Goal: Task Accomplishment & Management: Manage account settings

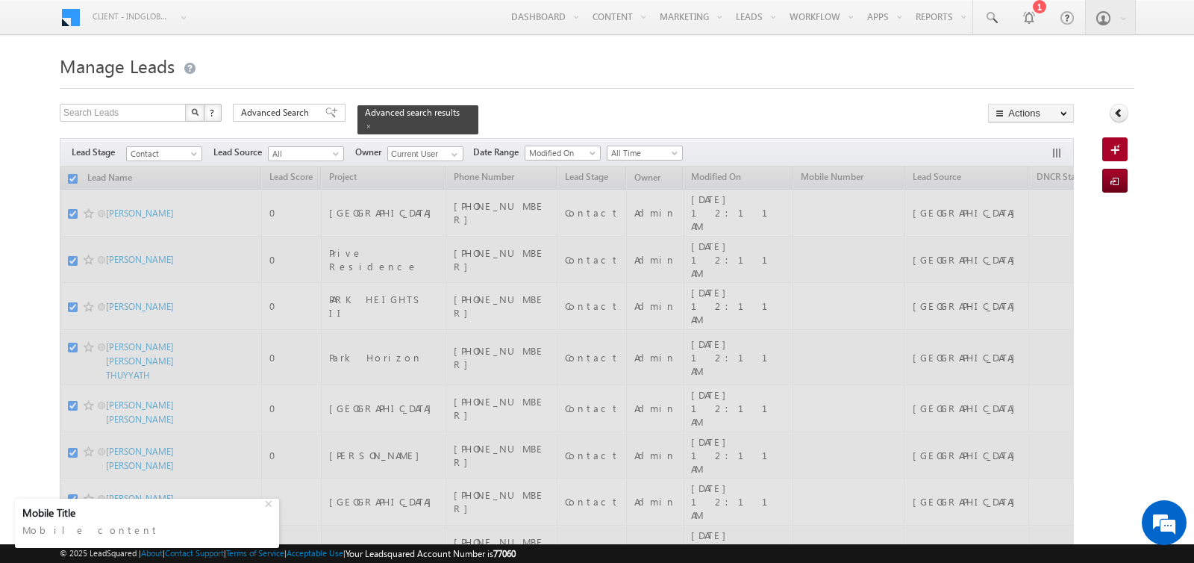
click at [551, 81] on div at bounding box center [597, 84] width 1075 height 10
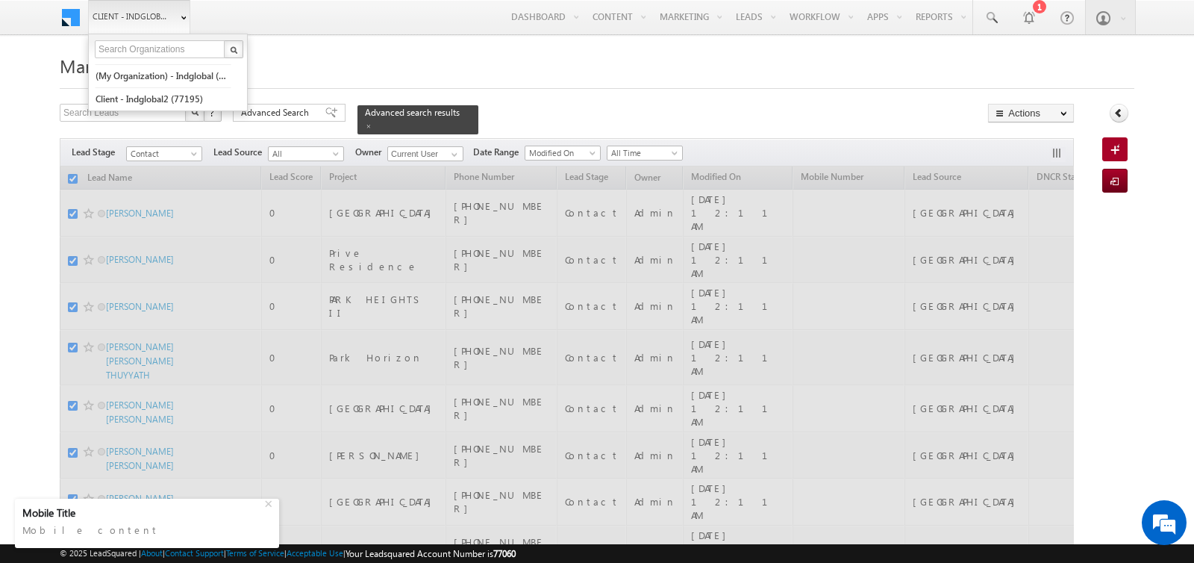
click at [122, 17] on span "Client - indglobal1 (77060)" at bounding box center [132, 16] width 78 height 15
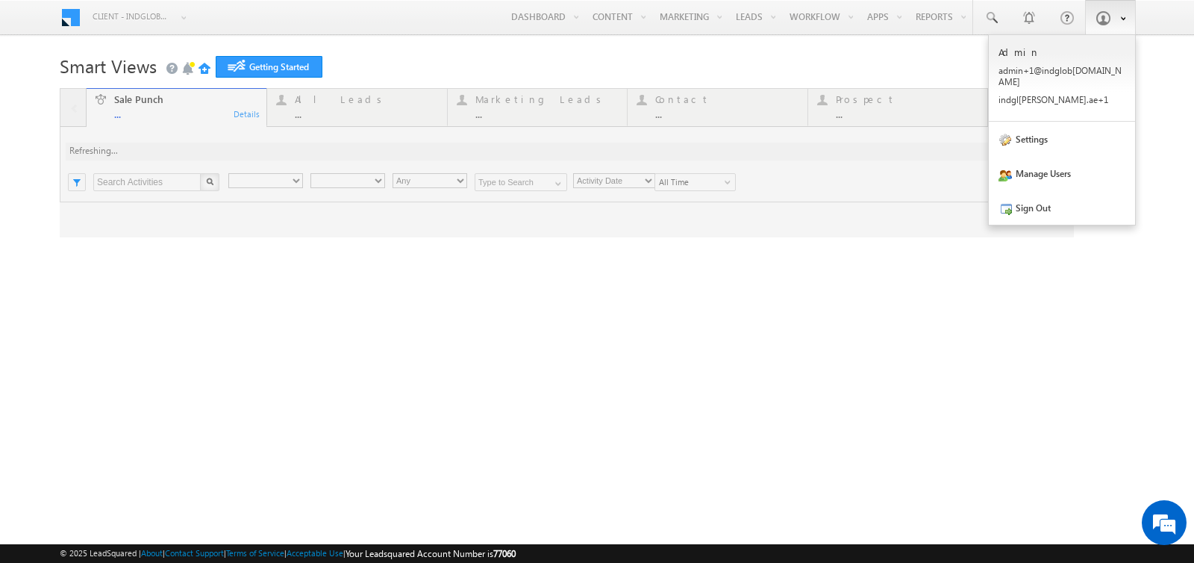
type input "Any Owner"
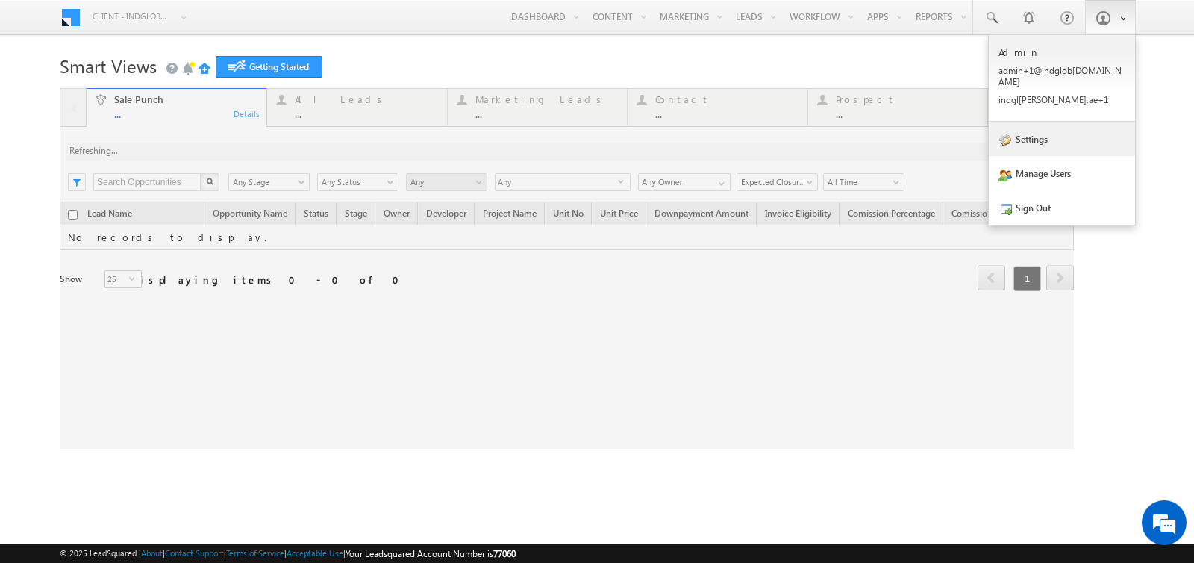
click at [1017, 124] on link "Settings" at bounding box center [1062, 139] width 146 height 34
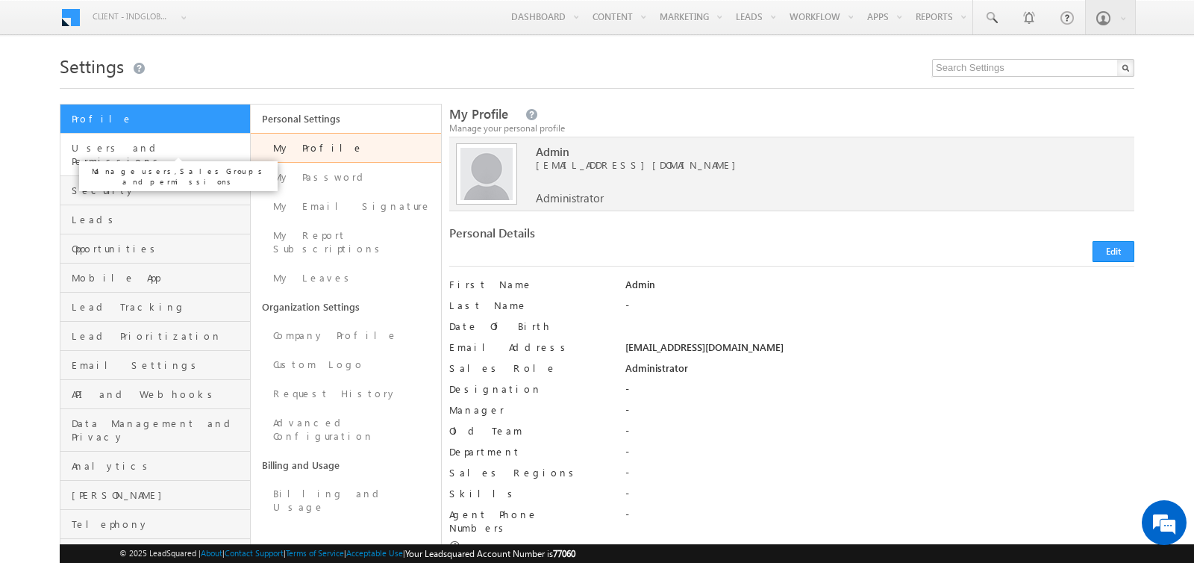
click at [155, 153] on span "Users and Permissions" at bounding box center [159, 154] width 175 height 27
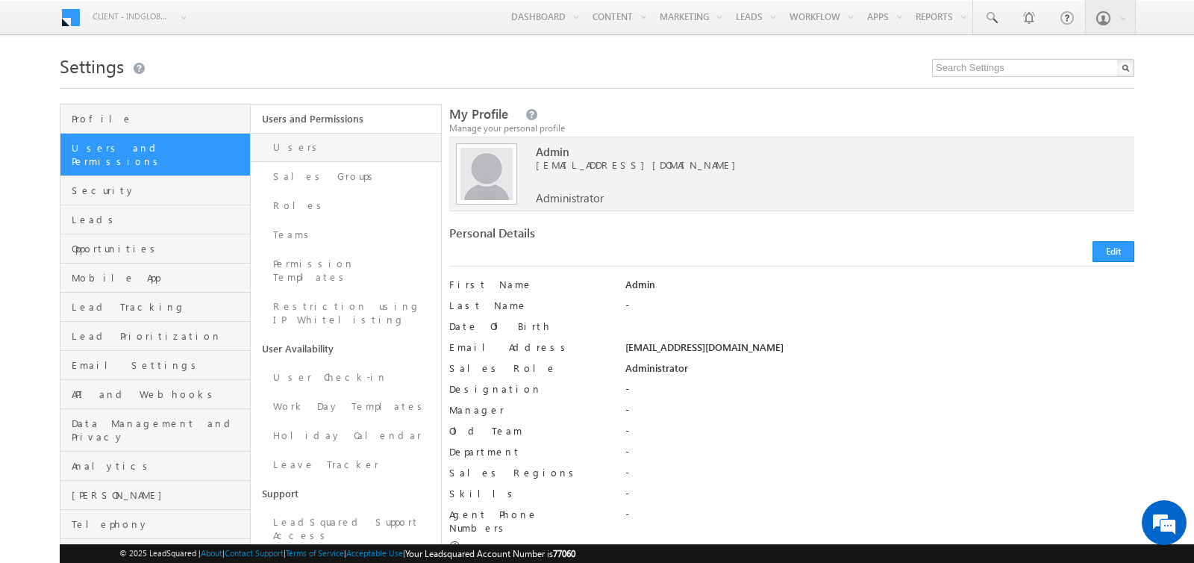
click at [315, 142] on link "Users" at bounding box center [346, 147] width 190 height 29
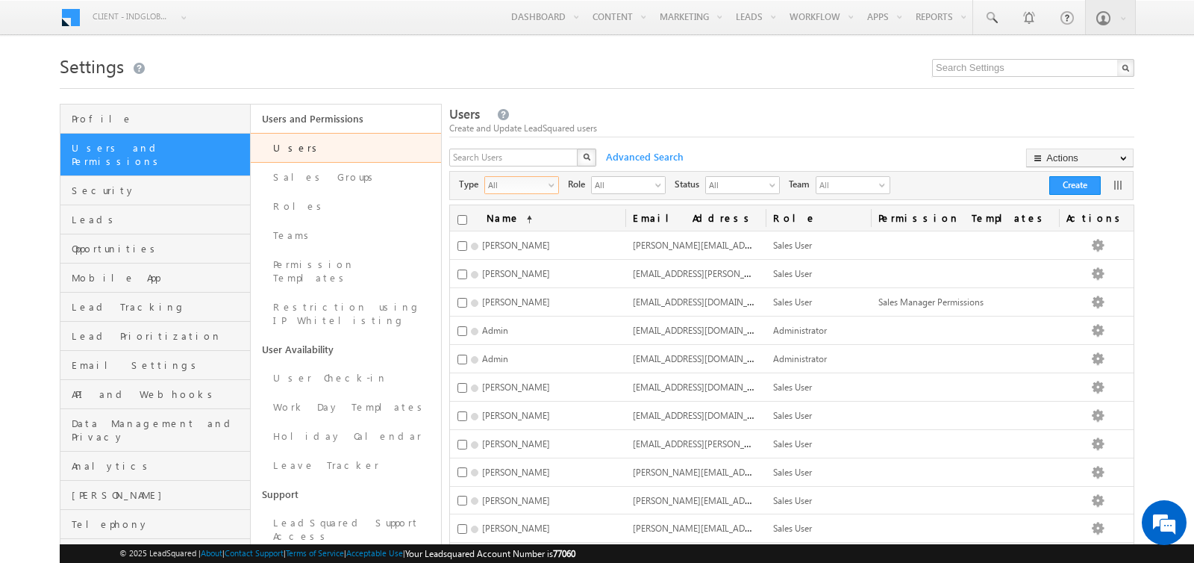
click at [522, 182] on span "All" at bounding box center [515, 184] width 61 height 15
click at [517, 158] on input "text" at bounding box center [514, 158] width 130 height 18
click at [581, 160] on button "button" at bounding box center [586, 158] width 19 height 18
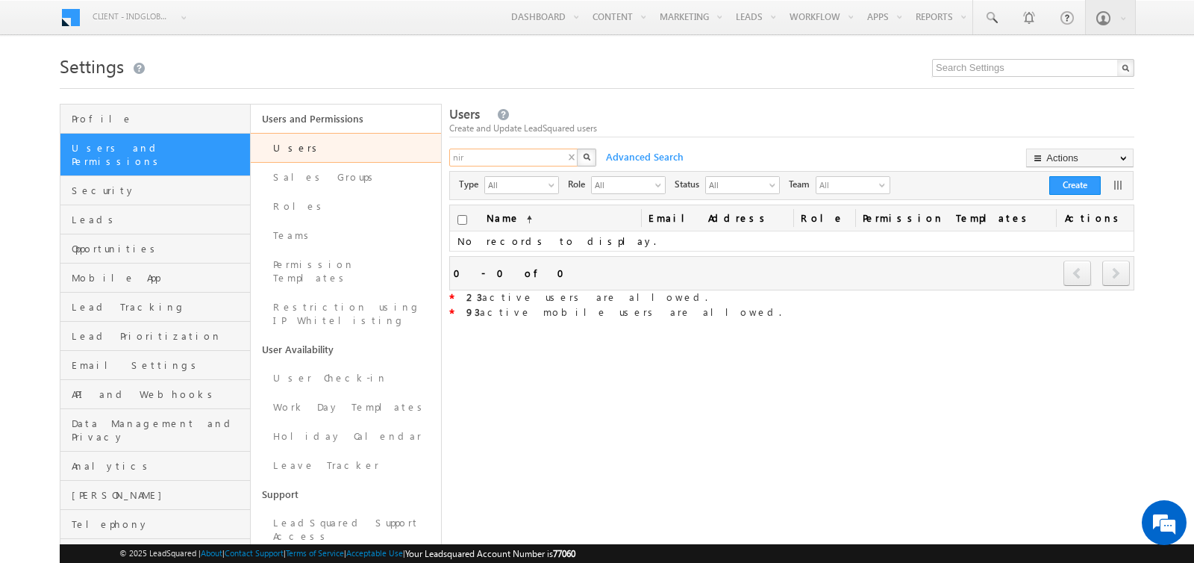
click at [525, 154] on input "nir" at bounding box center [514, 158] width 130 height 18
type input "n"
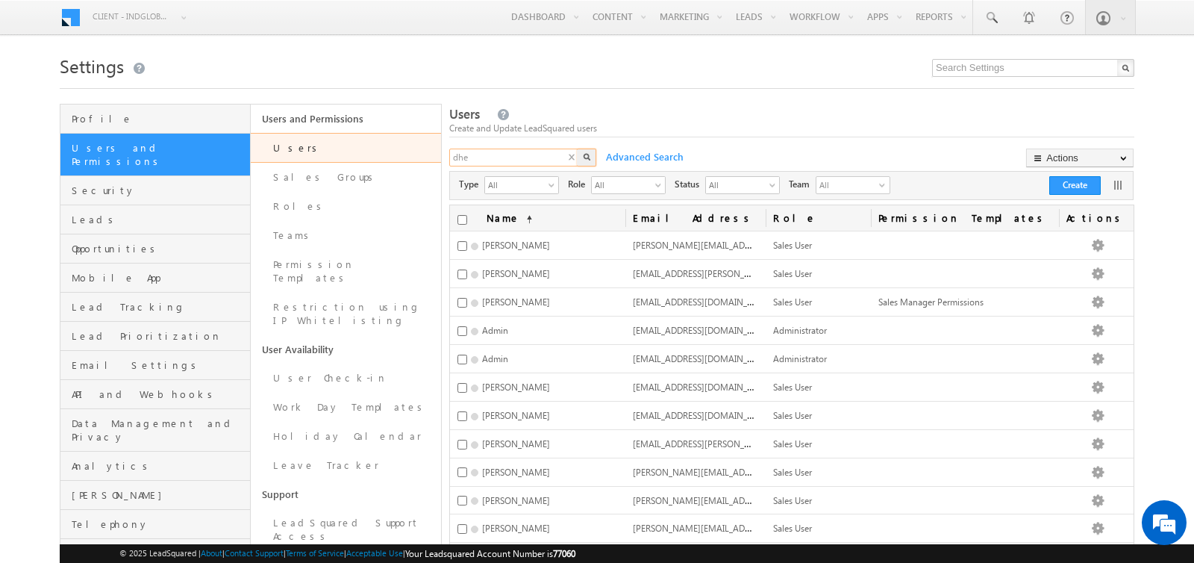
type input "dhe"
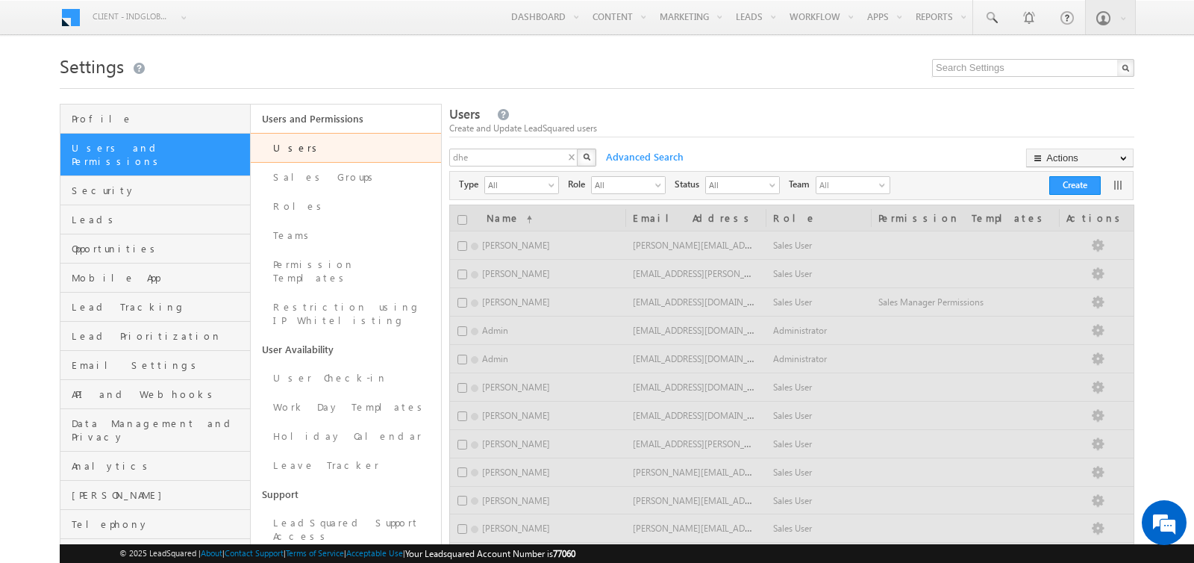
click at [591, 154] on button "button" at bounding box center [586, 158] width 19 height 18
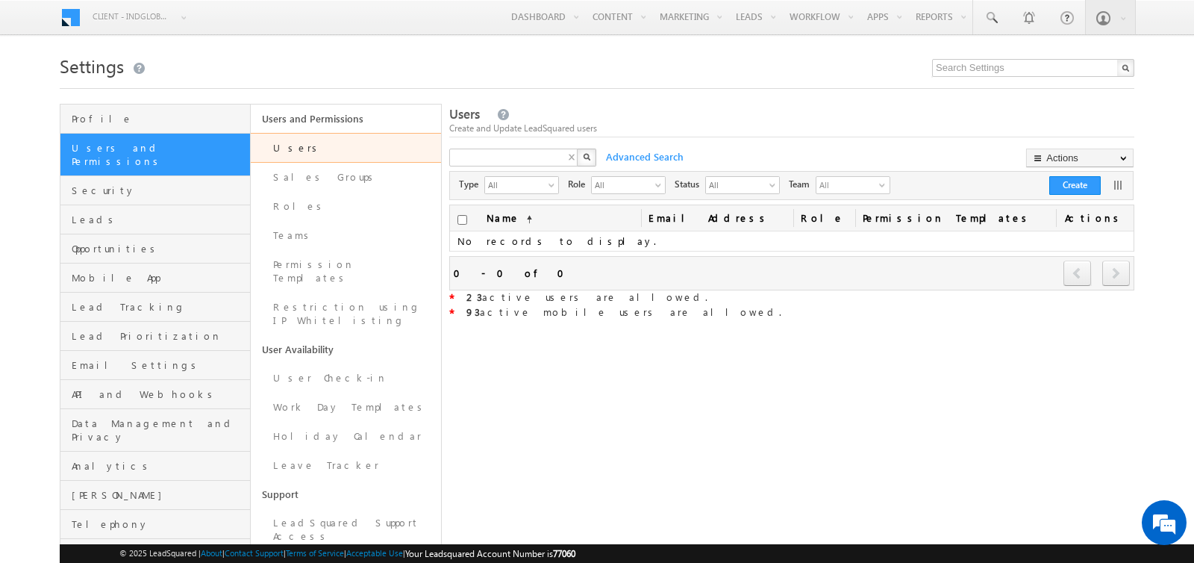
click at [573, 160] on div "X" at bounding box center [523, 160] width 149 height 22
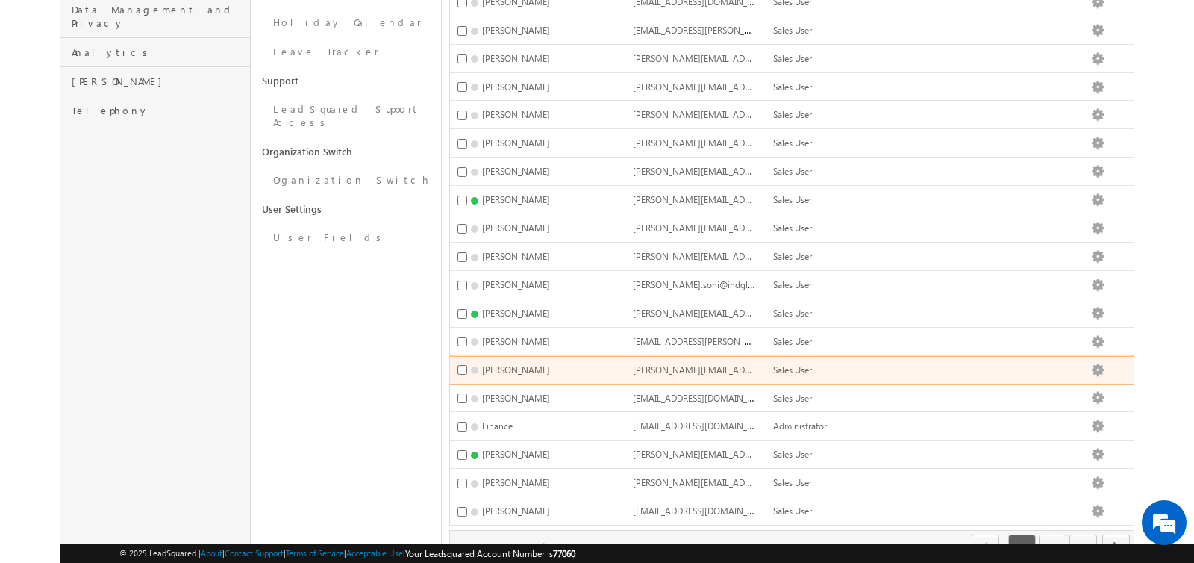
scroll to position [466, 0]
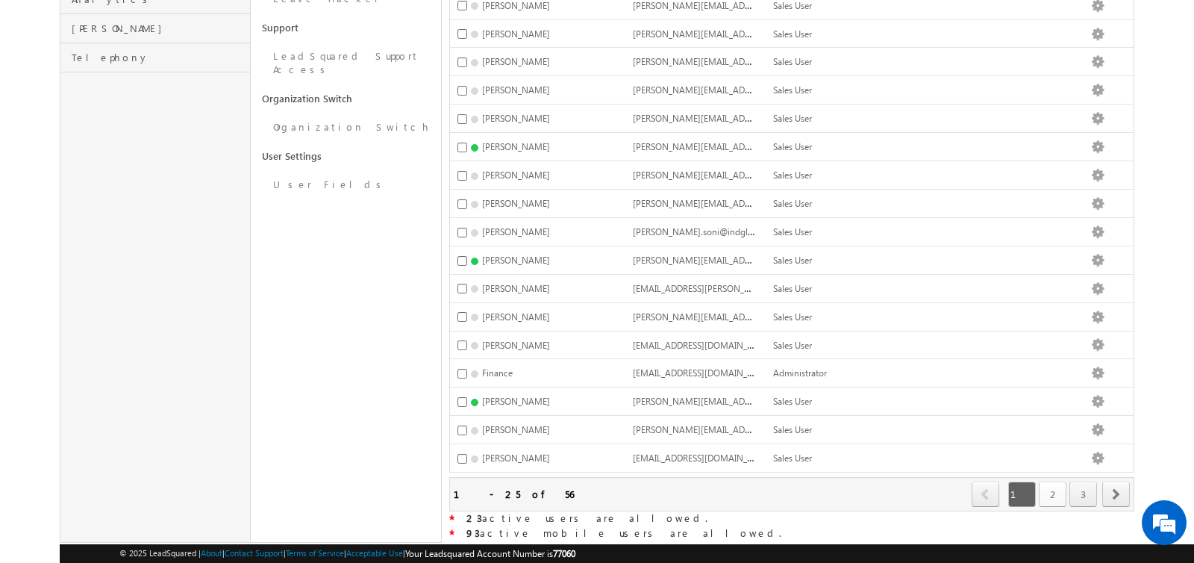
click at [1048, 481] on link "2" at bounding box center [1053, 493] width 28 height 25
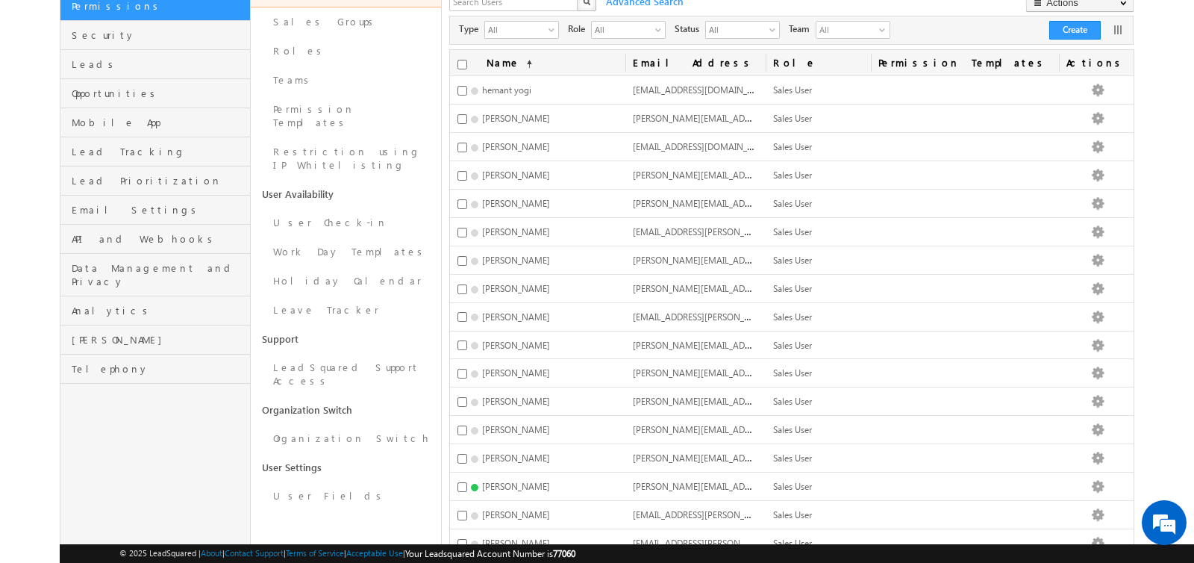
scroll to position [0, 0]
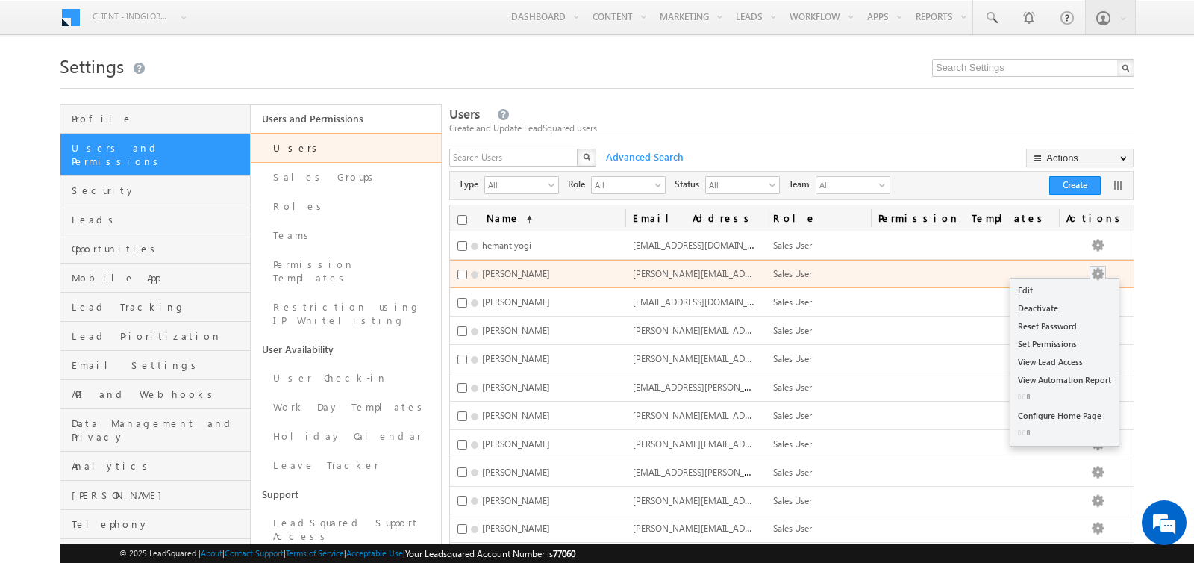
click at [1105, 270] on button "button" at bounding box center [1097, 273] width 15 height 15
click at [1070, 300] on link "Deactivate" at bounding box center [1064, 308] width 108 height 18
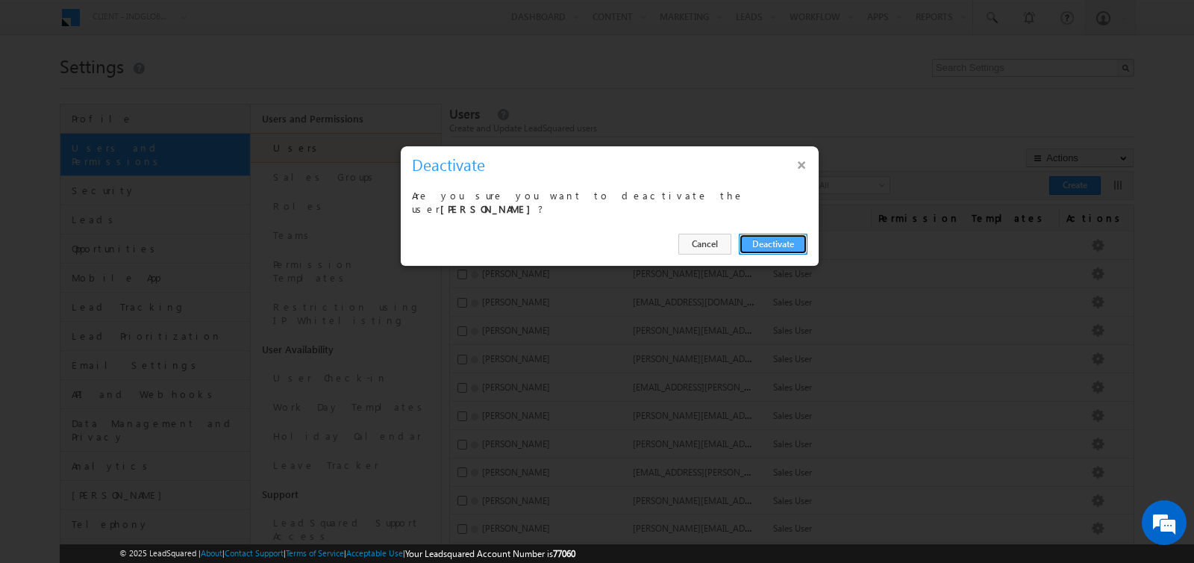
click at [761, 239] on button "Deactivate" at bounding box center [773, 244] width 69 height 21
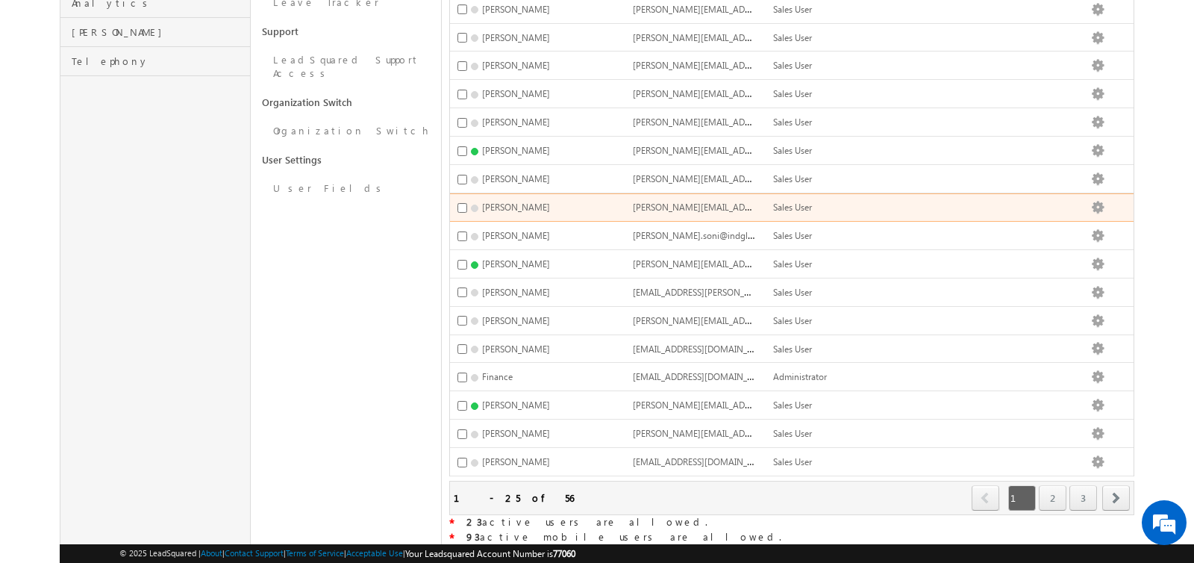
scroll to position [466, 0]
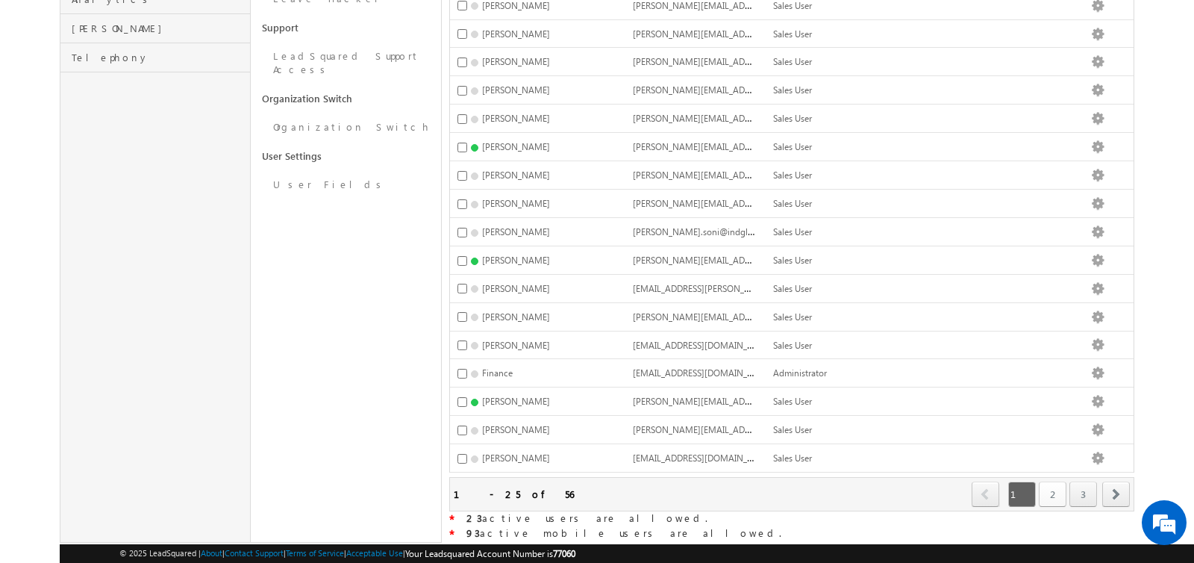
click at [1054, 481] on link "2" at bounding box center [1053, 493] width 28 height 25
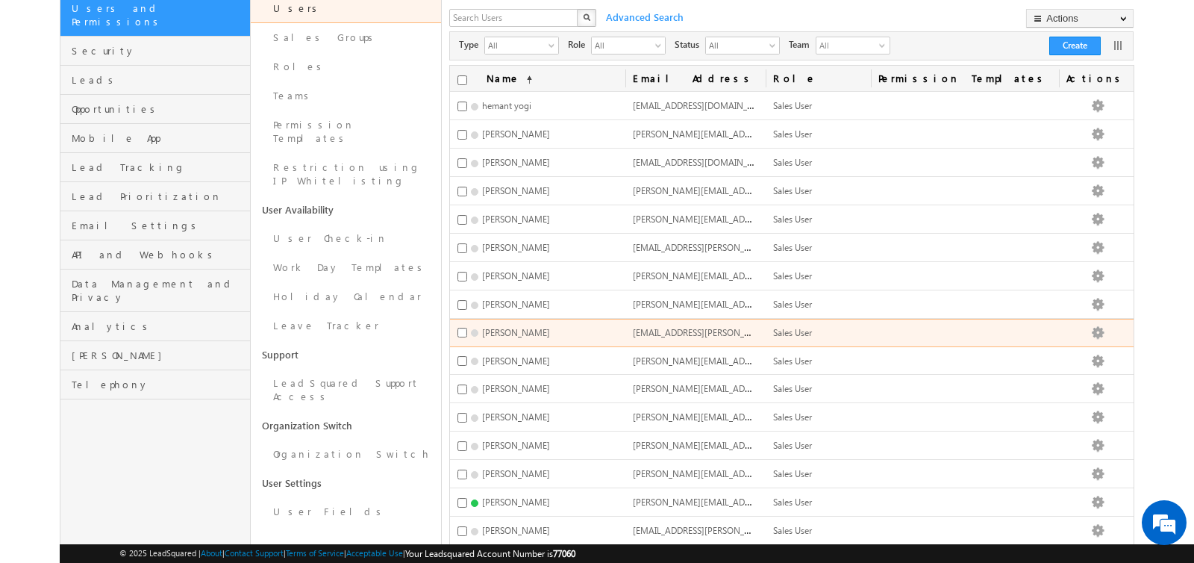
scroll to position [146, 0]
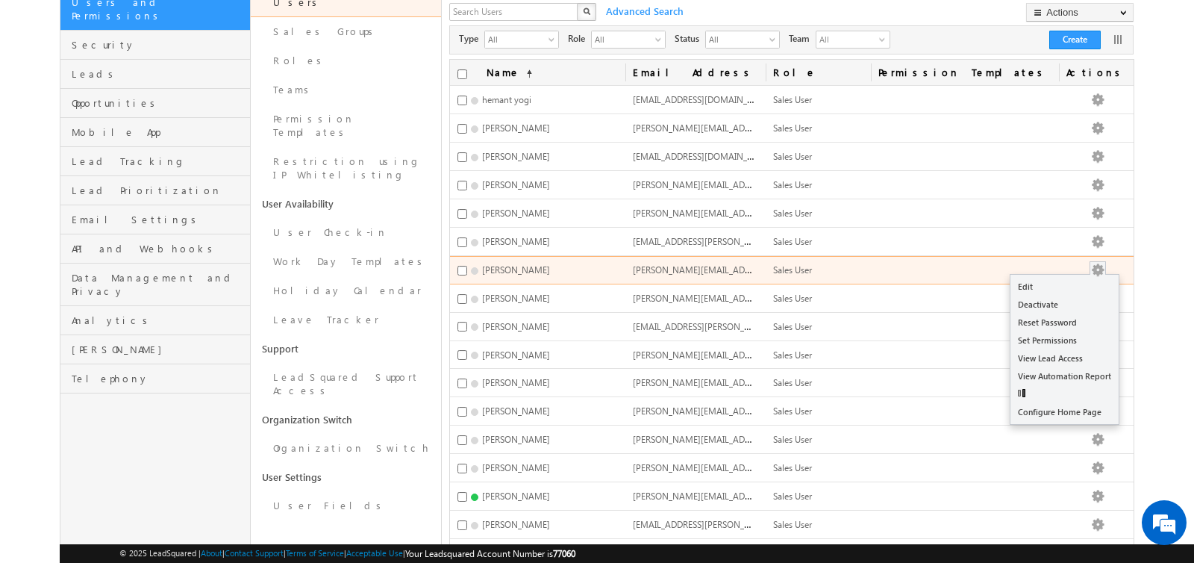
click at [1105, 263] on button "button" at bounding box center [1097, 270] width 15 height 15
click at [1079, 296] on link "Deactivate" at bounding box center [1064, 305] width 108 height 18
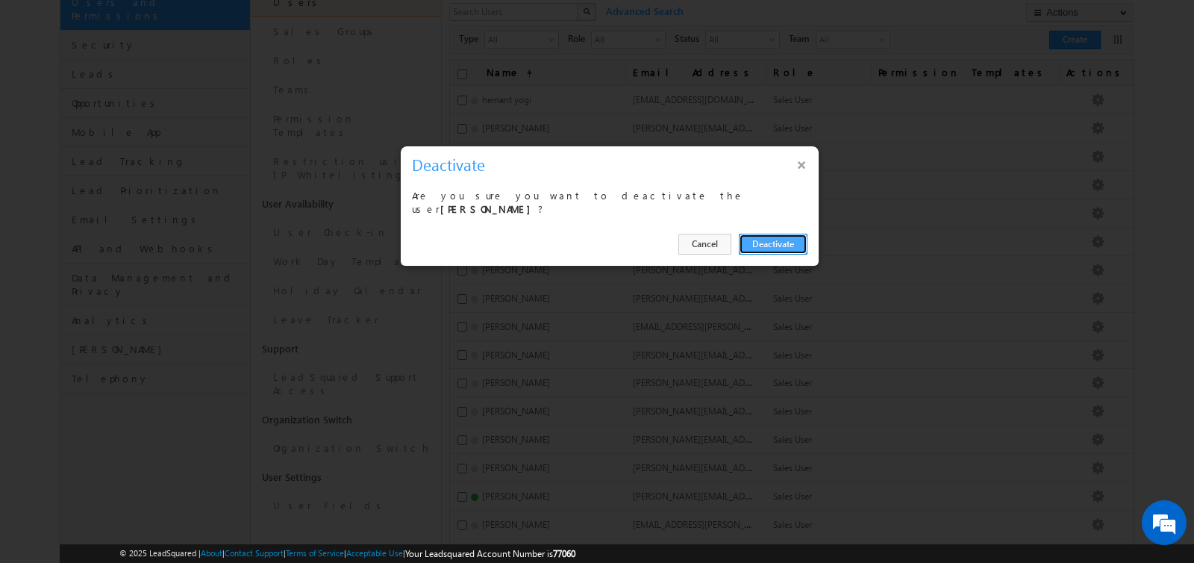
click at [777, 238] on button "Deactivate" at bounding box center [773, 244] width 69 height 21
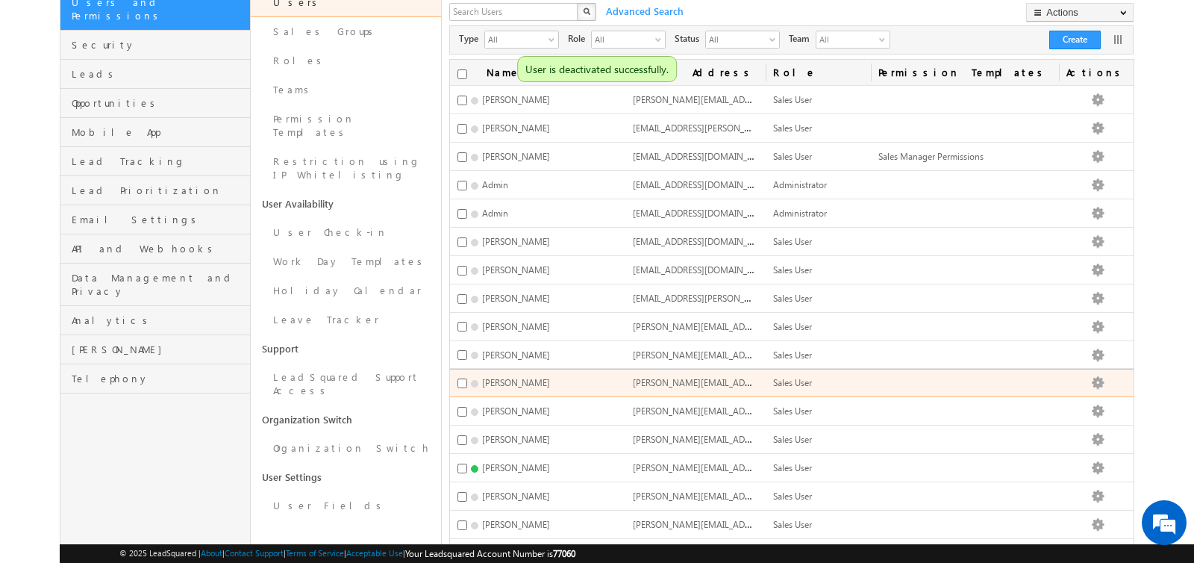
scroll to position [466, 0]
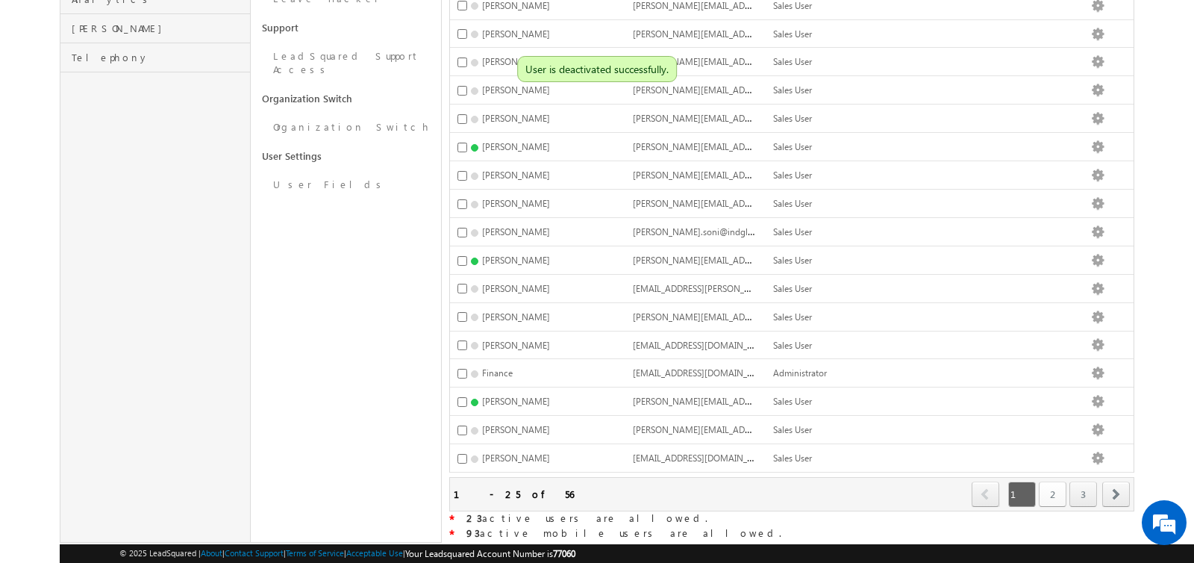
click at [1053, 481] on link "2" at bounding box center [1053, 493] width 28 height 25
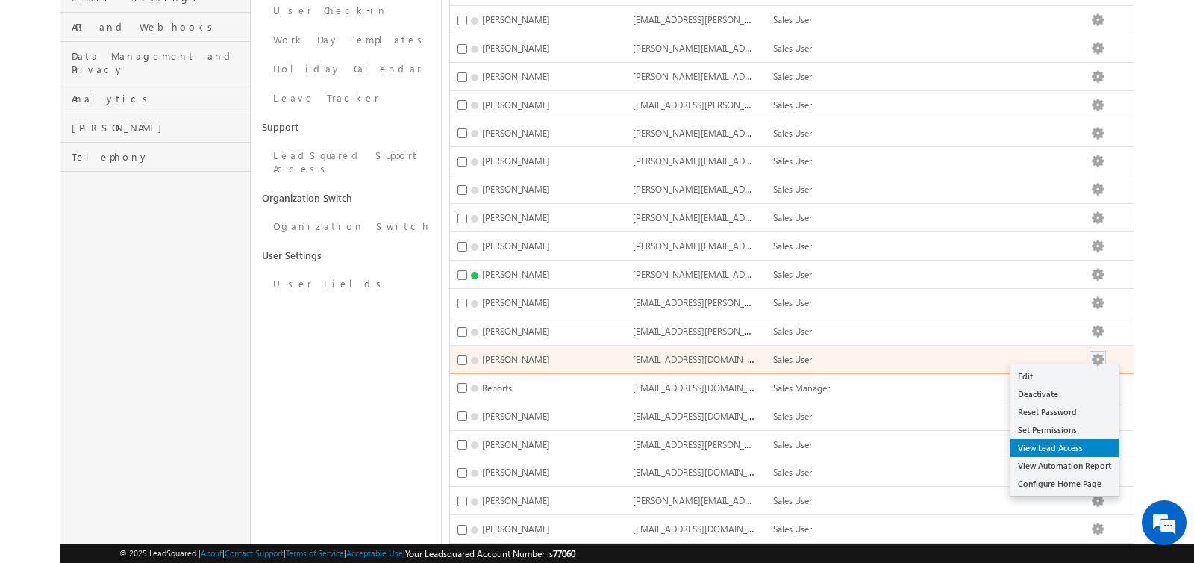
scroll to position [375, 0]
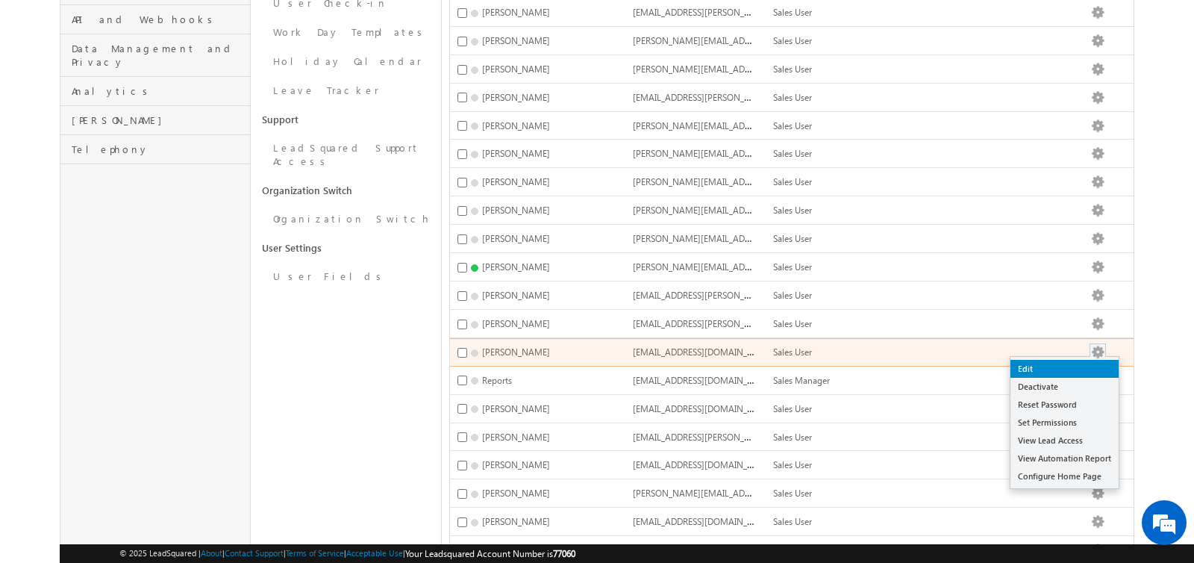
click at [1080, 360] on link "Edit" at bounding box center [1064, 369] width 108 height 18
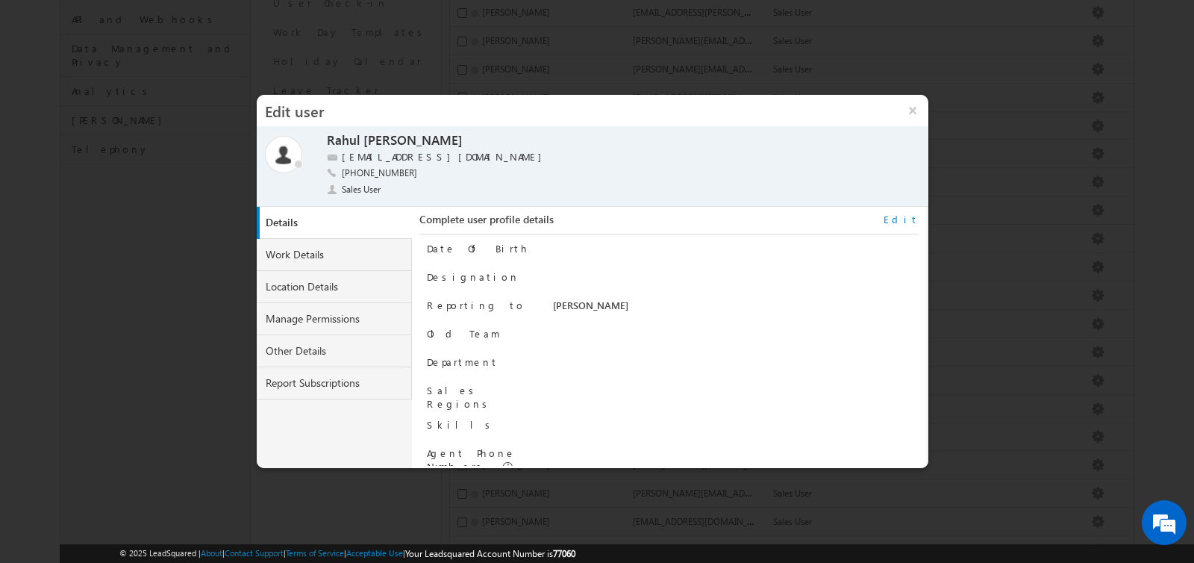
click at [909, 217] on link "Edit" at bounding box center [901, 219] width 35 height 13
click at [706, 314] on input "Sanjay Rajpurohit" at bounding box center [706, 311] width 306 height 18
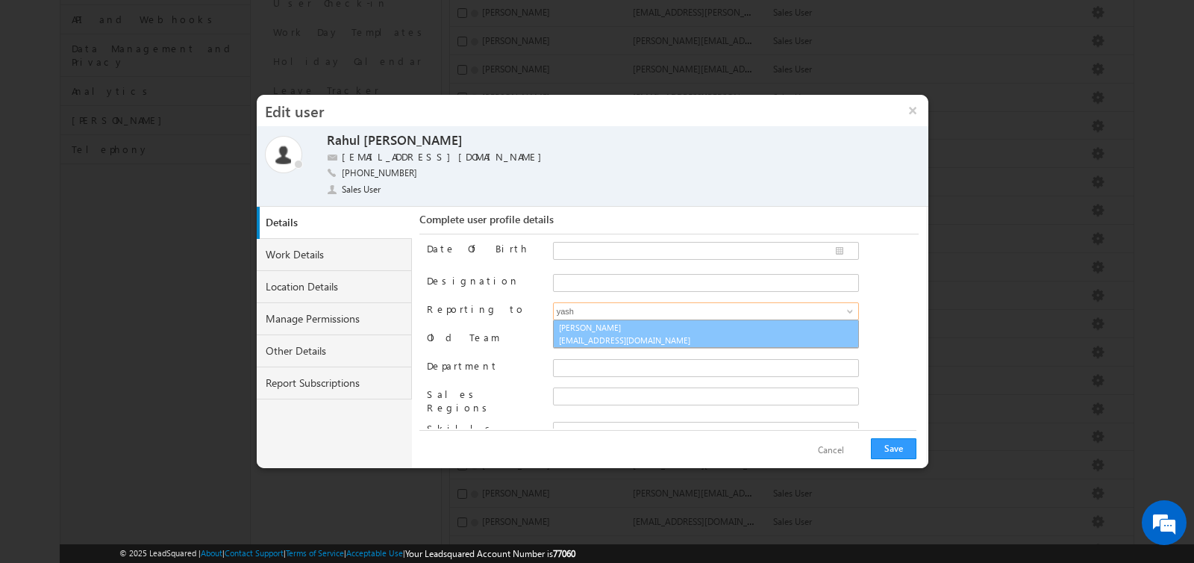
click at [676, 334] on span "yash.rajput@indglobal.ae" at bounding box center [626, 339] width 134 height 11
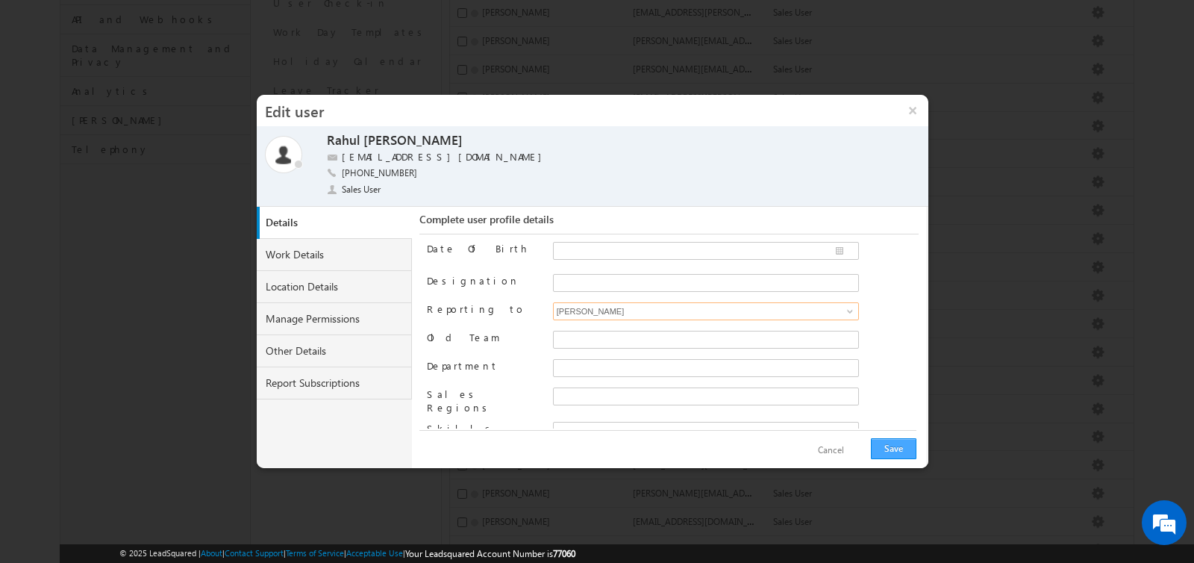
type input "Yash Rajput"
click at [900, 451] on button "Save" at bounding box center [894, 448] width 46 height 21
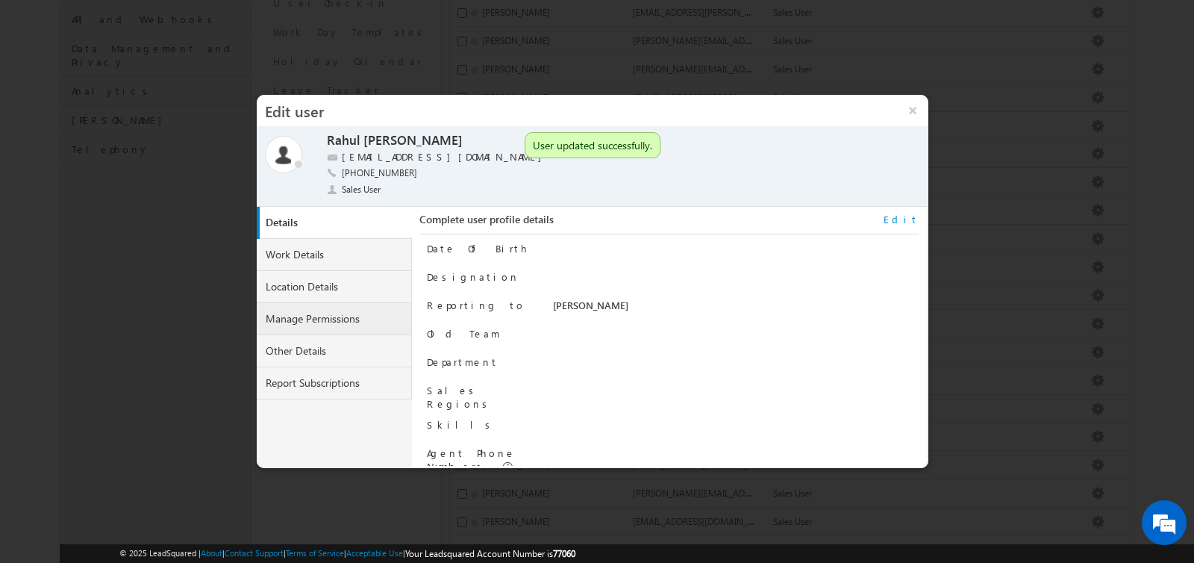
click at [334, 313] on link "Manage Permissions" at bounding box center [334, 319] width 155 height 32
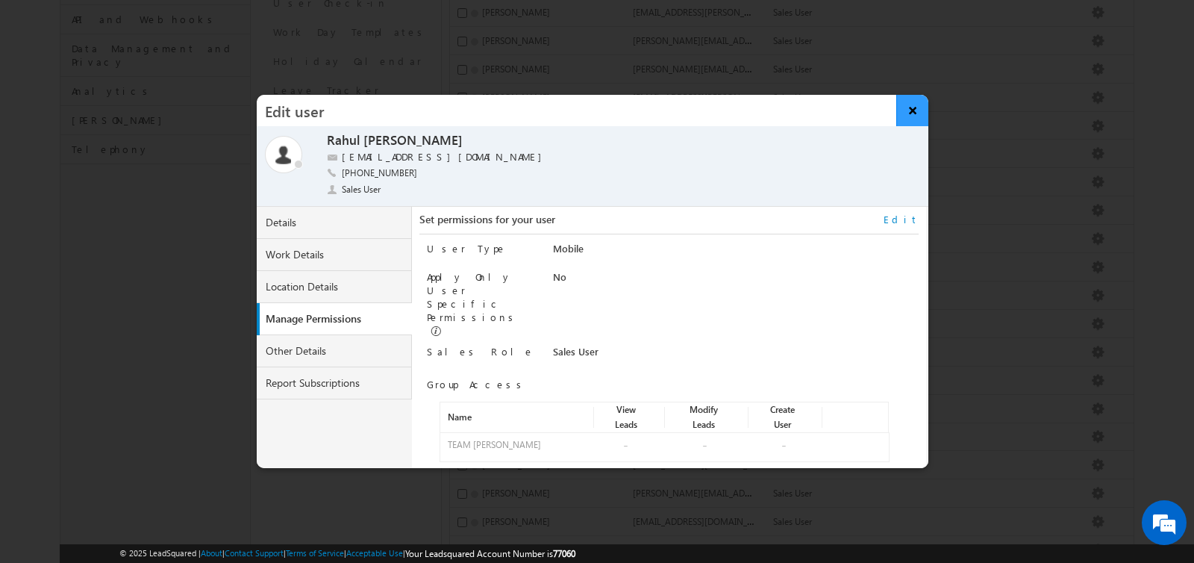
click at [910, 114] on button "×" at bounding box center [912, 110] width 32 height 31
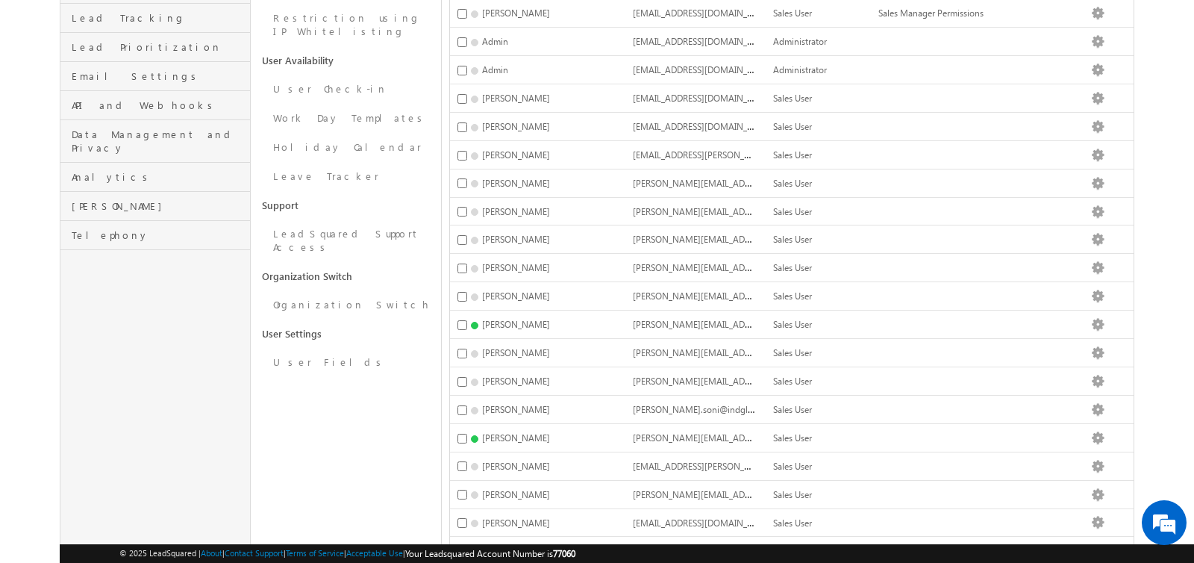
scroll to position [0, 0]
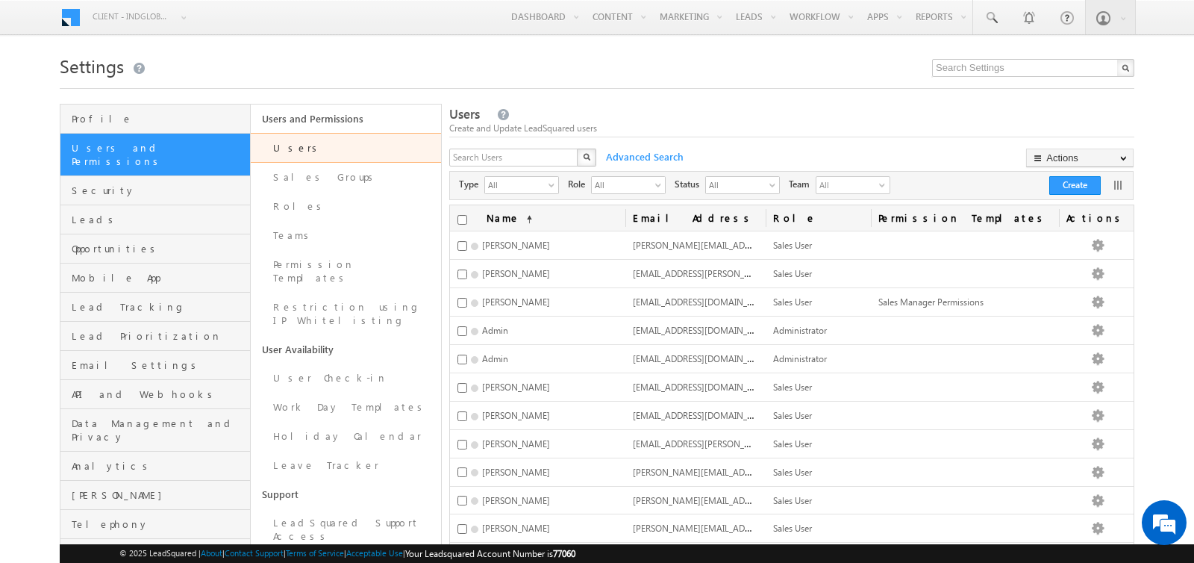
click at [842, 177] on span "All" at bounding box center [846, 185] width 60 height 16
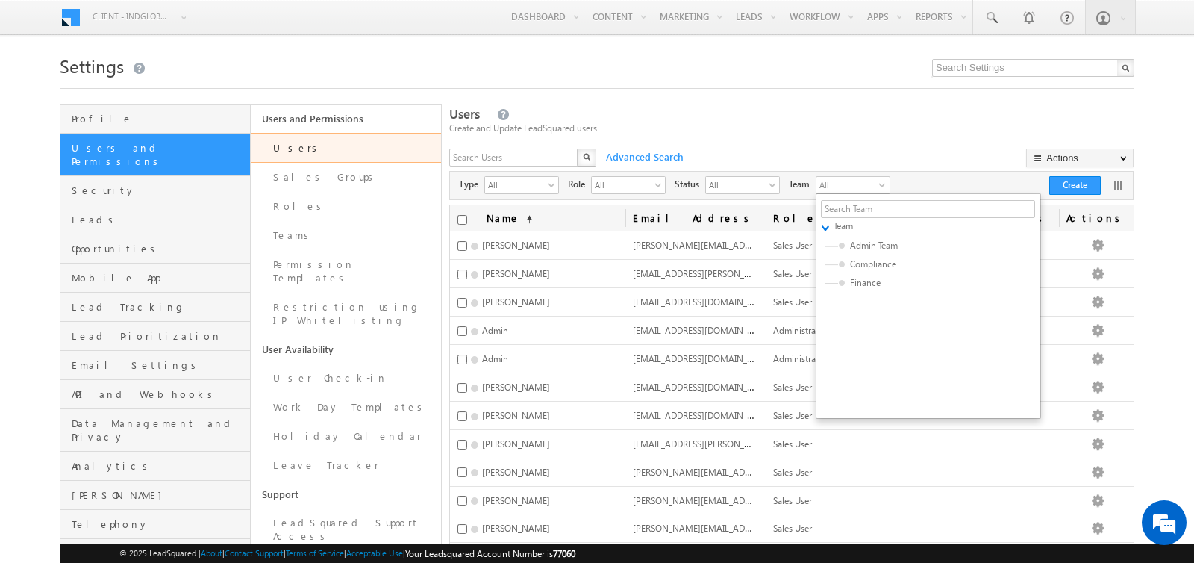
click at [864, 180] on span "All" at bounding box center [846, 185] width 60 height 16
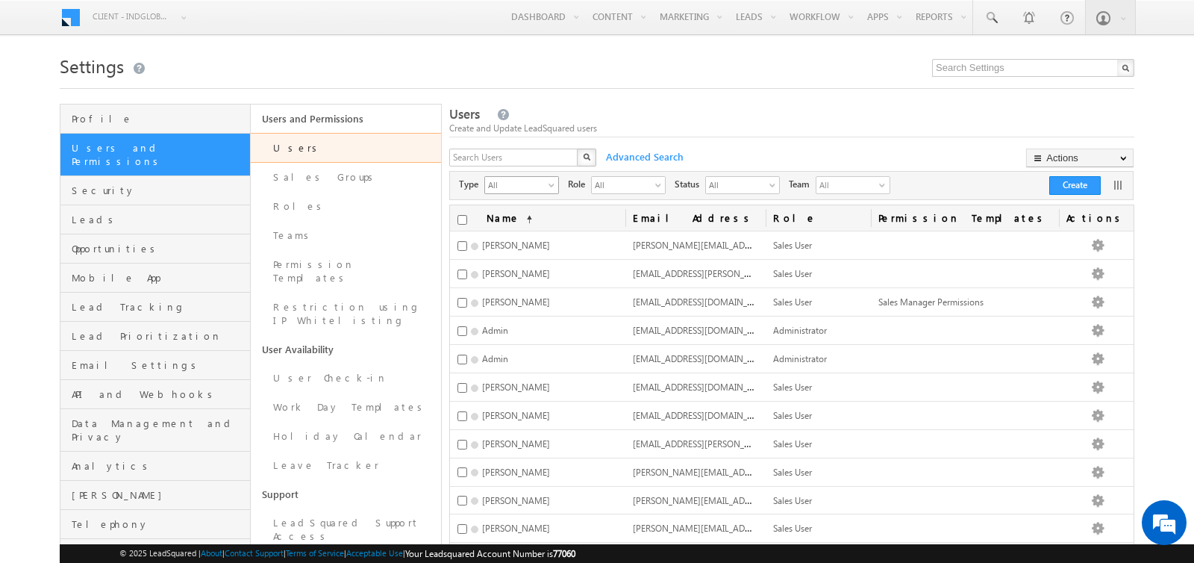
click at [511, 184] on span "All" at bounding box center [515, 184] width 61 height 15
click at [515, 230] on li "Mobile Users" at bounding box center [520, 231] width 73 height 15
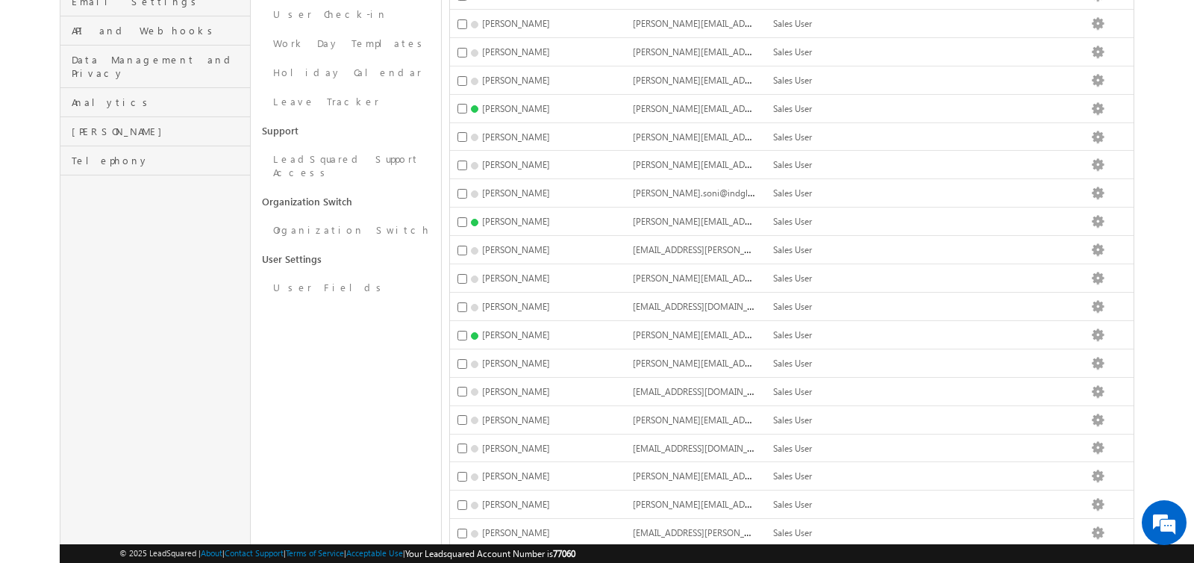
scroll to position [466, 0]
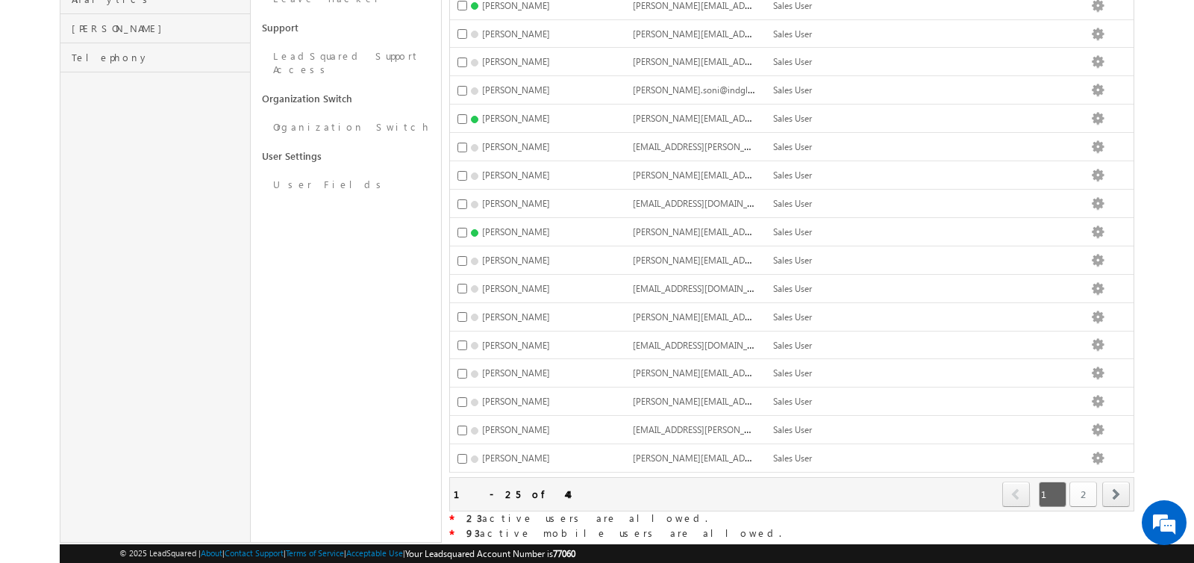
click at [1085, 481] on link "2" at bounding box center [1083, 493] width 28 height 25
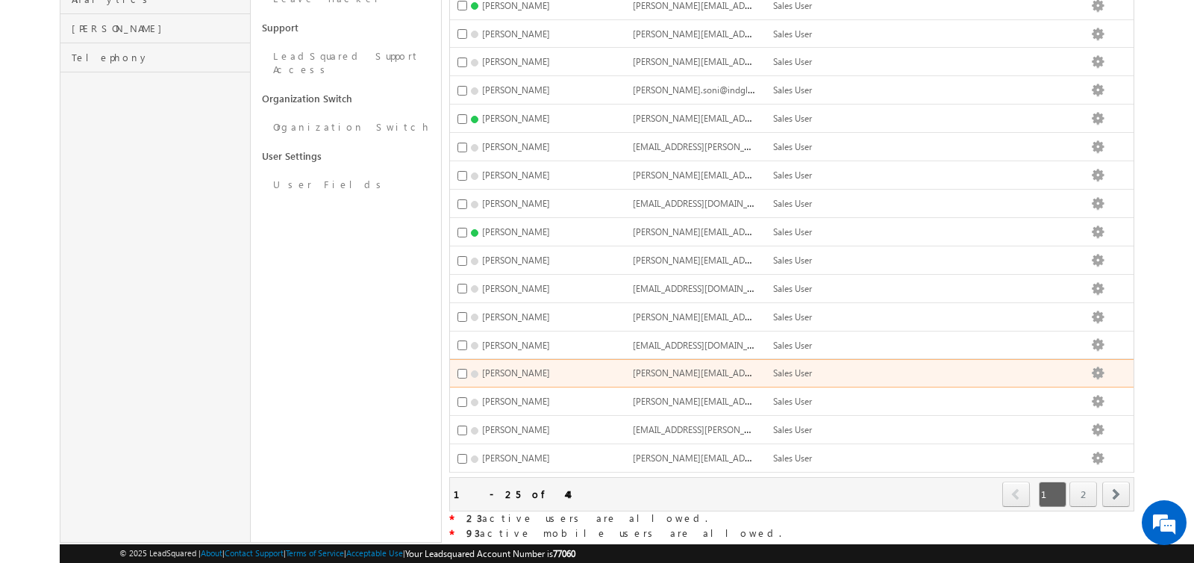
scroll to position [305, 0]
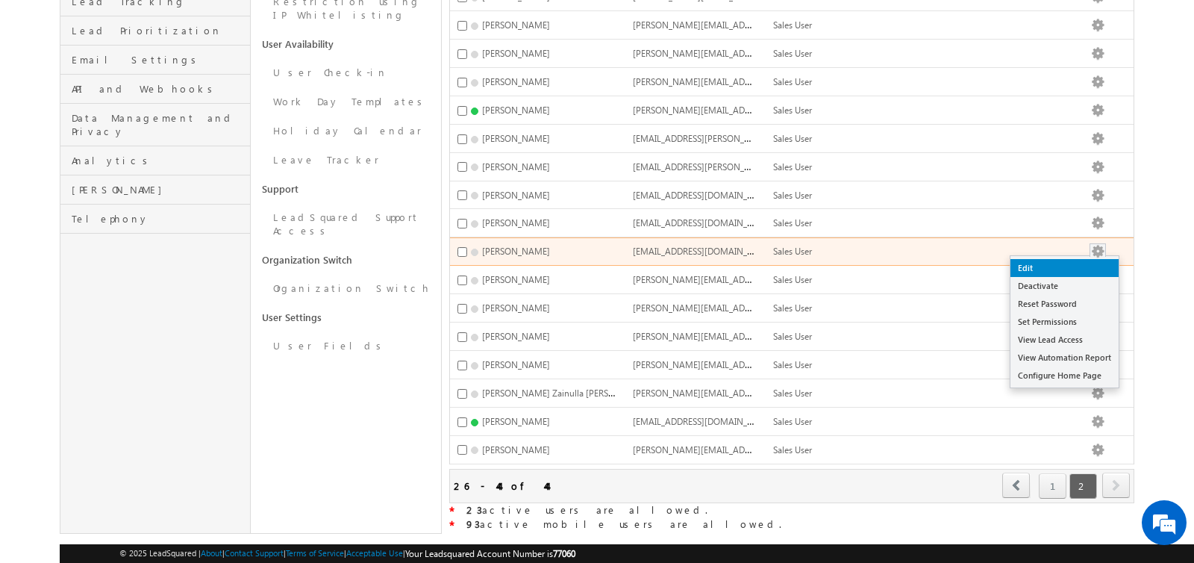
click at [1064, 259] on link "Edit" at bounding box center [1064, 268] width 108 height 18
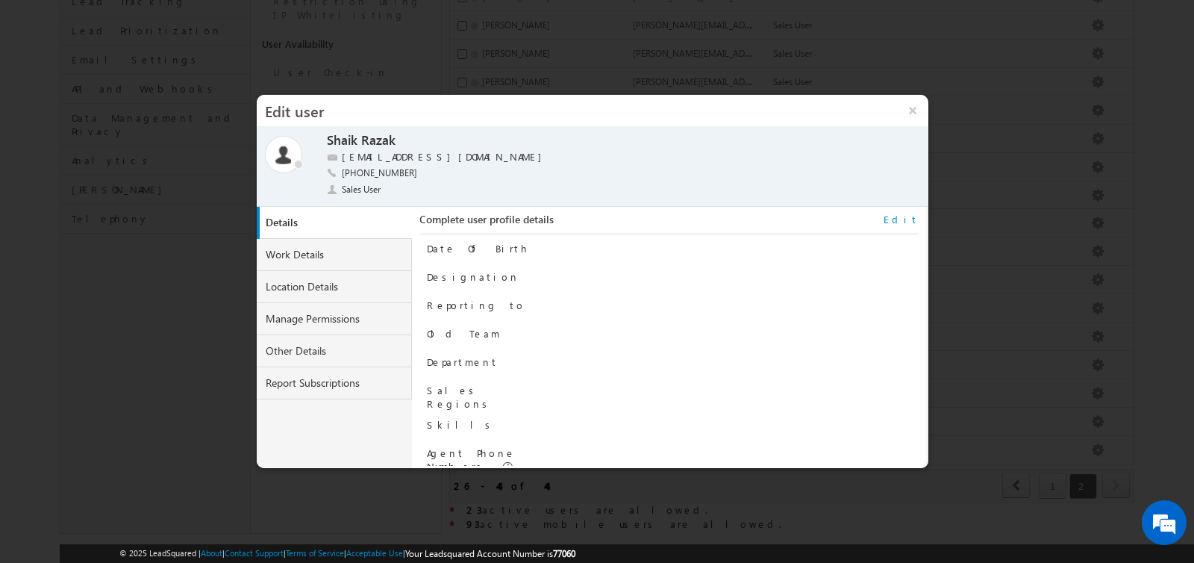
click at [911, 219] on link "Edit" at bounding box center [901, 219] width 35 height 13
click at [725, 312] on input at bounding box center [706, 311] width 306 height 18
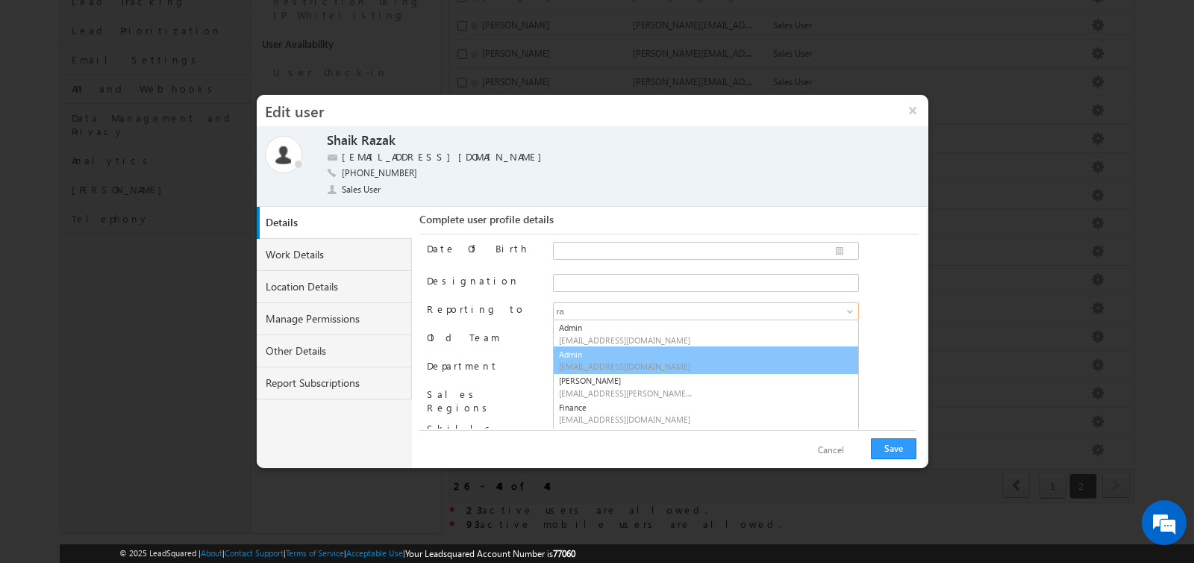
type input "r"
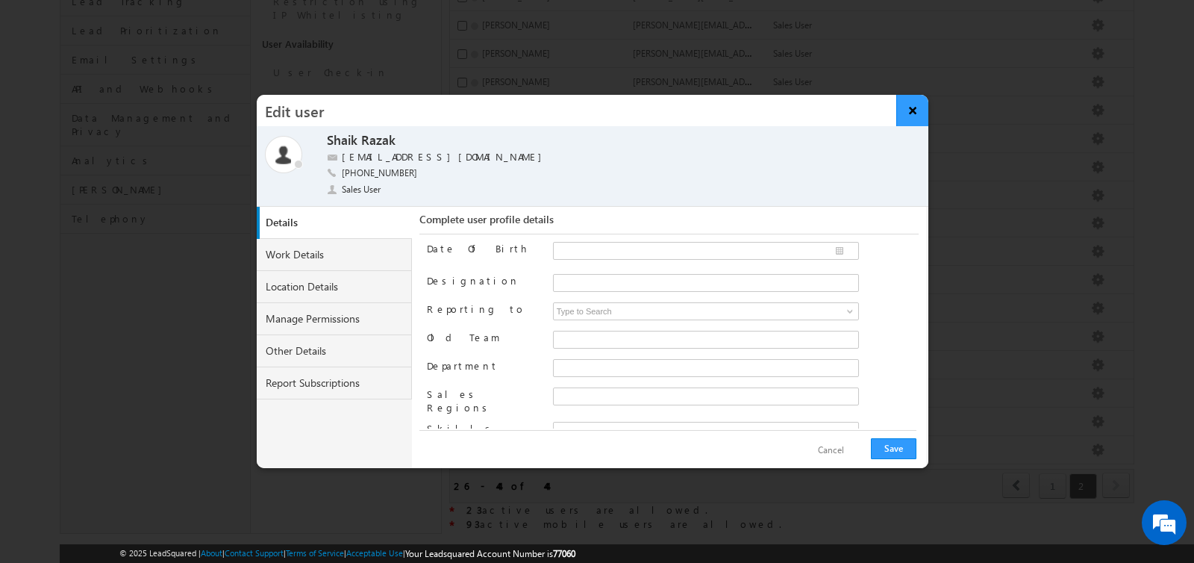
click at [910, 113] on button "×" at bounding box center [912, 110] width 32 height 31
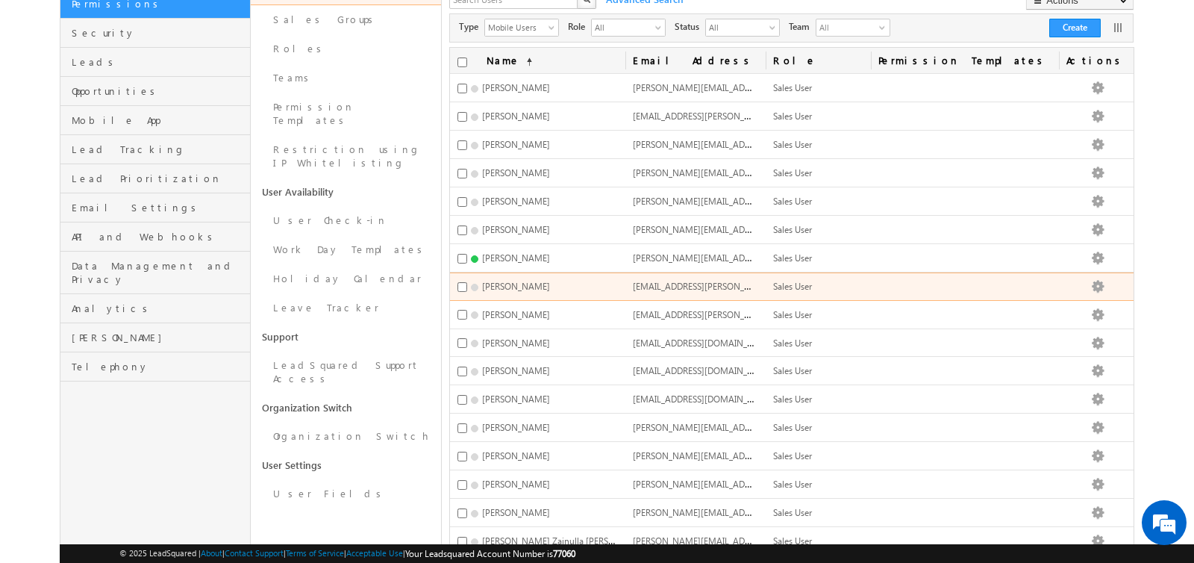
scroll to position [158, 0]
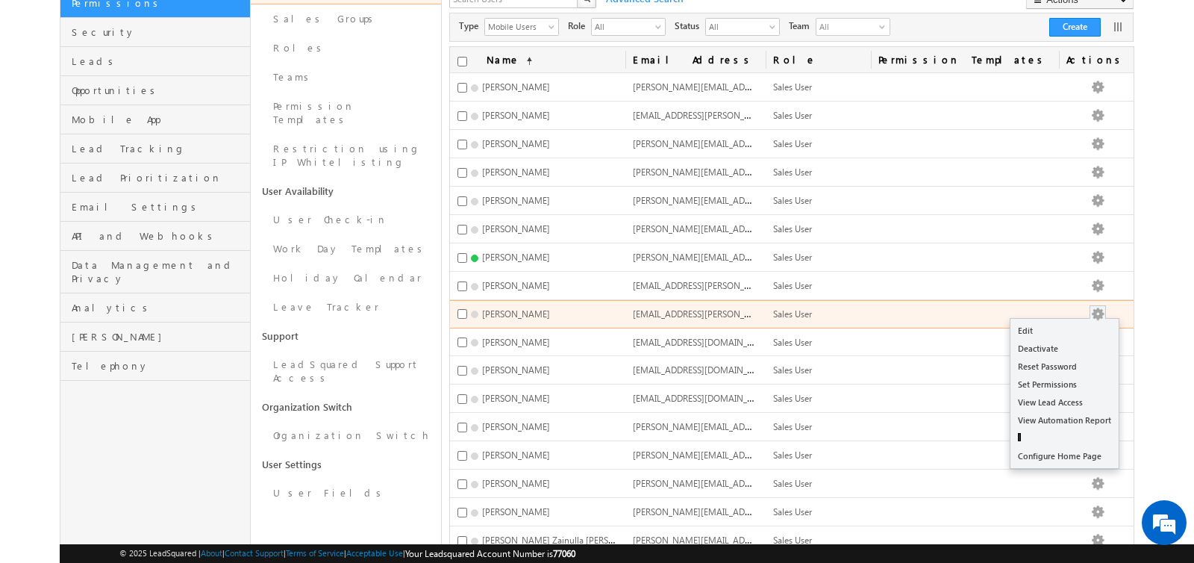
click at [1105, 307] on button "button" at bounding box center [1097, 314] width 15 height 15
click at [1068, 322] on link "Edit" at bounding box center [1064, 331] width 108 height 18
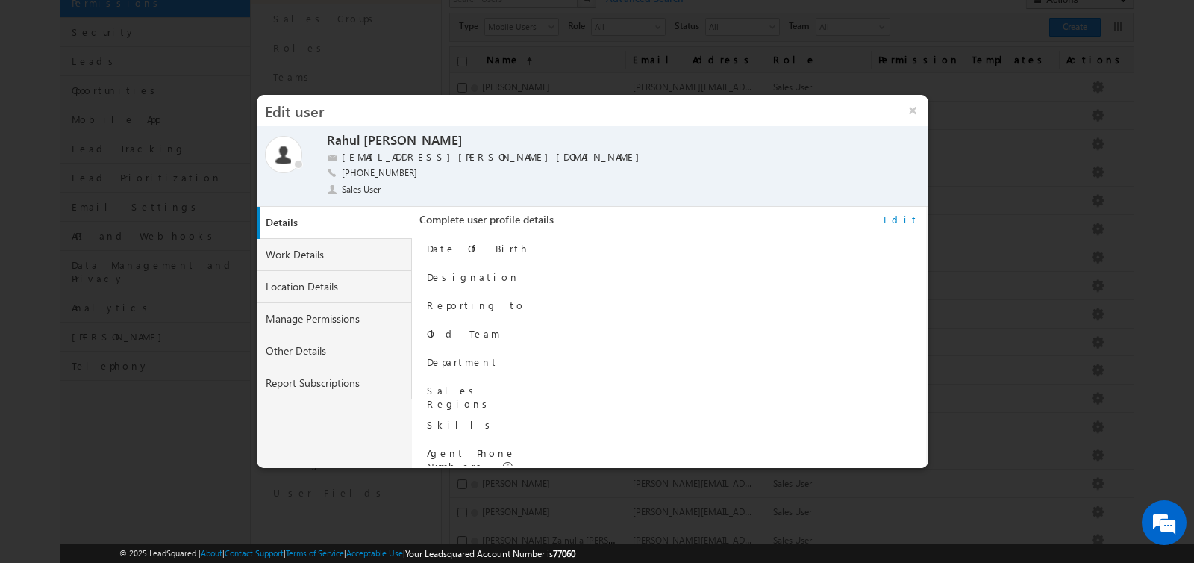
click at [906, 220] on link "Edit" at bounding box center [901, 219] width 35 height 13
click at [681, 304] on input at bounding box center [706, 311] width 306 height 18
click at [849, 307] on span at bounding box center [850, 311] width 12 height 12
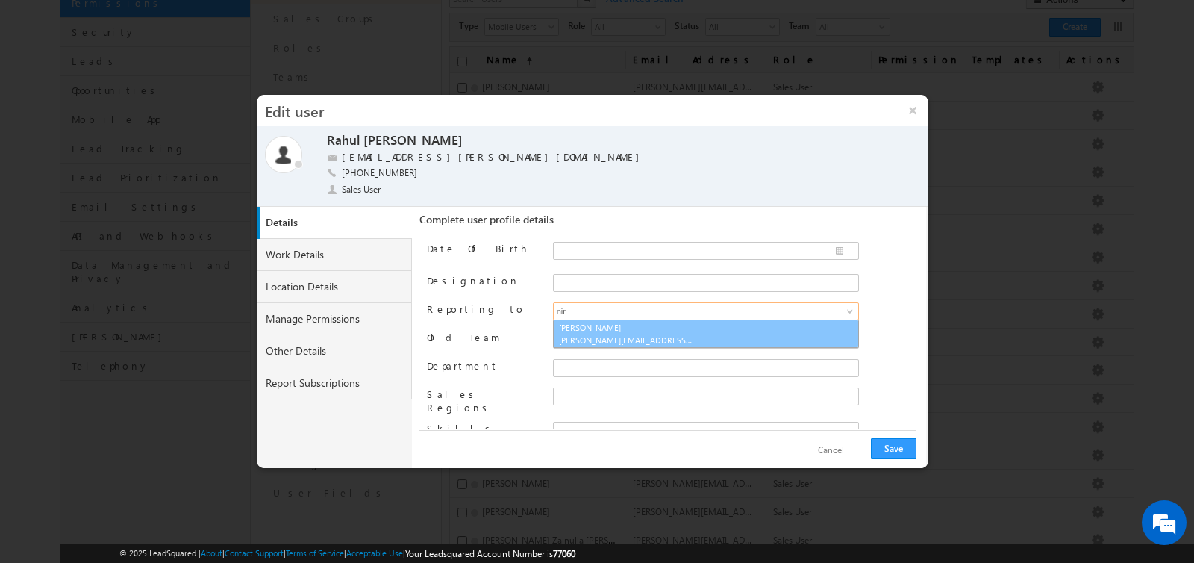
click at [724, 341] on link "Niraj Upadhyay niraj.upadhyay@indglobal.ae" at bounding box center [706, 333] width 306 height 28
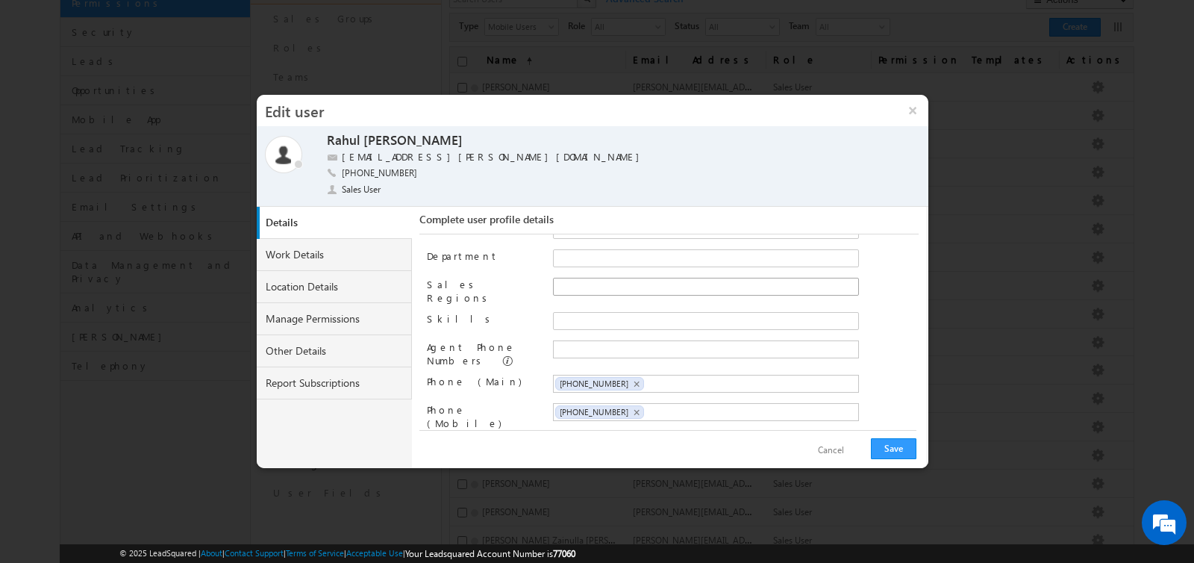
scroll to position [145, 0]
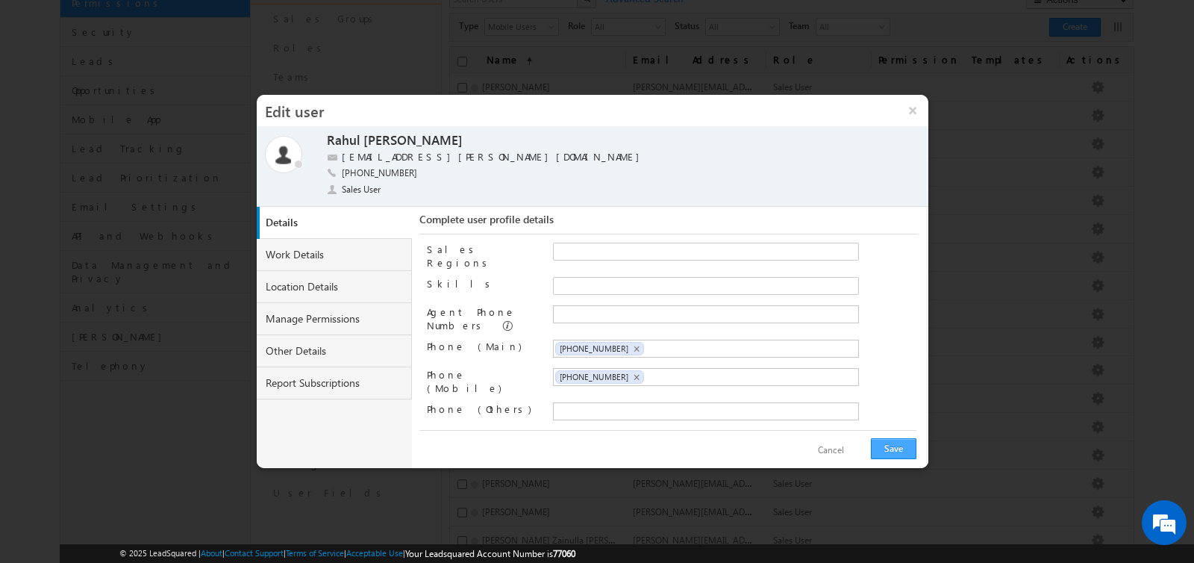
type input "[PERSON_NAME]"
click at [891, 448] on button "Save" at bounding box center [894, 448] width 46 height 21
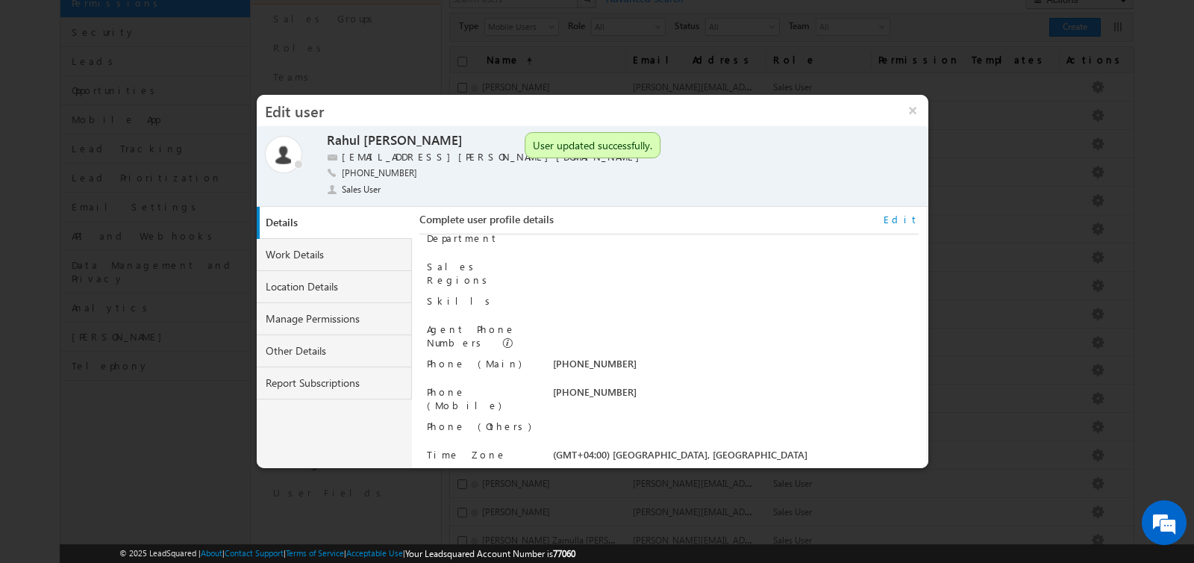
scroll to position [151, 0]
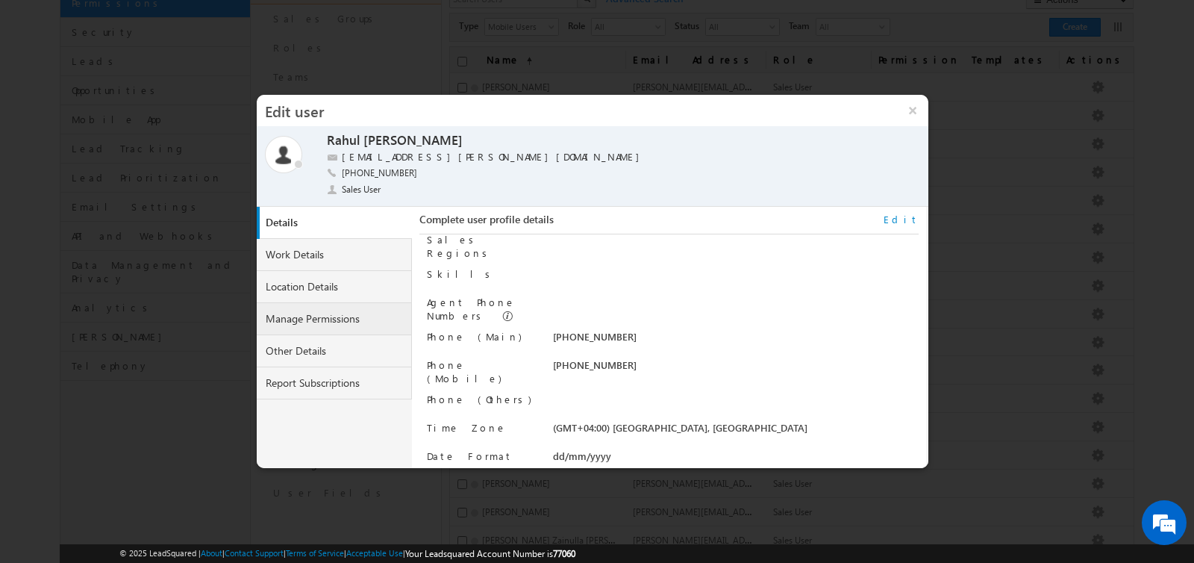
click at [305, 322] on link "Manage Permissions" at bounding box center [334, 319] width 155 height 32
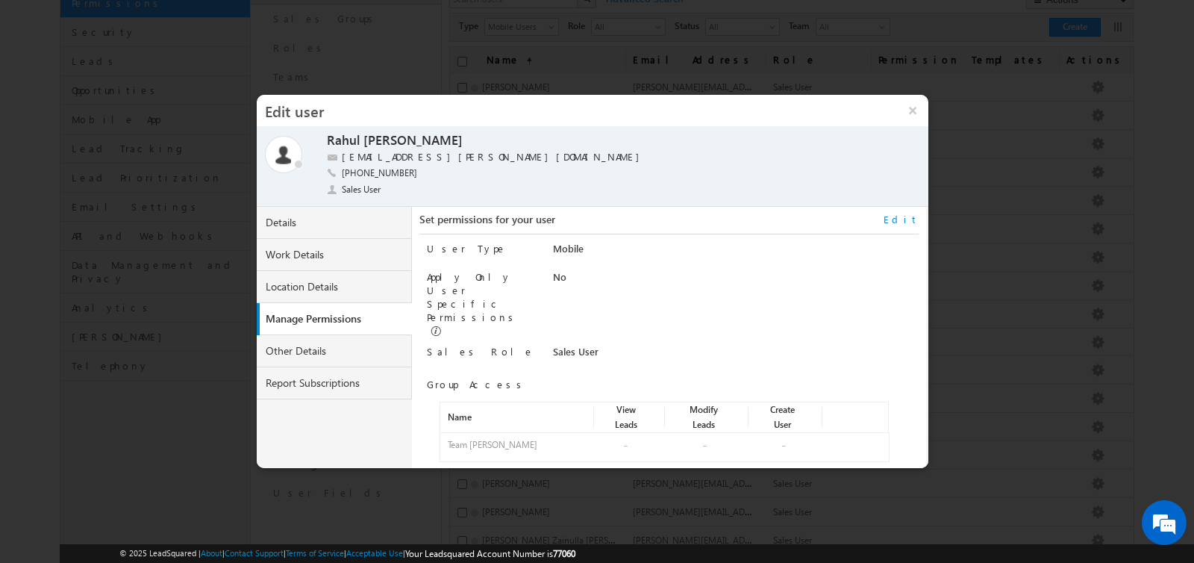
click at [906, 222] on link "Edit" at bounding box center [901, 219] width 35 height 13
select select "Sales_User"
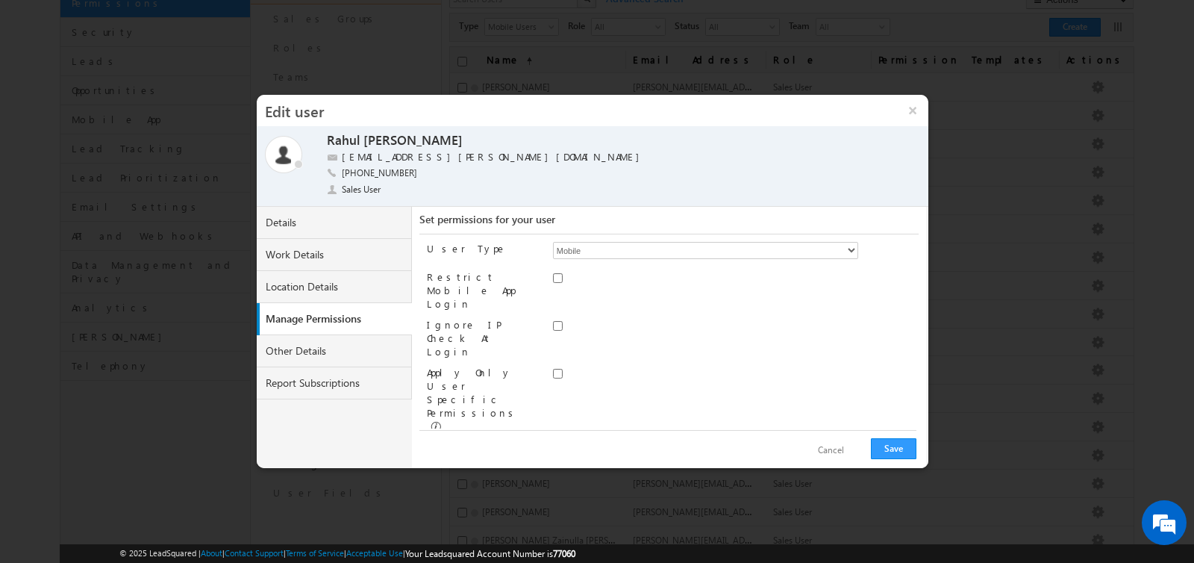
scroll to position [69, 0]
click at [847, 467] on span at bounding box center [848, 472] width 10 height 10
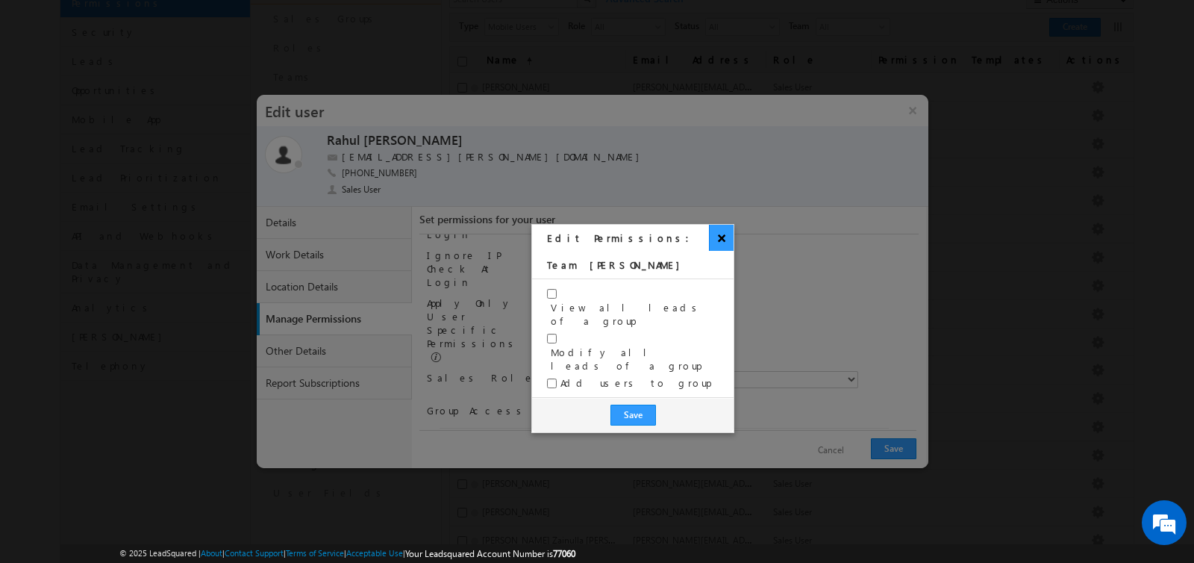
click at [724, 239] on button "×" at bounding box center [721, 238] width 25 height 26
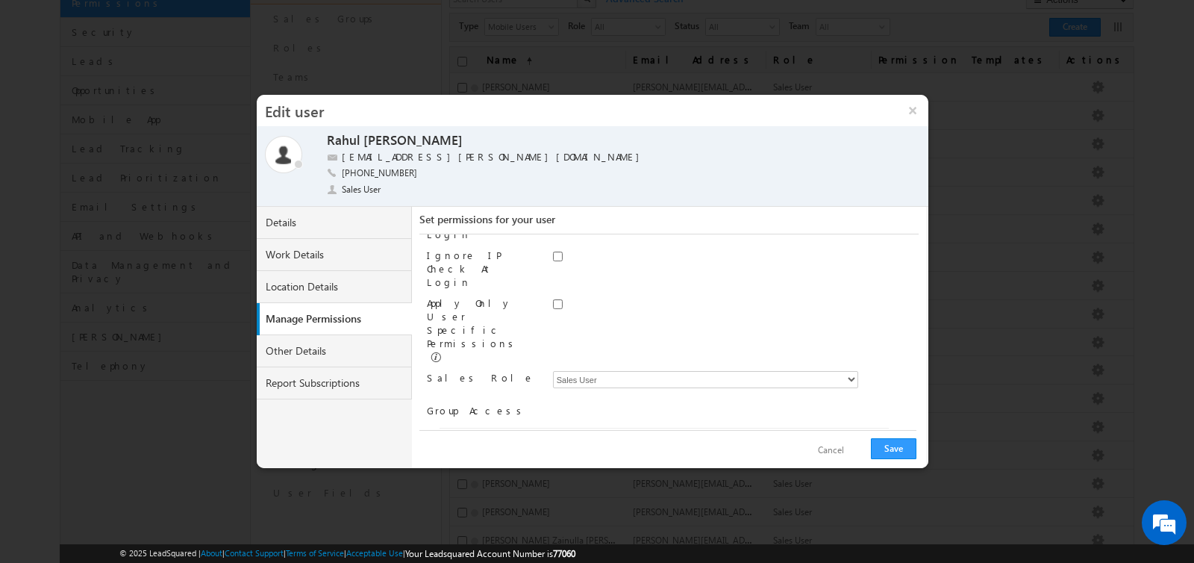
click at [863, 467] on span at bounding box center [861, 472] width 10 height 10
click at [466, 493] on link "Assign group" at bounding box center [477, 498] width 52 height 11
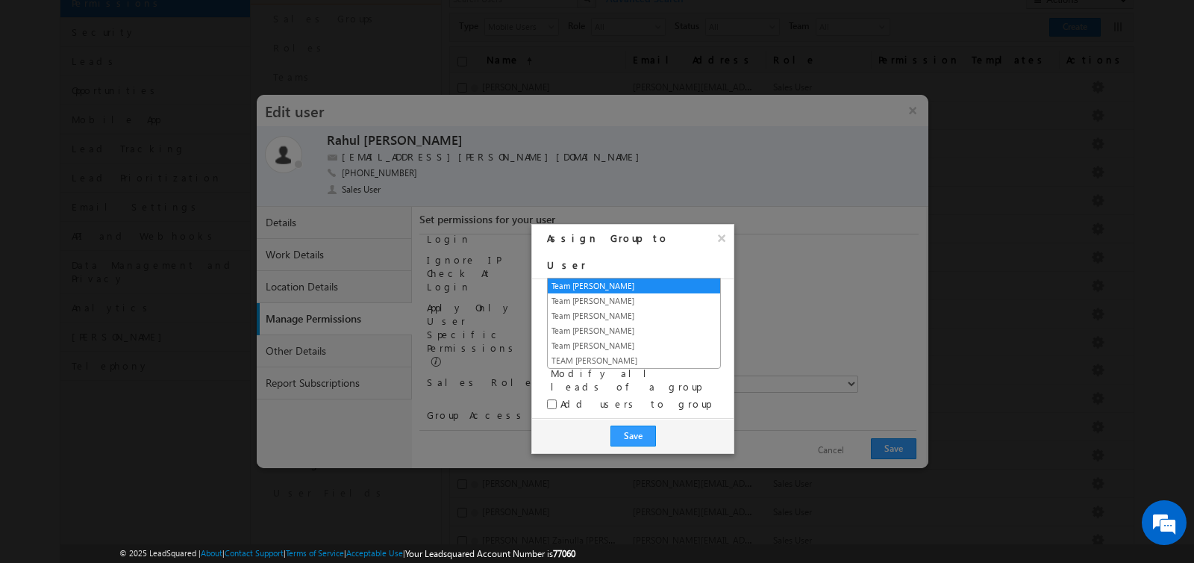
click at [603, 289] on span "Team Abhishek Singh" at bounding box center [625, 295] width 154 height 13
click at [602, 331] on link "Team Niraj Upadhyay" at bounding box center [634, 330] width 172 height 13
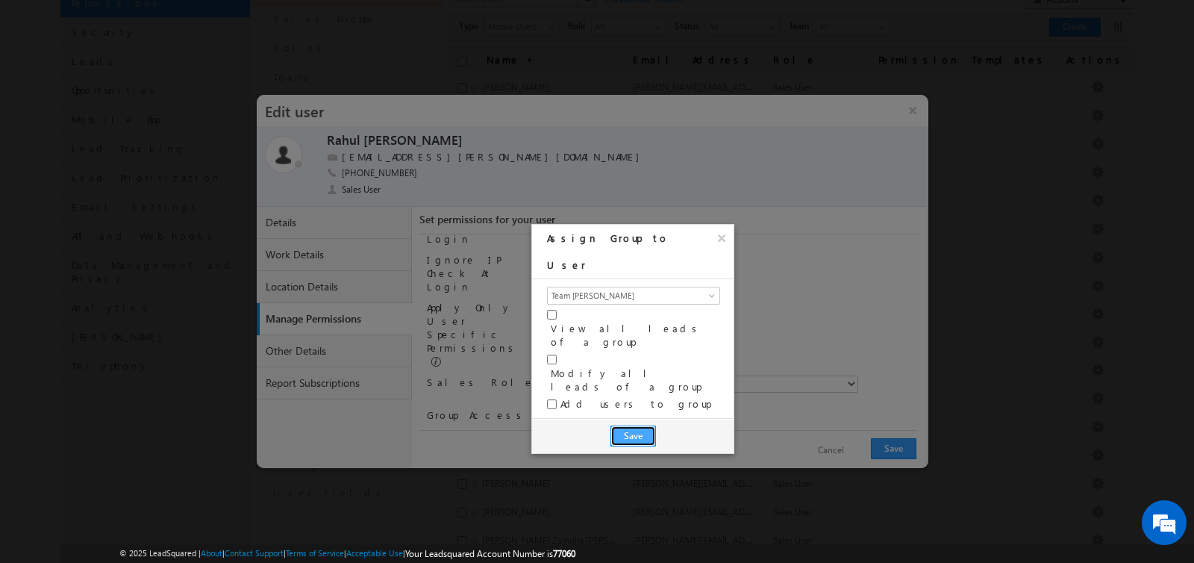
click at [634, 425] on button "Save" at bounding box center [633, 435] width 46 height 21
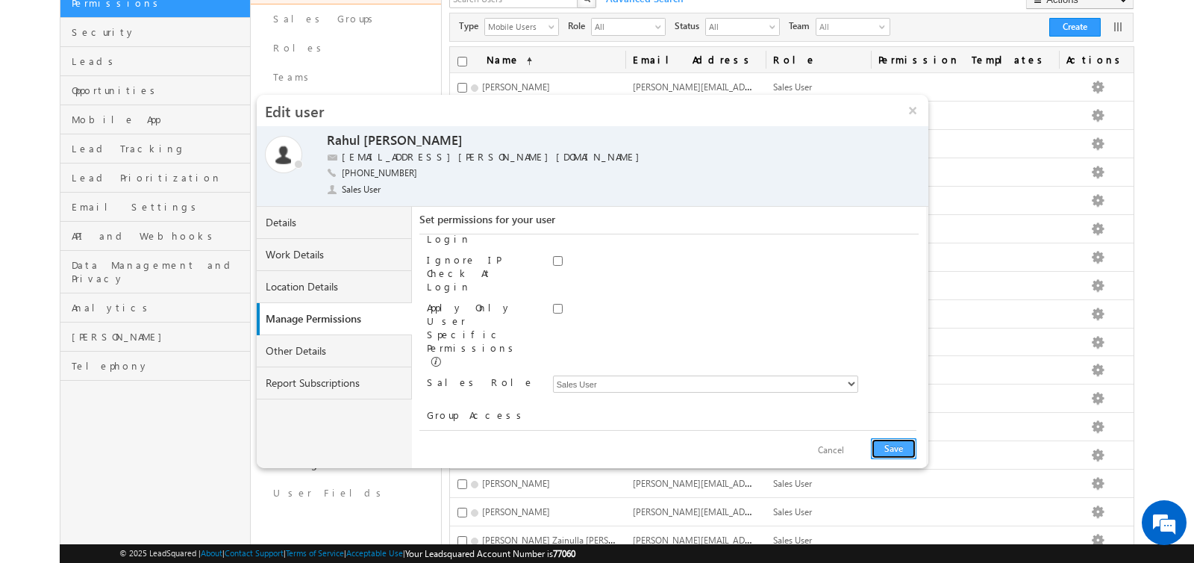
click at [898, 445] on button "Save" at bounding box center [894, 448] width 46 height 21
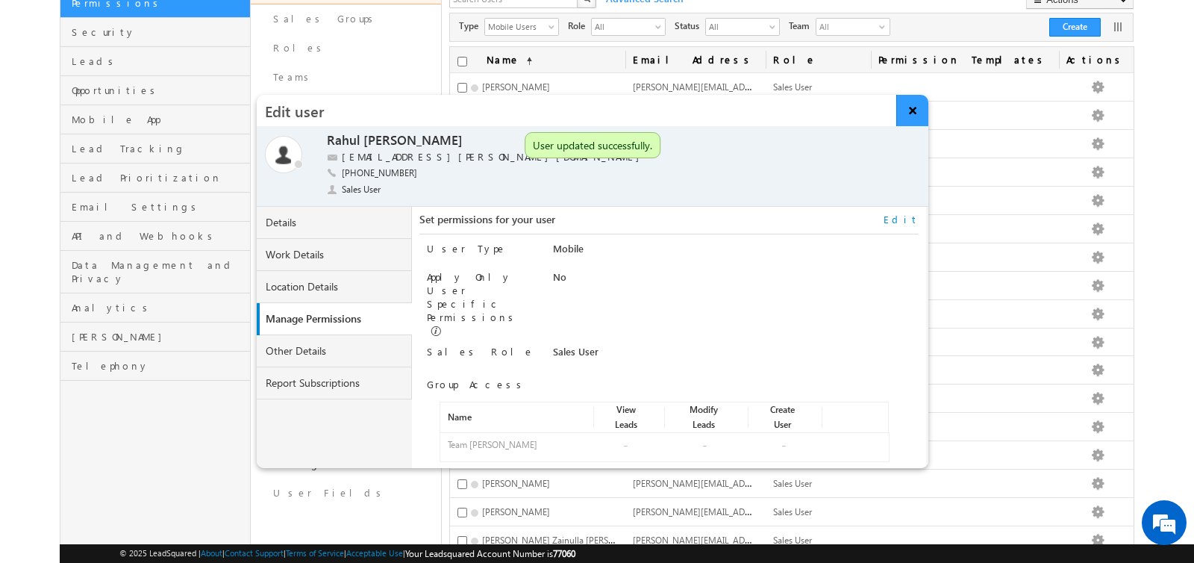
click at [913, 107] on button "×" at bounding box center [912, 110] width 32 height 31
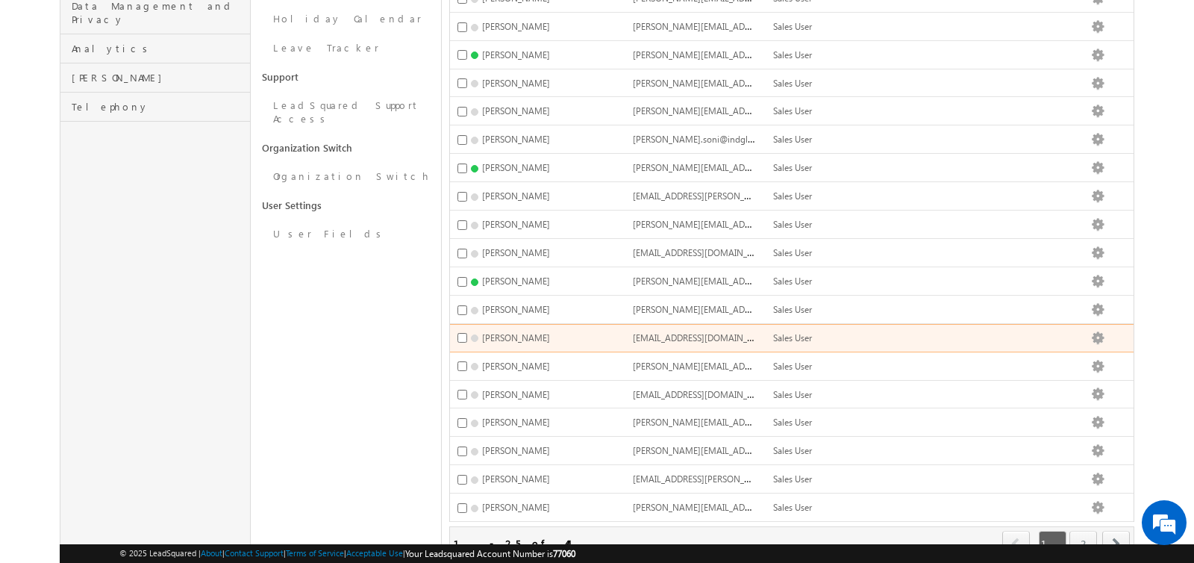
scroll to position [419, 0]
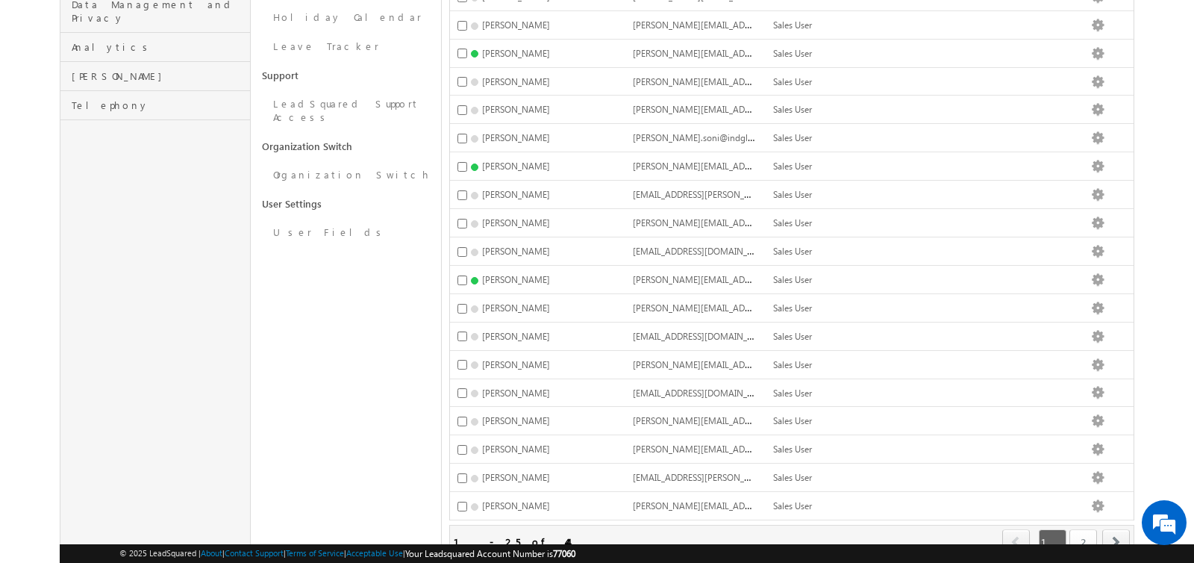
click at [1086, 529] on link "2" at bounding box center [1083, 541] width 28 height 25
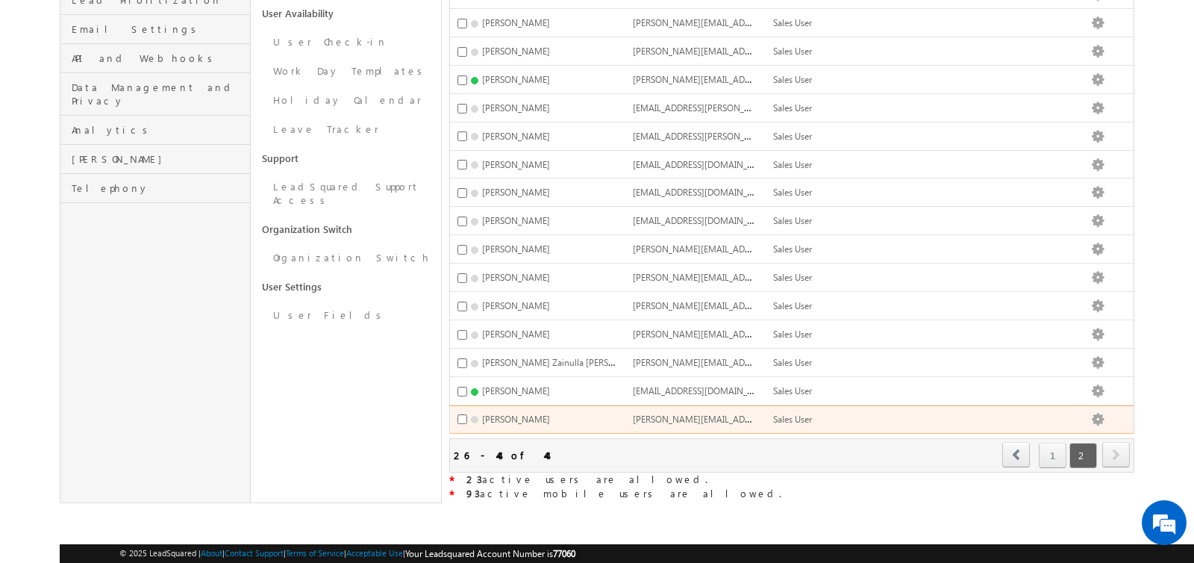
scroll to position [305, 0]
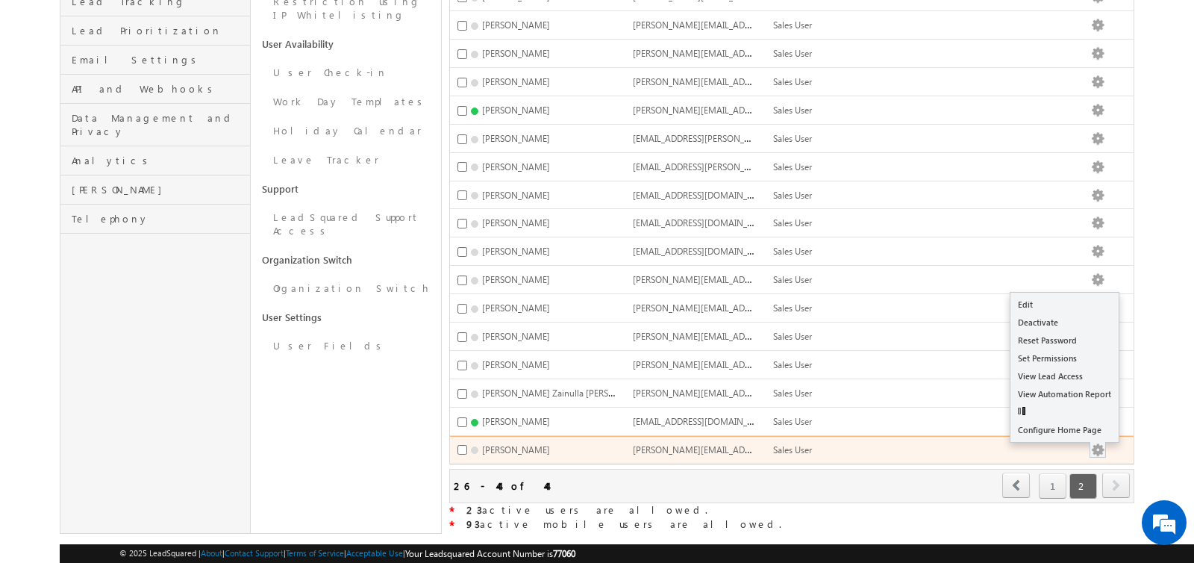
click at [1105, 443] on button "button" at bounding box center [1097, 450] width 15 height 15
click at [1068, 313] on link "Edit" at bounding box center [1064, 322] width 108 height 18
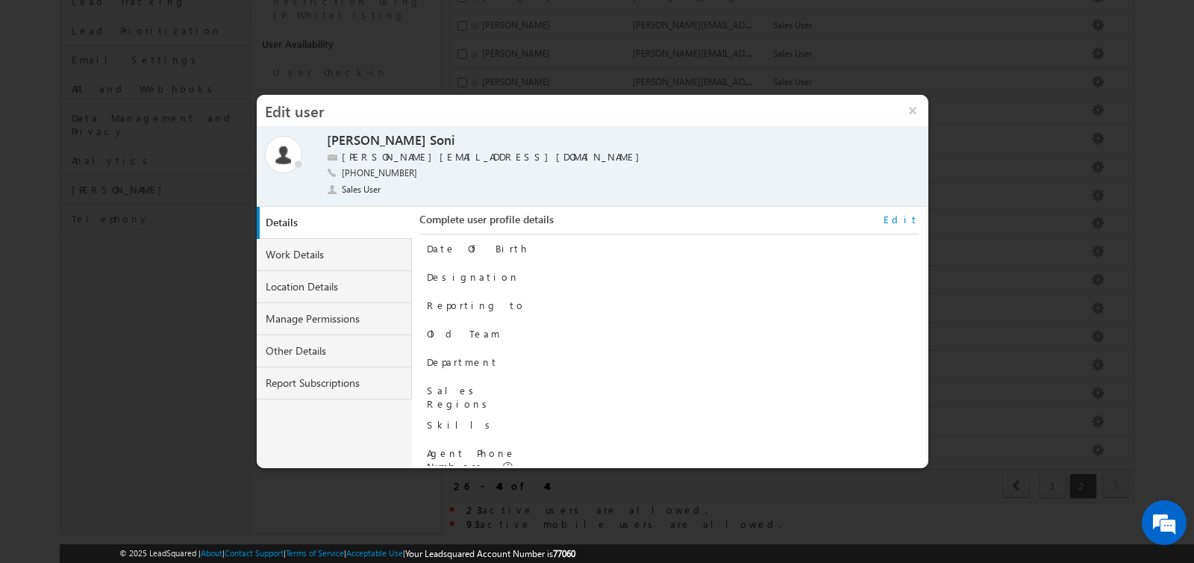
click at [909, 218] on link "Edit" at bounding box center [901, 219] width 35 height 13
click at [684, 311] on input at bounding box center [706, 311] width 306 height 18
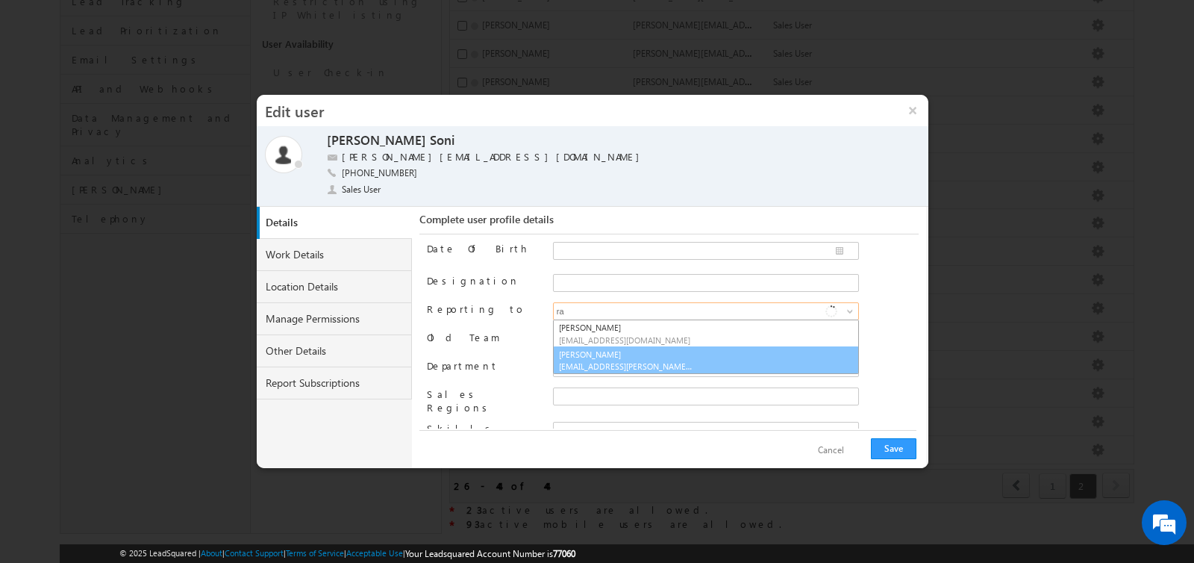
type input "r"
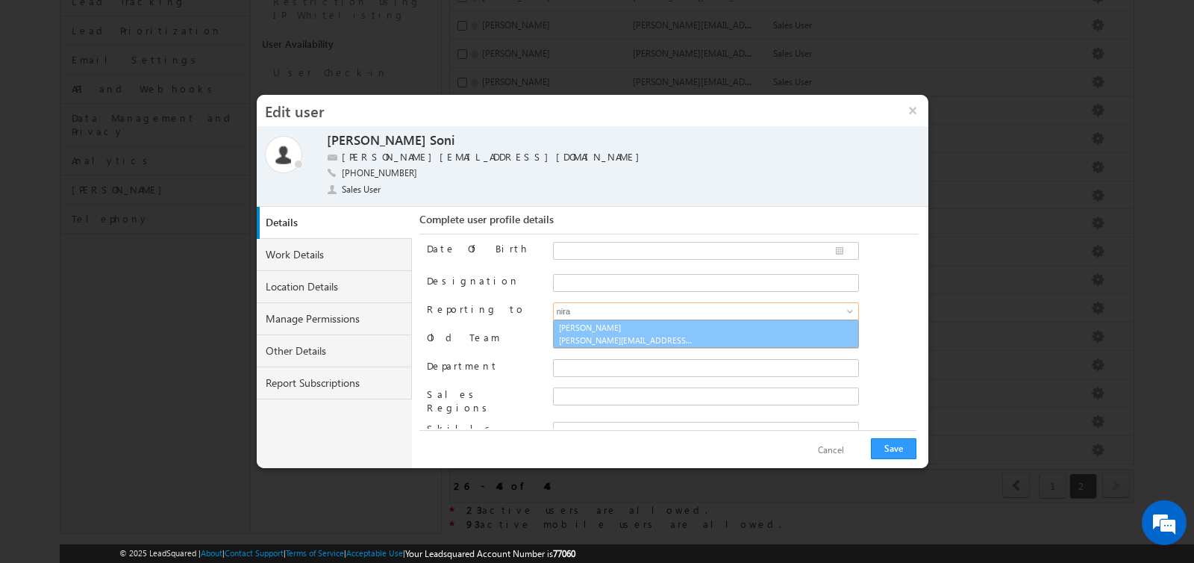
click at [604, 334] on span "niraj.upadhyay@indglobal.ae" at bounding box center [626, 339] width 134 height 11
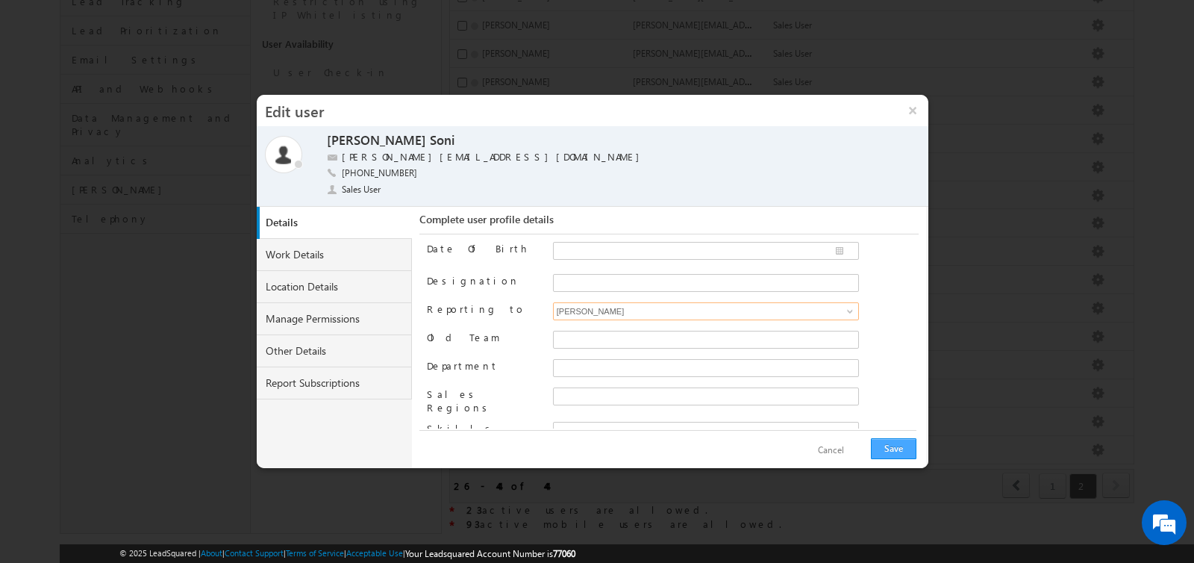
type input "[PERSON_NAME]"
click at [894, 448] on button "Save" at bounding box center [894, 448] width 46 height 21
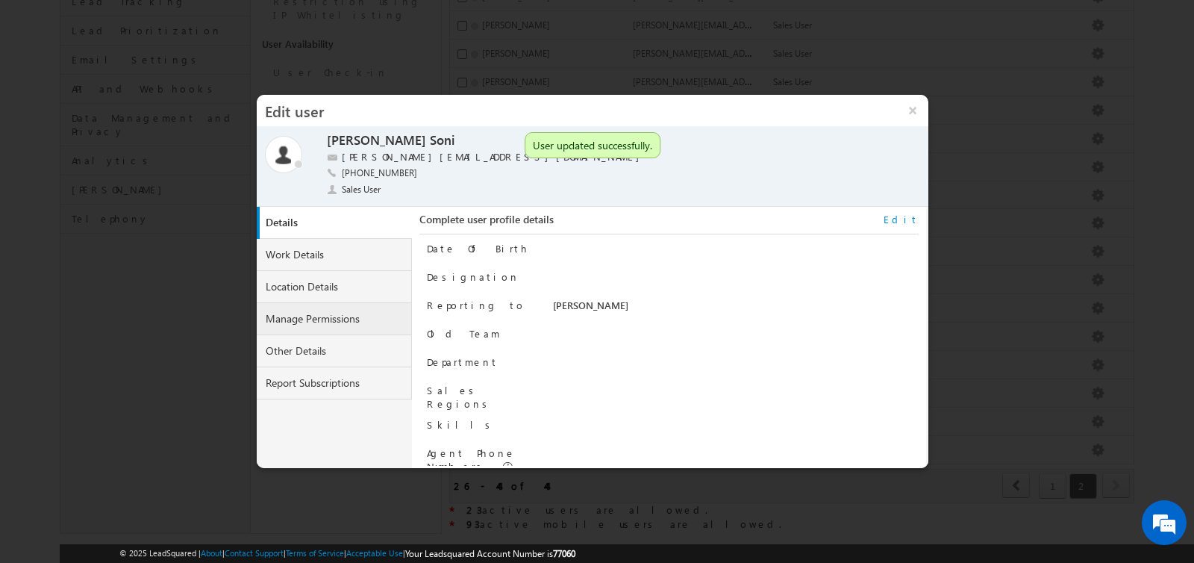
click at [334, 316] on link "Manage Permissions" at bounding box center [334, 319] width 155 height 32
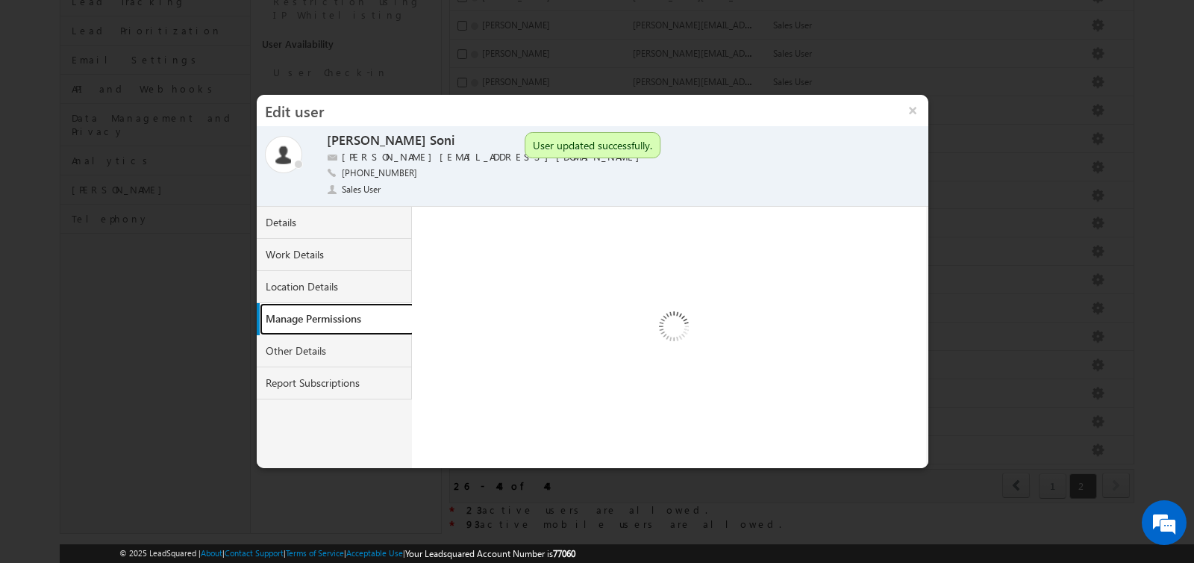
select select "1"
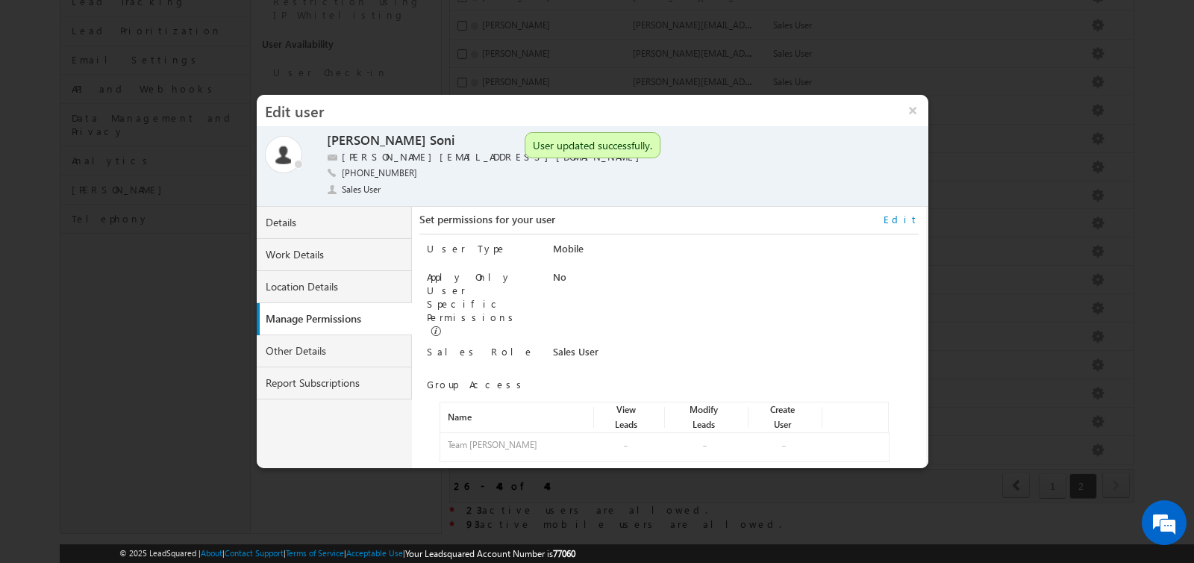
click at [866, 437] on div at bounding box center [853, 447] width 54 height 21
click at [913, 219] on link "Edit" at bounding box center [901, 219] width 35 height 13
select select "Sales_User"
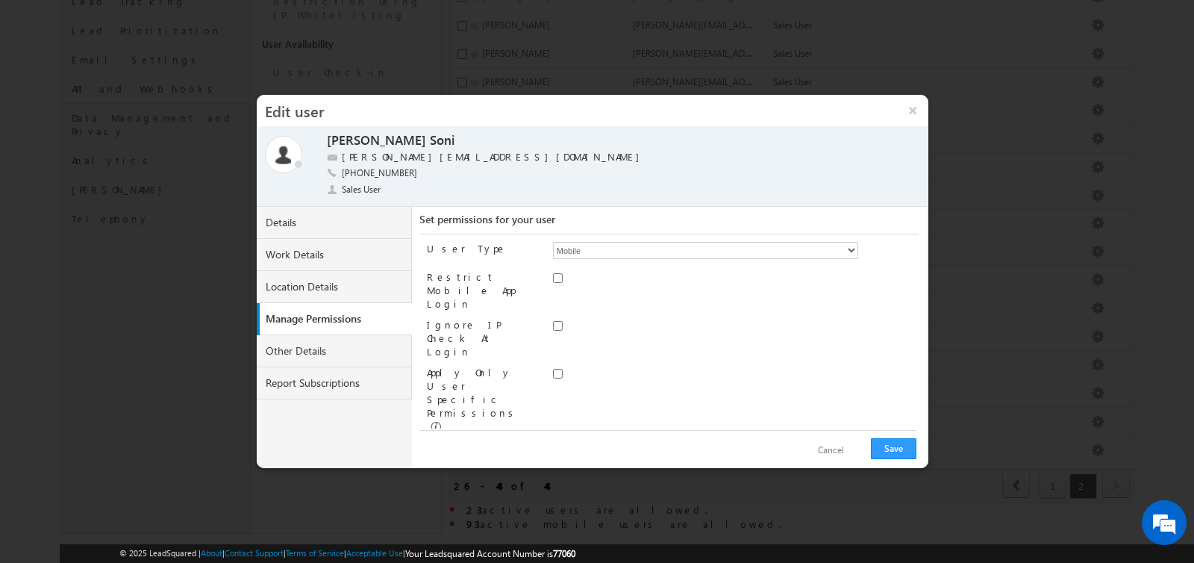
scroll to position [69, 0]
click at [860, 467] on span at bounding box center [861, 472] width 10 height 10
click at [489, 493] on link "Assign group" at bounding box center [477, 498] width 52 height 11
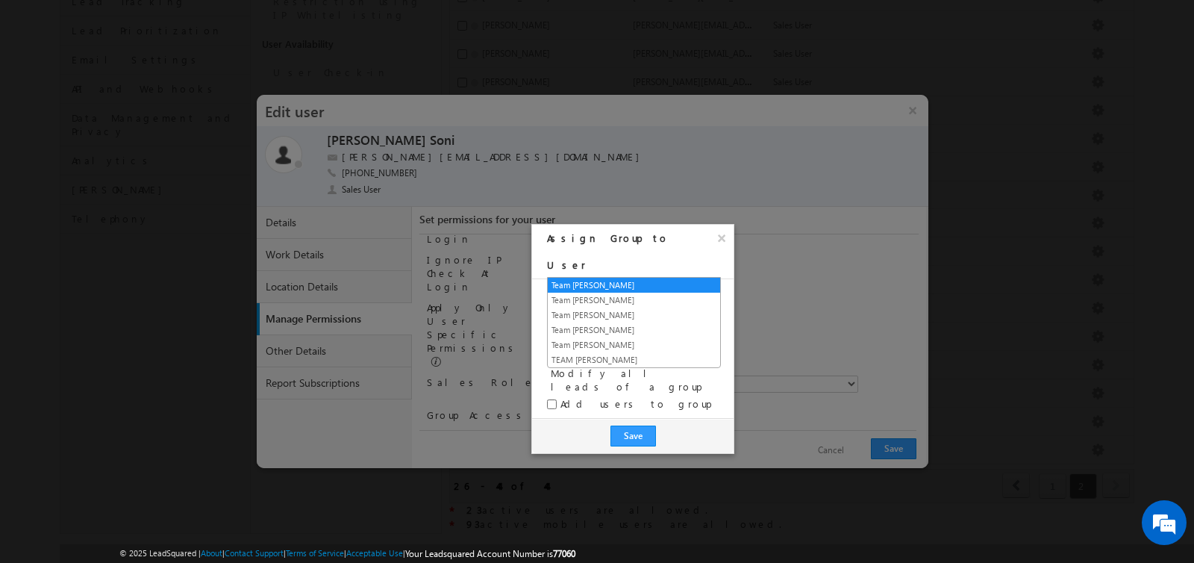
click at [578, 289] on span "Team Abhishek Singh" at bounding box center [625, 295] width 154 height 13
click at [590, 330] on link "Team Niraj Upadhyay" at bounding box center [634, 329] width 172 height 13
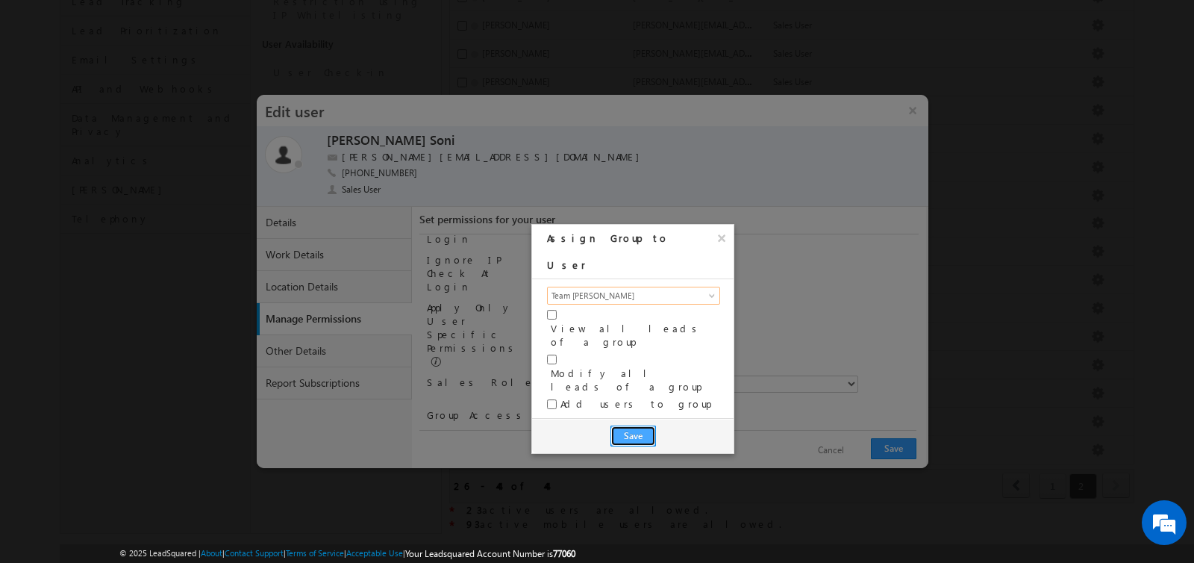
click at [640, 425] on button "Save" at bounding box center [633, 435] width 46 height 21
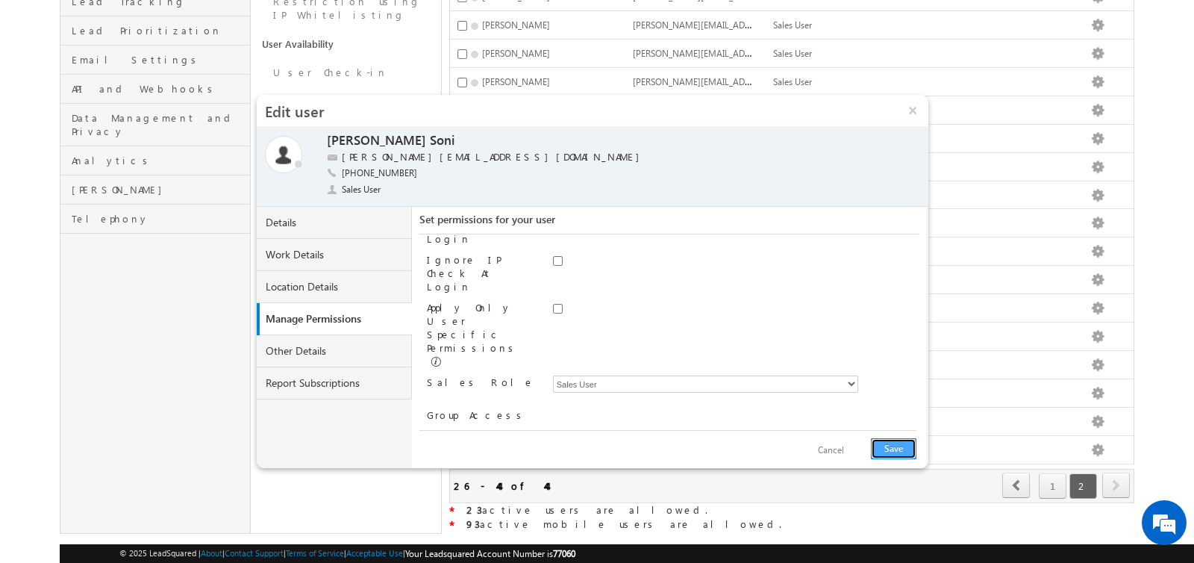
click at [889, 446] on button "Save" at bounding box center [894, 448] width 46 height 21
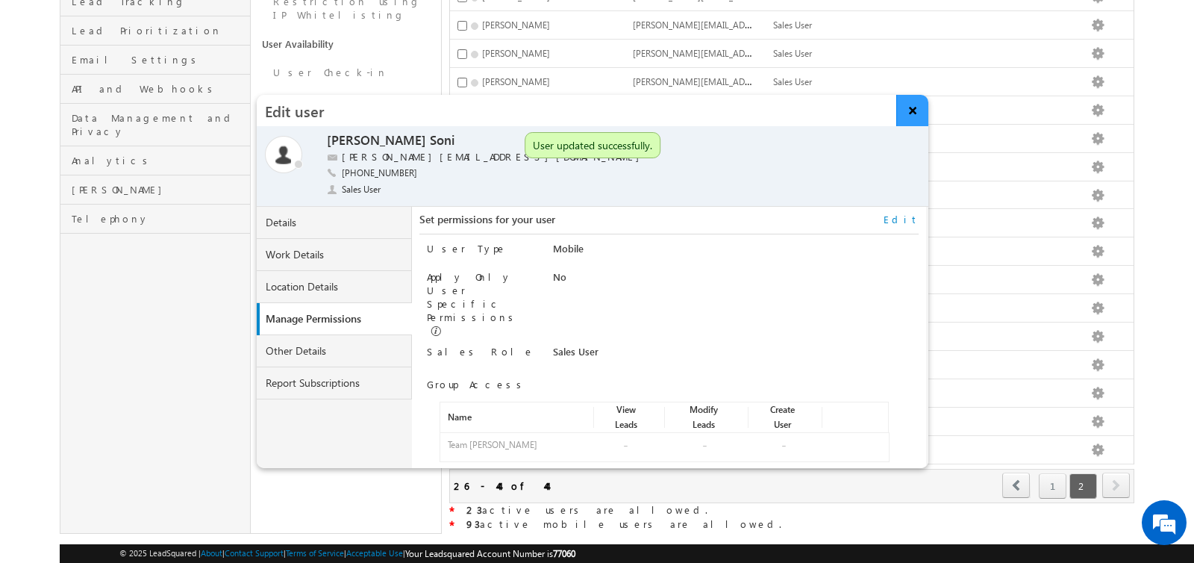
click at [912, 118] on button "×" at bounding box center [912, 110] width 32 height 31
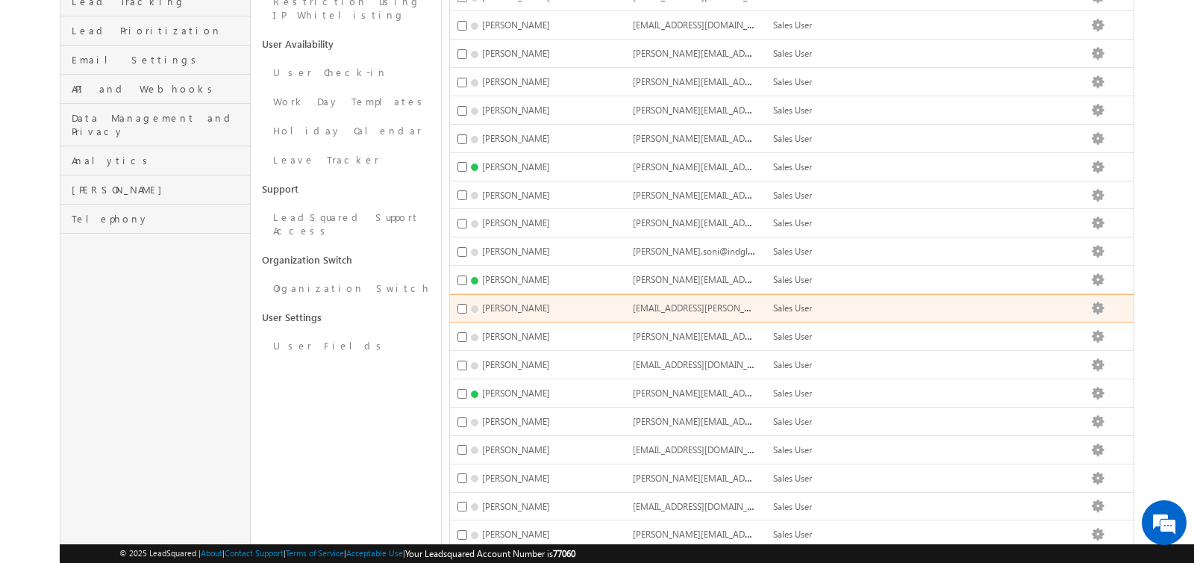
scroll to position [466, 0]
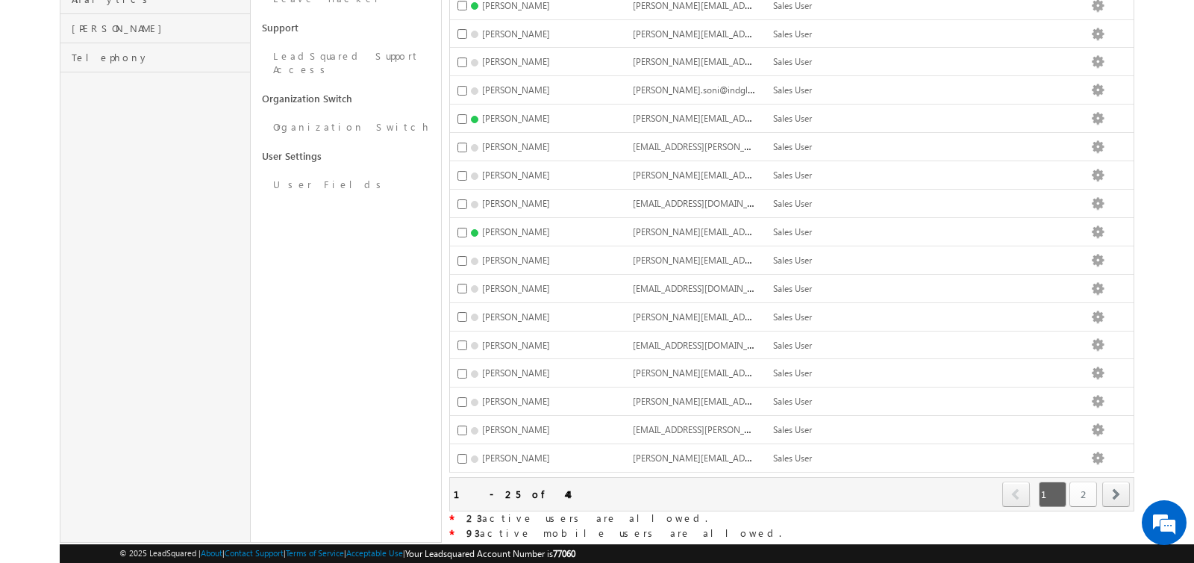
click at [1087, 481] on link "2" at bounding box center [1083, 493] width 28 height 25
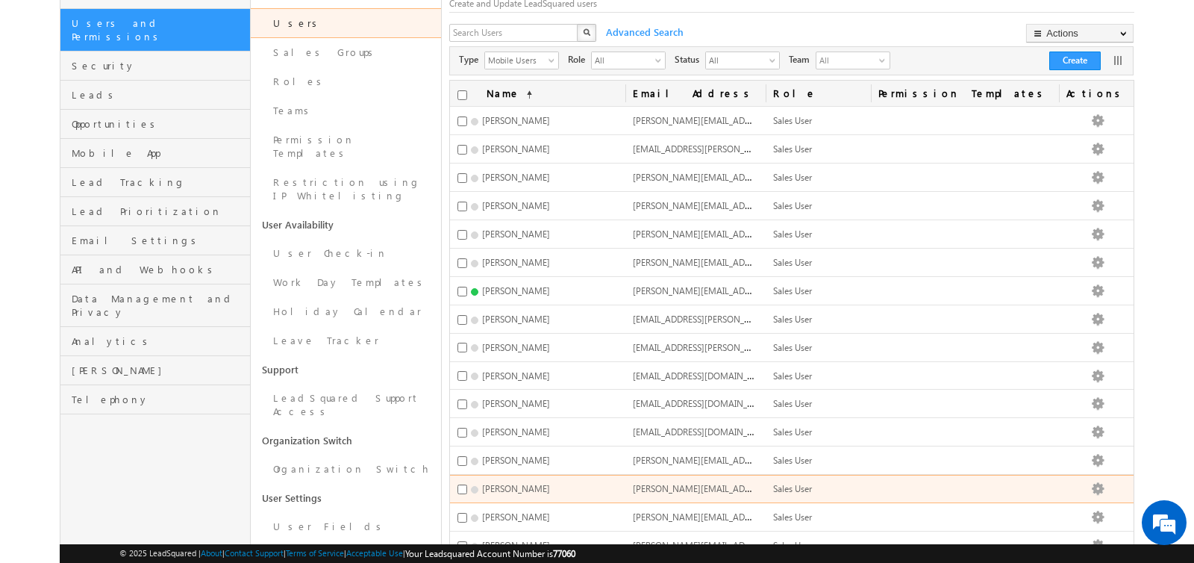
scroll to position [0, 0]
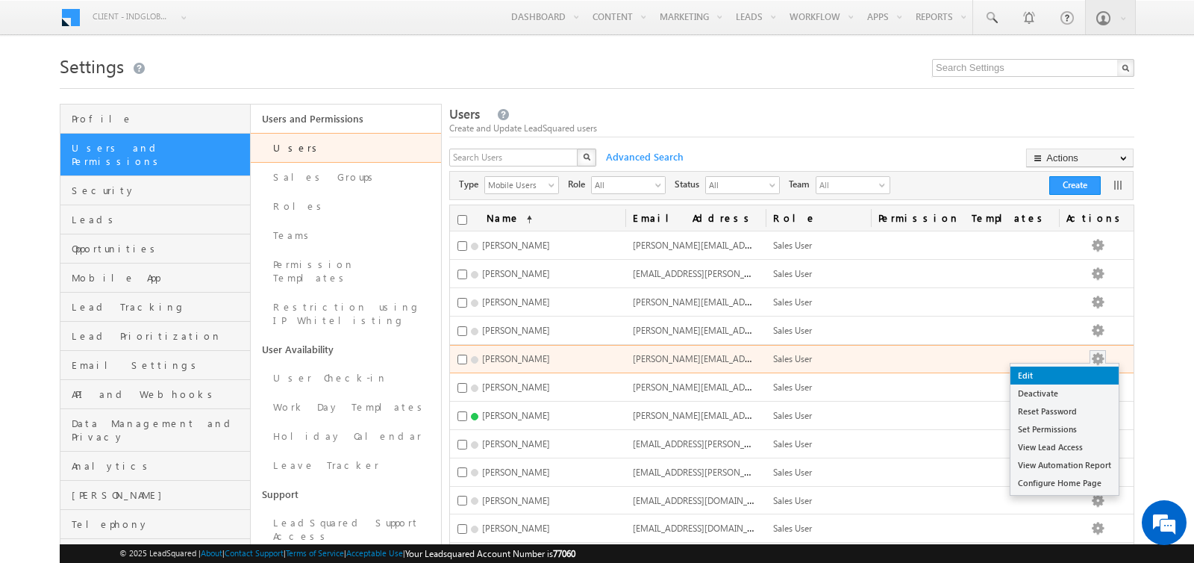
click at [1048, 369] on link "Edit" at bounding box center [1064, 375] width 108 height 18
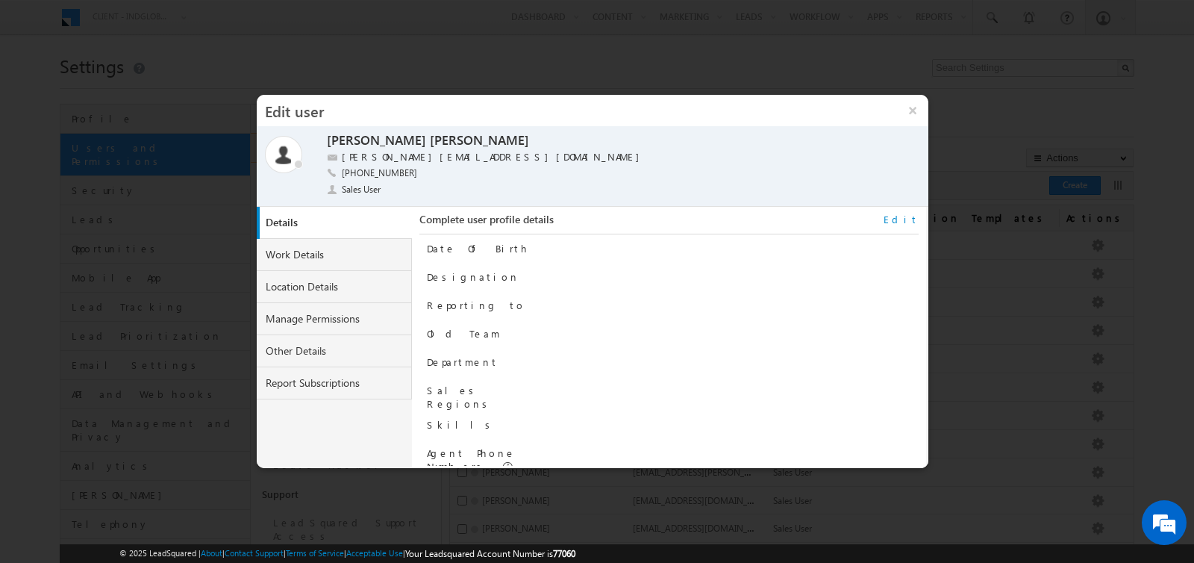
click at [905, 219] on link "Edit" at bounding box center [901, 219] width 35 height 13
click at [702, 304] on input at bounding box center [706, 311] width 306 height 18
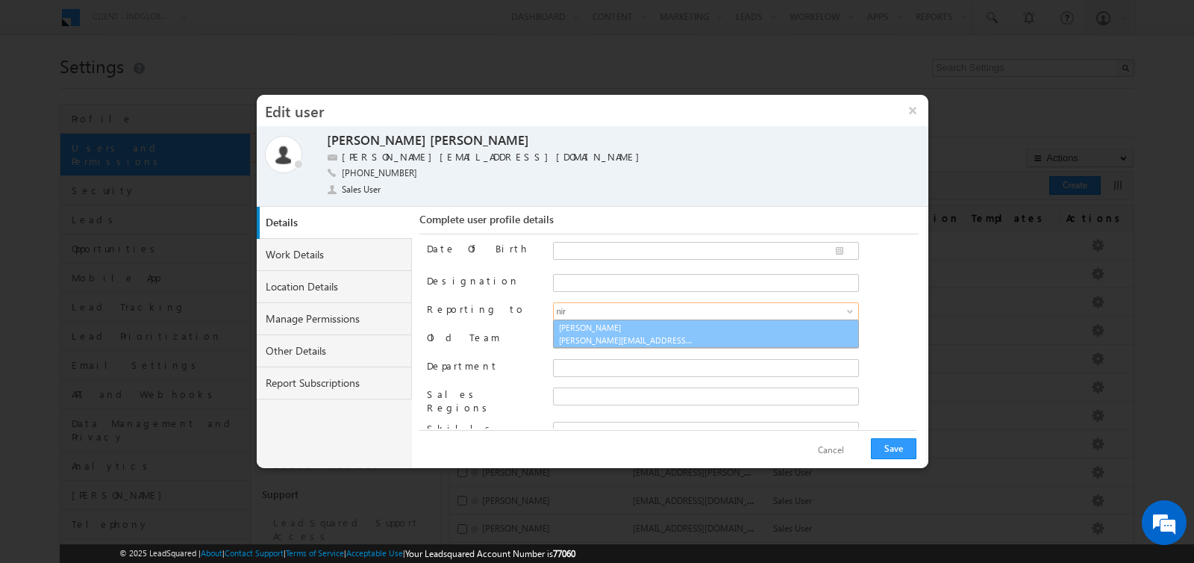
click at [640, 331] on link "Niraj Upadhyay niraj.upadhyay@indglobal.ae" at bounding box center [706, 333] width 306 height 28
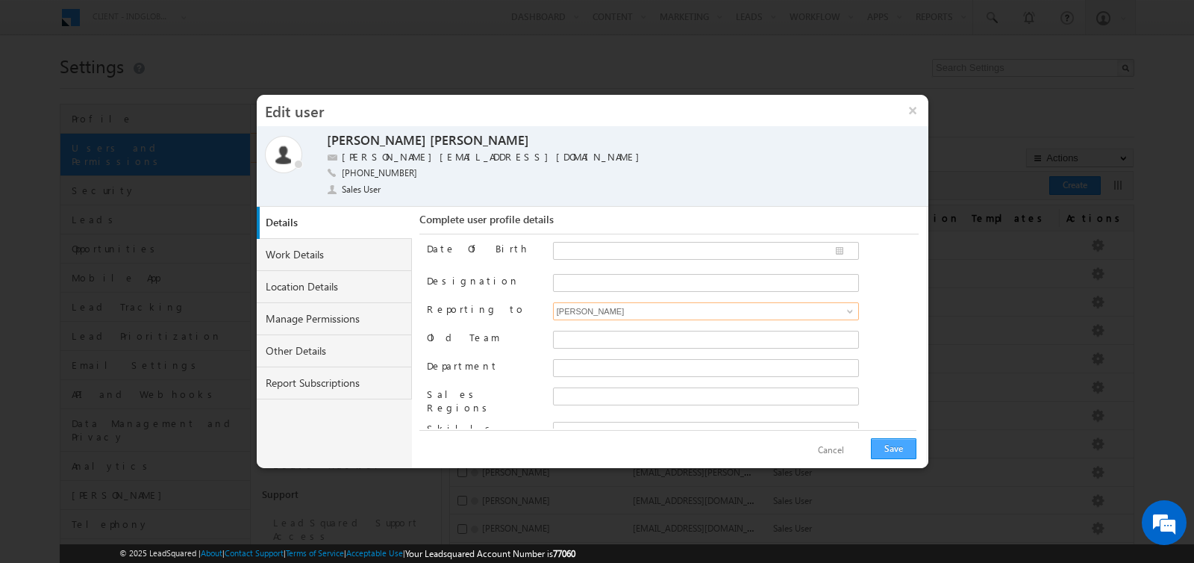
type input "[PERSON_NAME]"
click at [893, 453] on button "Save" at bounding box center [894, 448] width 46 height 21
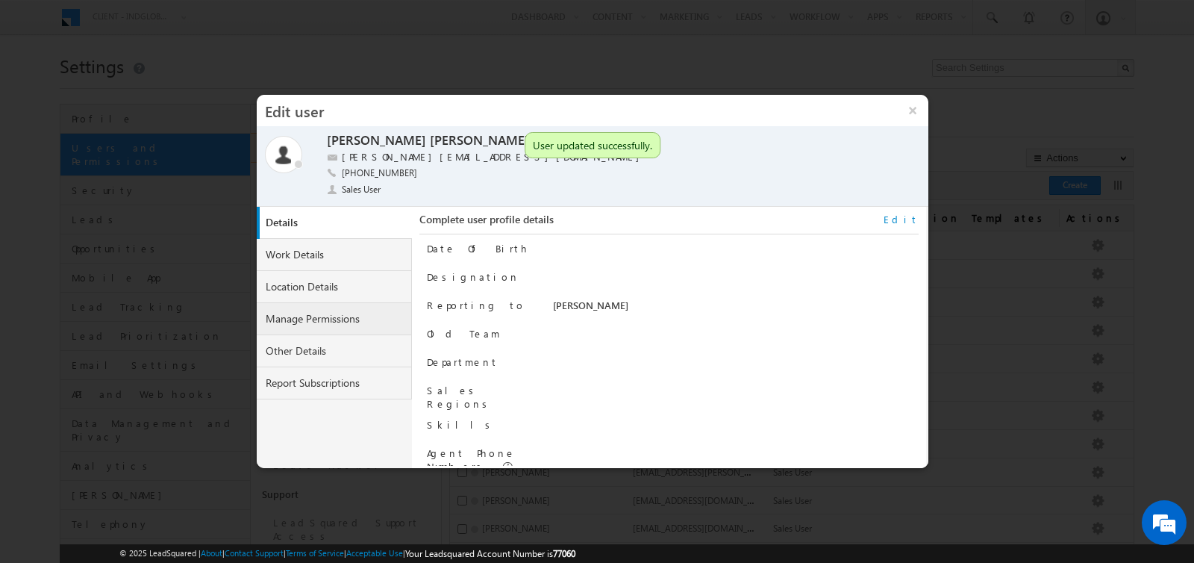
click at [295, 320] on link "Manage Permissions" at bounding box center [334, 319] width 155 height 32
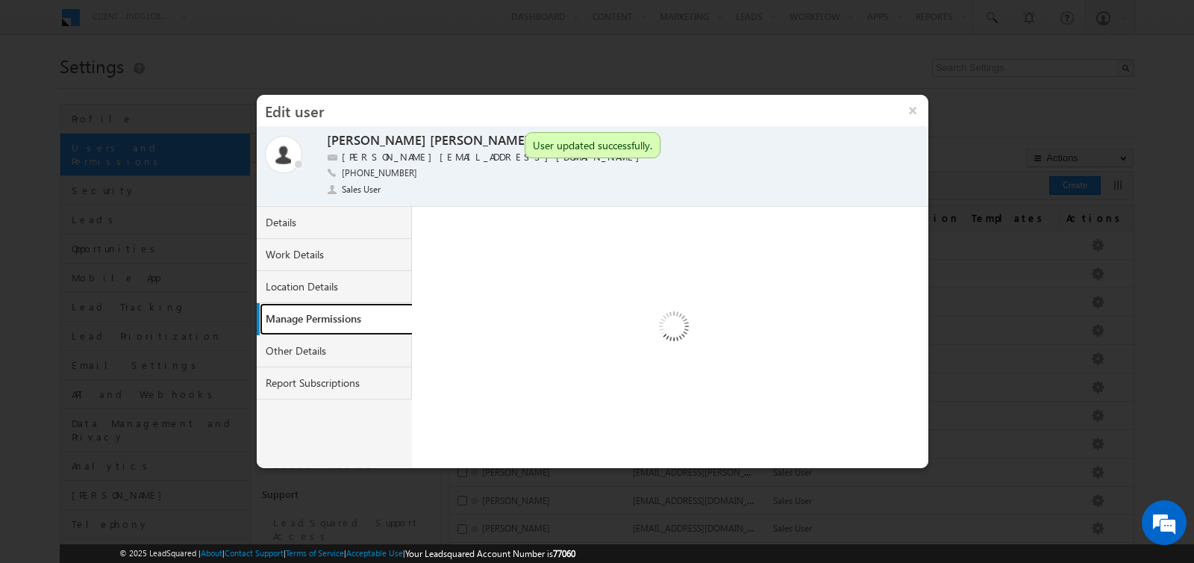
select select "1"
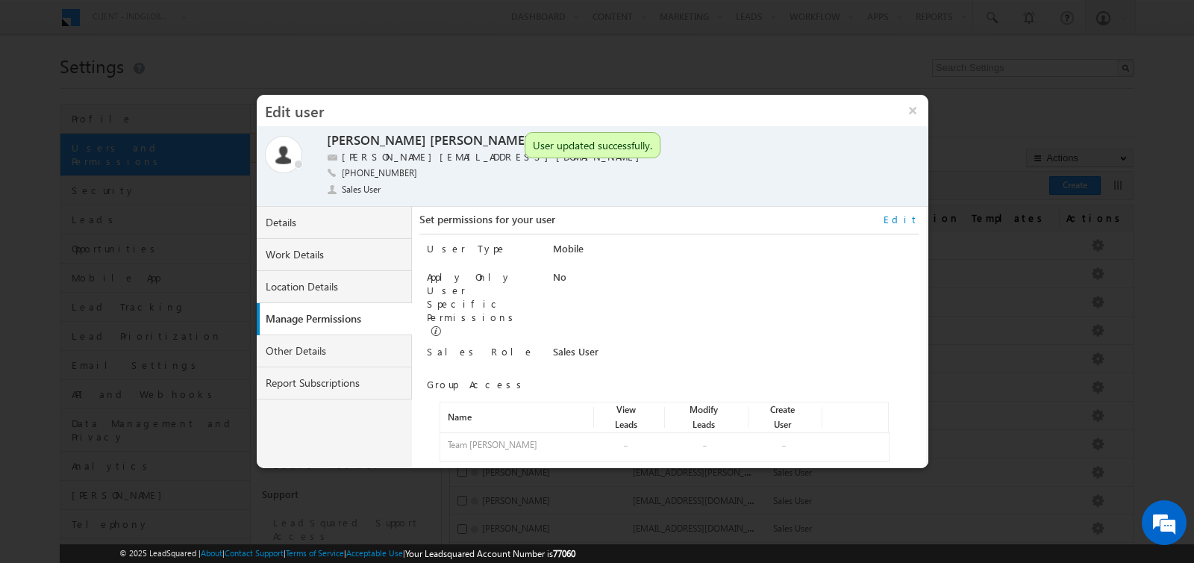
click at [908, 221] on link "Edit" at bounding box center [901, 219] width 35 height 13
select select "Sales_User"
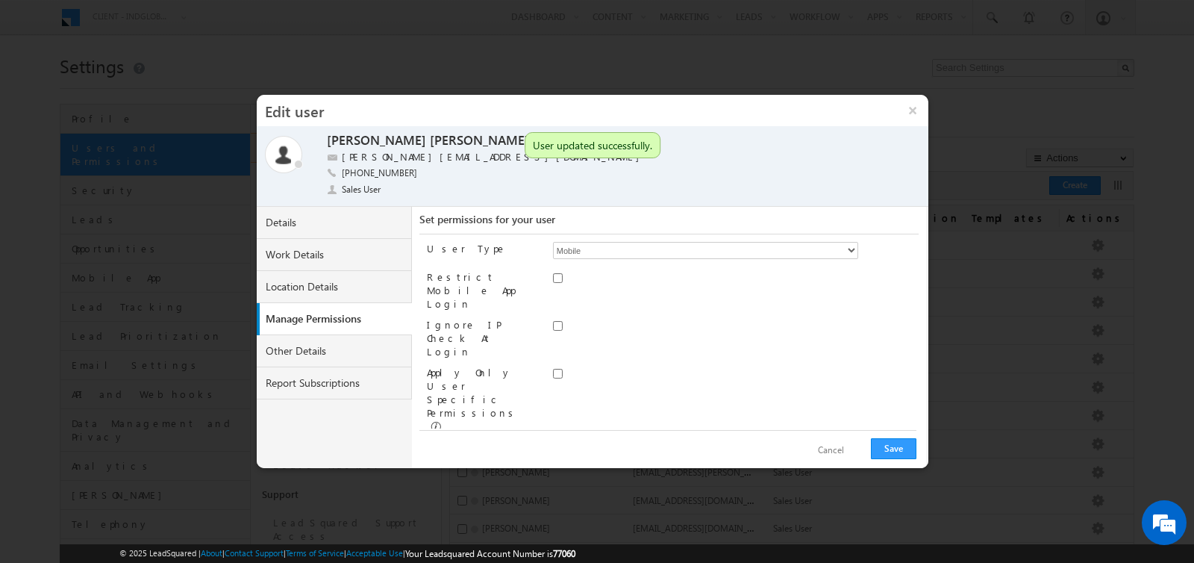
scroll to position [69, 0]
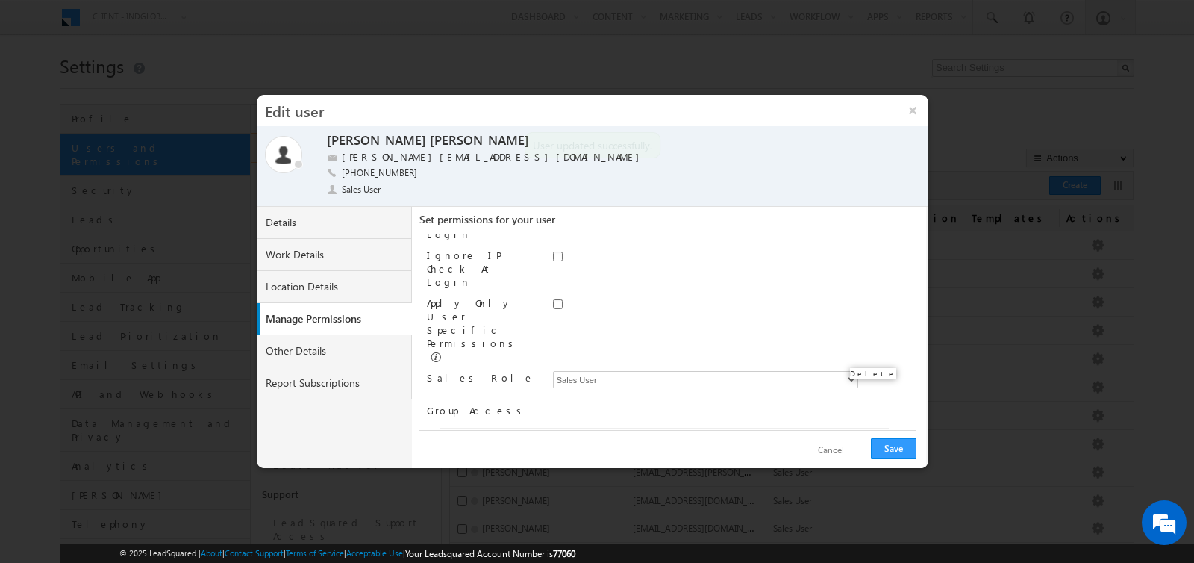
click at [861, 467] on span at bounding box center [861, 472] width 10 height 10
click at [486, 493] on link "Assign group" at bounding box center [477, 498] width 52 height 11
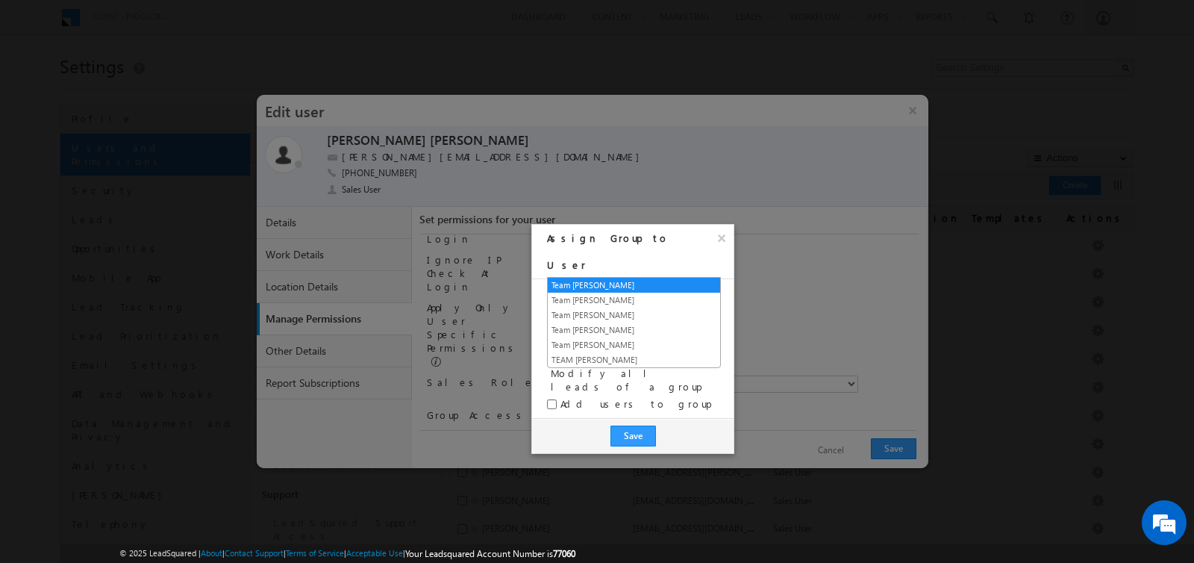
click at [599, 289] on span "Team Abhishek Singh" at bounding box center [625, 295] width 154 height 13
click at [601, 325] on link "Team Niraj Upadhyay" at bounding box center [634, 329] width 172 height 13
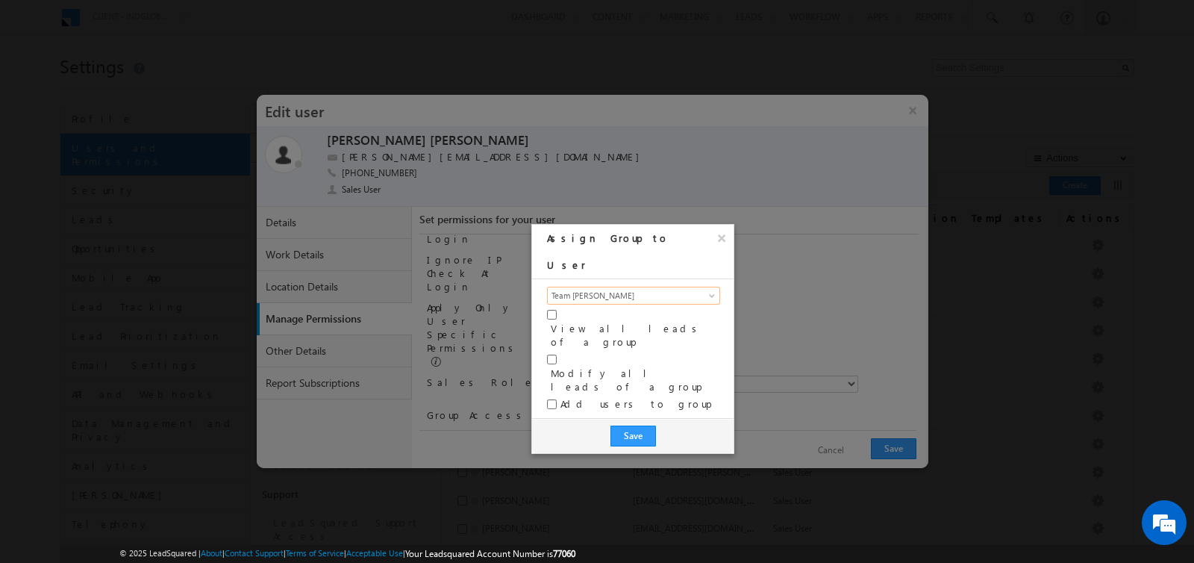
click at [651, 418] on div "Save" at bounding box center [632, 435] width 201 height 35
click at [641, 425] on button "Save" at bounding box center [633, 435] width 46 height 21
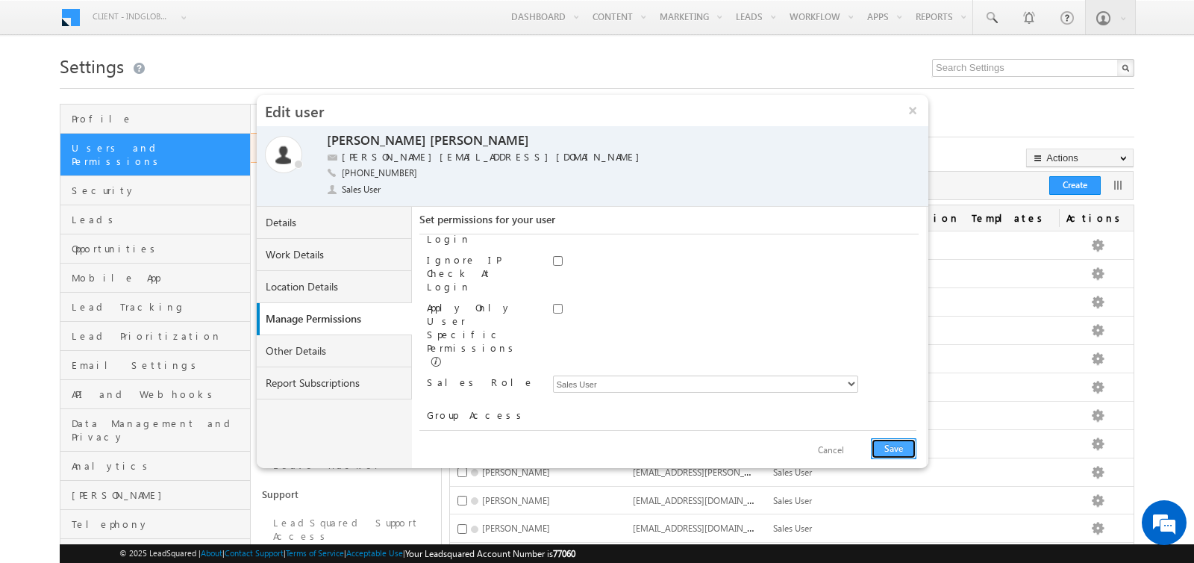
click at [887, 445] on button "Save" at bounding box center [894, 448] width 46 height 21
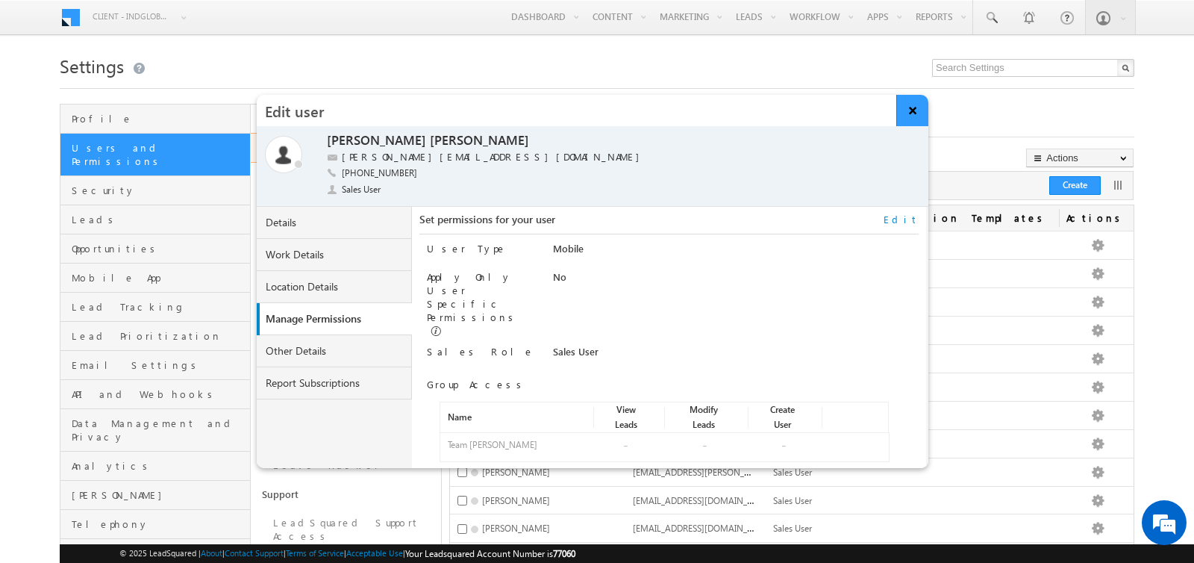
click at [912, 113] on button "×" at bounding box center [912, 110] width 32 height 31
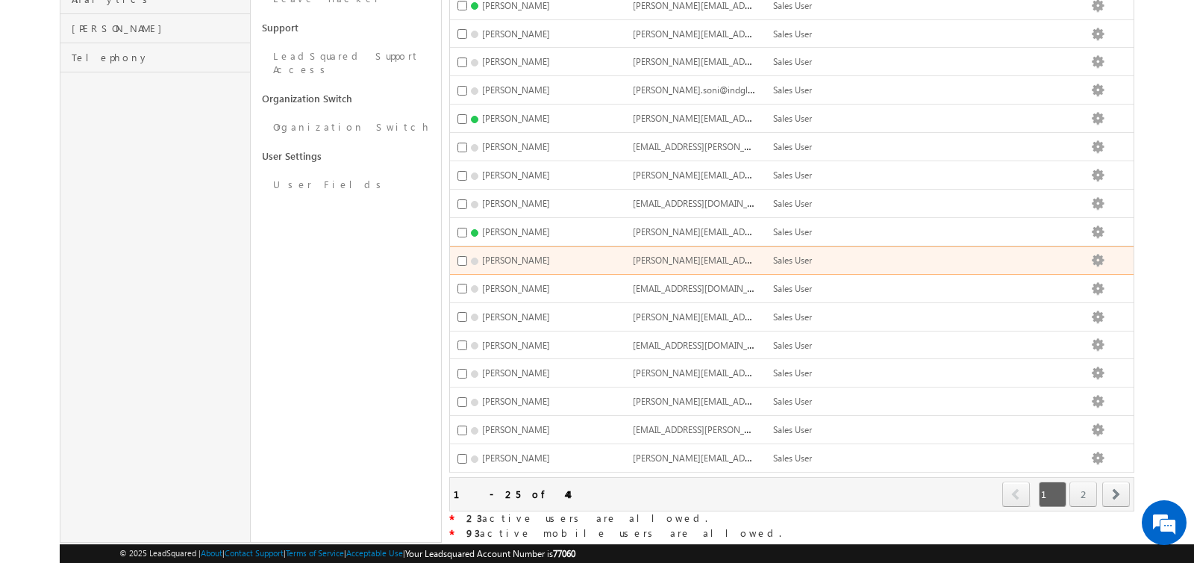
scroll to position [0, 0]
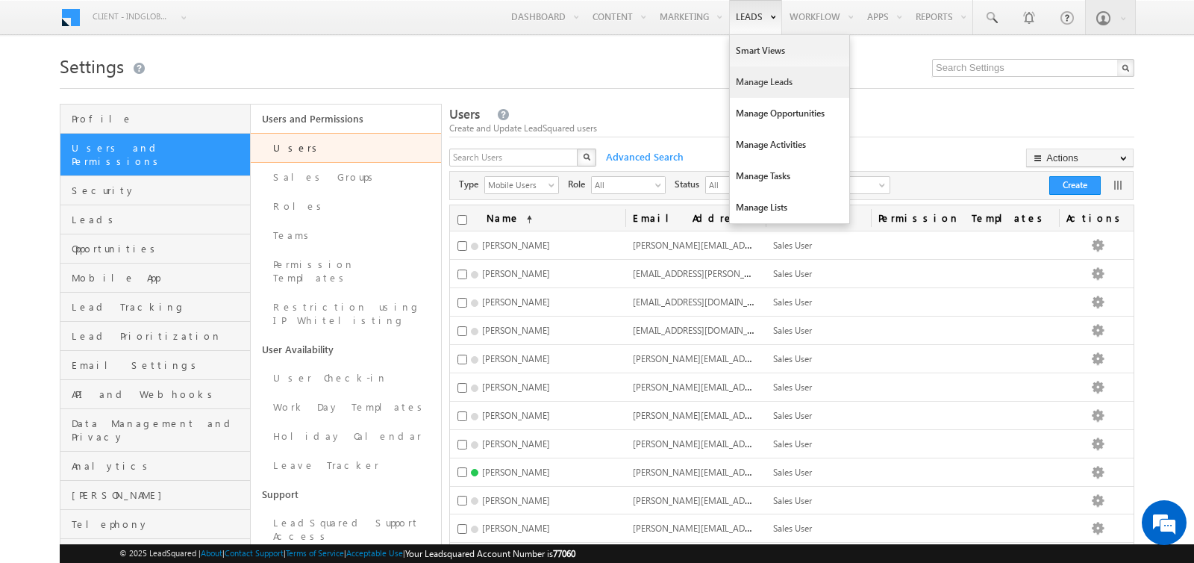
click at [758, 75] on link "Manage Leads" at bounding box center [789, 81] width 119 height 31
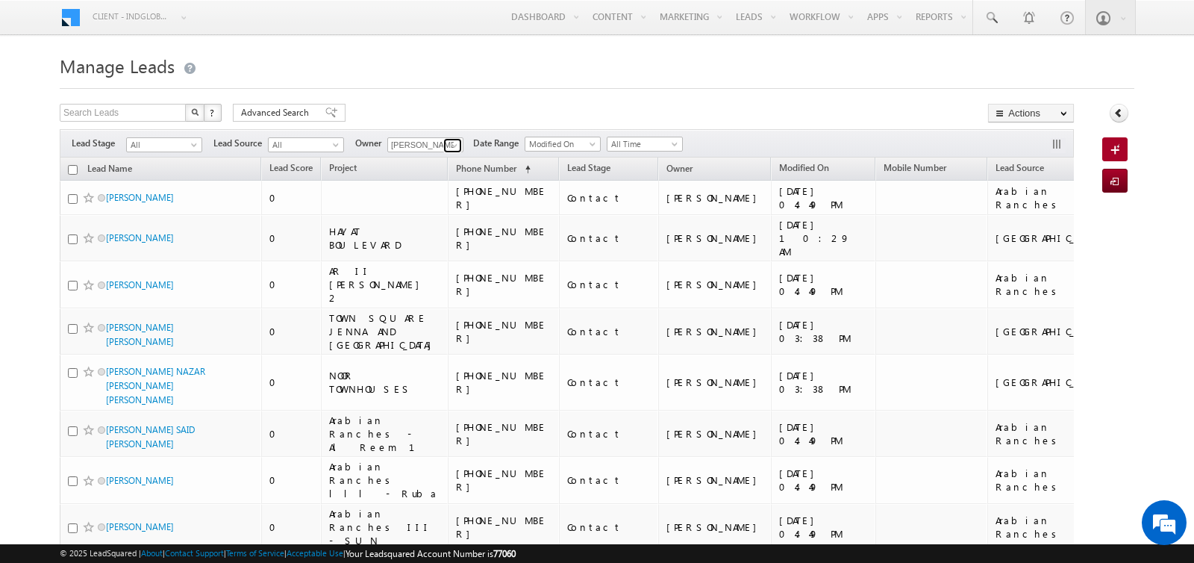
click at [448, 149] on span at bounding box center [454, 146] width 12 height 12
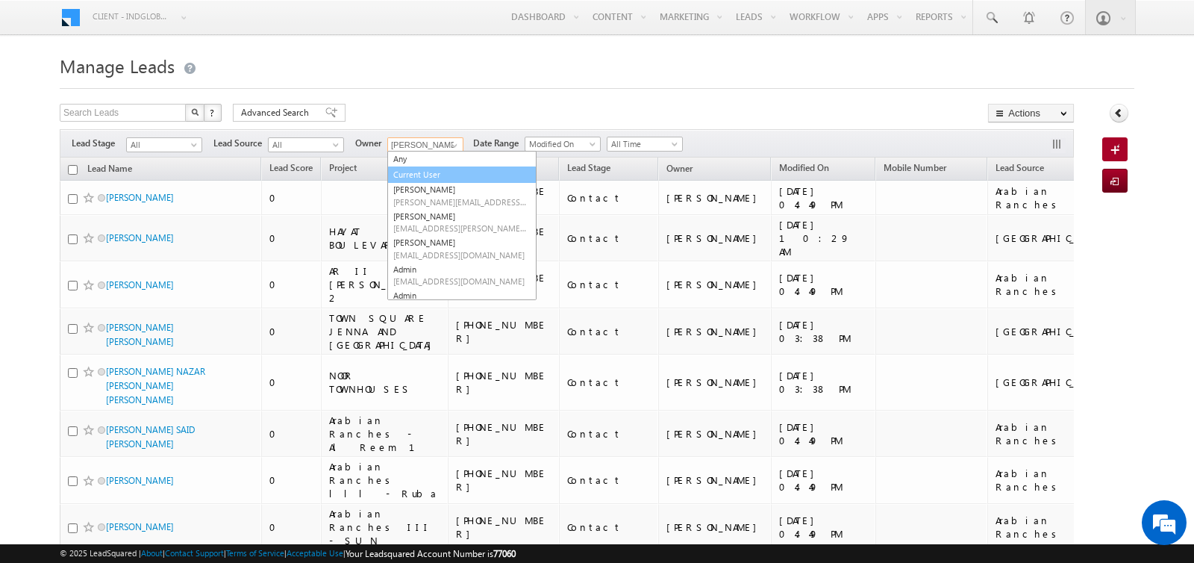
click at [425, 172] on link "Current User" at bounding box center [461, 174] width 149 height 17
type input "Current User"
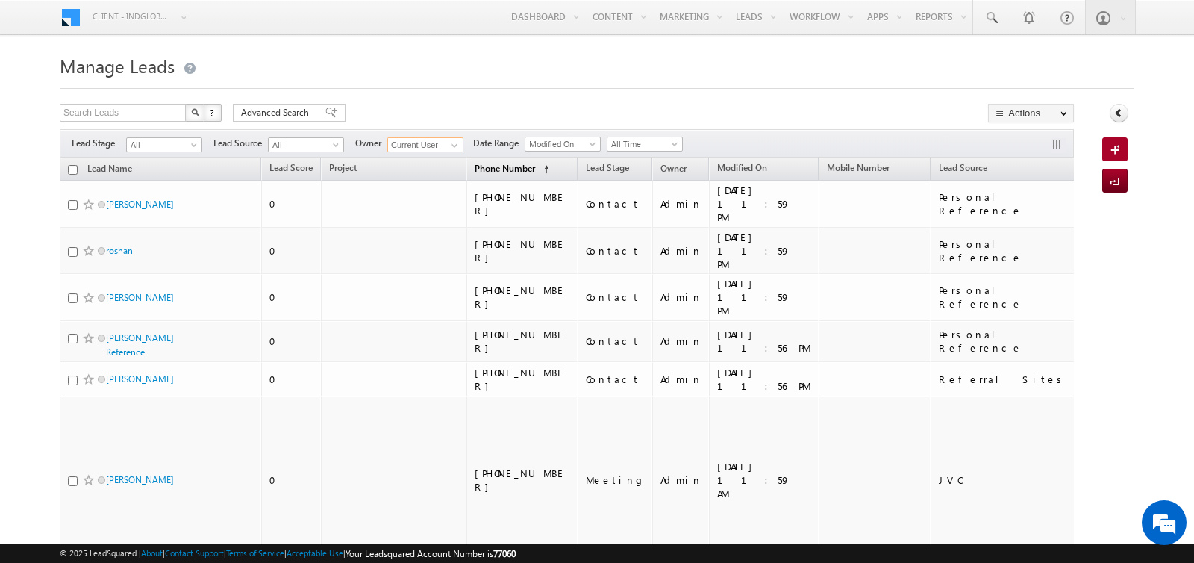
click at [537, 168] on span "(sorted ascending)" at bounding box center [543, 169] width 12 height 12
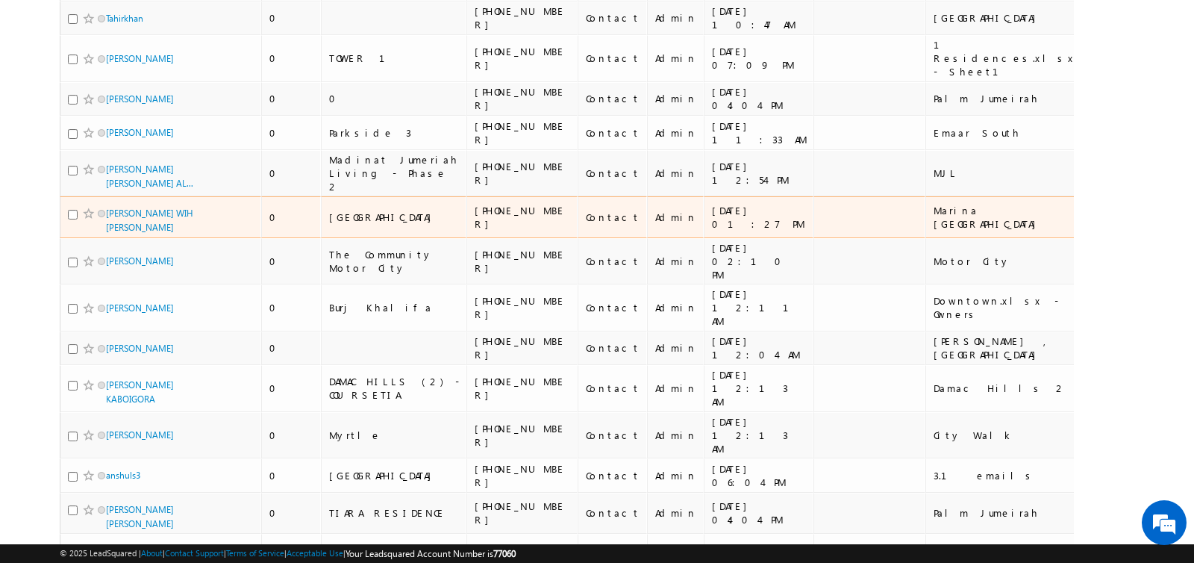
scroll to position [8543, 0]
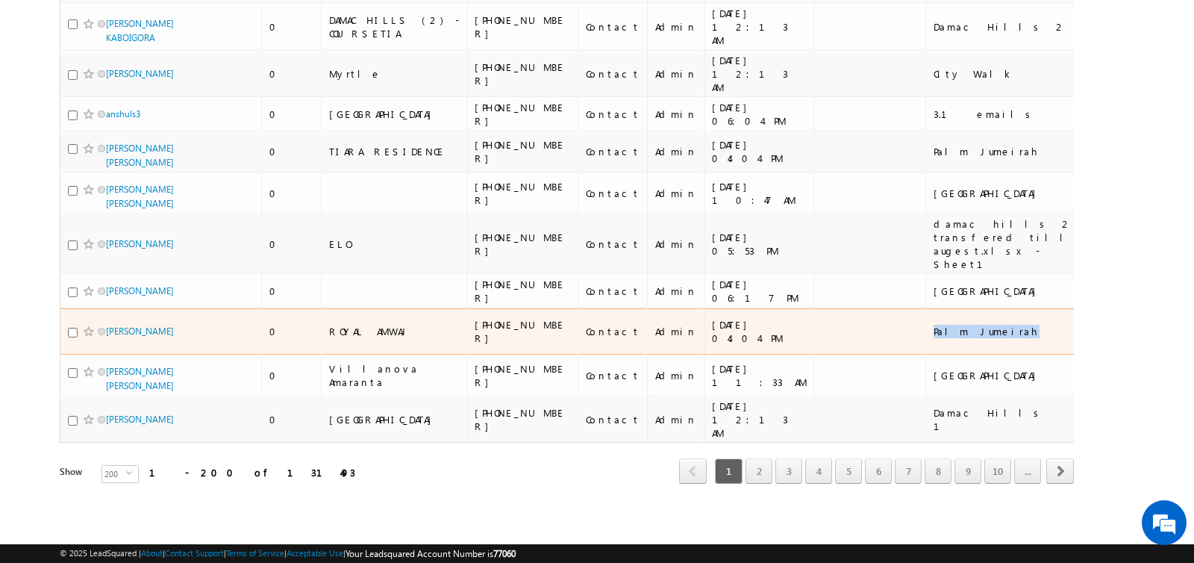
drag, startPoint x: 799, startPoint y: 340, endPoint x: 874, endPoint y: 340, distance: 74.6
click at [874, 340] on tr "WERNER VOLKER GUMM 0 ROYAL AMWAJ +971-589834346 Contact Admin 19/08/2025 04:04 …" at bounding box center [943, 331] width 1767 height 47
copy tr "Palm Jumeirah"
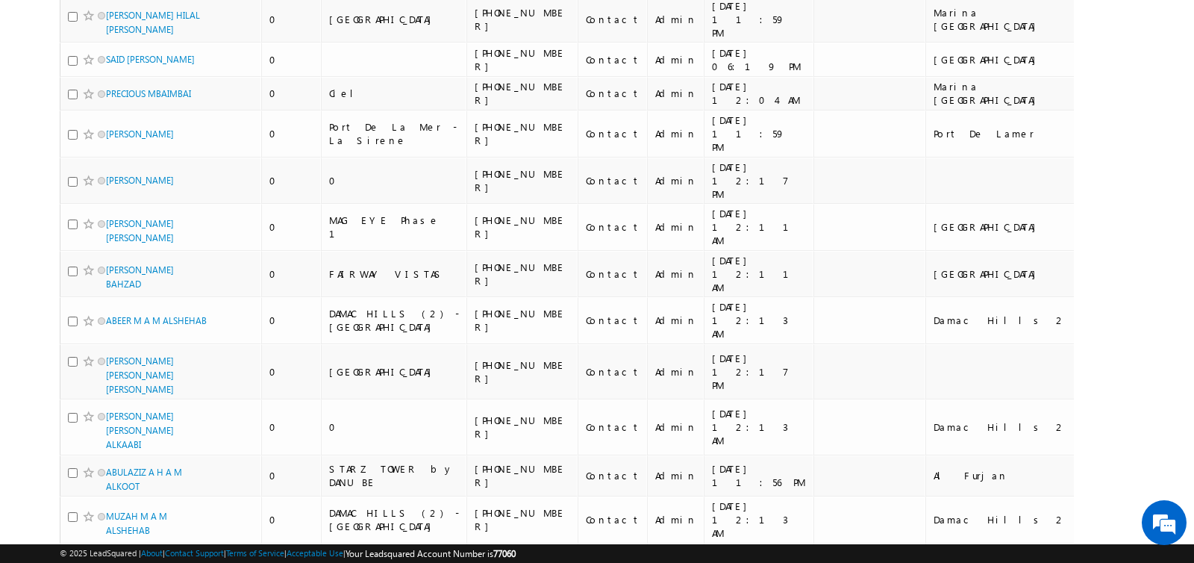
scroll to position [0, 0]
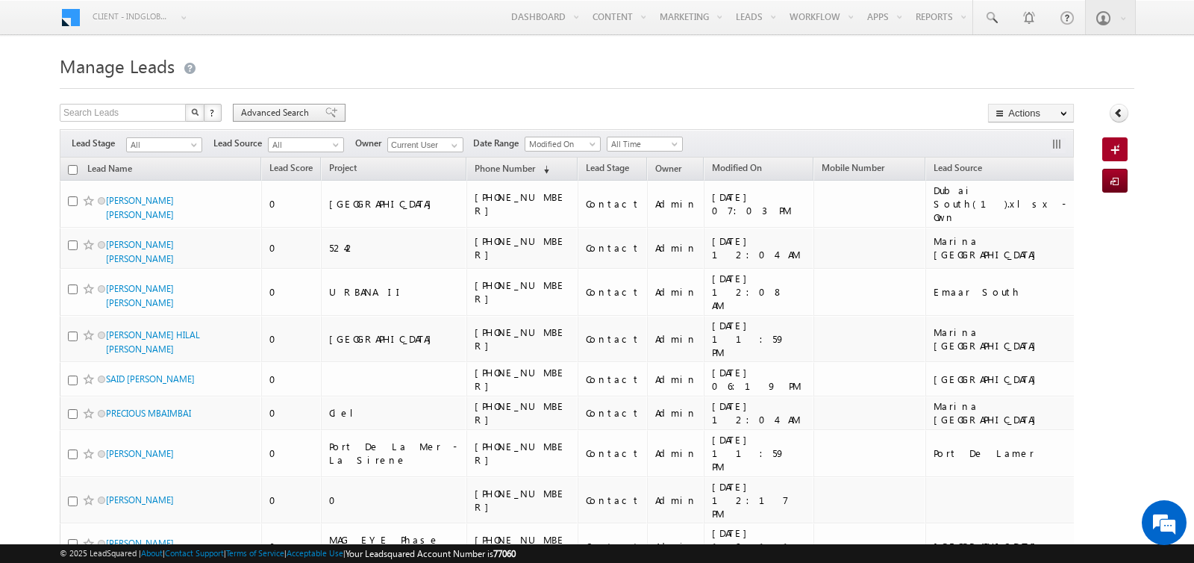
click at [286, 106] on span "Advanced Search" at bounding box center [277, 112] width 72 height 13
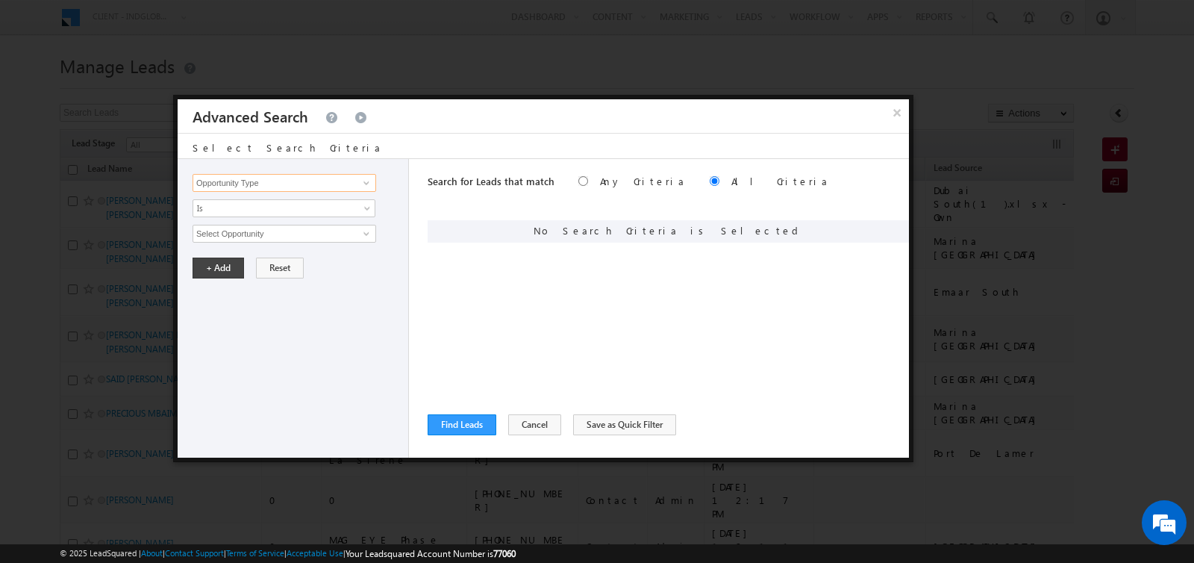
click at [316, 178] on input "Opportunity Type" at bounding box center [285, 183] width 184 height 18
click at [252, 226] on link "Lead Source" at bounding box center [285, 228] width 184 height 17
type input "Lead Source"
click at [261, 231] on span "None Selected" at bounding box center [277, 233] width 169 height 16
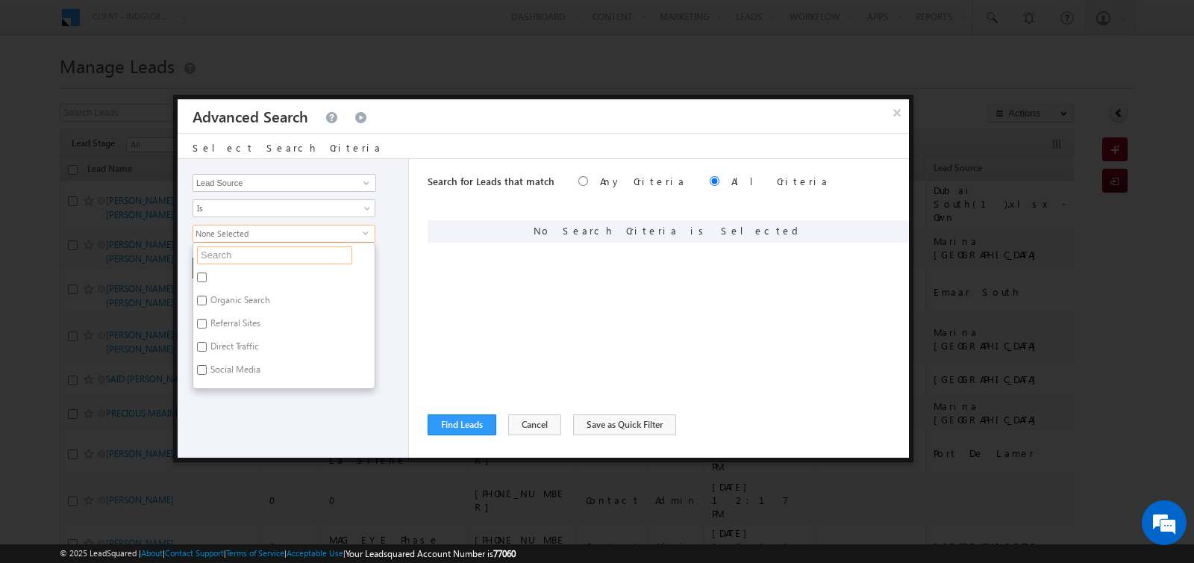
click at [274, 251] on input "text" at bounding box center [274, 255] width 155 height 18
paste input "Palm Jumeirah"
type input "Palm Jumeirah"
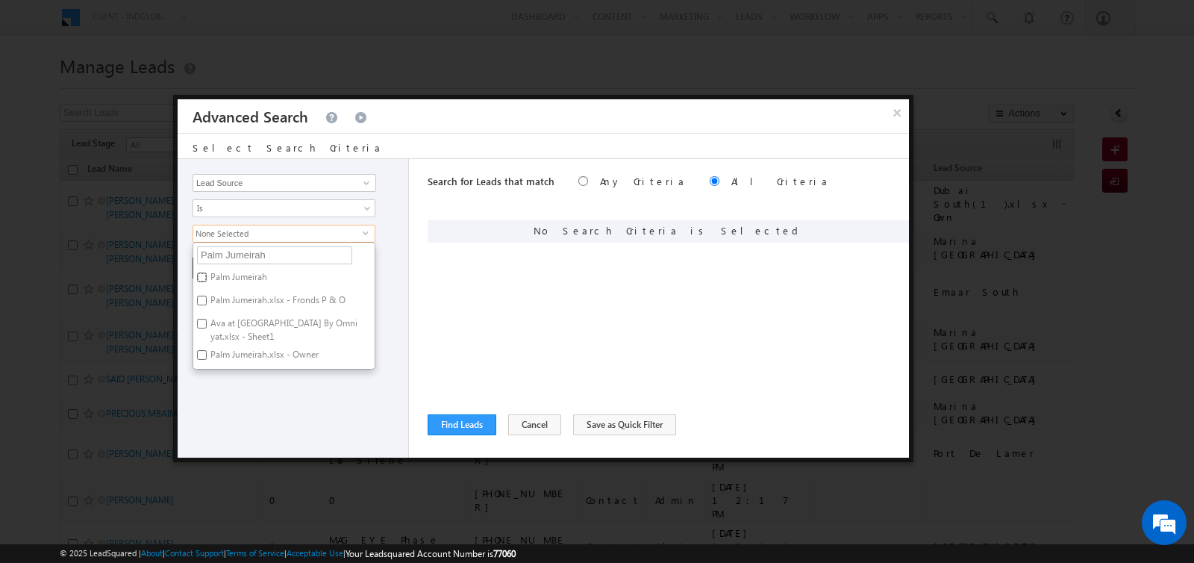
click at [205, 272] on input "Palm Jumeirah" at bounding box center [202, 277] width 10 height 10
checkbox input "true"
click at [200, 296] on input "Palm Jumeirah.xlsx - Fronds P & O" at bounding box center [202, 301] width 10 height 10
checkbox input "true"
click at [201, 321] on input "Ava at Palm Jumeirah By Omniyat.xlsx - Sheet1" at bounding box center [202, 324] width 10 height 10
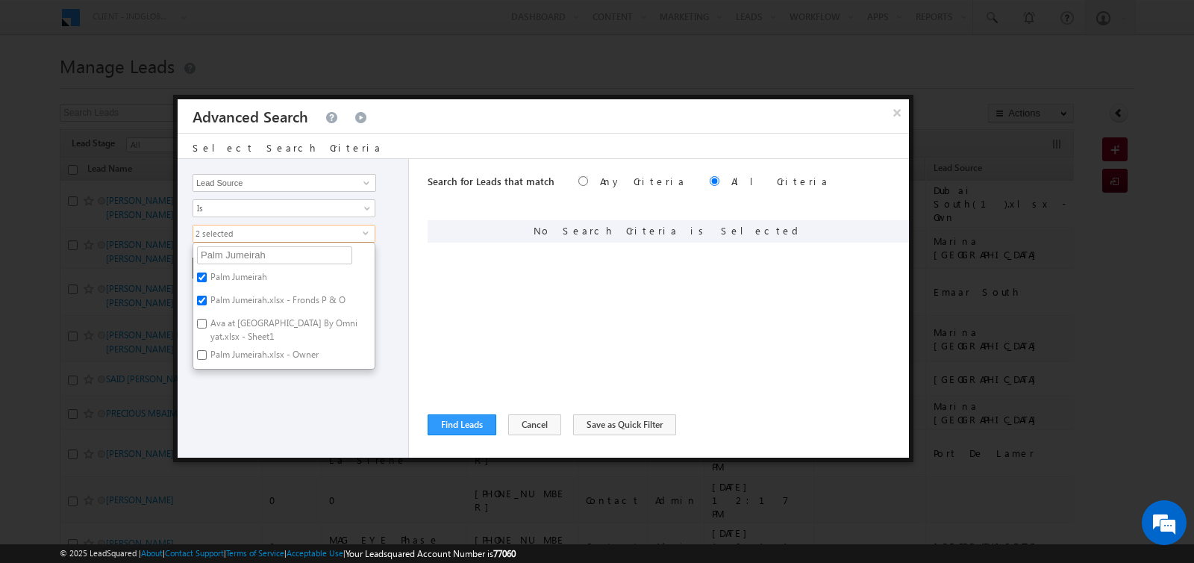
checkbox input "true"
click at [203, 350] on input "Palm Jumeirah.xlsx - Owner" at bounding box center [202, 355] width 10 height 10
checkbox input "true"
click at [217, 379] on div "Opportunity Type Lead Activity Task Sales Group Prospect Id Address 1 Address 2…" at bounding box center [293, 308] width 231 height 298
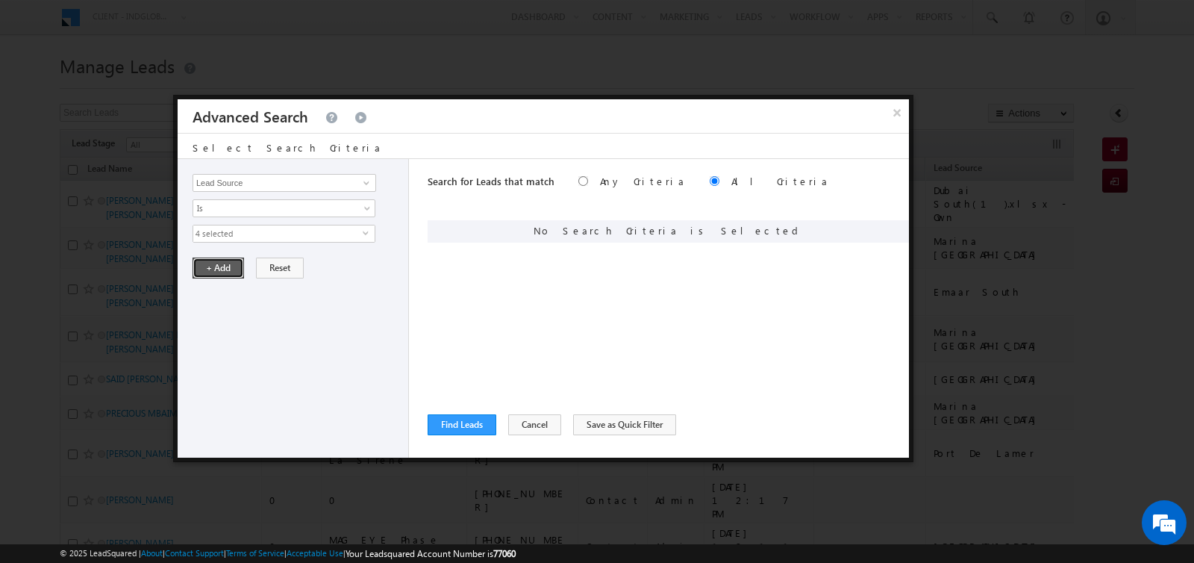
click at [220, 270] on button "+ Add" at bounding box center [218, 267] width 51 height 21
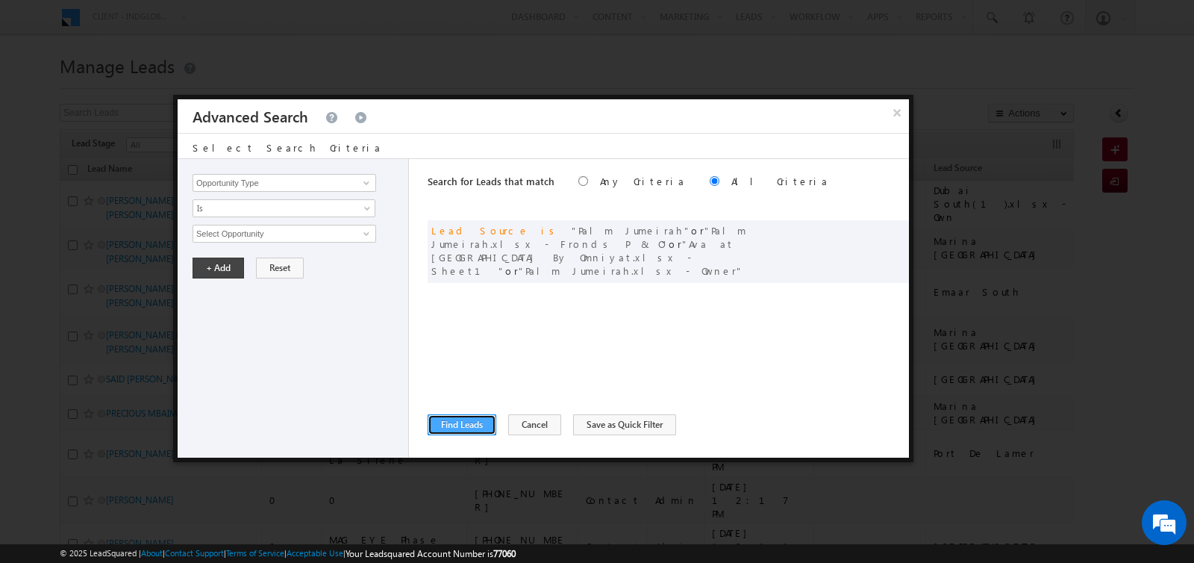
click at [464, 428] on button "Find Leads" at bounding box center [462, 424] width 69 height 21
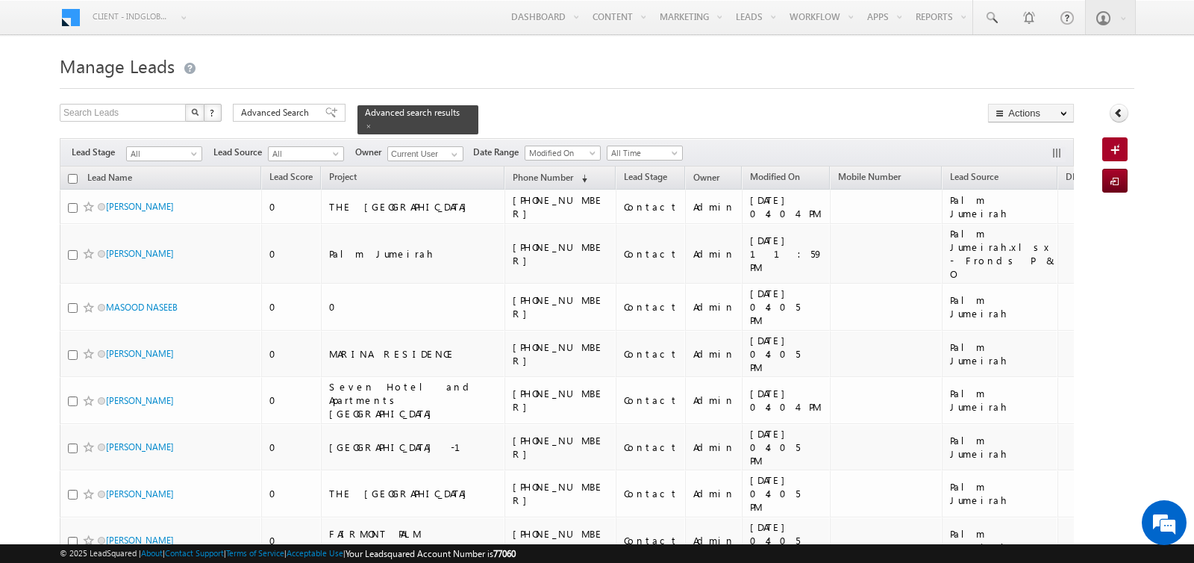
click at [71, 178] on input "checkbox" at bounding box center [73, 179] width 10 height 10
checkbox input "true"
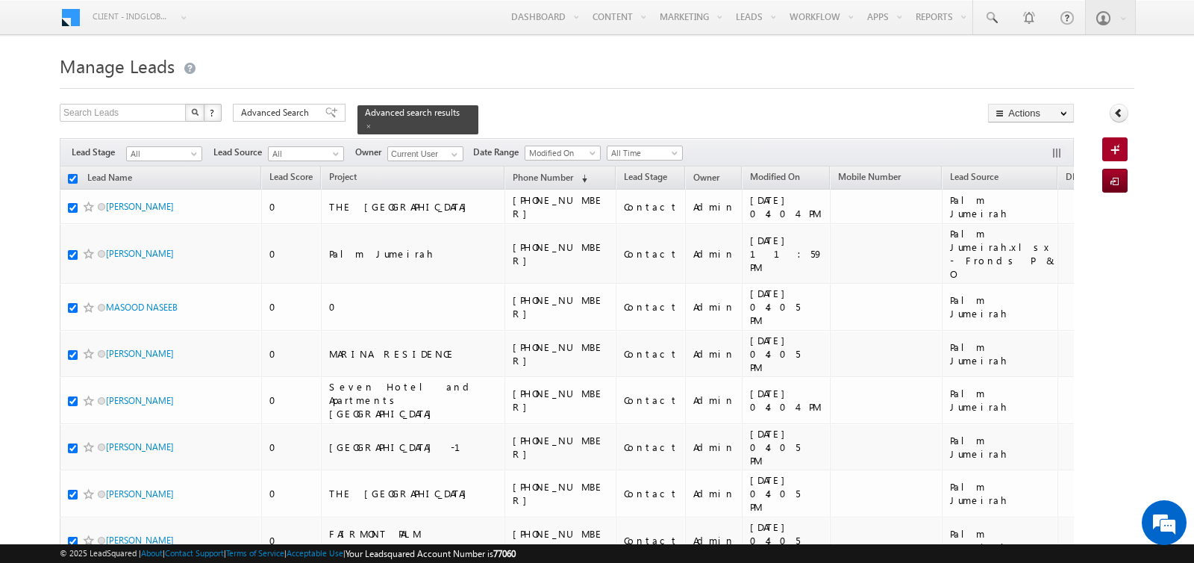
checkbox input "true"
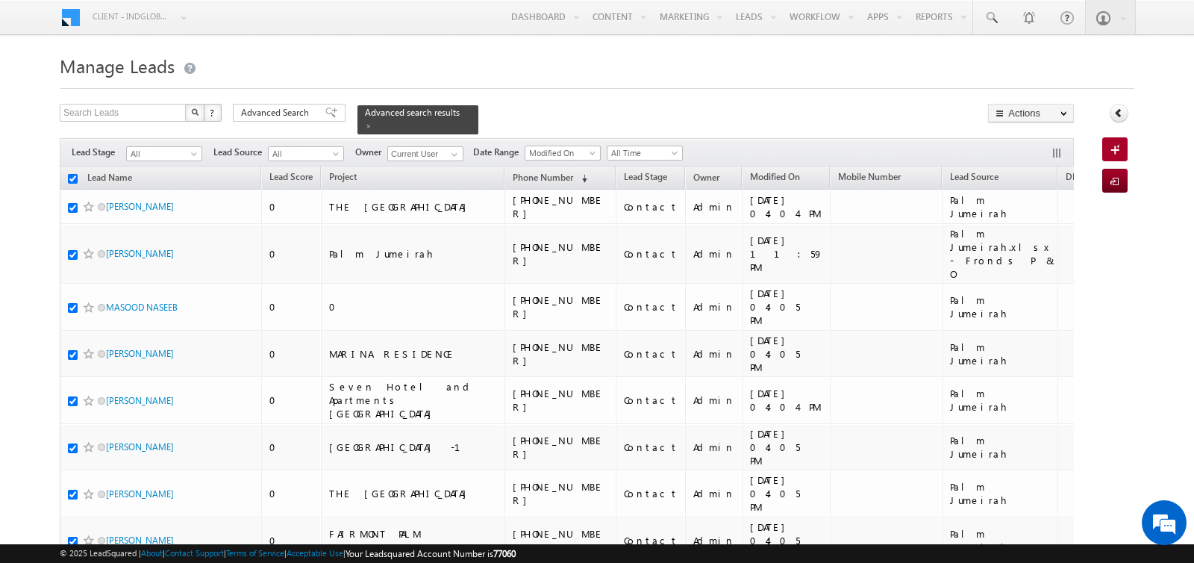
checkbox input "true"
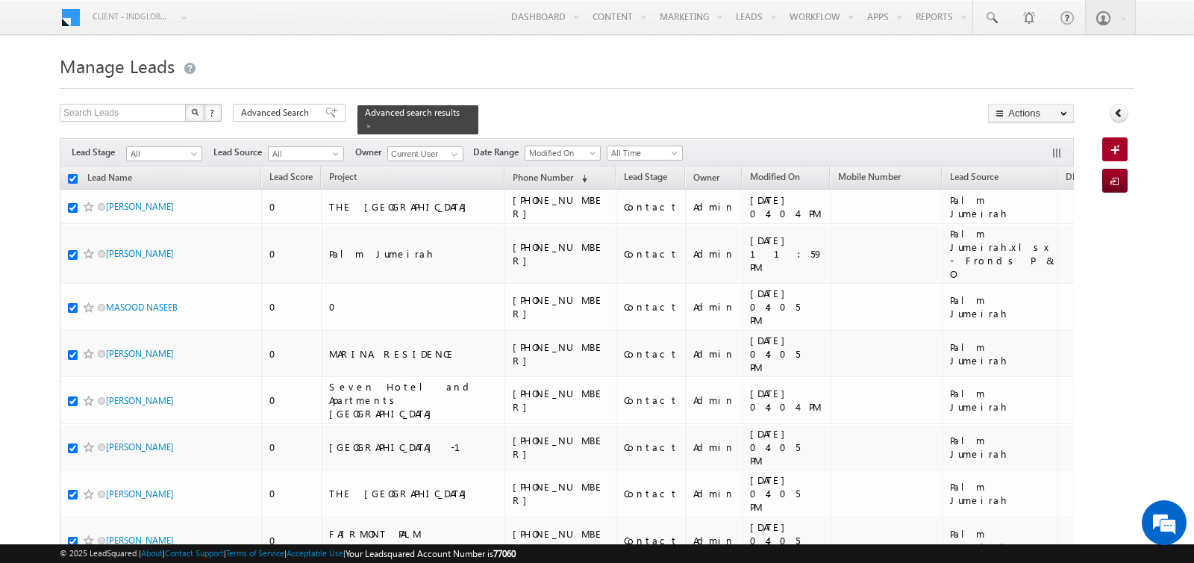
checkbox input "true"
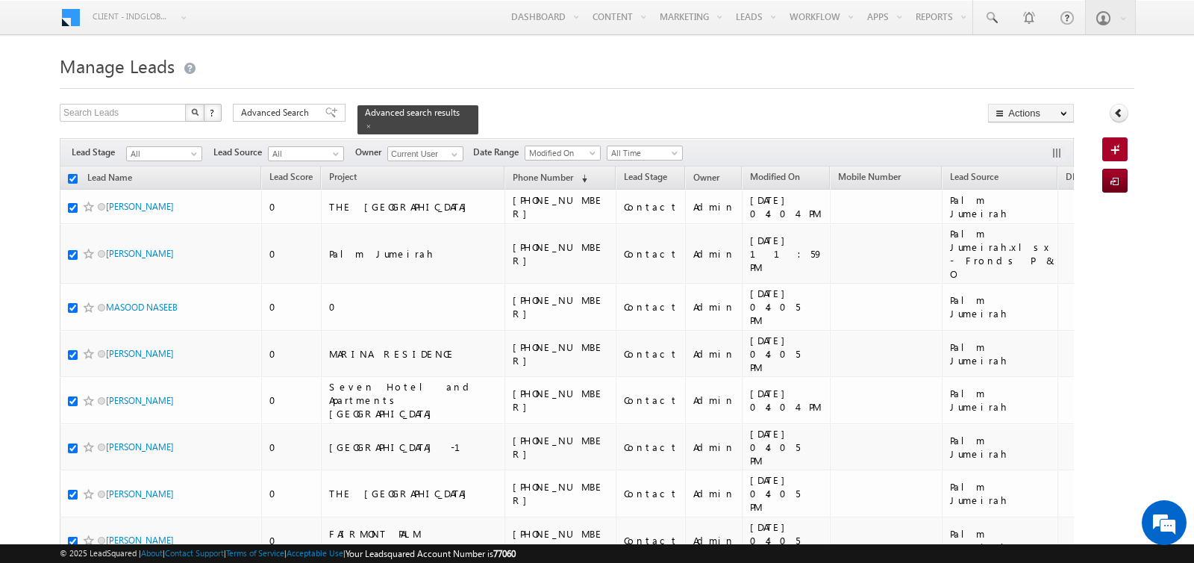
checkbox input "true"
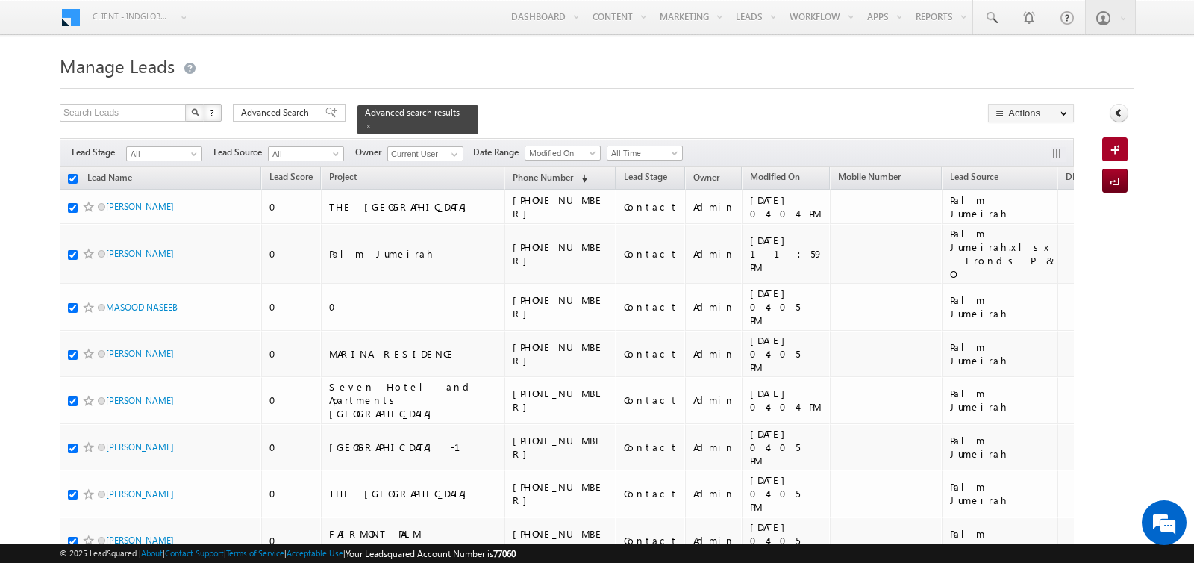
checkbox input "true"
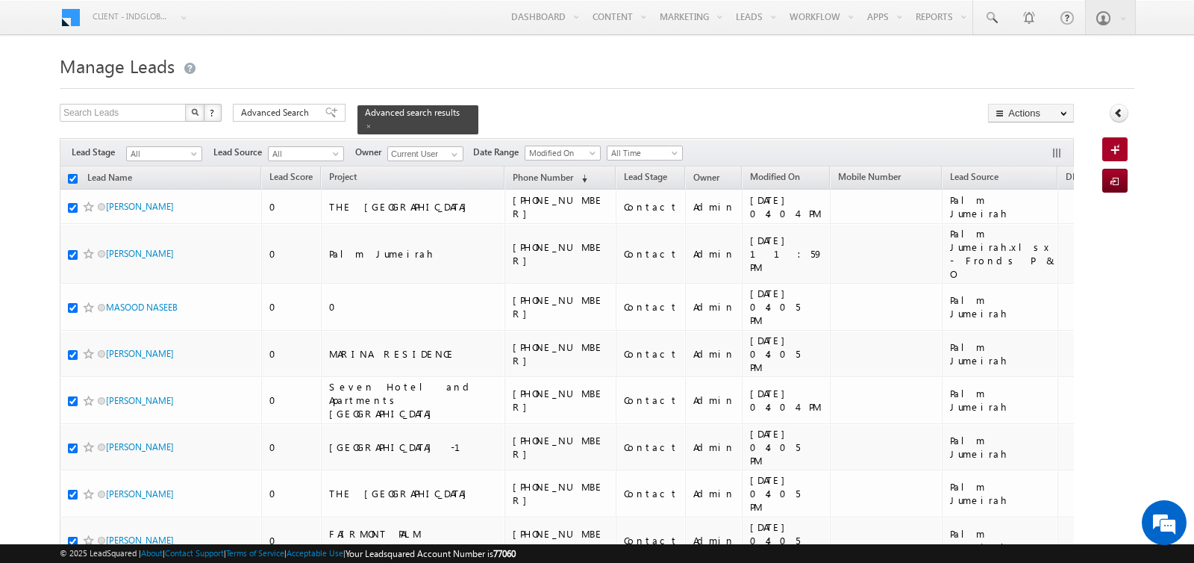
checkbox input "true"
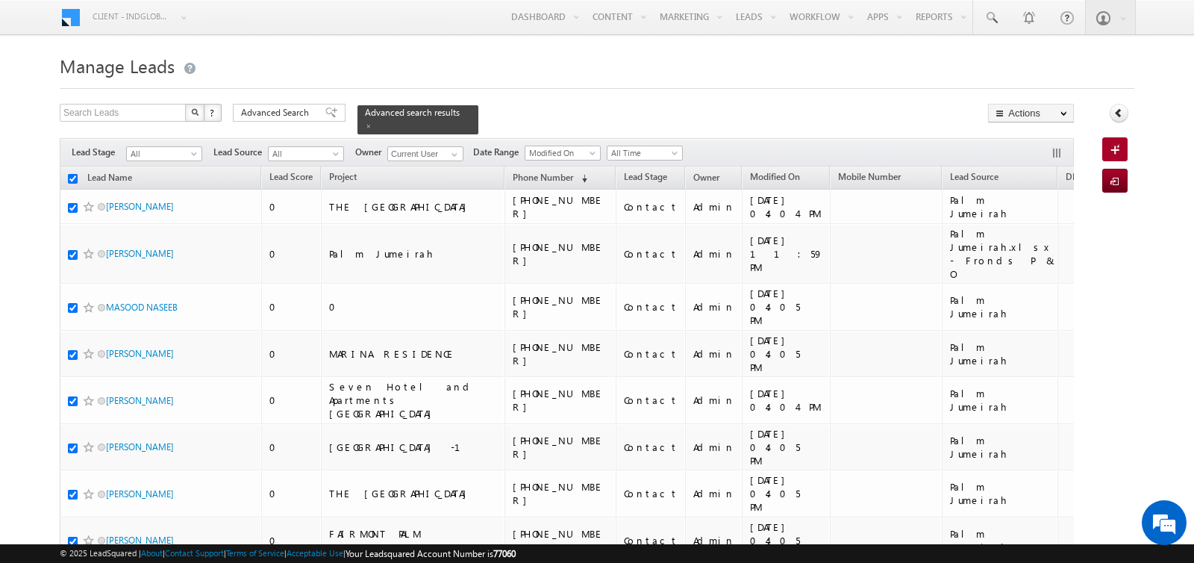
checkbox input "true"
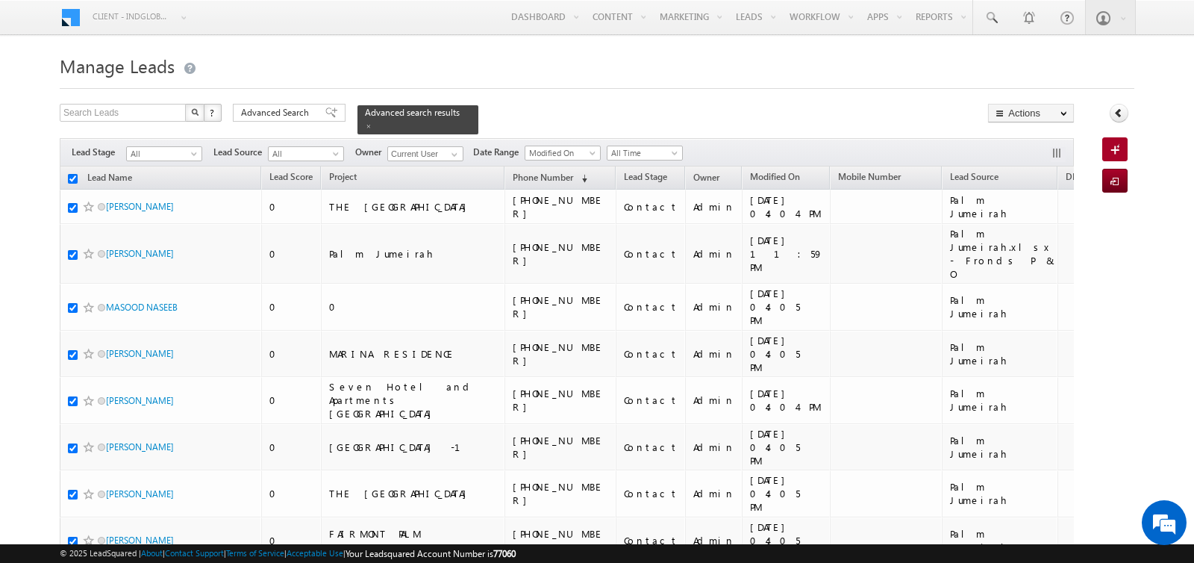
checkbox input "true"
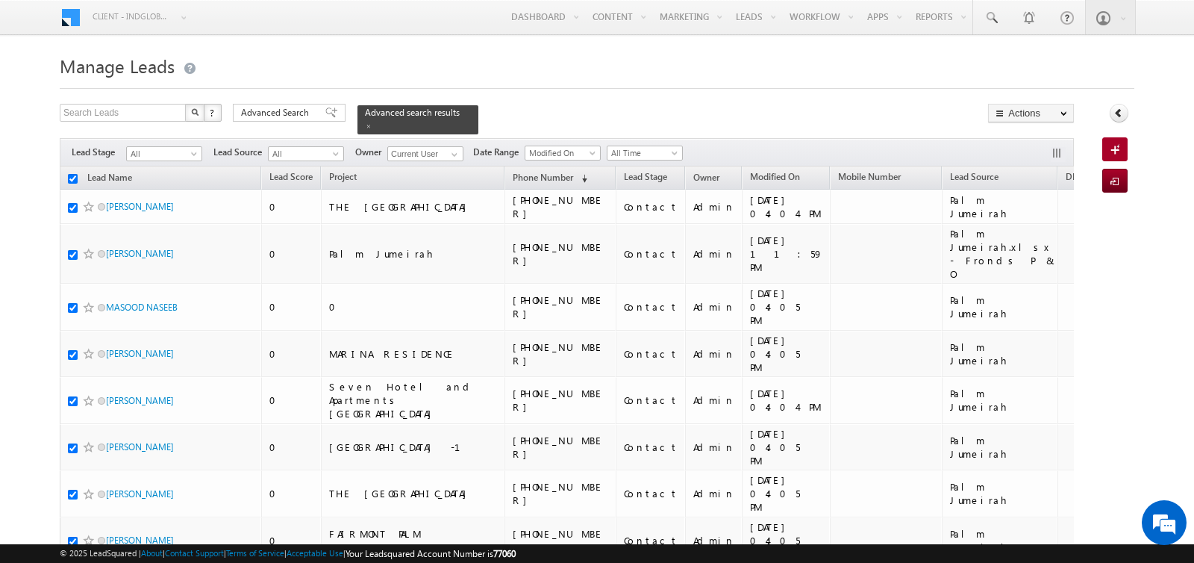
checkbox input "true"
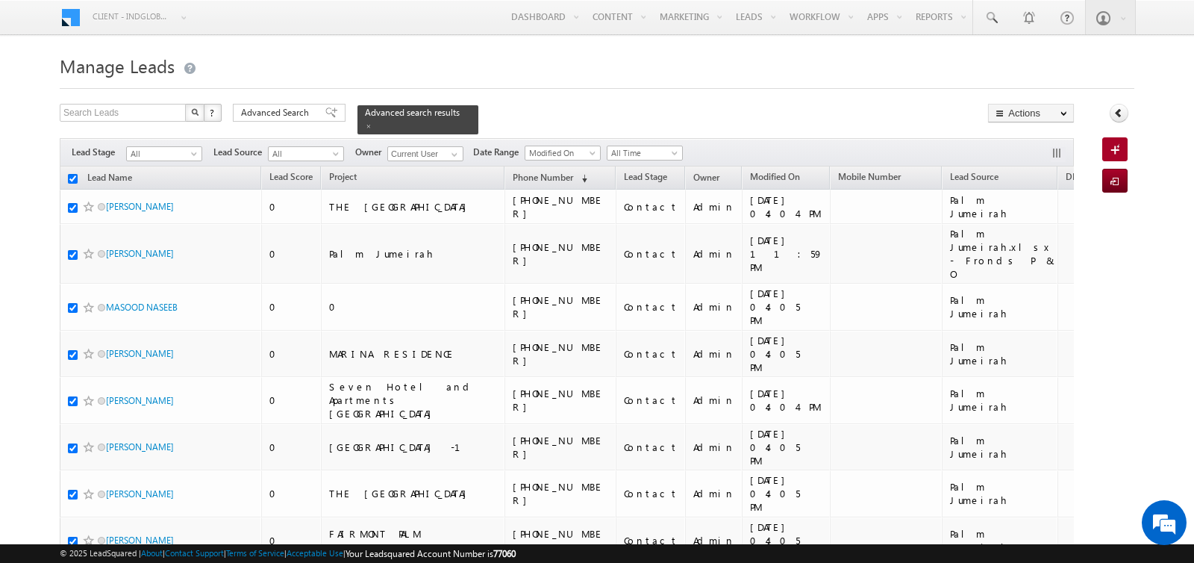
checkbox input "true"
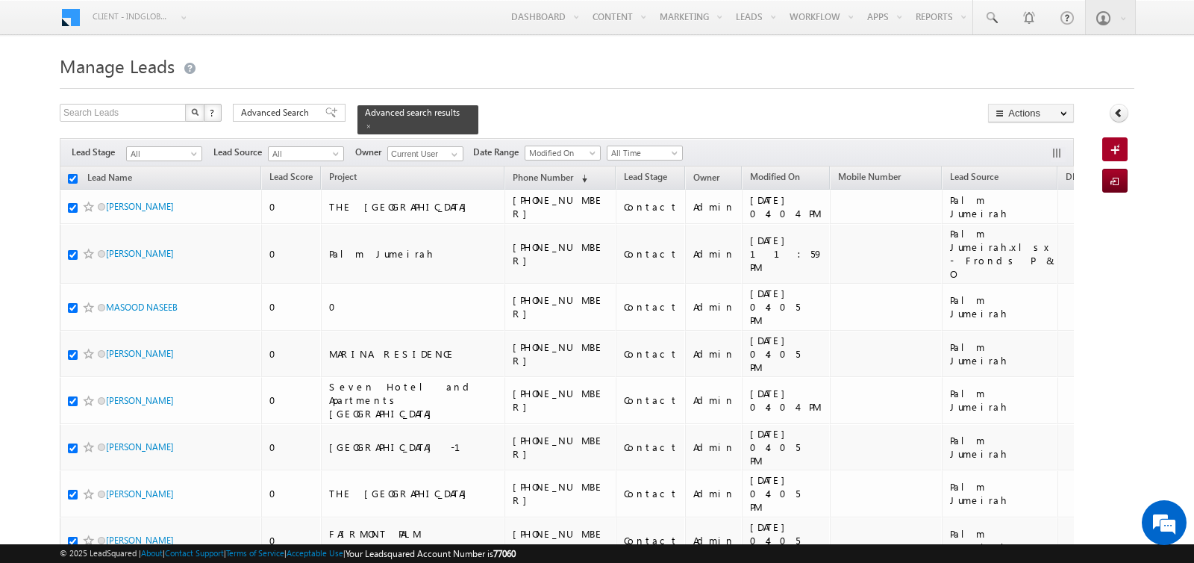
checkbox input "true"
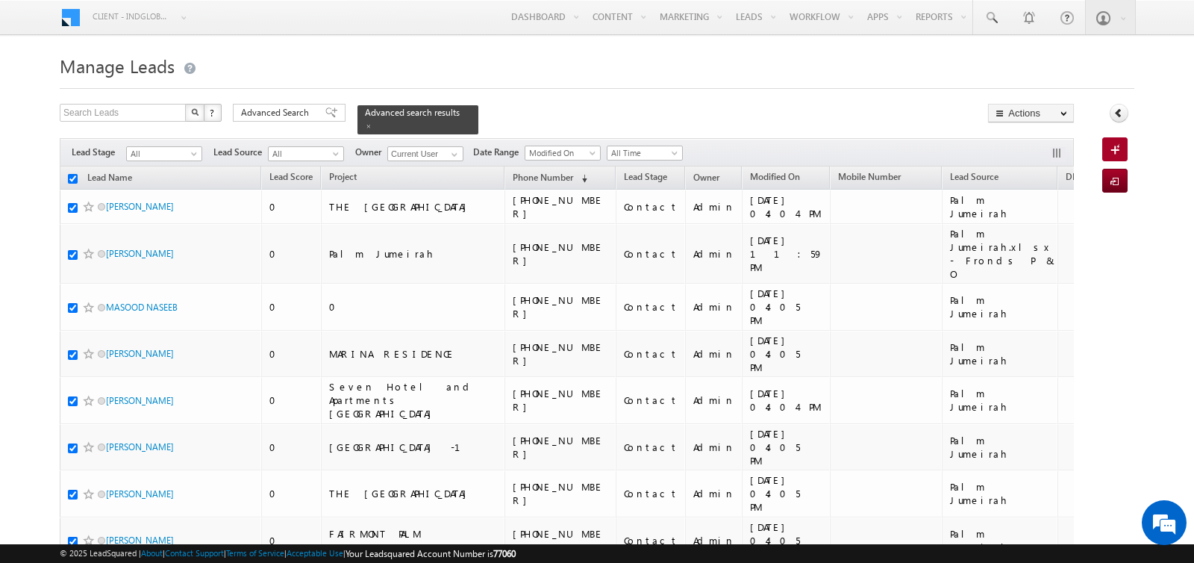
checkbox input "true"
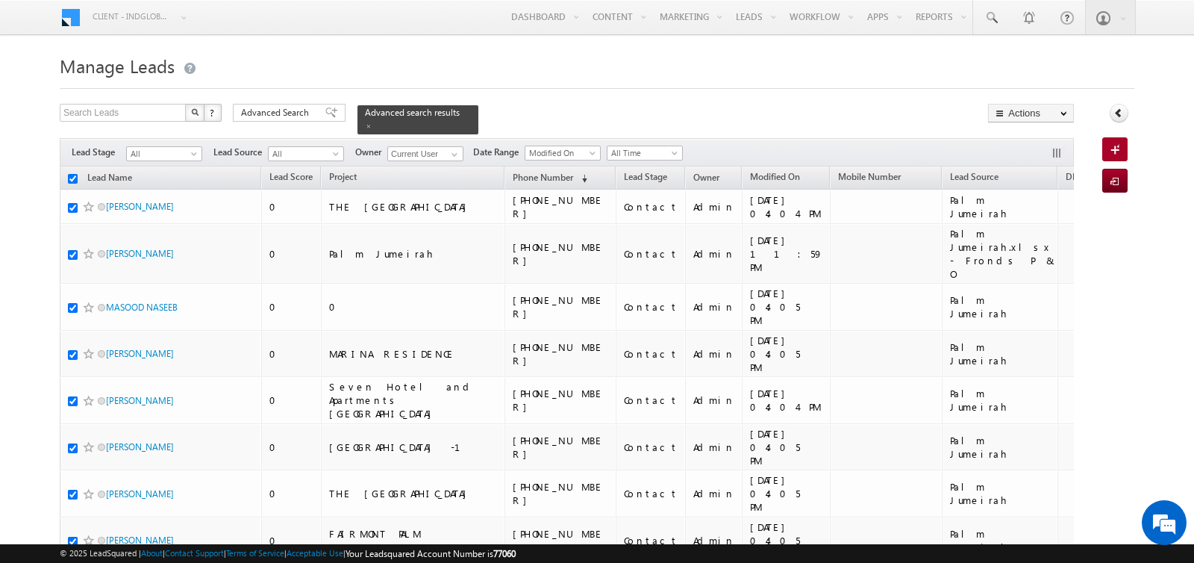
checkbox input "true"
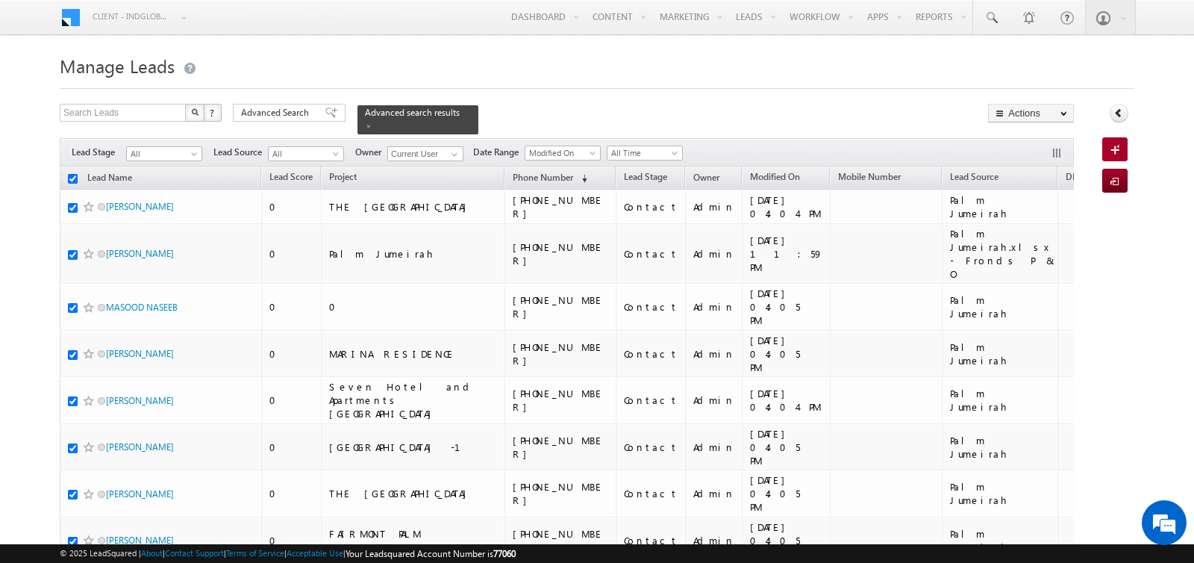
checkbox input "true"
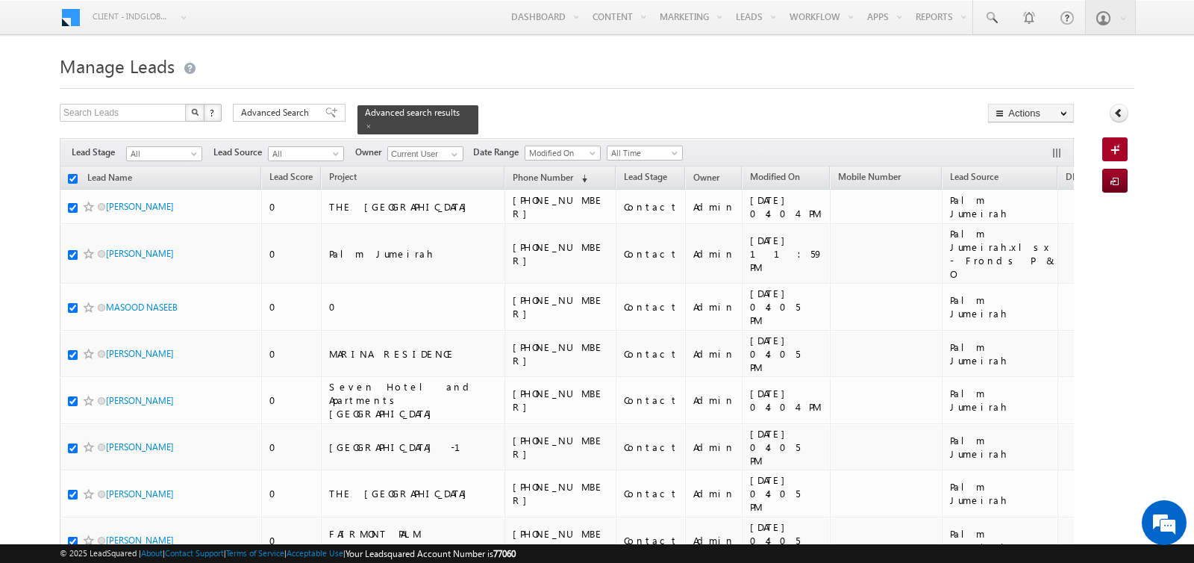
checkbox input "true"
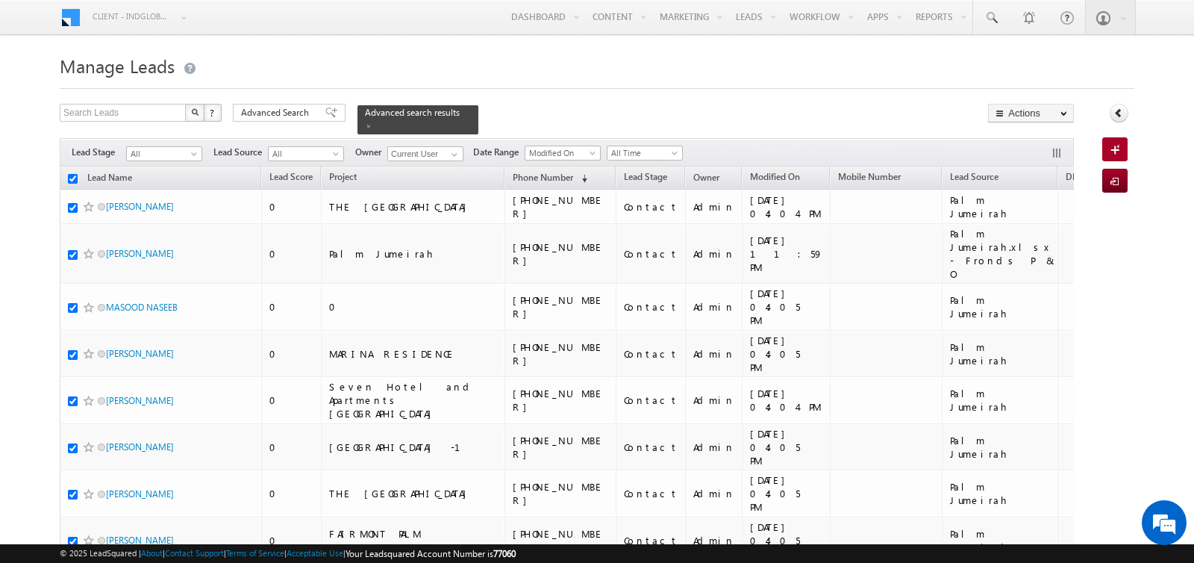
checkbox input "true"
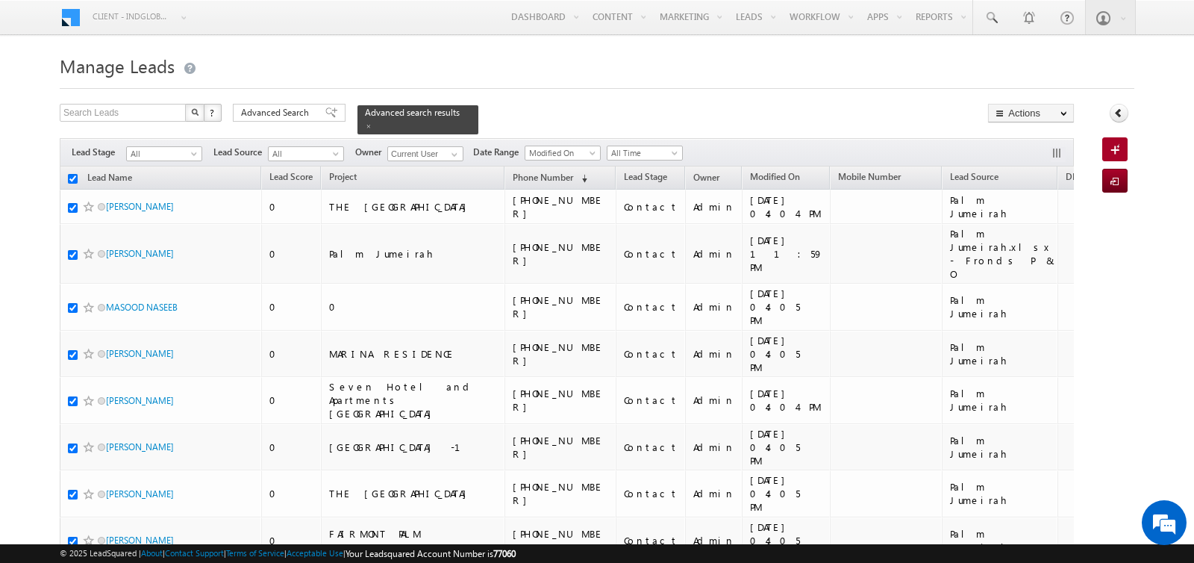
checkbox input "true"
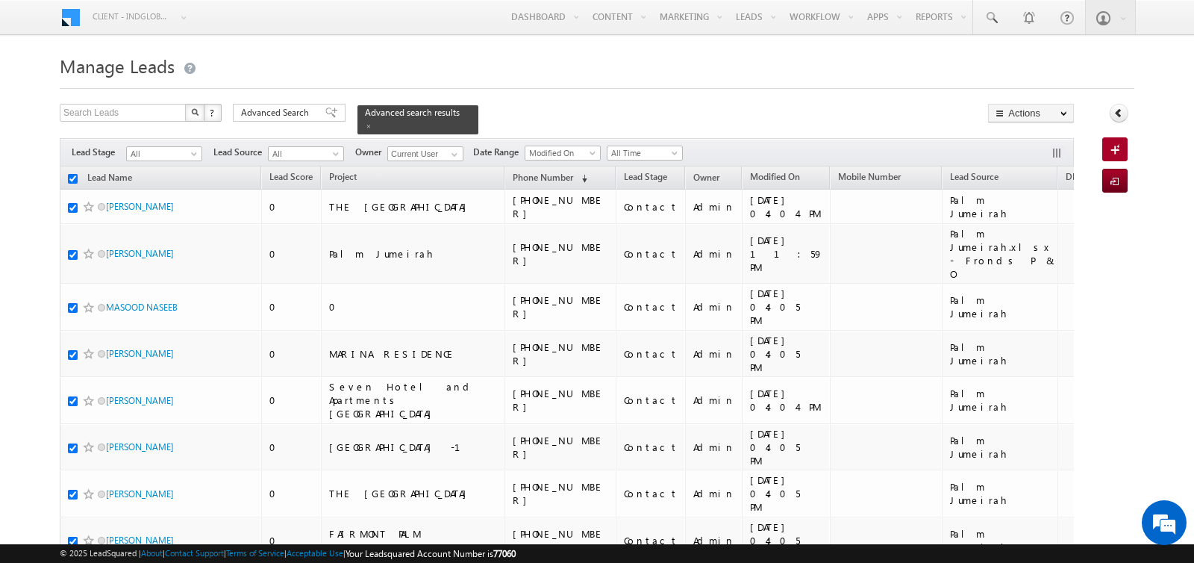
checkbox input "true"
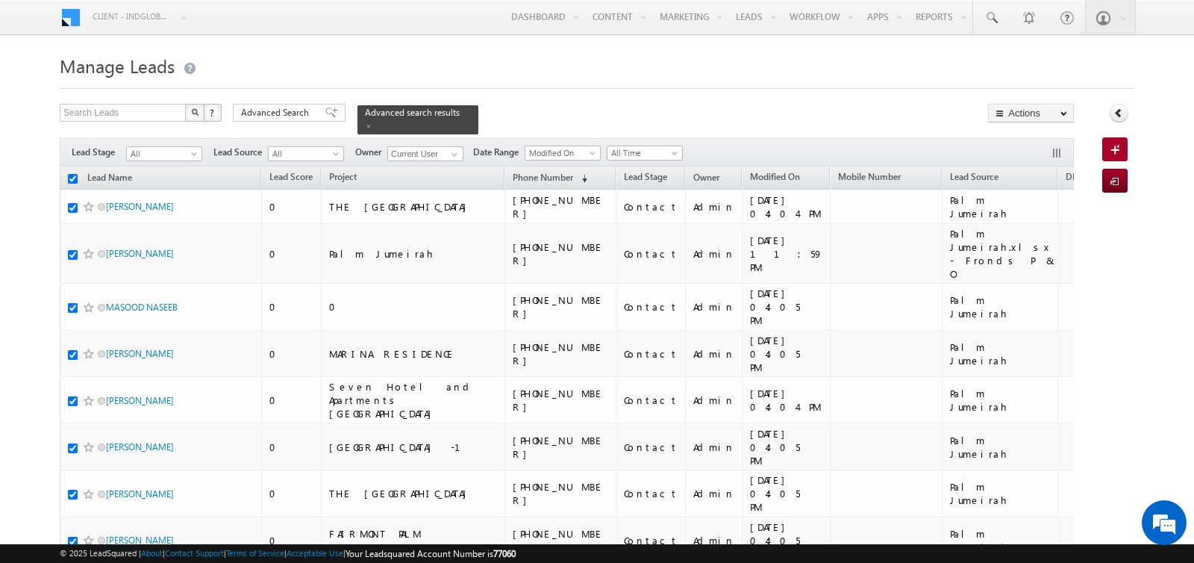
checkbox input "true"
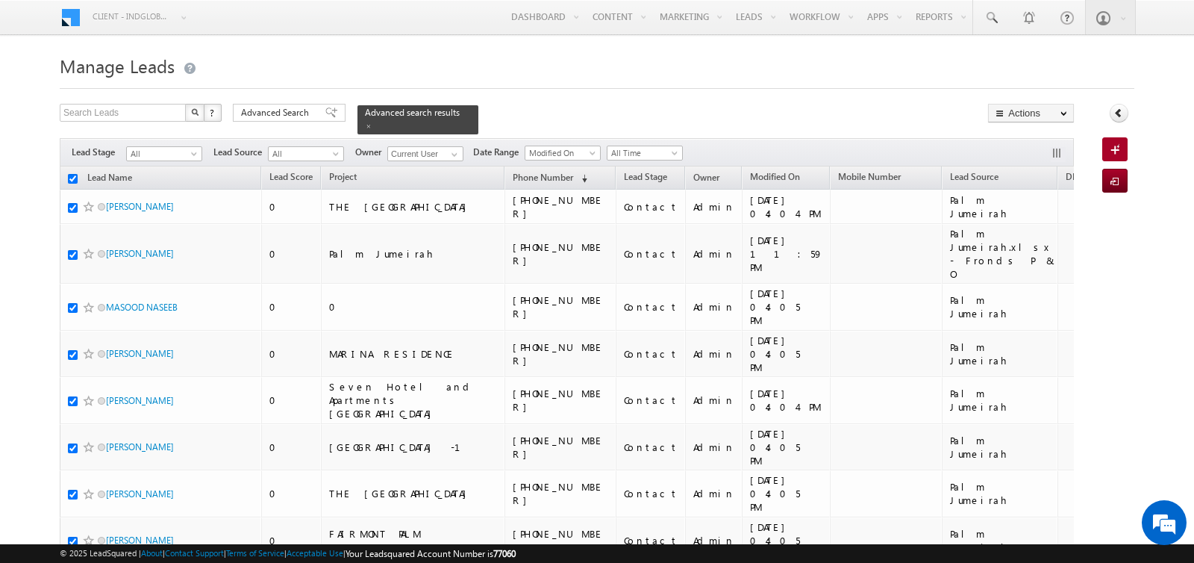
checkbox input "true"
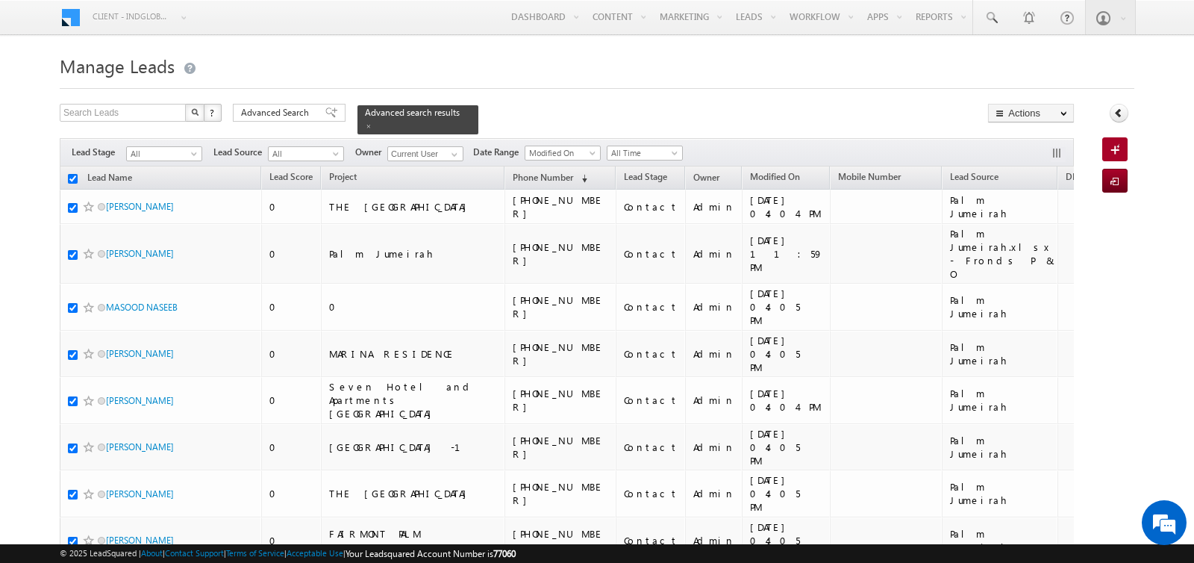
checkbox input "true"
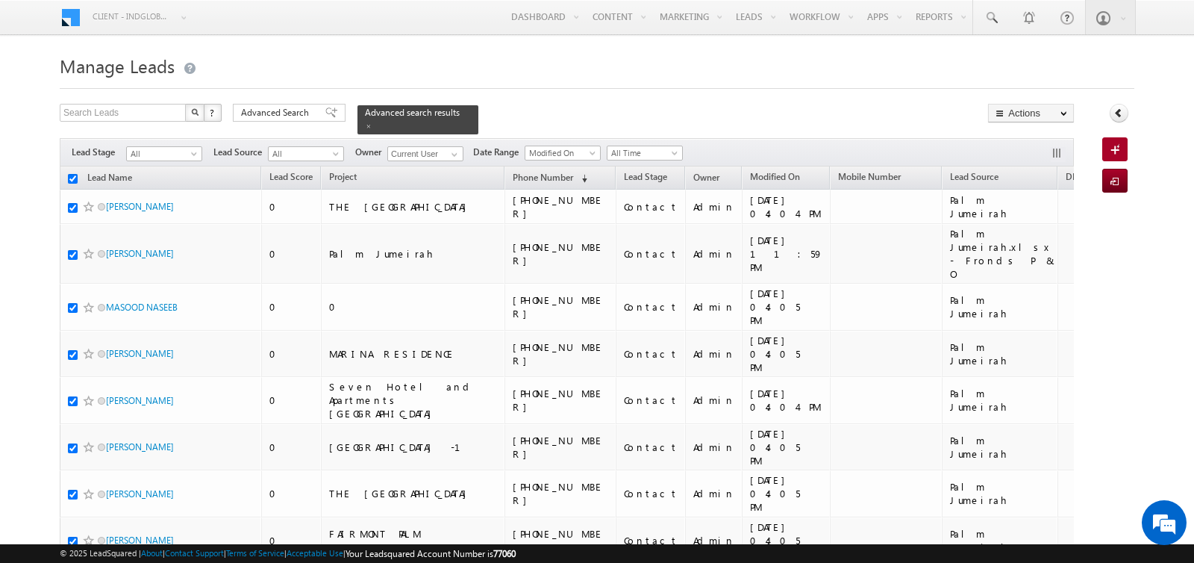
checkbox input "true"
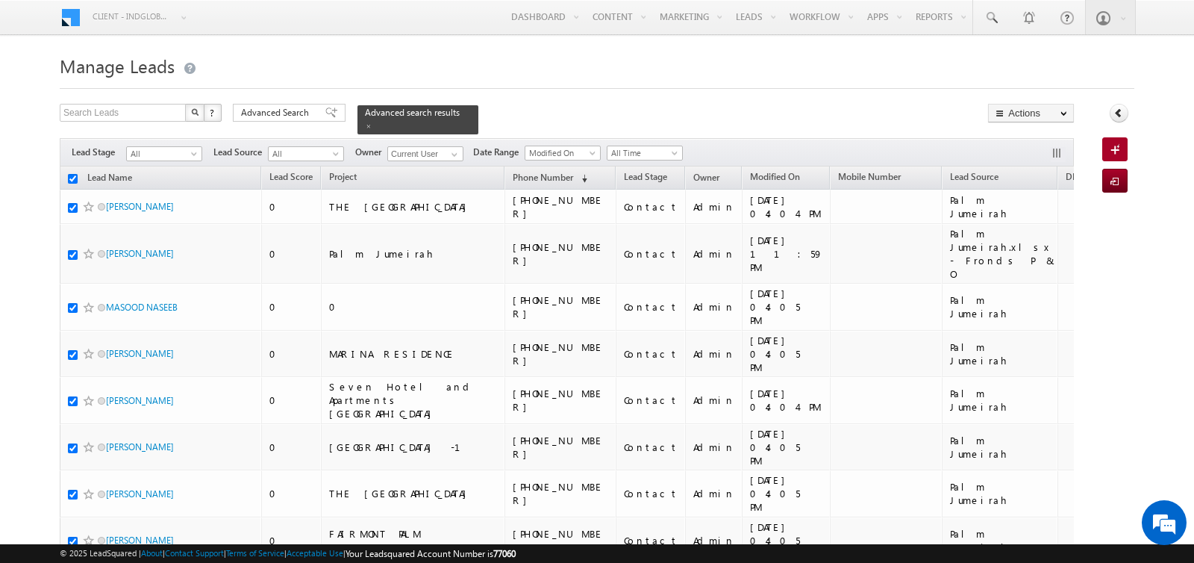
checkbox input "true"
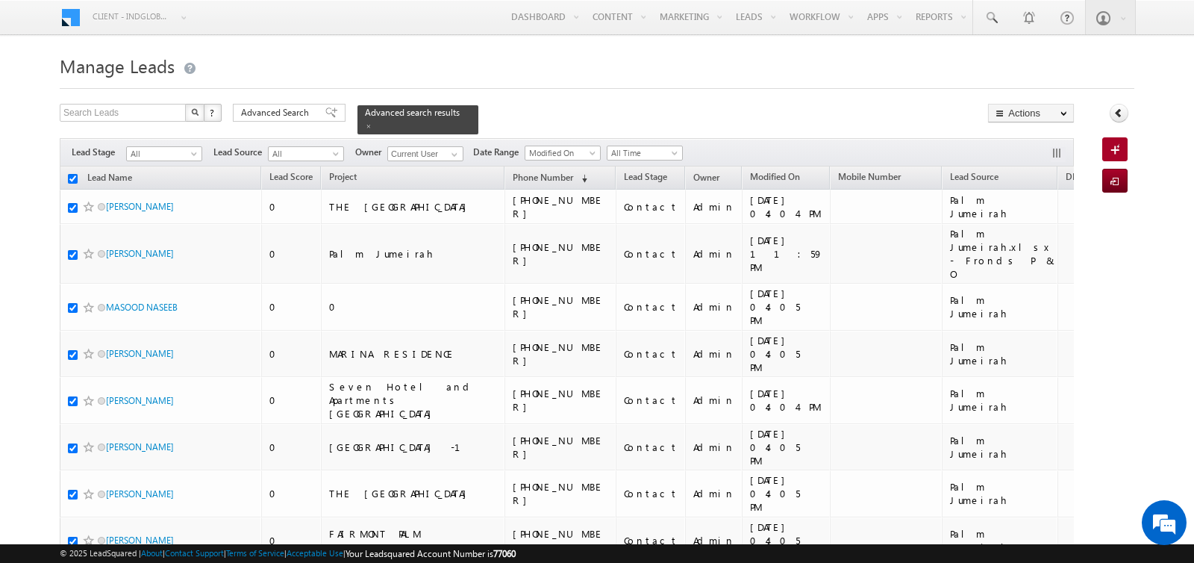
checkbox input "true"
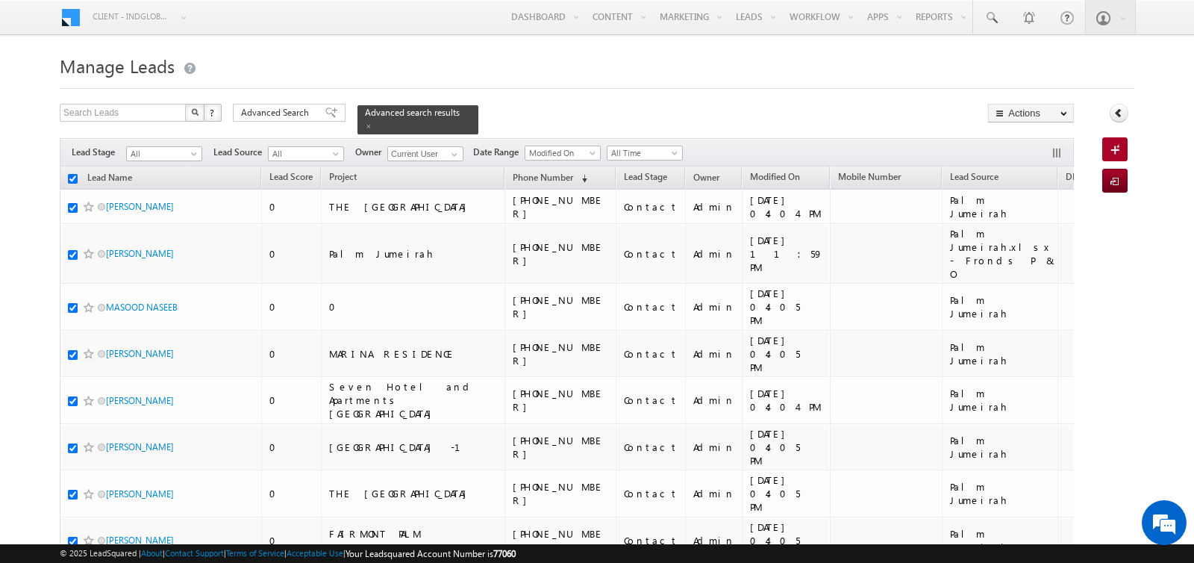
checkbox input "true"
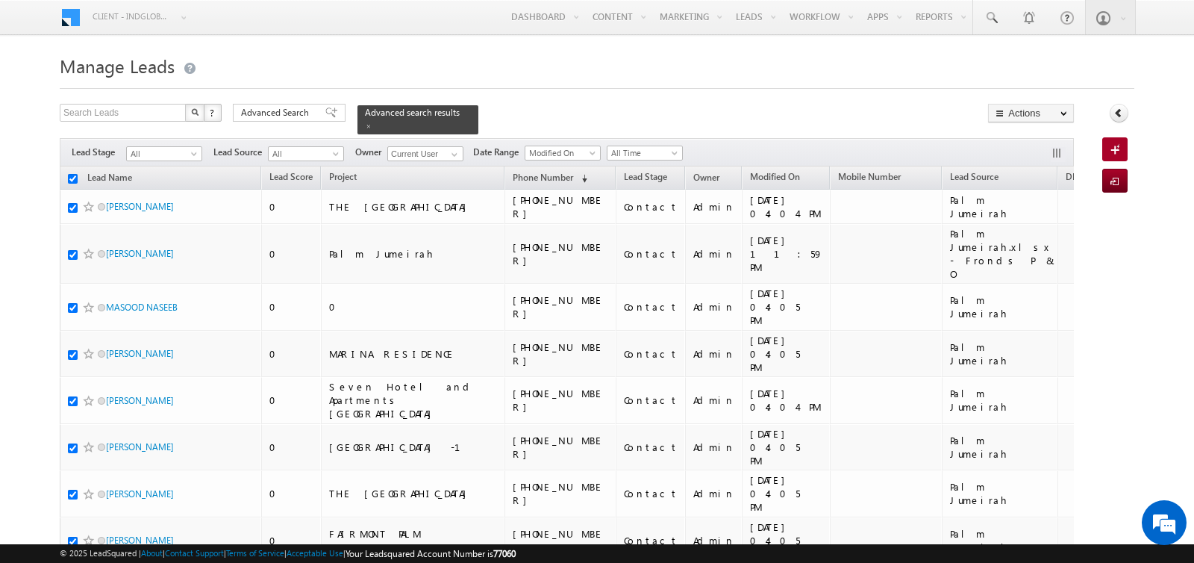
checkbox input "true"
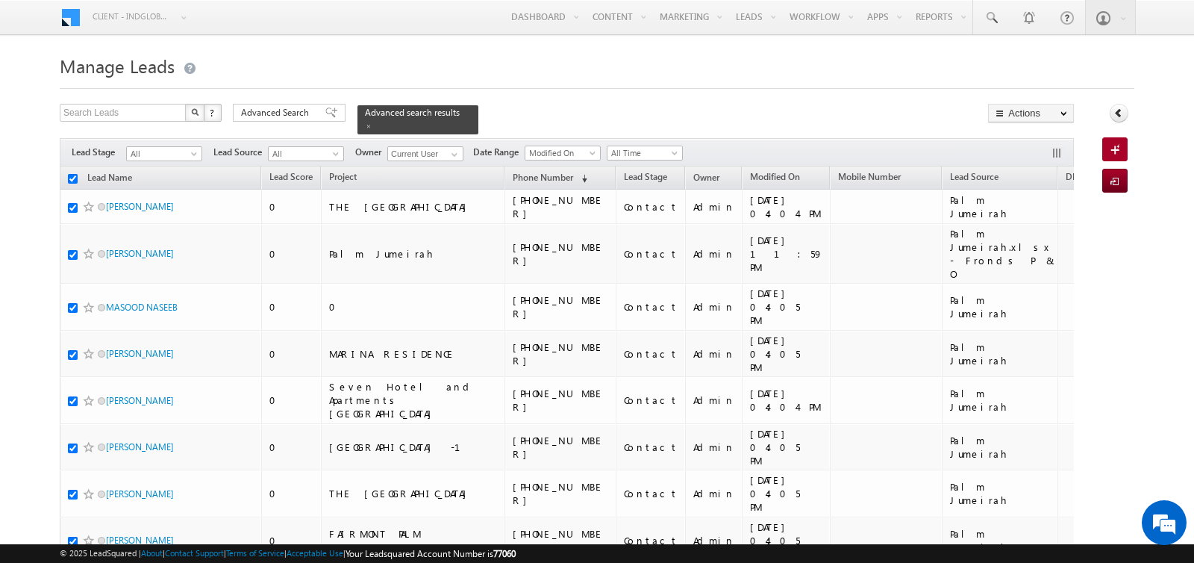
checkbox input "true"
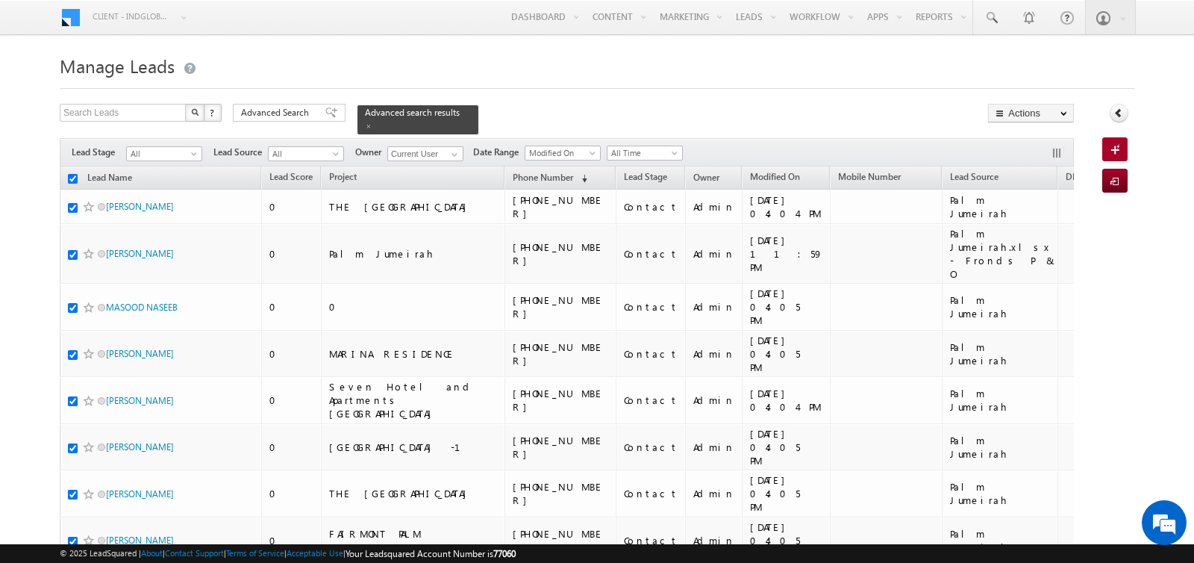
checkbox input "true"
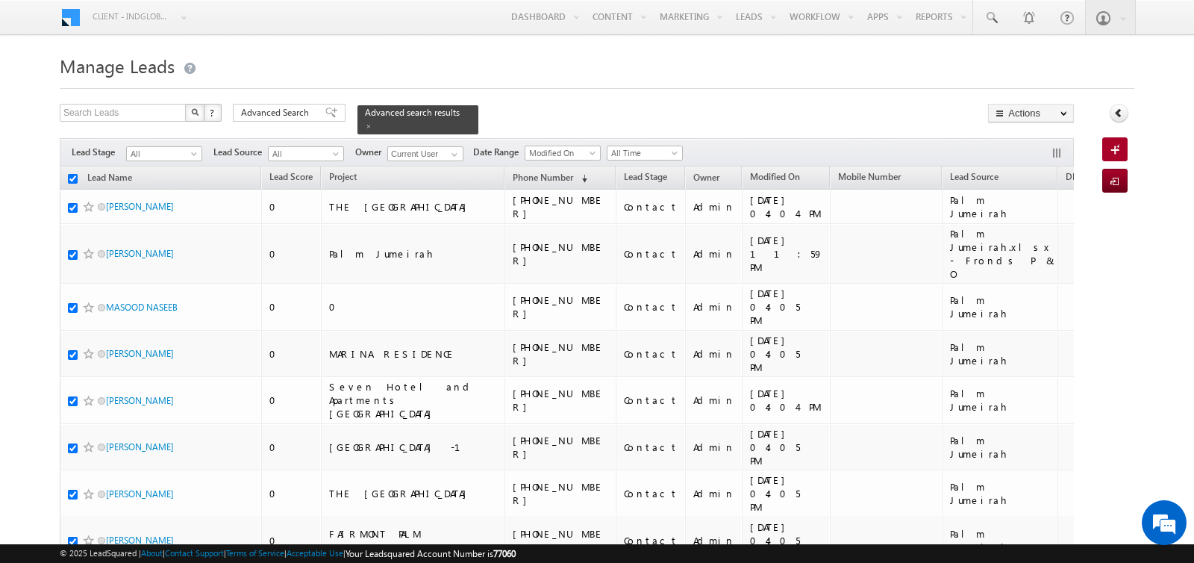
checkbox input "true"
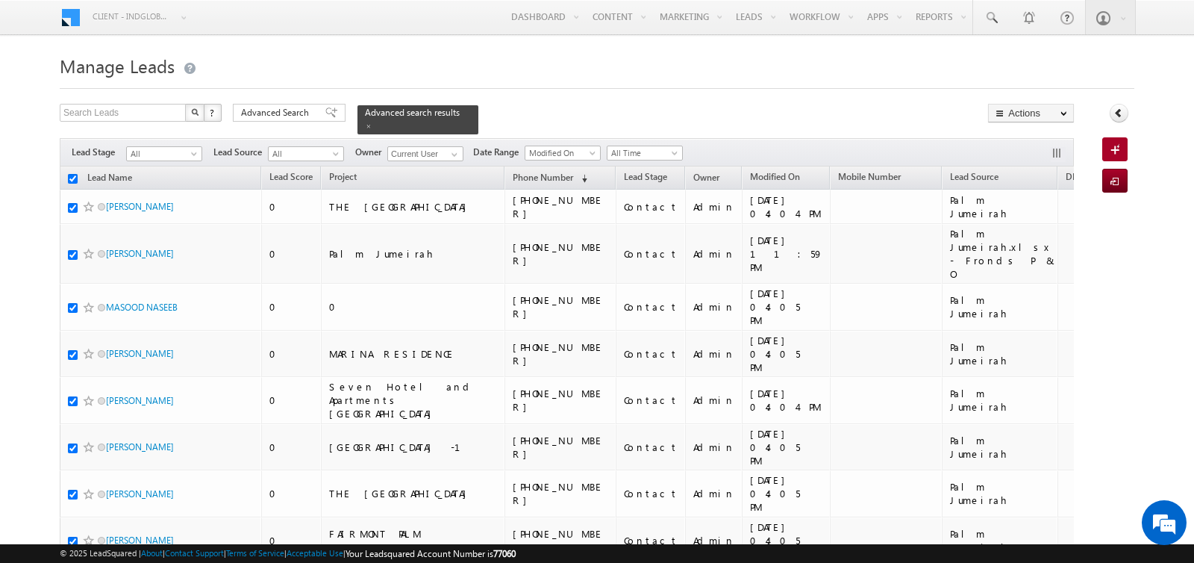
checkbox input "true"
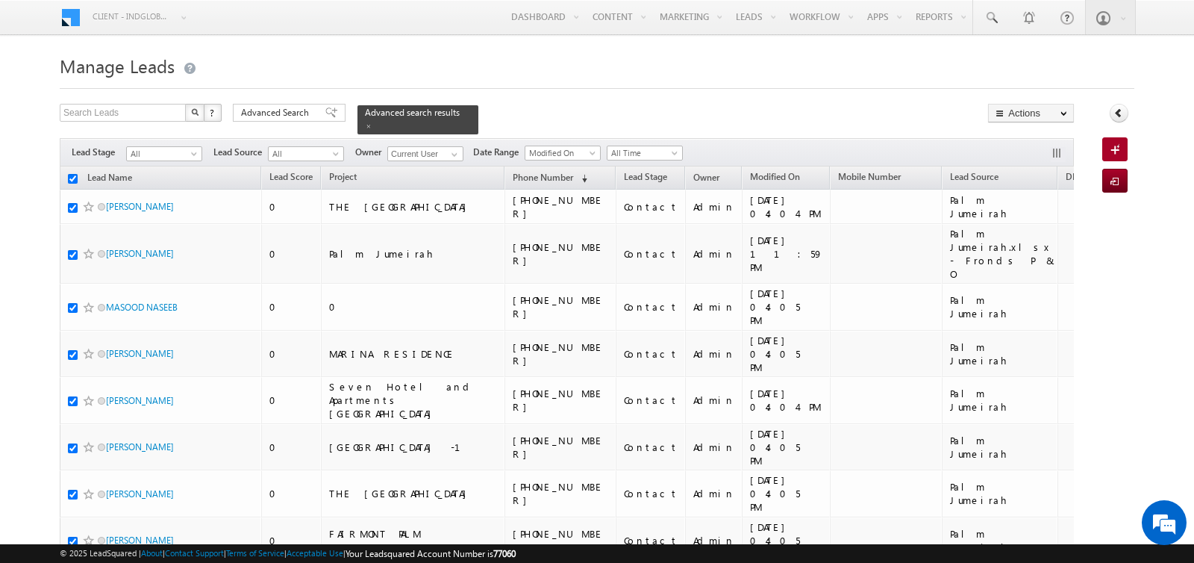
checkbox input "true"
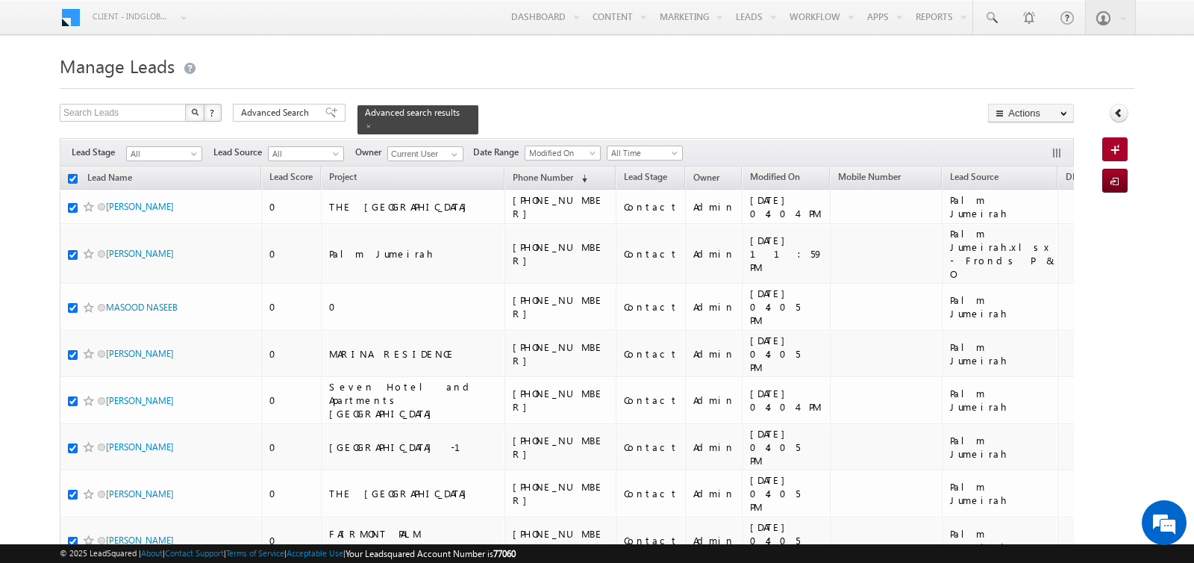
checkbox input "true"
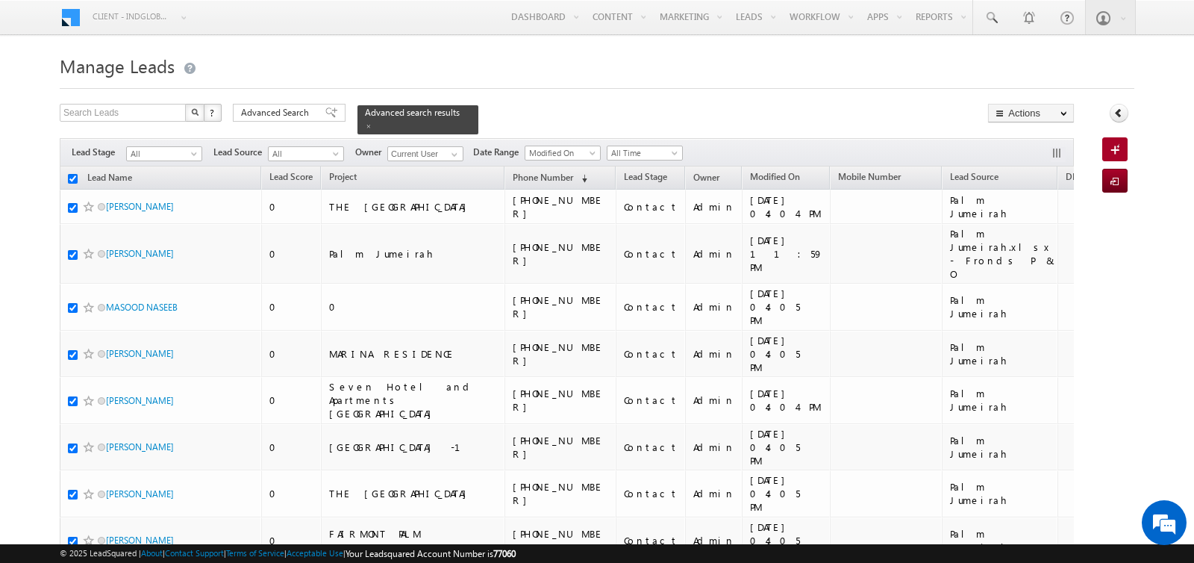
checkbox input "true"
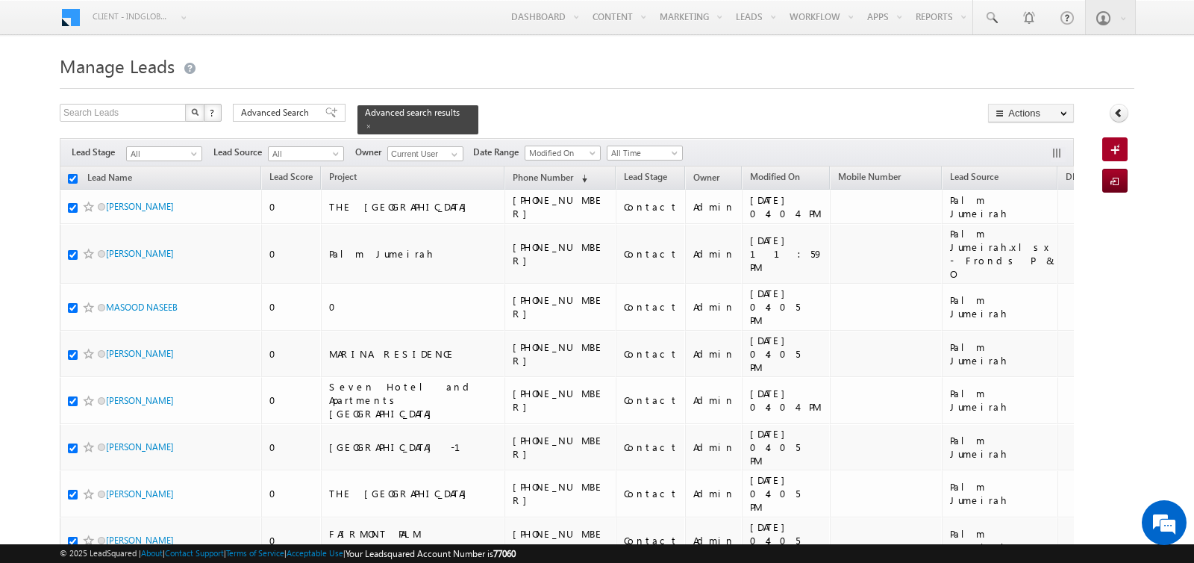
checkbox input "true"
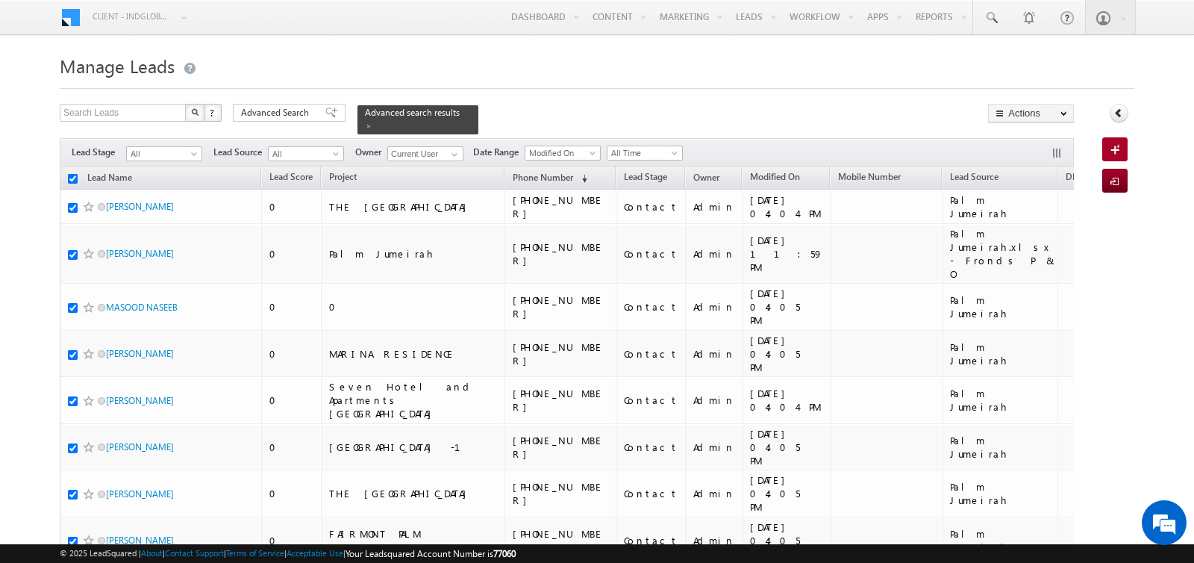
checkbox input "true"
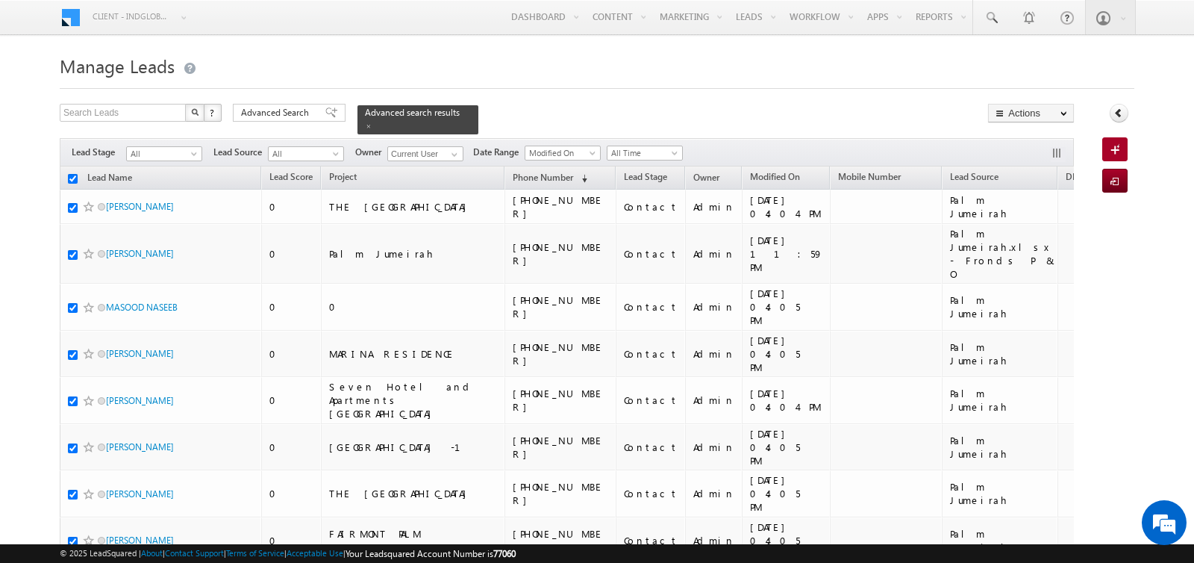
checkbox input "true"
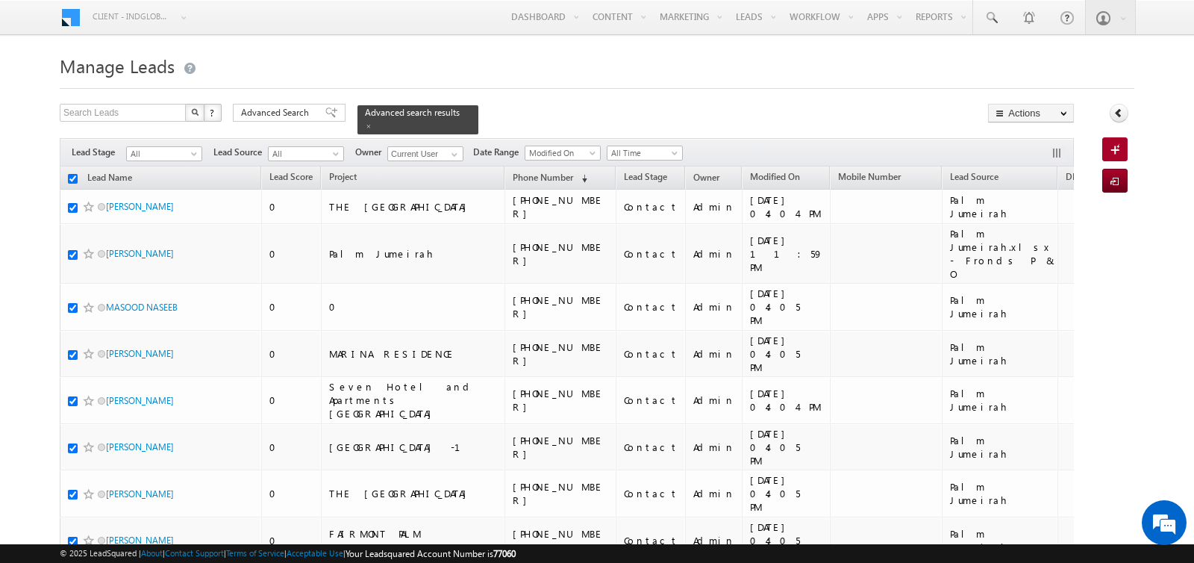
checkbox input "true"
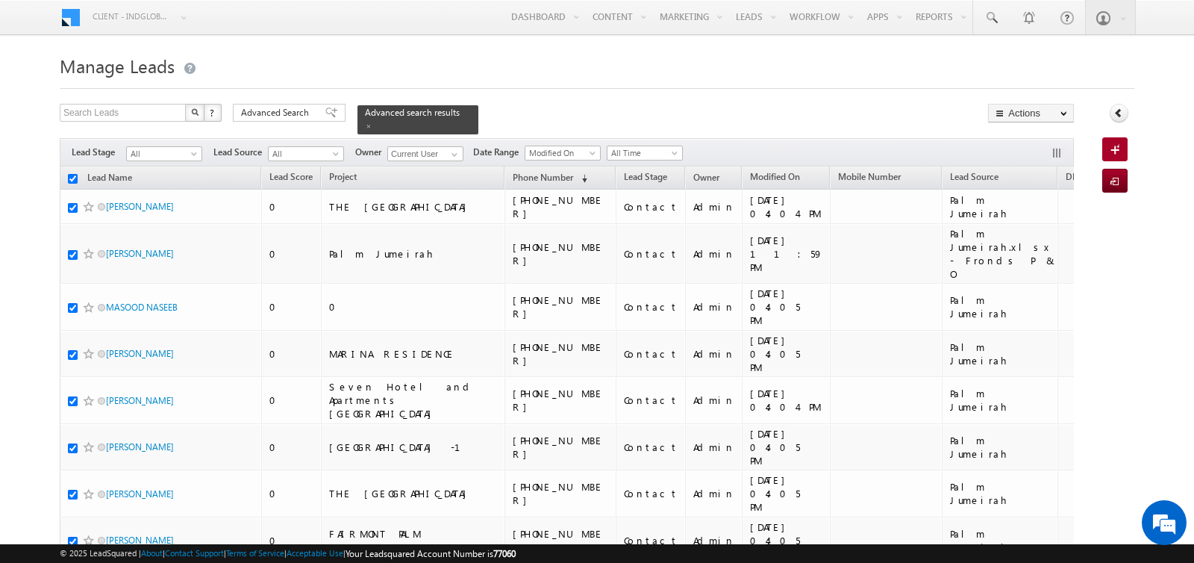
checkbox input "true"
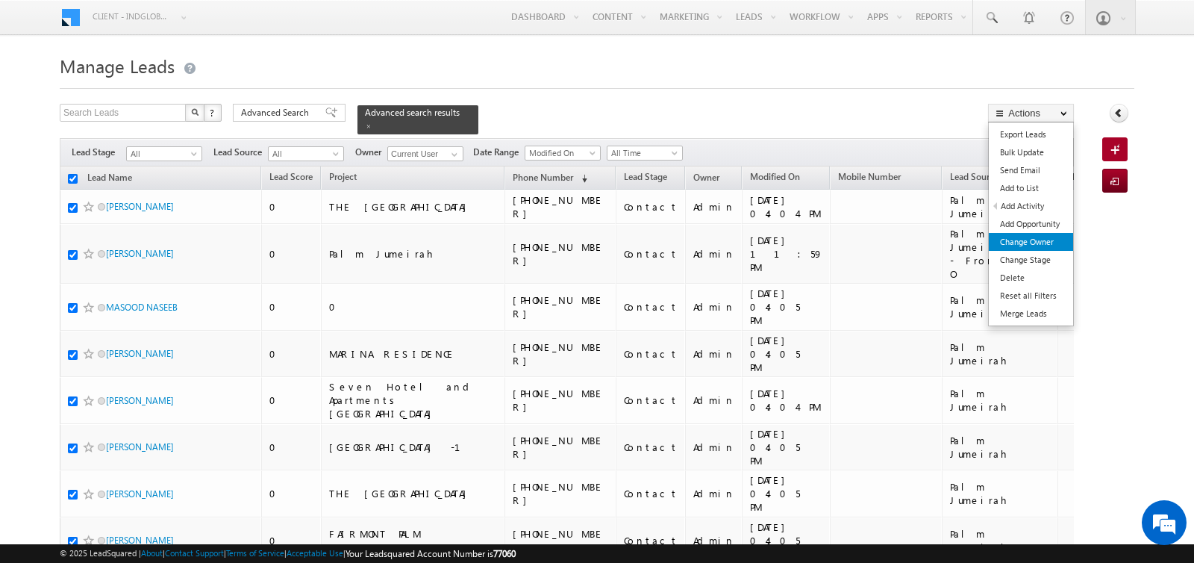
click at [1022, 235] on link "Change Owner" at bounding box center [1031, 242] width 84 height 18
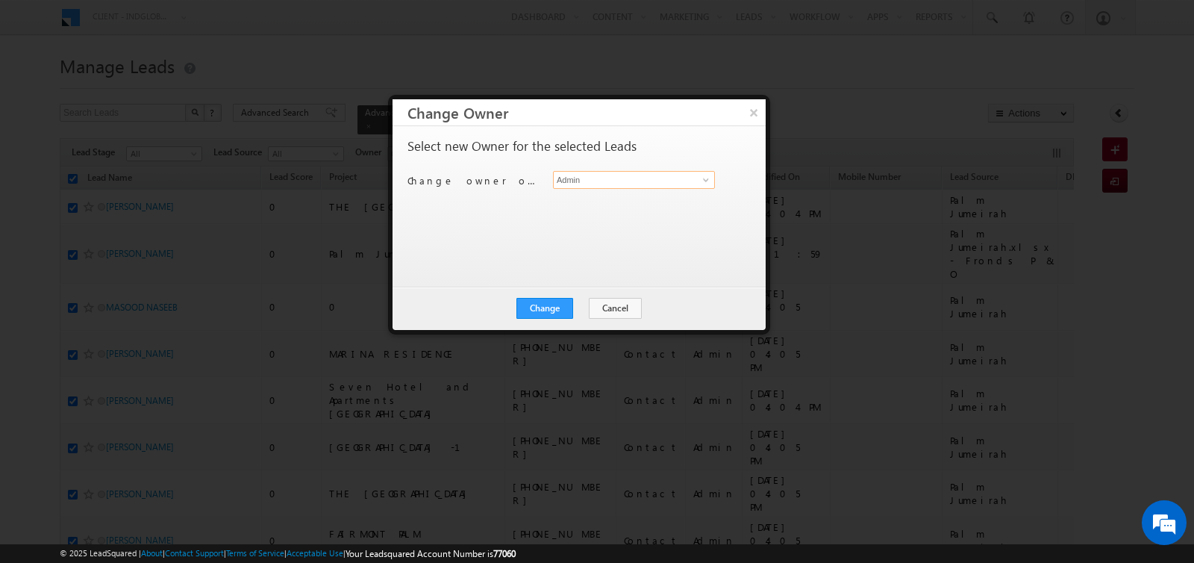
click at [604, 182] on input "Admin" at bounding box center [634, 180] width 162 height 18
click at [754, 107] on button "×" at bounding box center [753, 112] width 25 height 26
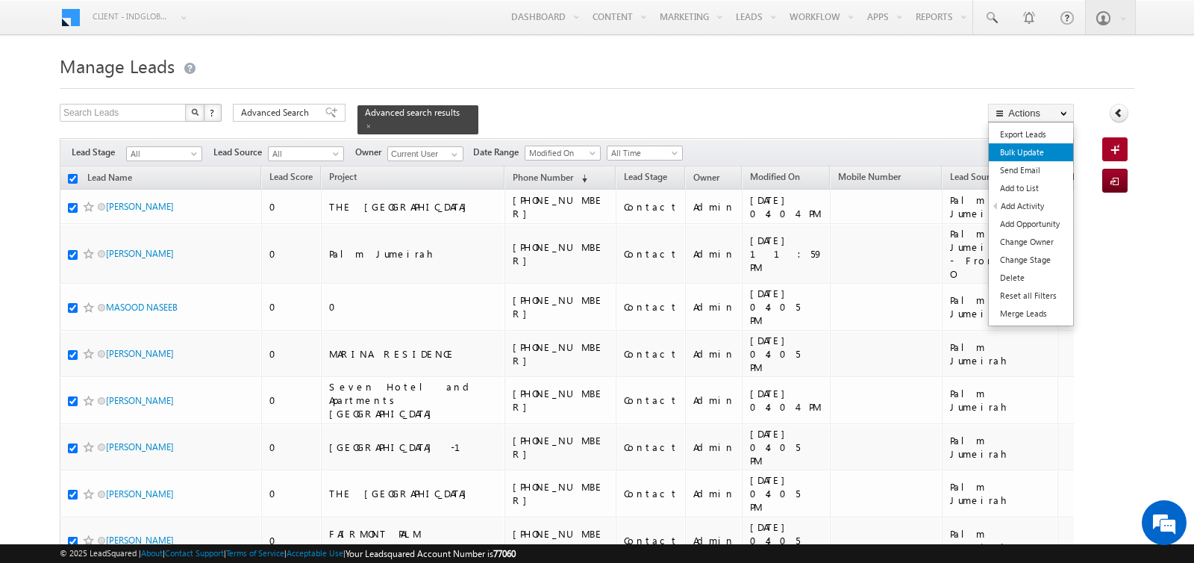
click at [1025, 149] on link "Bulk Update" at bounding box center [1031, 152] width 84 height 18
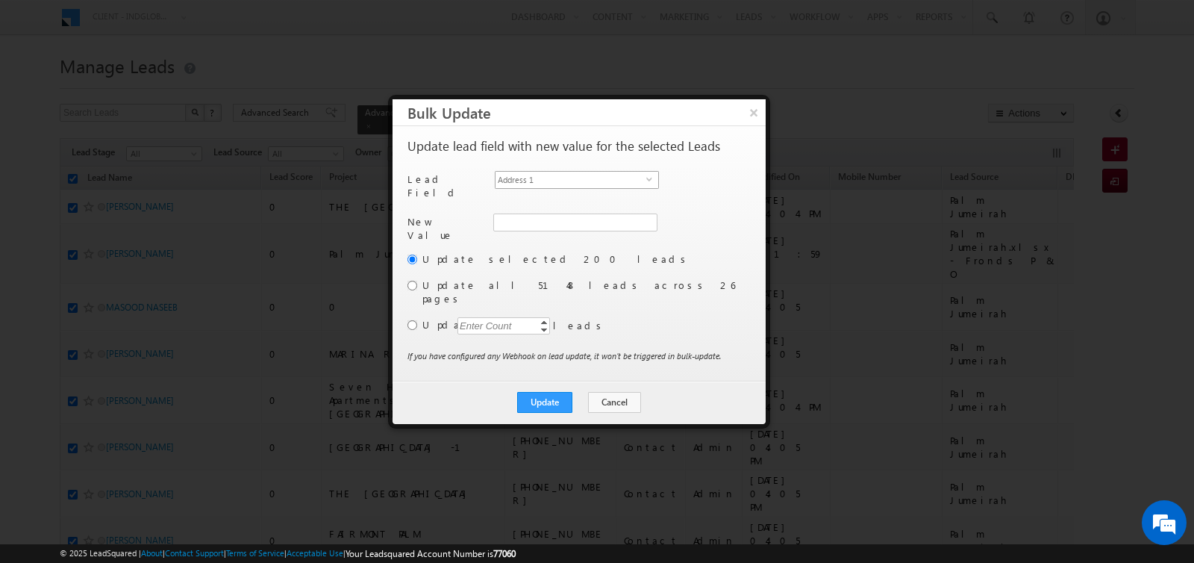
click at [587, 172] on span "Address 1" at bounding box center [571, 180] width 151 height 16
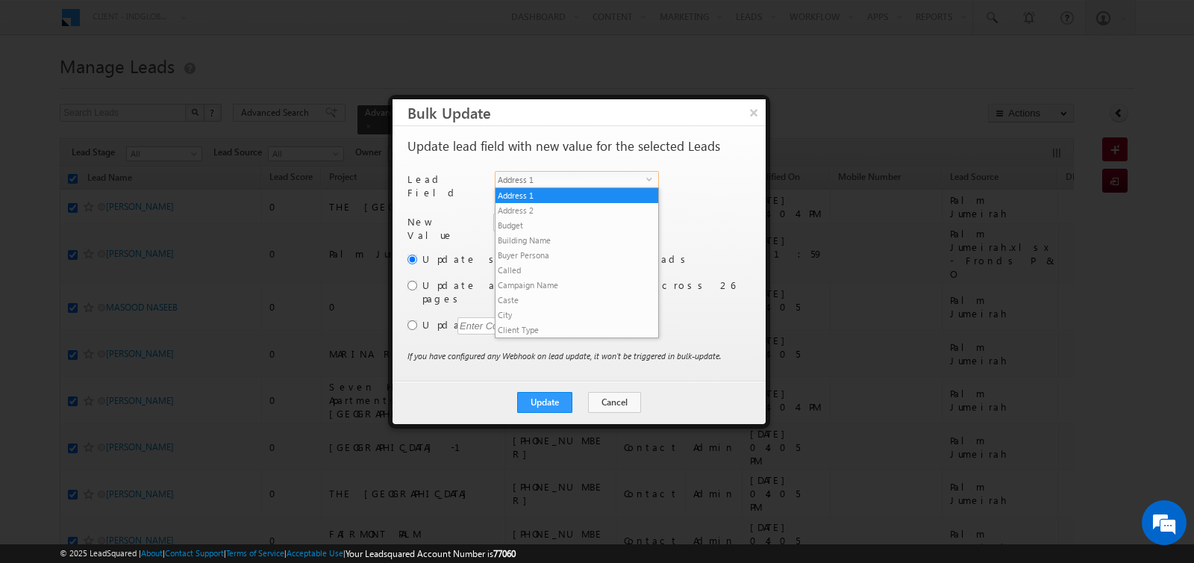
scroll to position [583, 0]
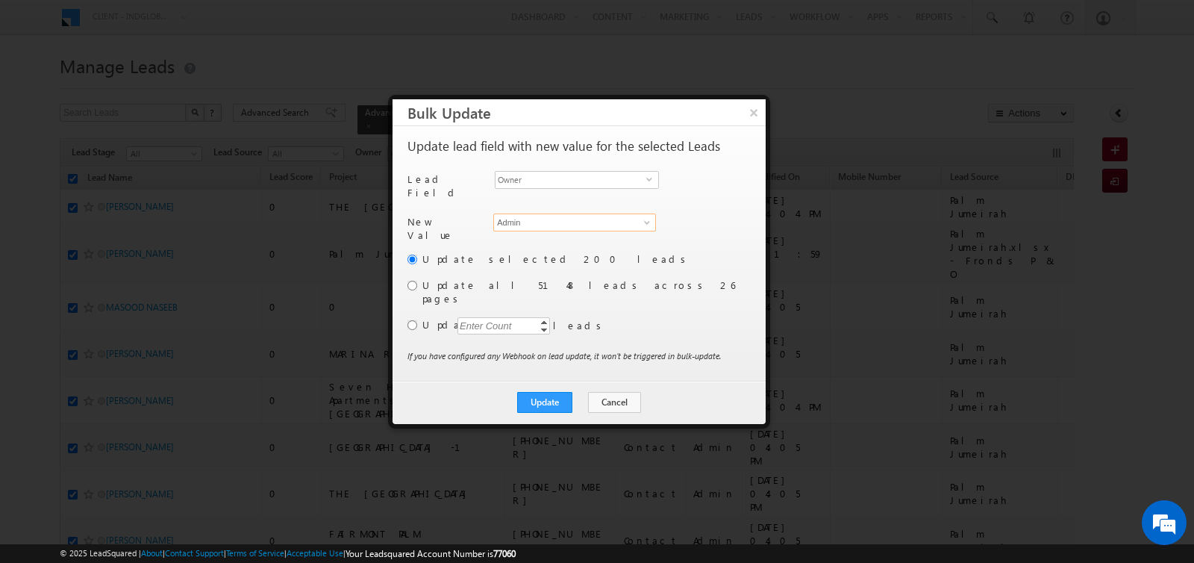
click at [546, 214] on input "Admin" at bounding box center [574, 222] width 163 height 18
click at [529, 231] on link "hemant yogi hemant.yogi@indglobal.ae" at bounding box center [574, 245] width 163 height 28
click at [409, 320] on input "radio" at bounding box center [412, 325] width 10 height 10
click at [491, 317] on div "Enter Count" at bounding box center [485, 325] width 57 height 17
click at [551, 392] on button "Update" at bounding box center [544, 402] width 55 height 21
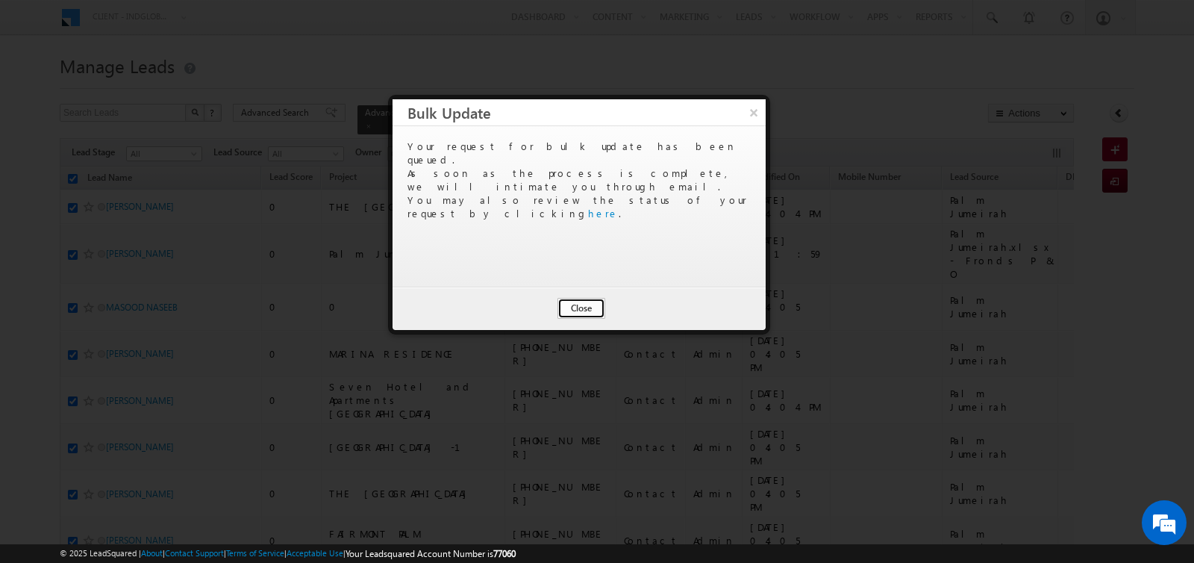
click at [577, 307] on button "Close" at bounding box center [581, 308] width 48 height 21
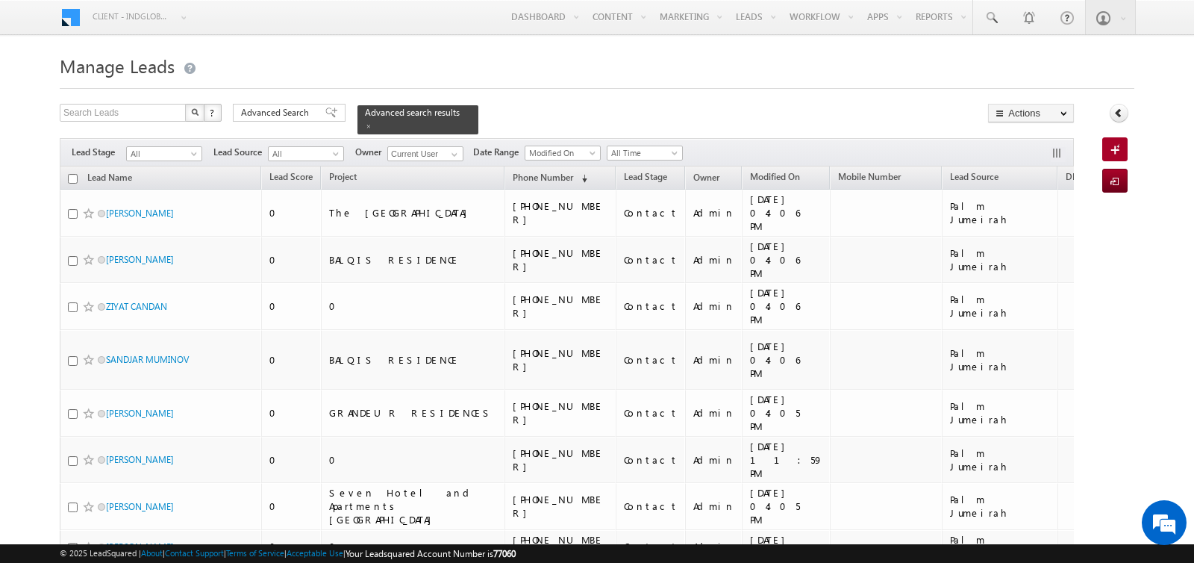
click at [72, 176] on input "checkbox" at bounding box center [73, 179] width 10 height 10
checkbox input "true"
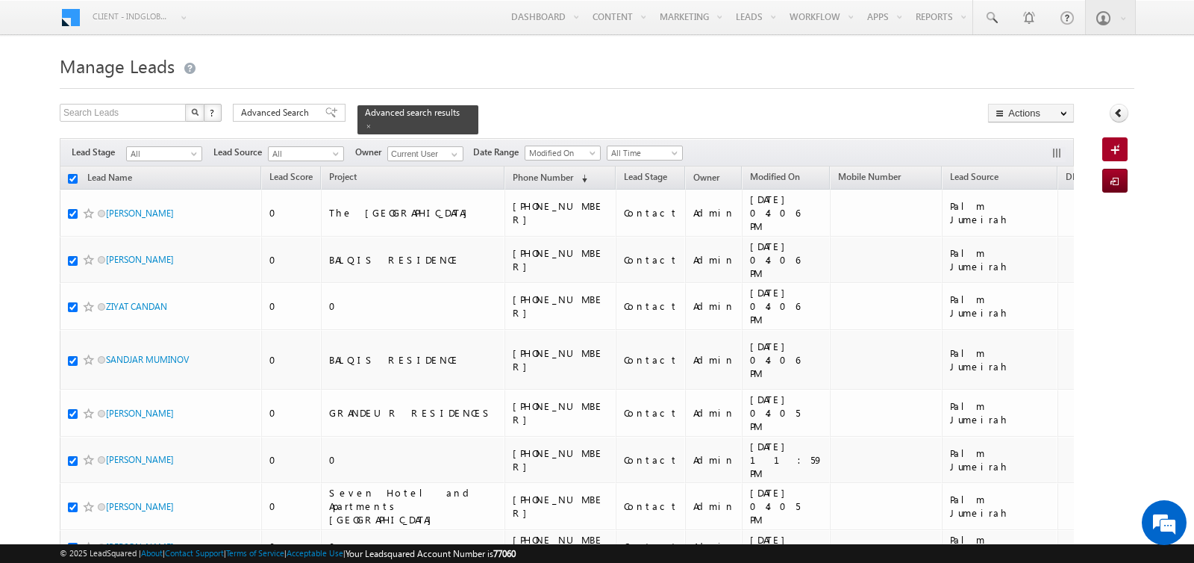
checkbox input "true"
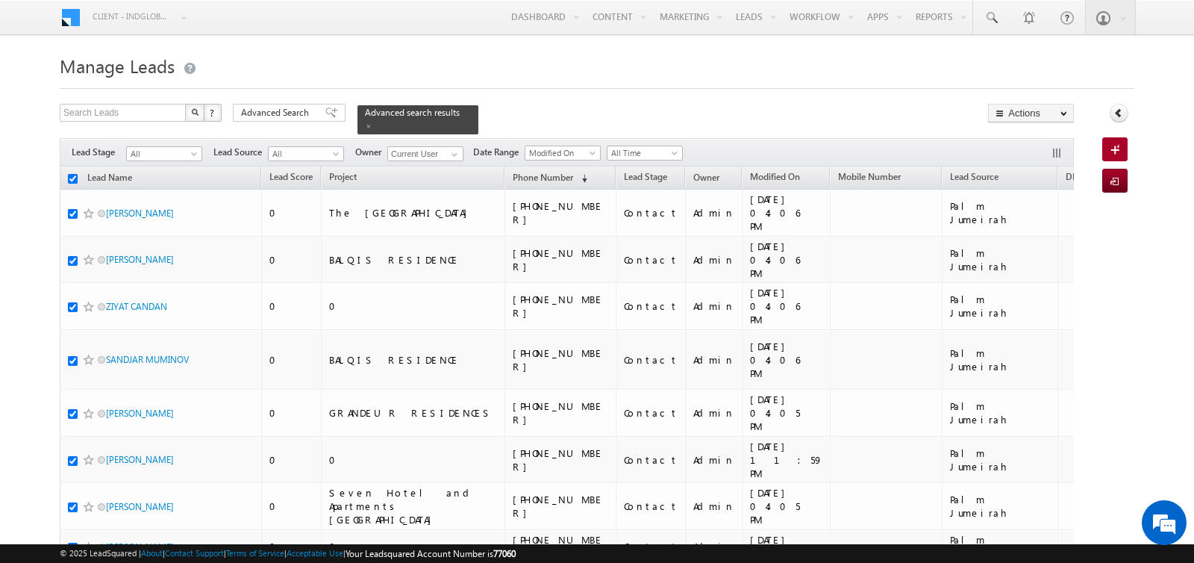
checkbox input "true"
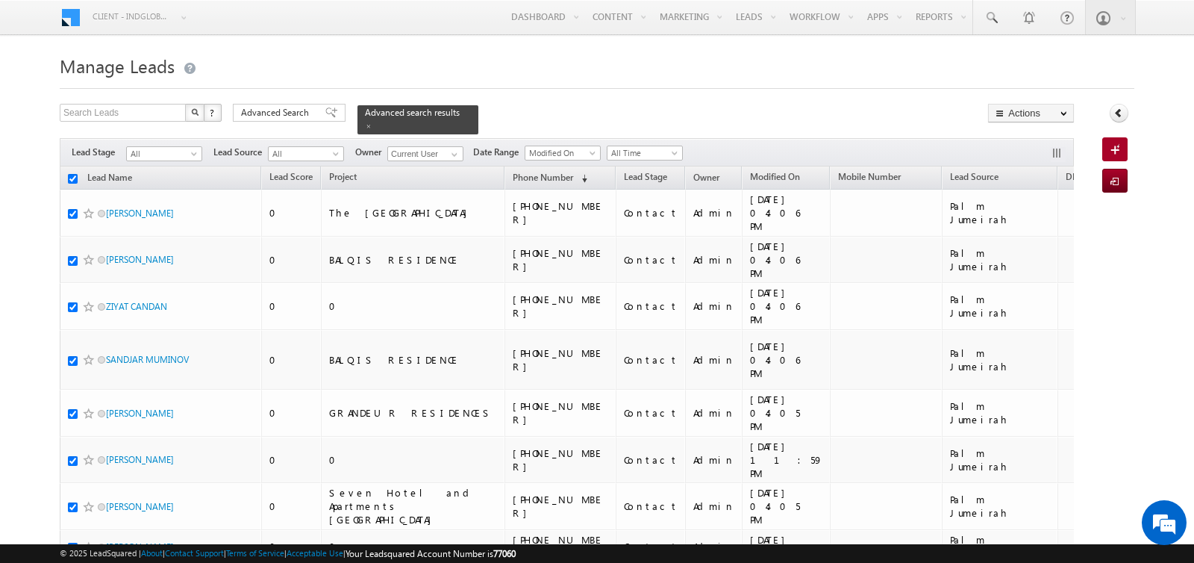
checkbox input "true"
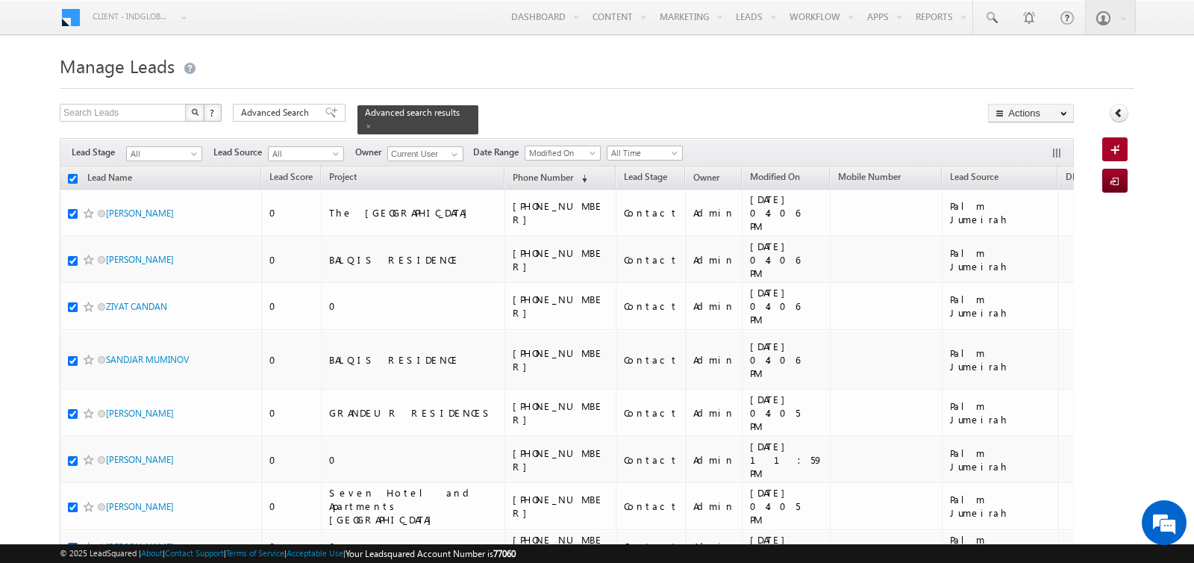
checkbox input "true"
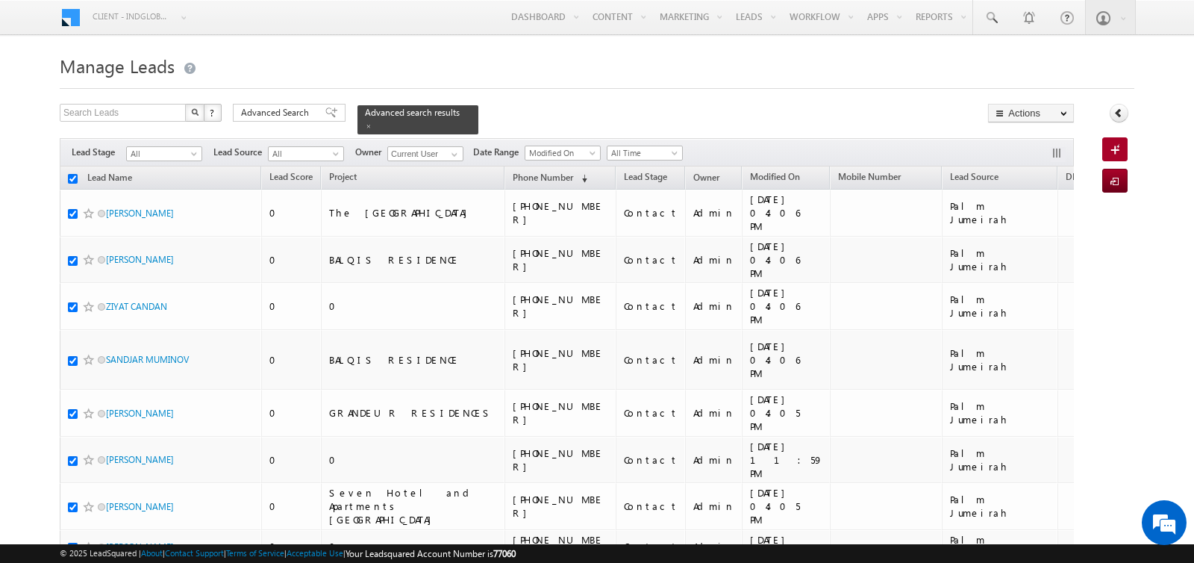
checkbox input "true"
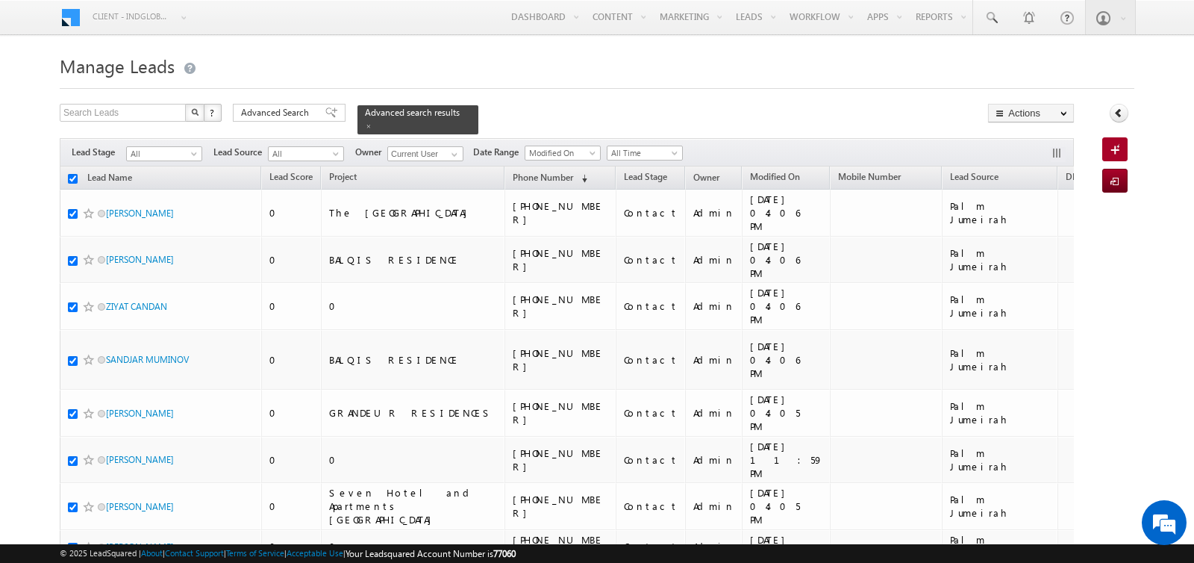
checkbox input "true"
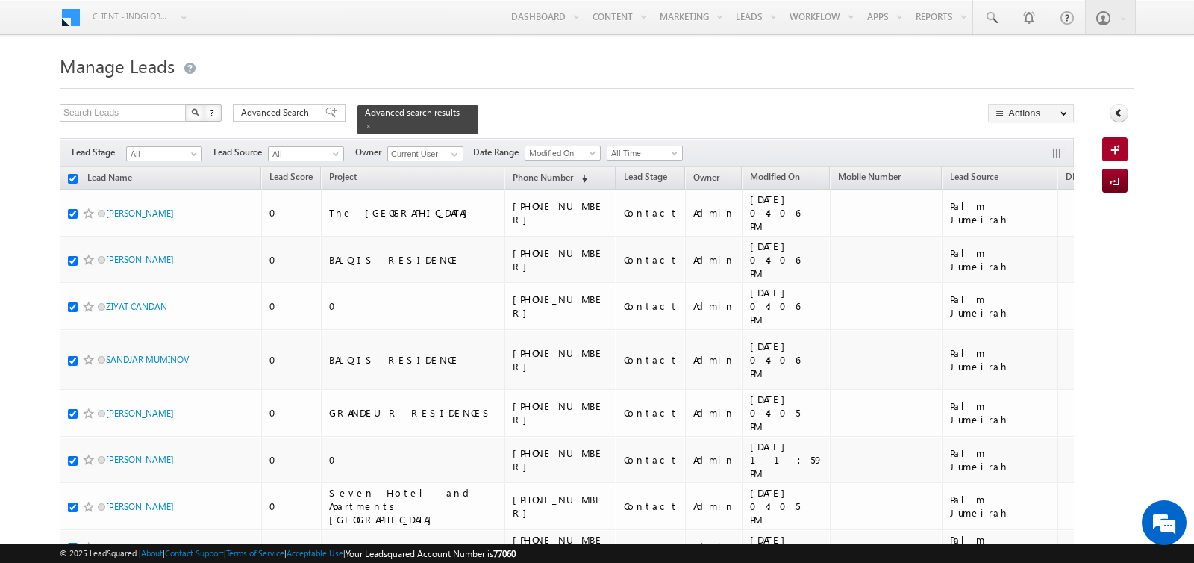
checkbox input "true"
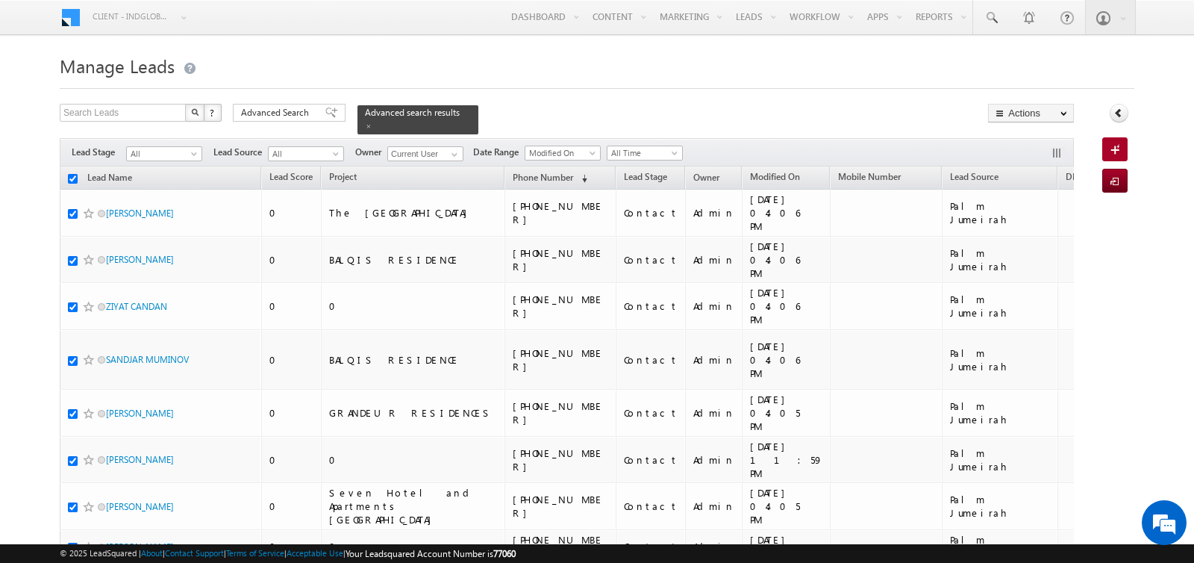
checkbox input "true"
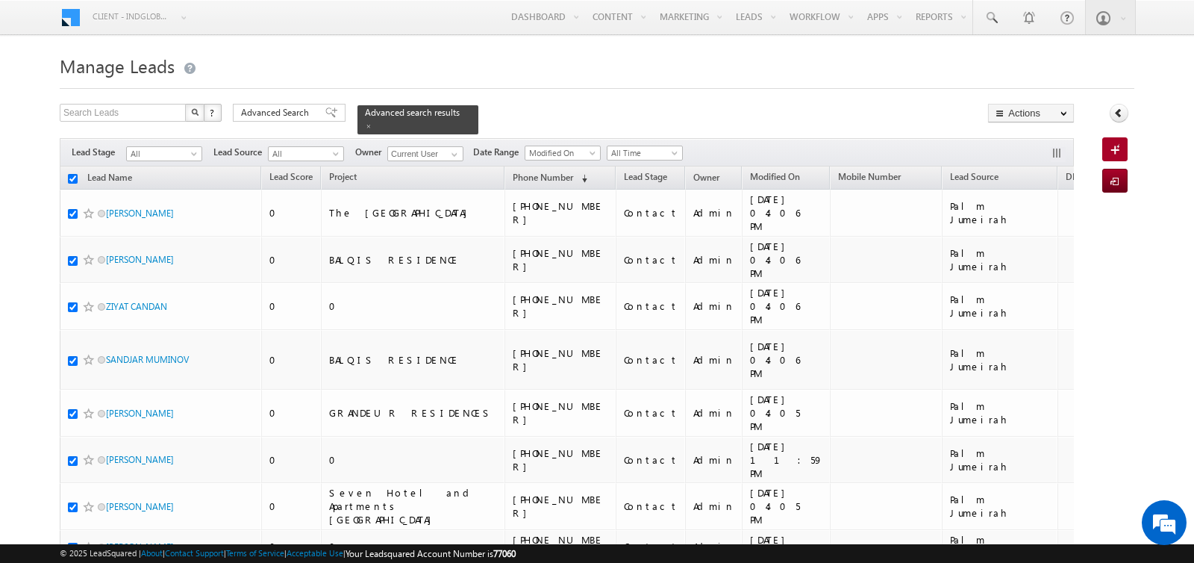
checkbox input "true"
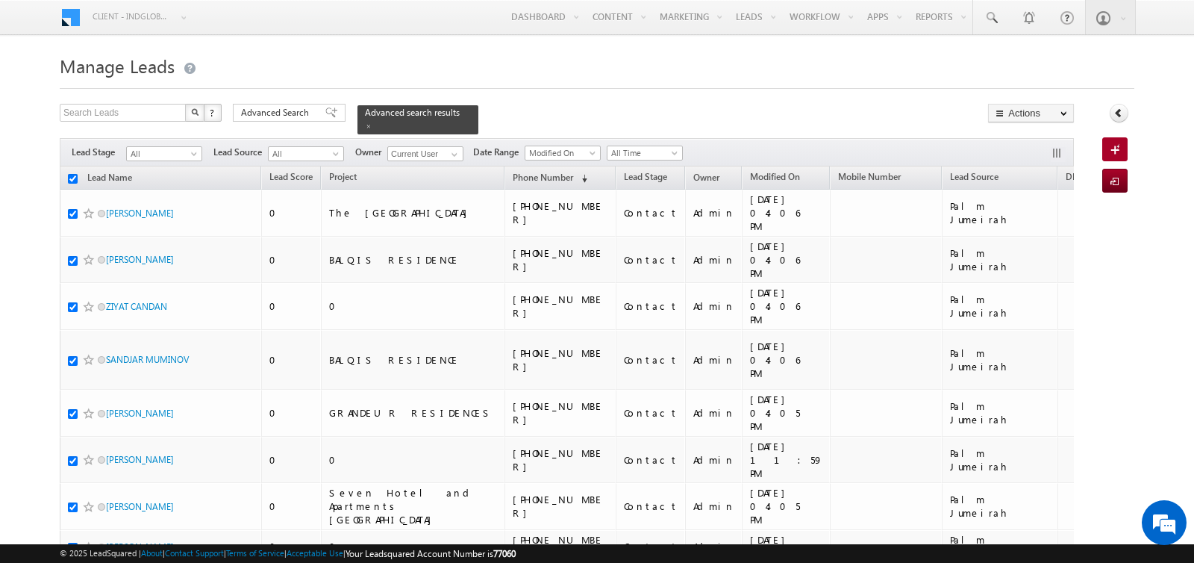
checkbox input "true"
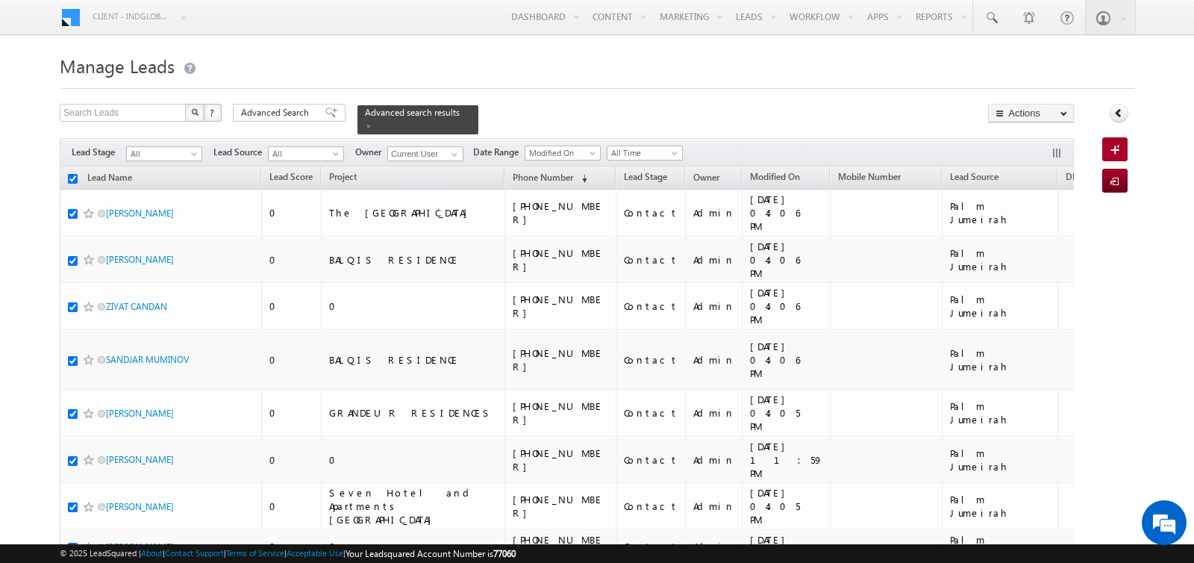
checkbox input "true"
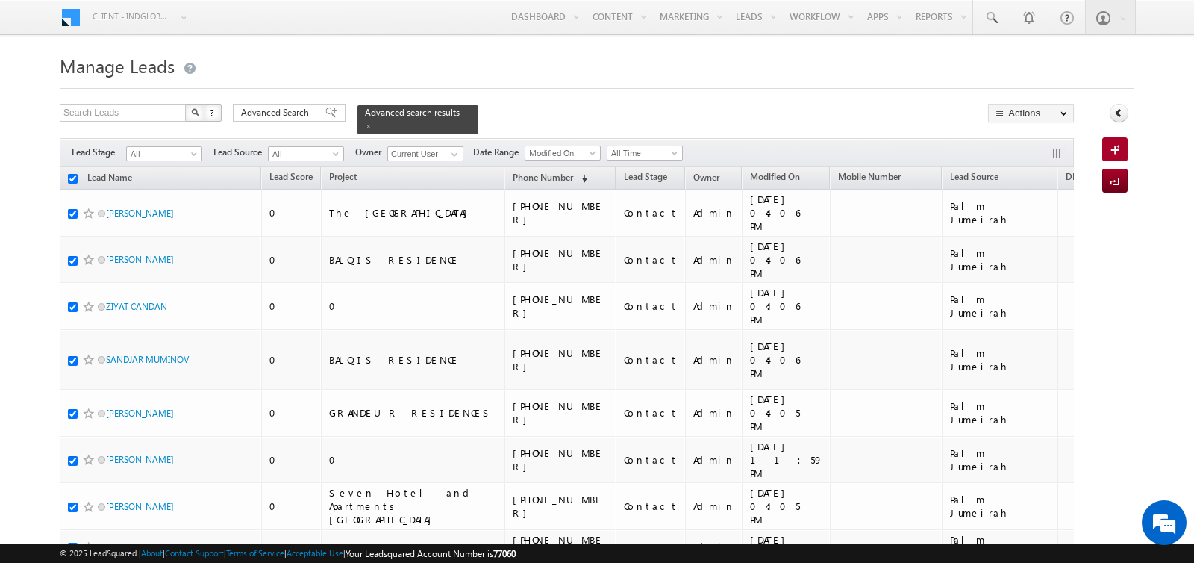
checkbox input "true"
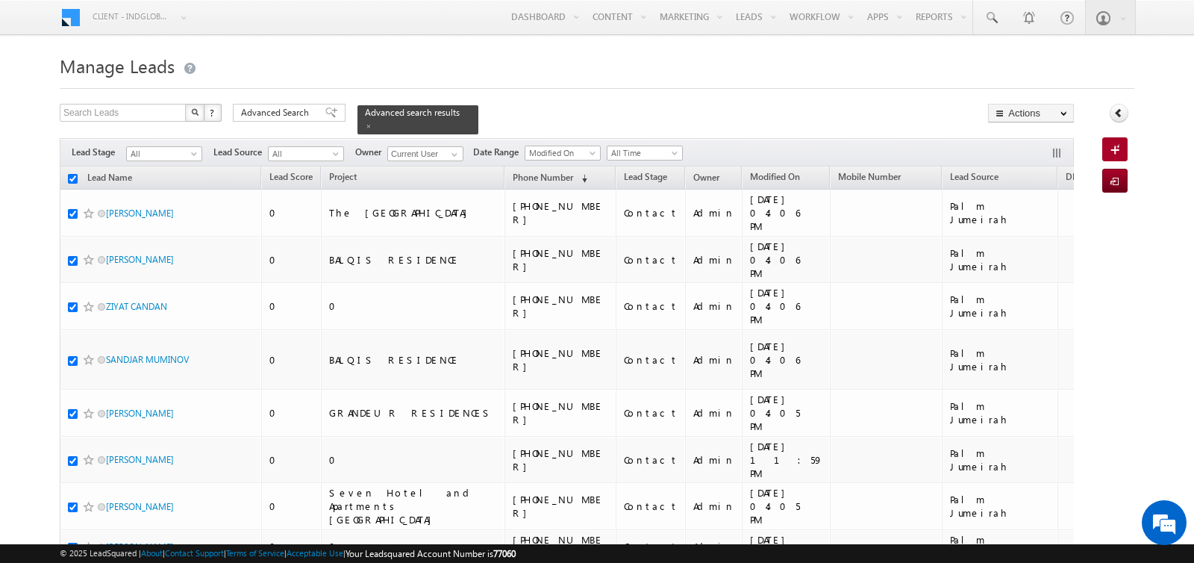
checkbox input "true"
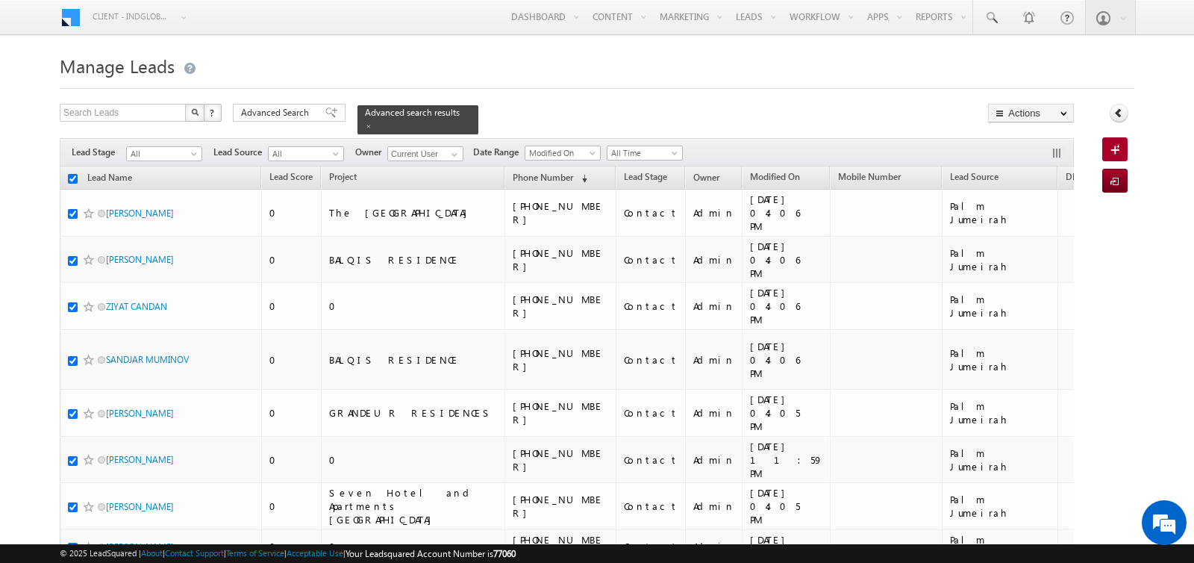
checkbox input "true"
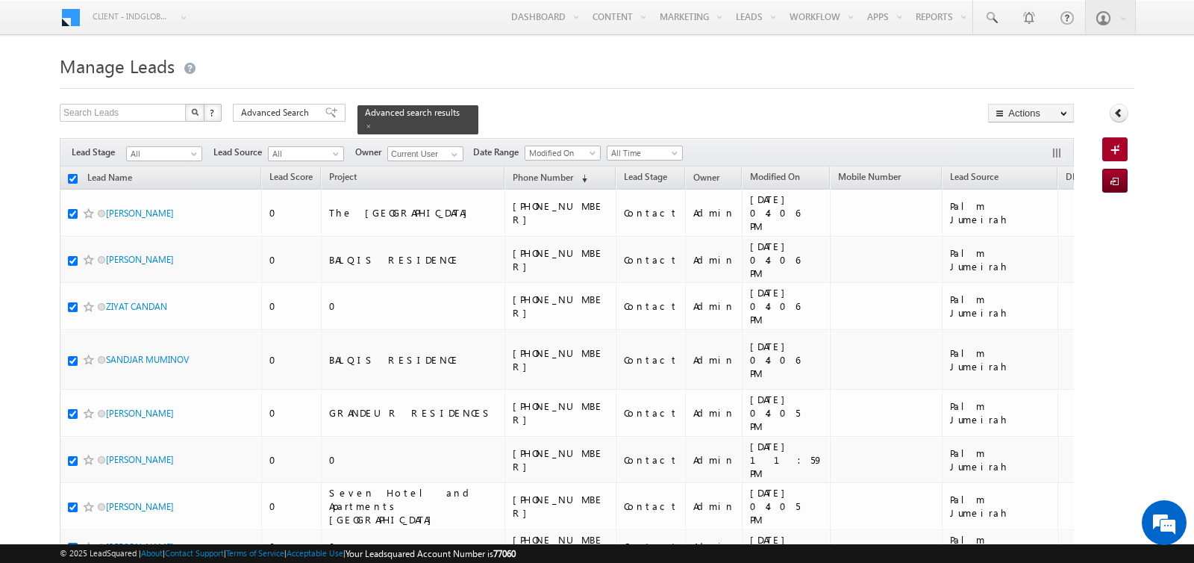
checkbox input "true"
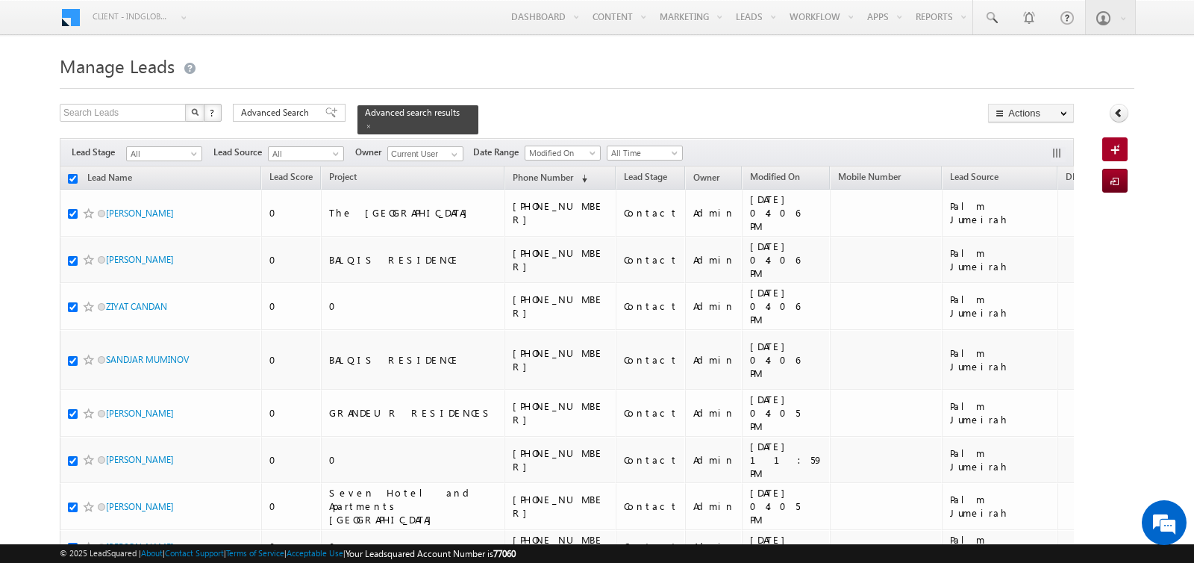
checkbox input "true"
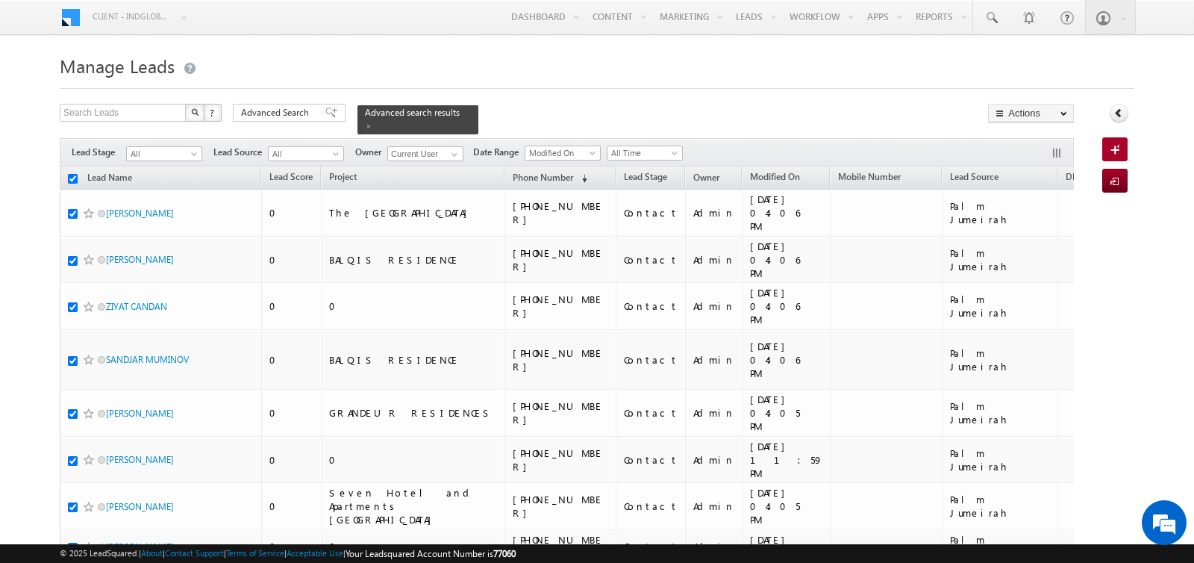
checkbox input "true"
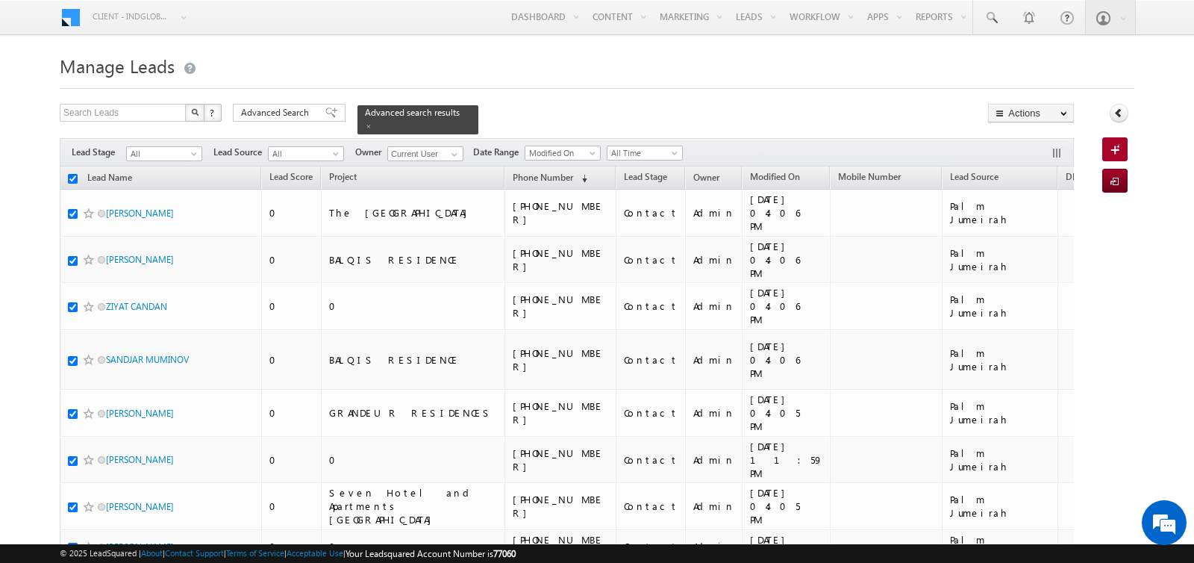
checkbox input "true"
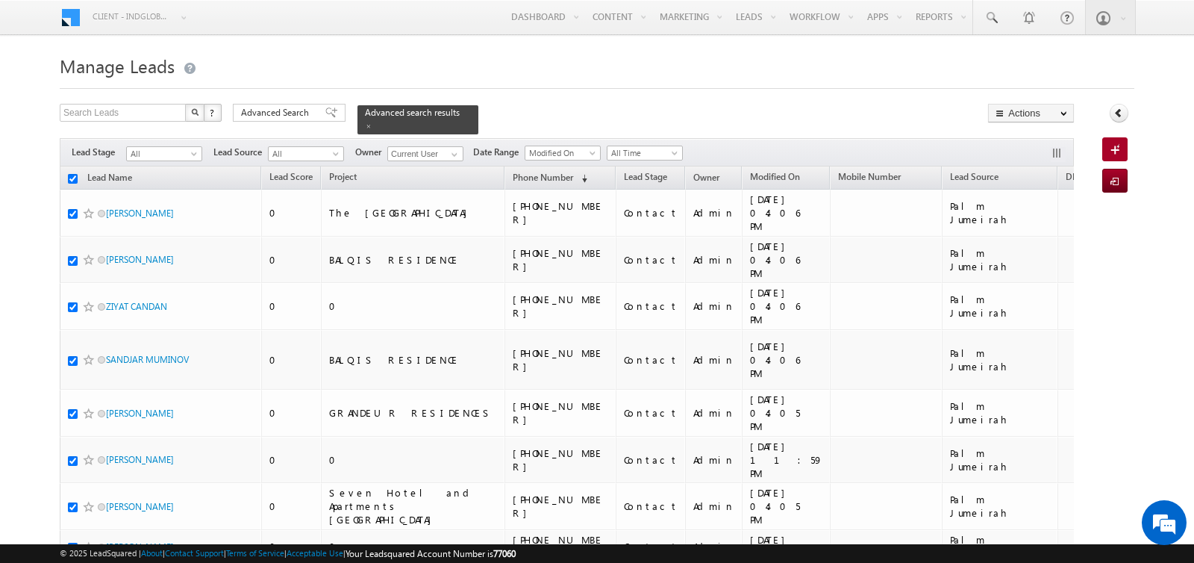
checkbox input "true"
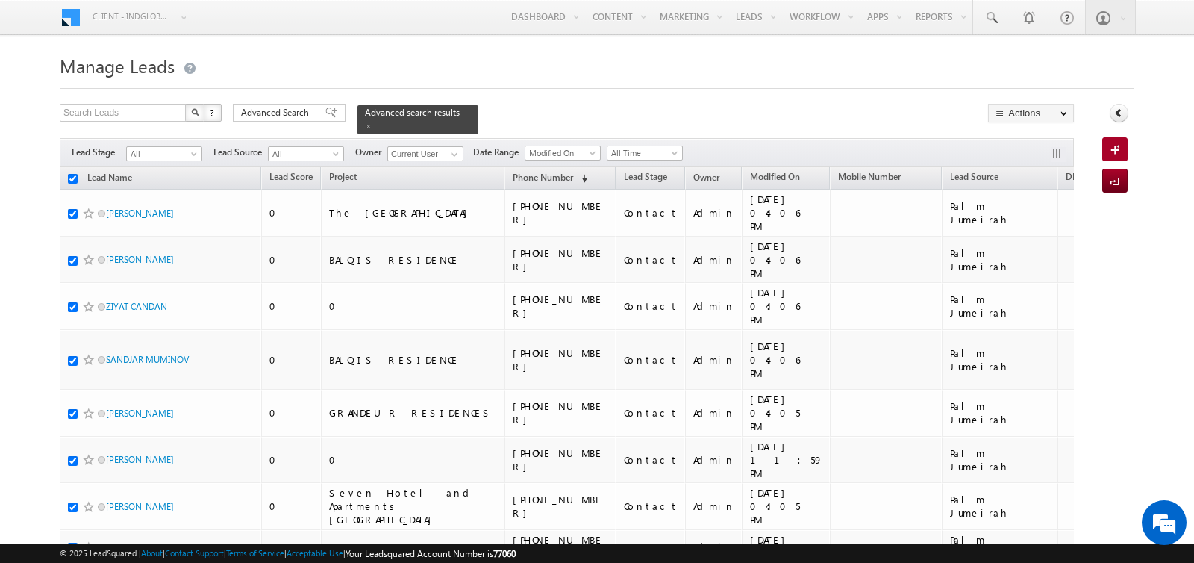
checkbox input "true"
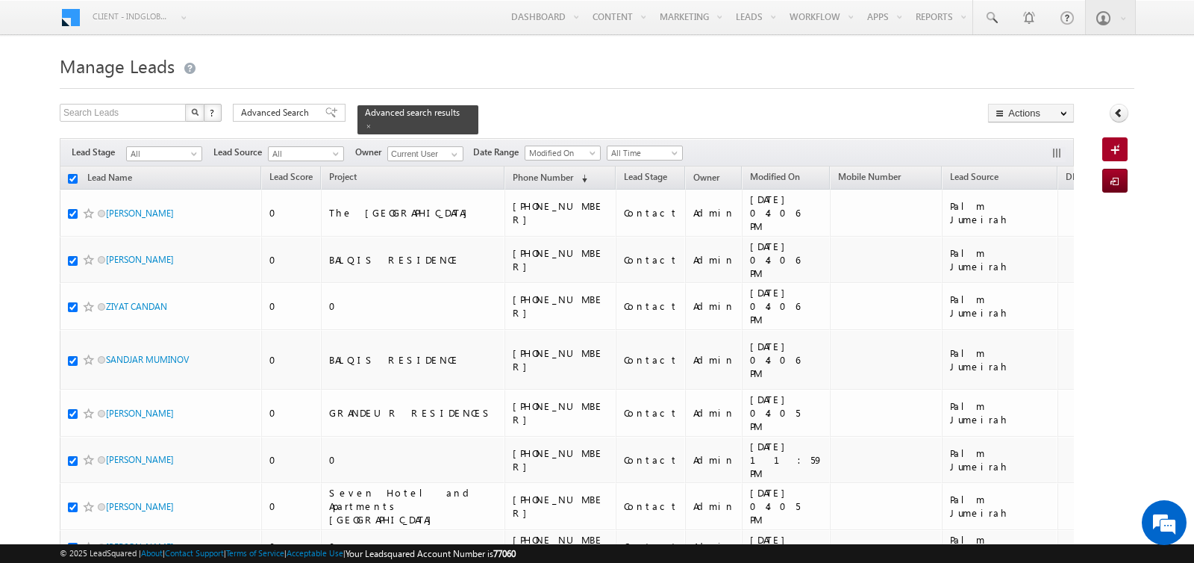
checkbox input "true"
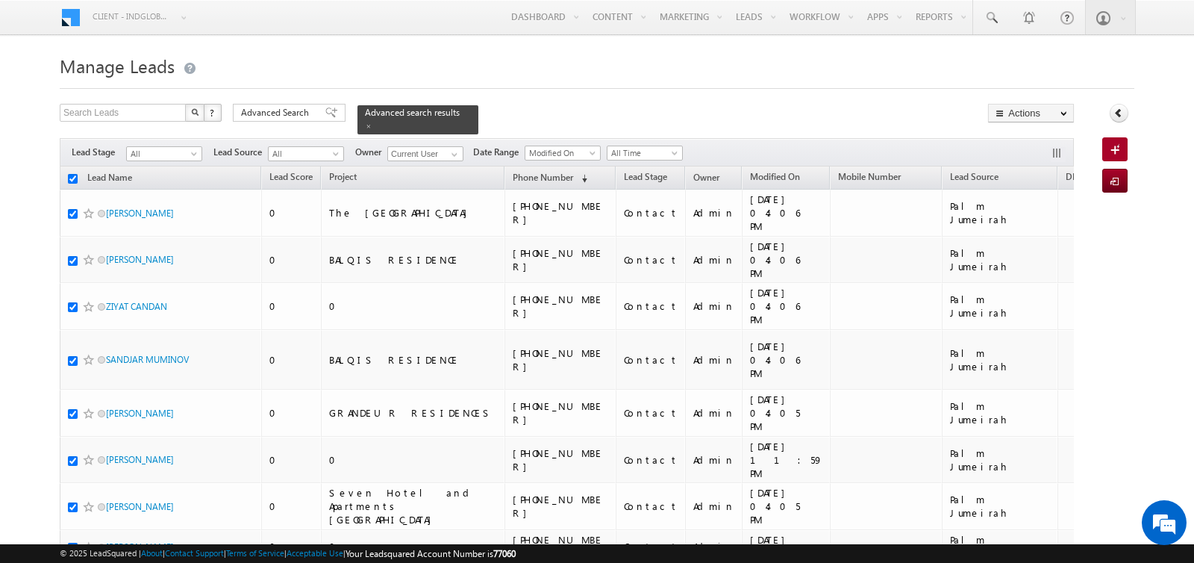
checkbox input "true"
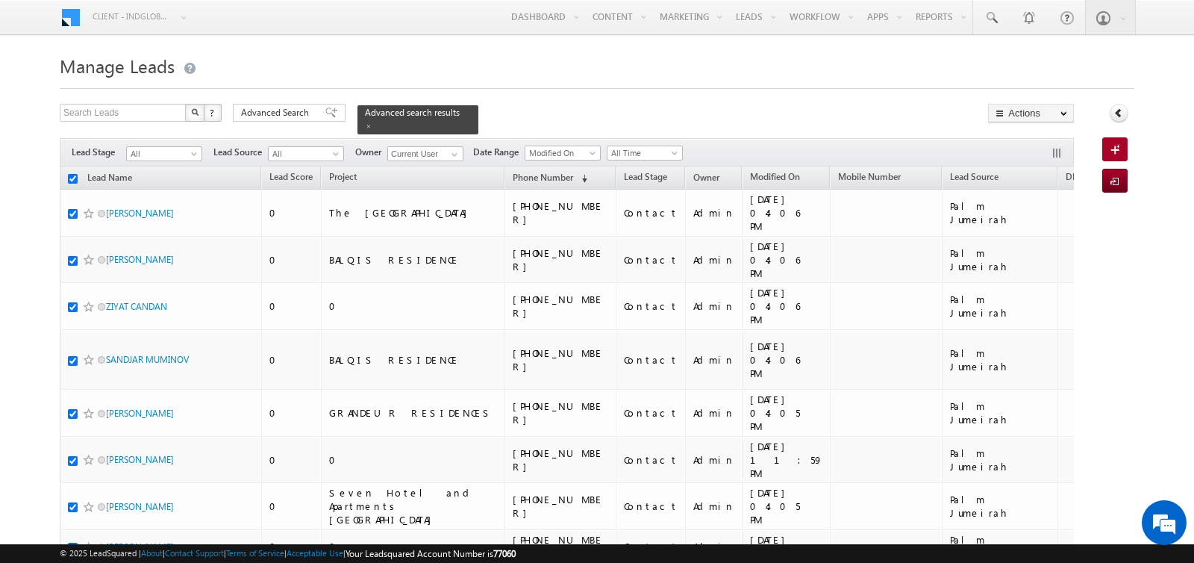
checkbox input "true"
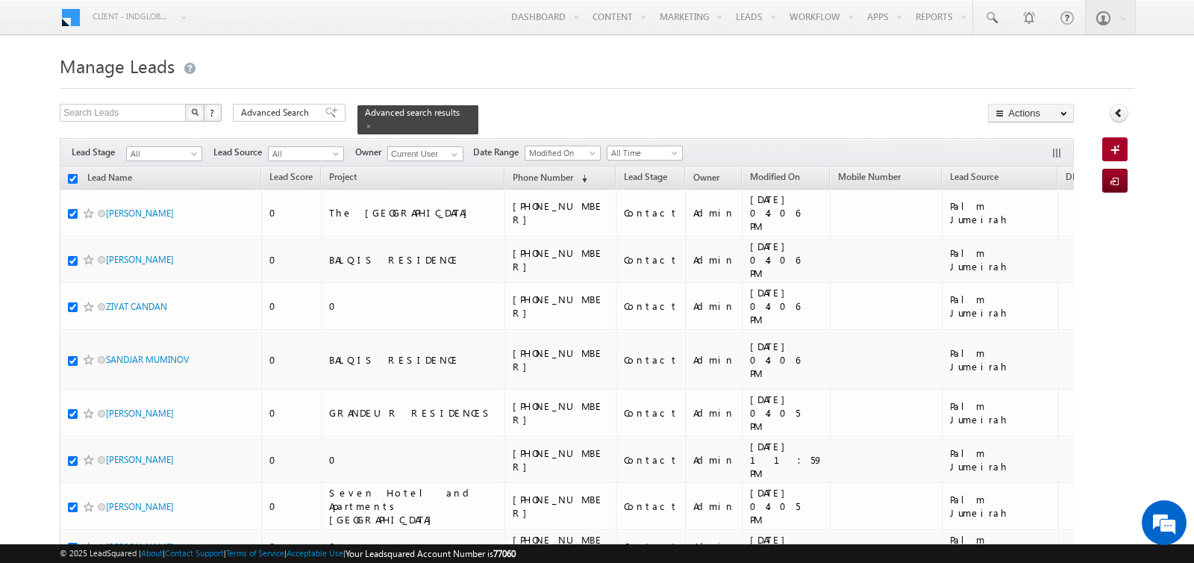
checkbox input "true"
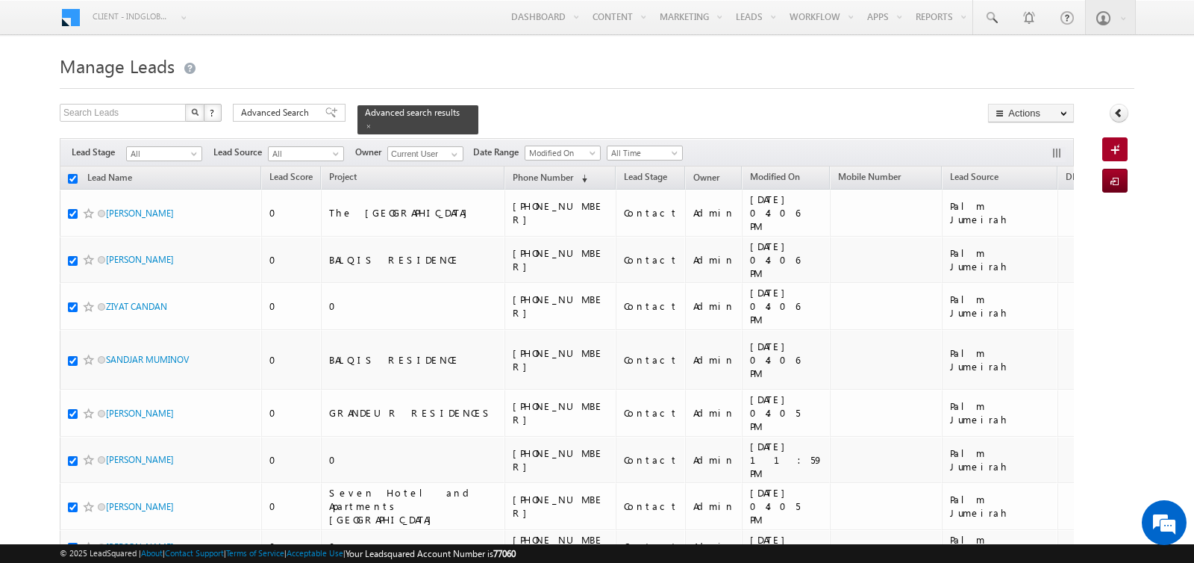
checkbox input "true"
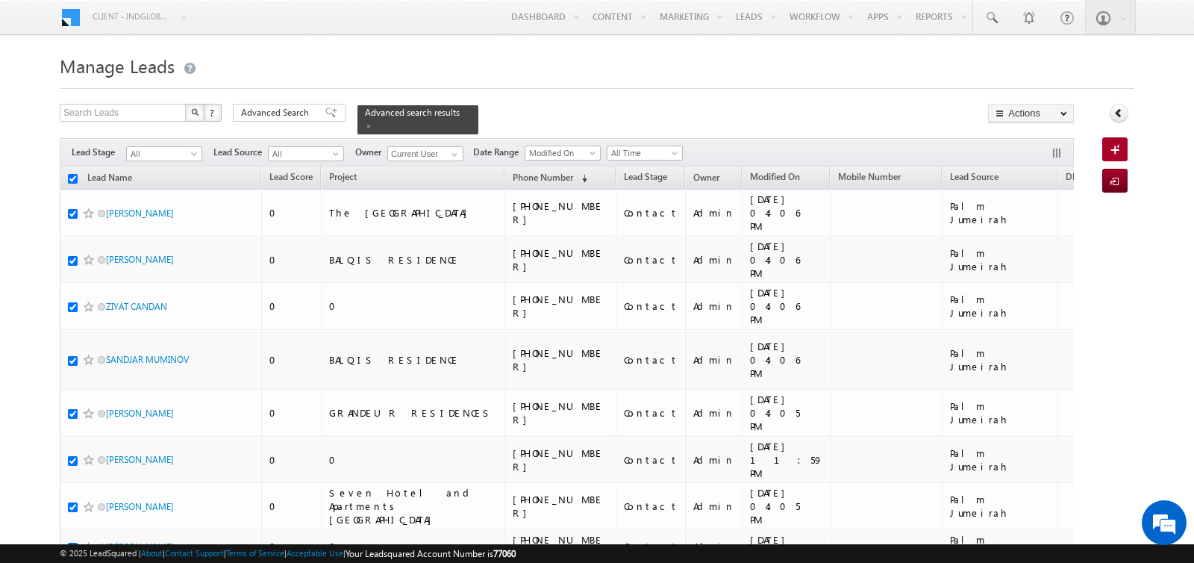
checkbox input "true"
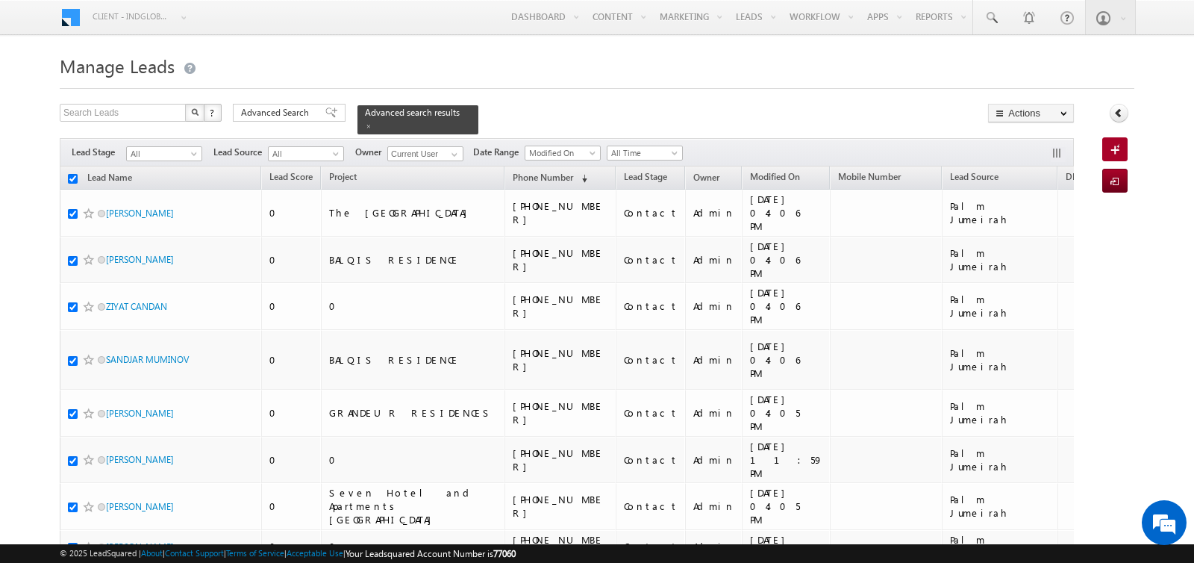
checkbox input "true"
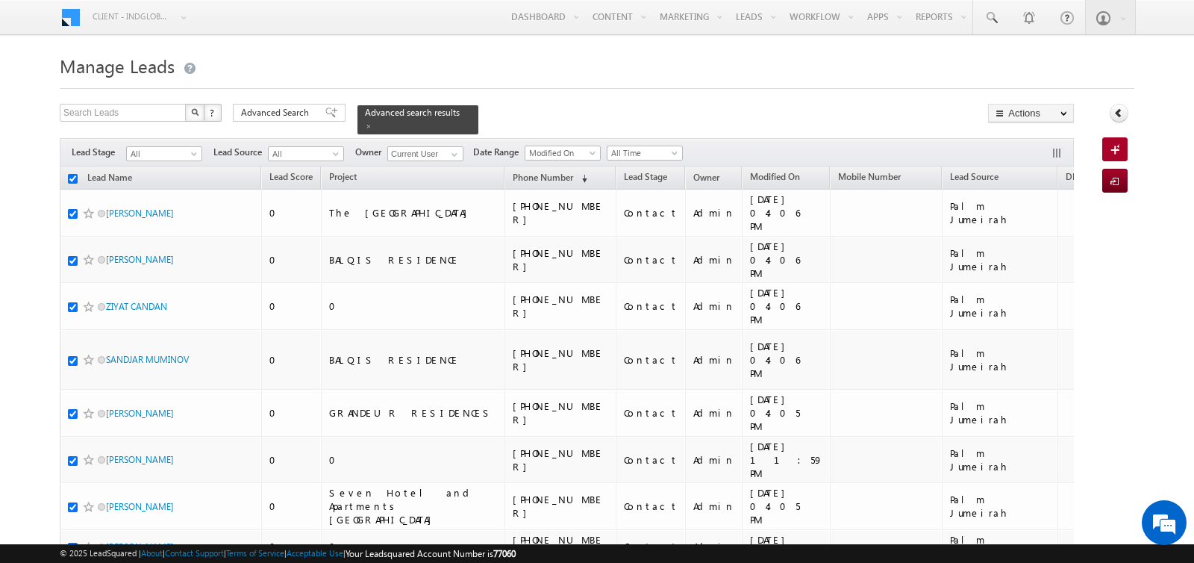
checkbox input "true"
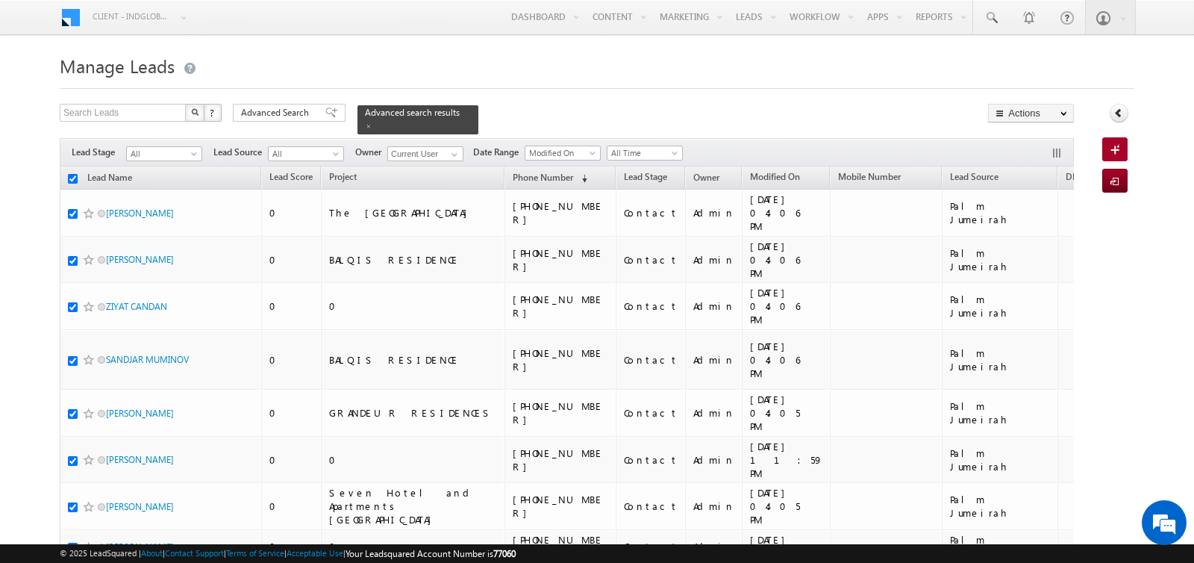
checkbox input "true"
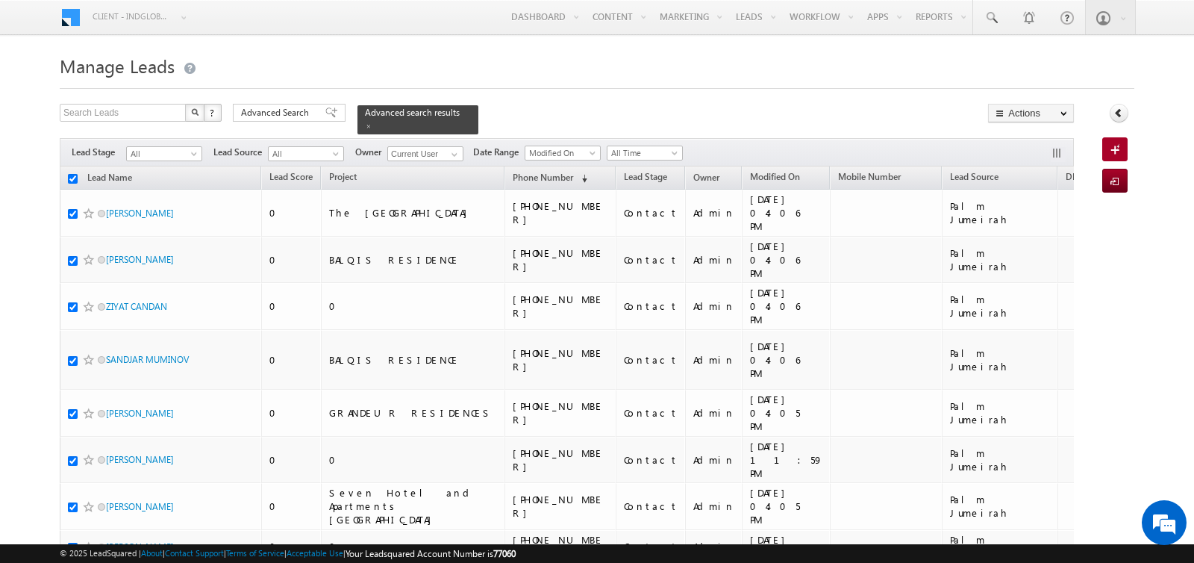
checkbox input "true"
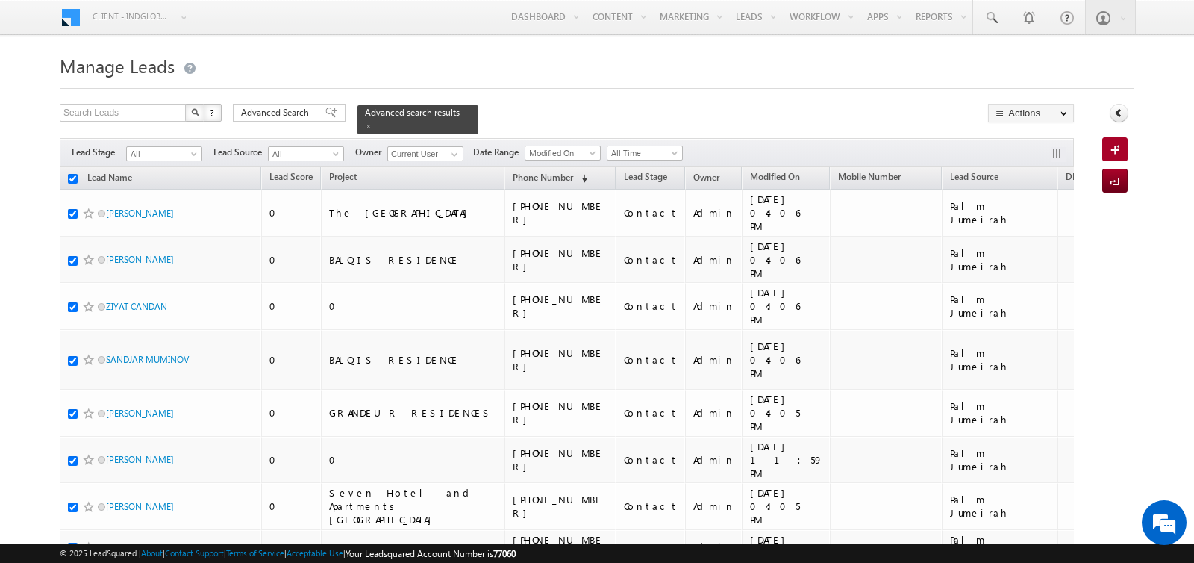
checkbox input "true"
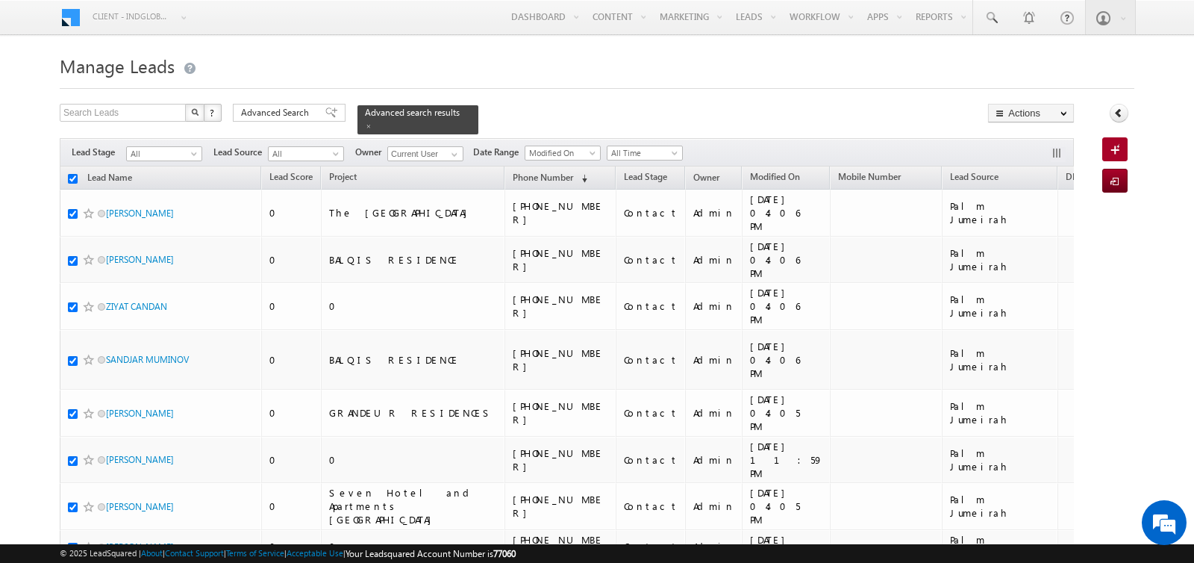
checkbox input "true"
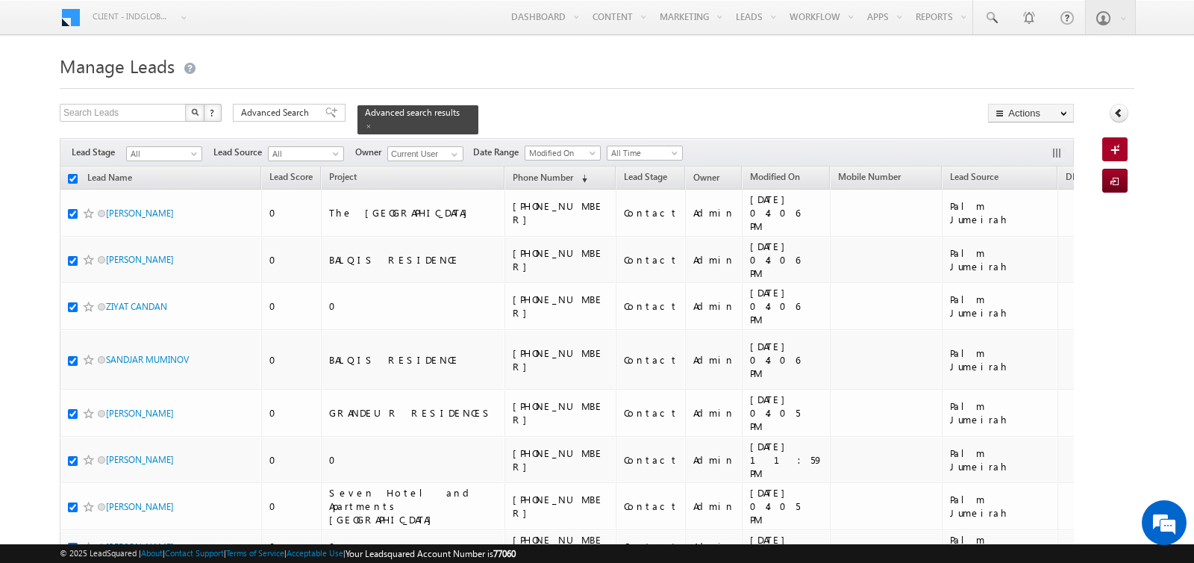
checkbox input "true"
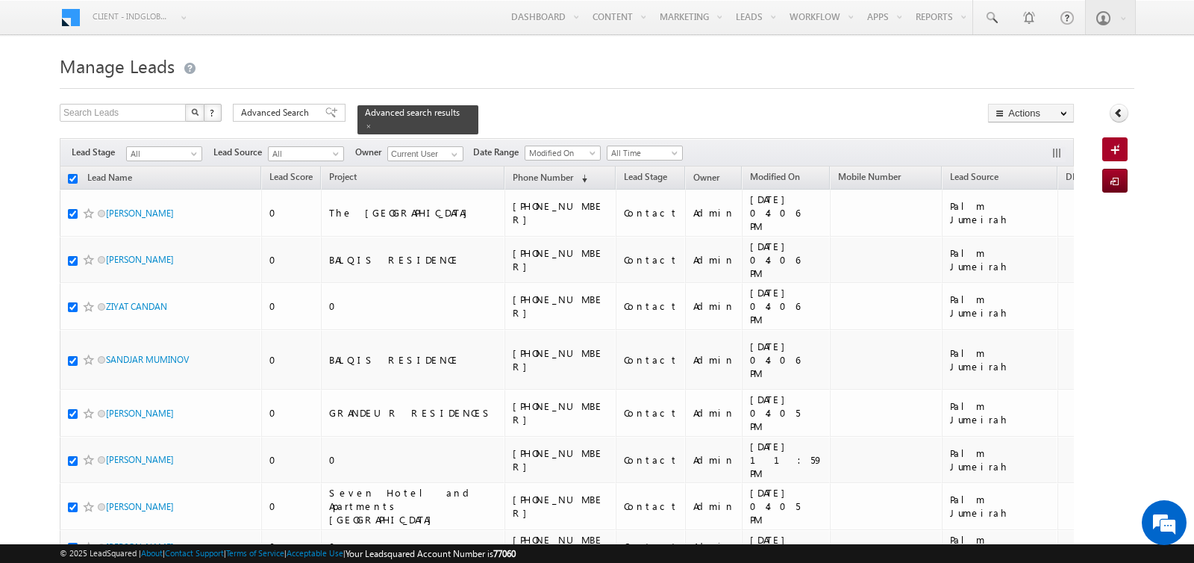
checkbox input "true"
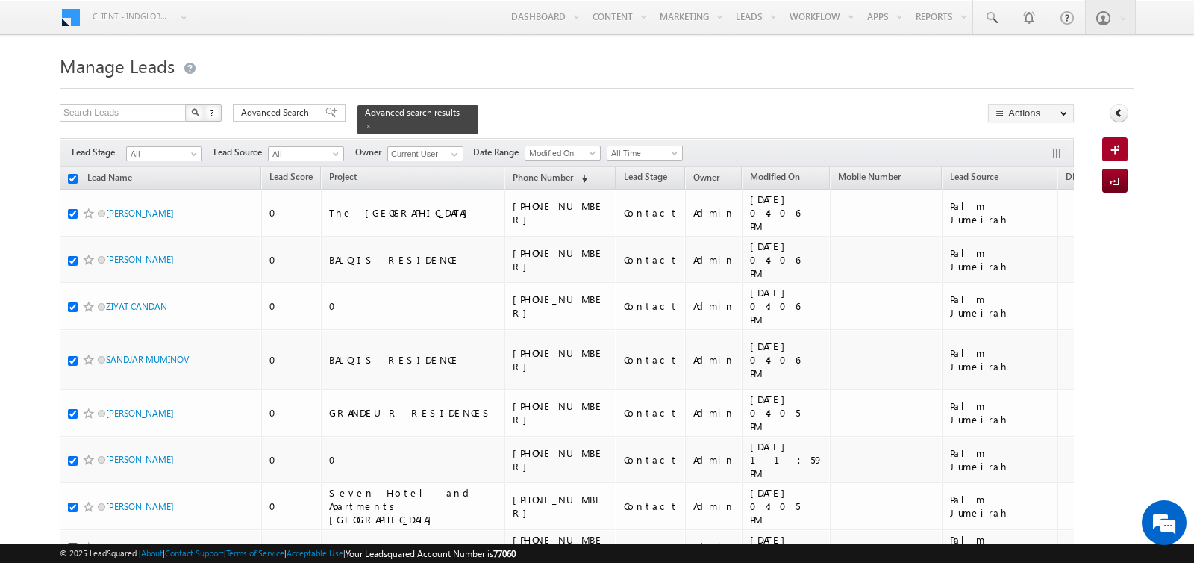
checkbox input "true"
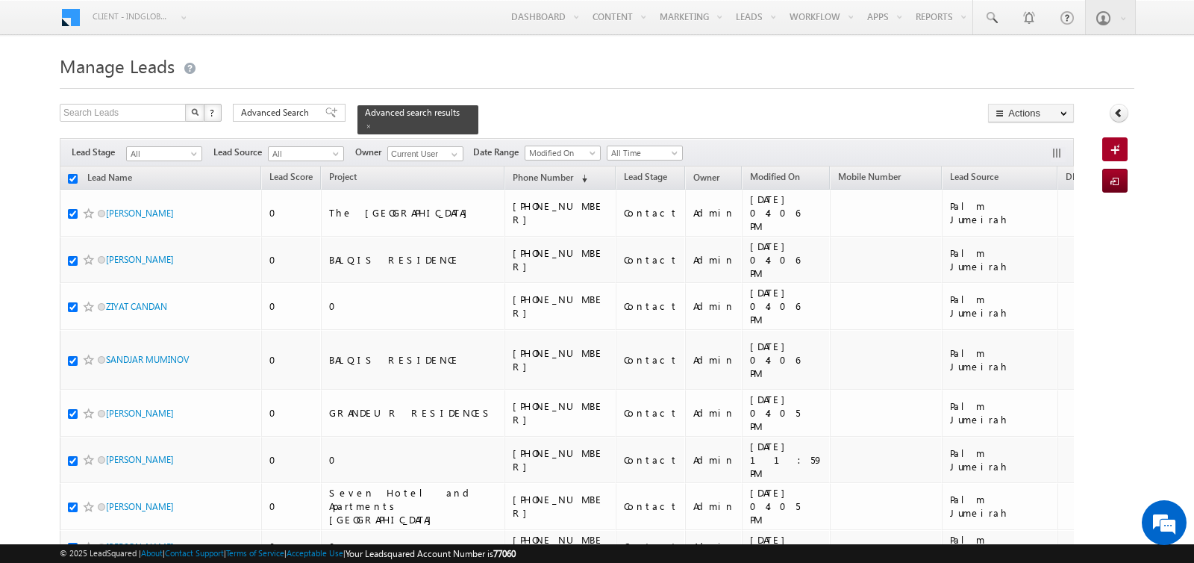
checkbox input "true"
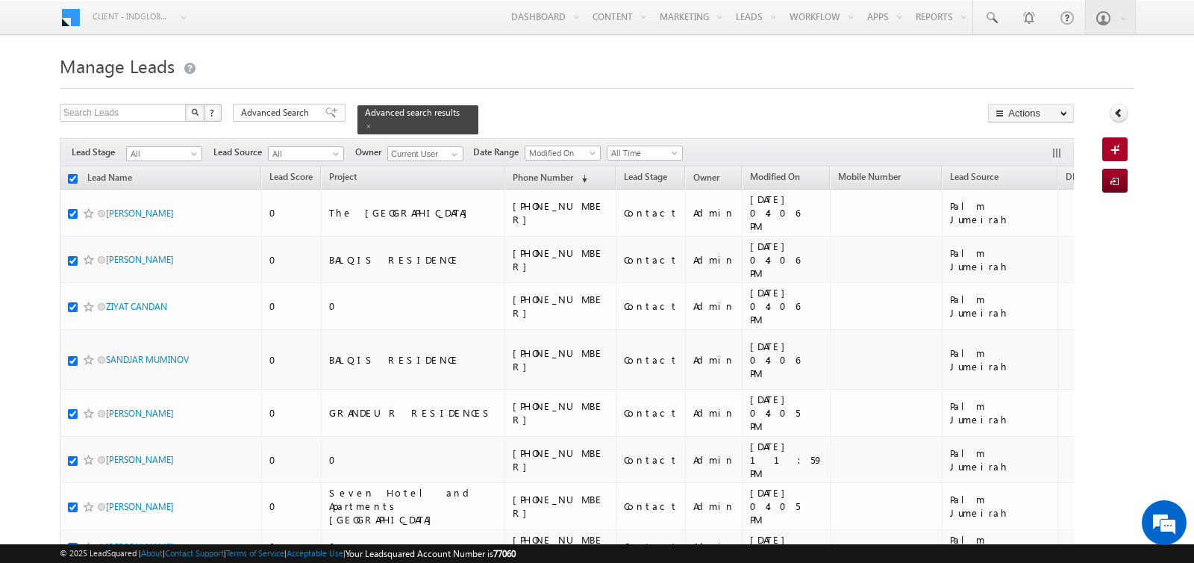
checkbox input "true"
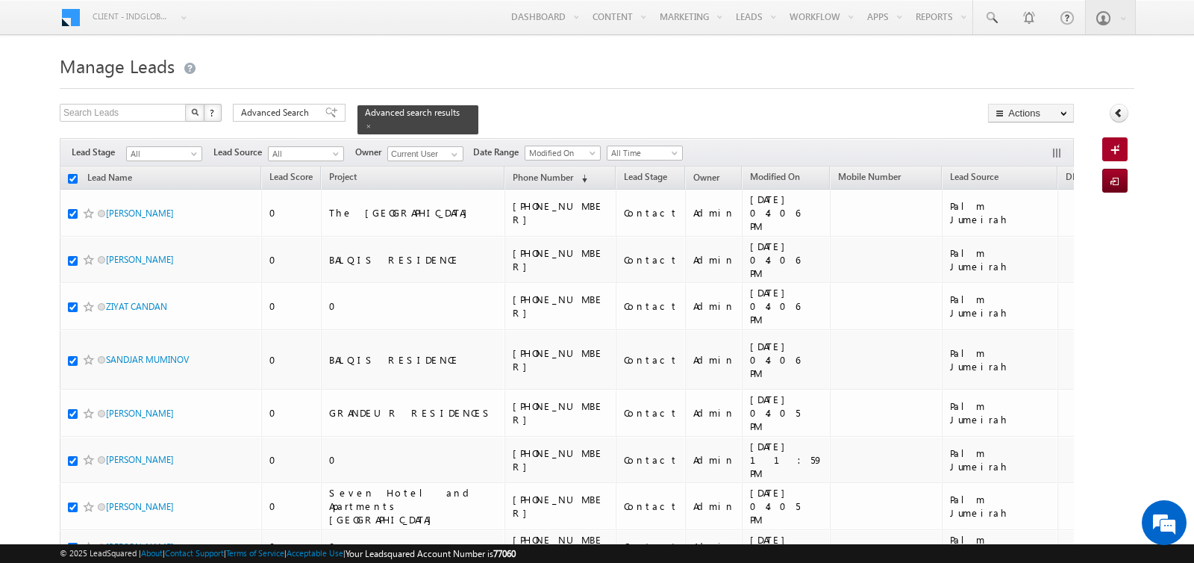
checkbox input "true"
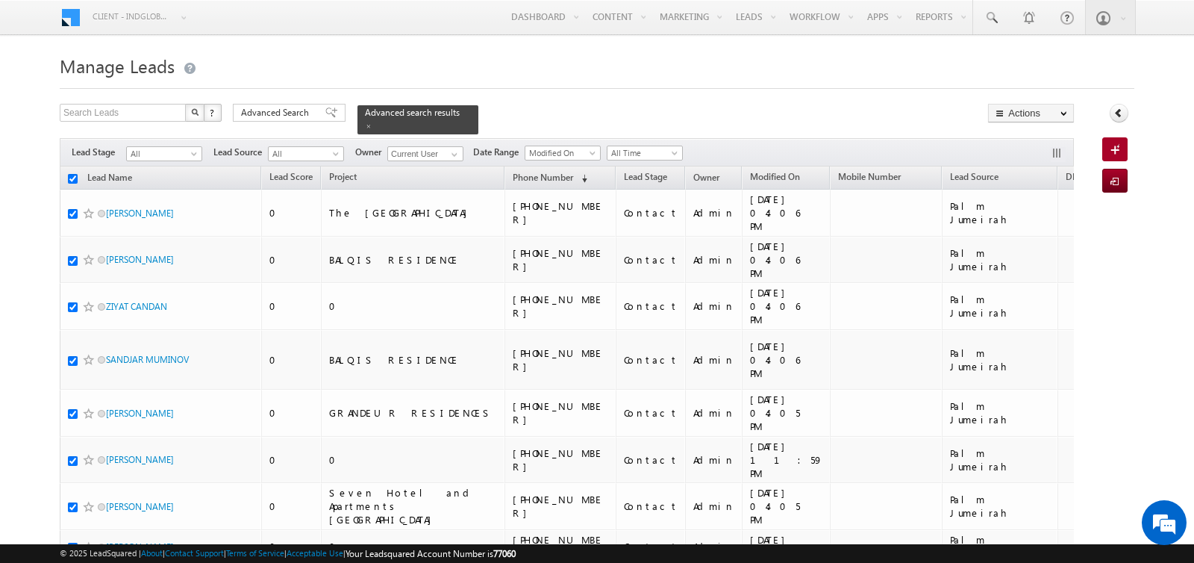
checkbox input "true"
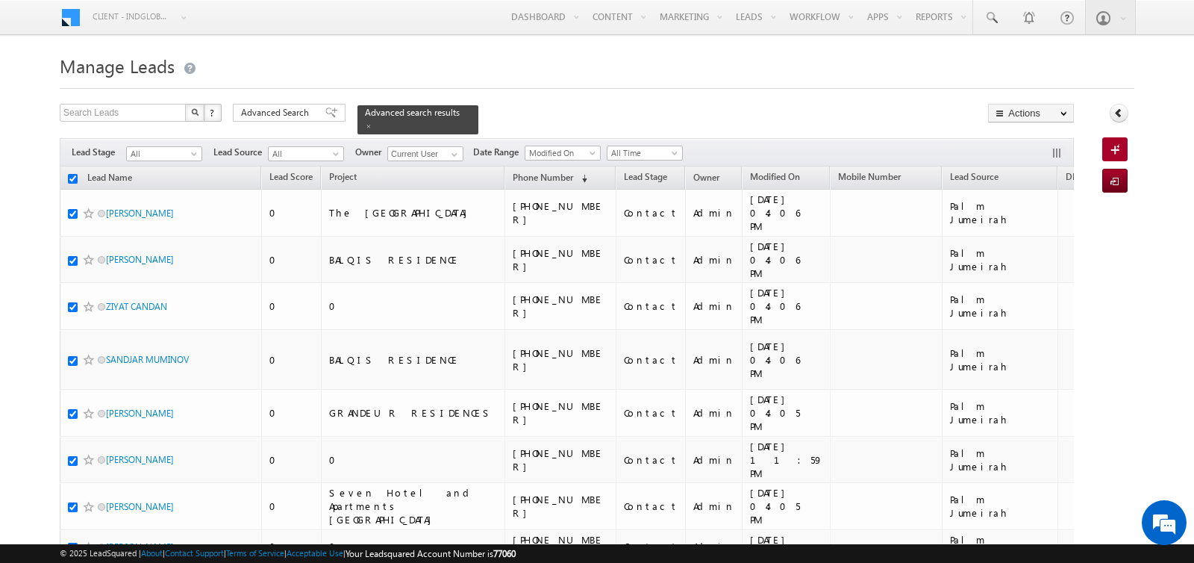
checkbox input "true"
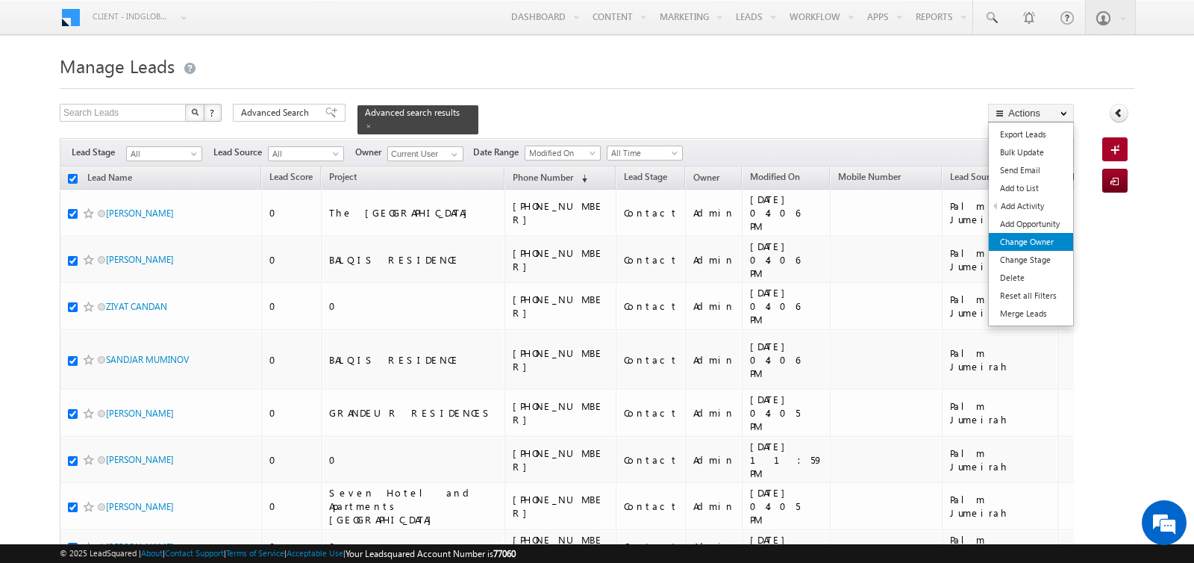
click at [1023, 238] on link "Change Owner" at bounding box center [1031, 242] width 84 height 18
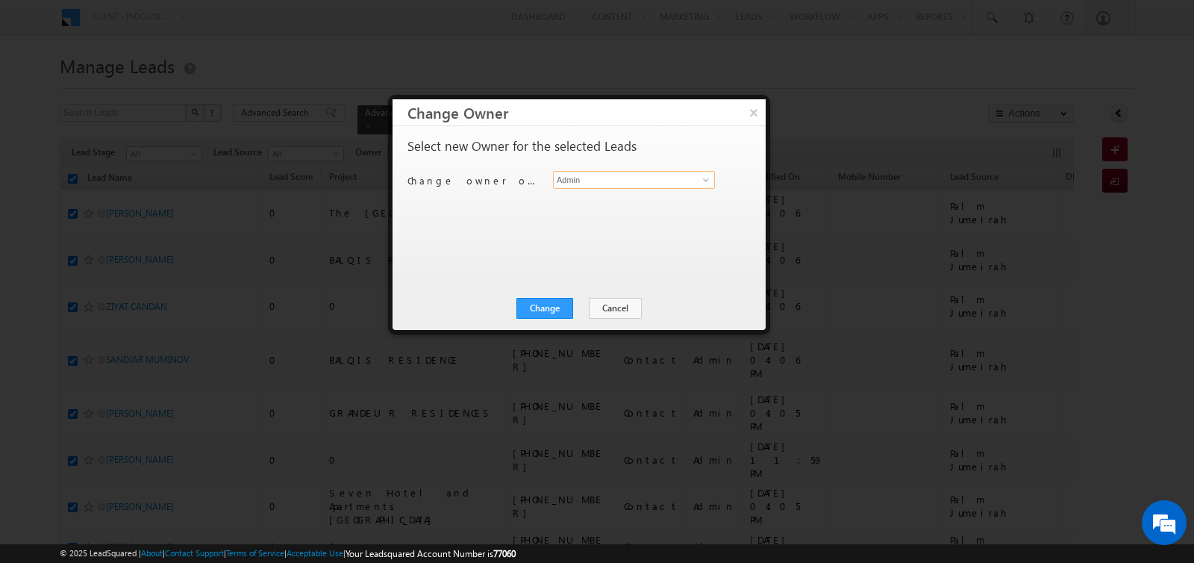
click at [597, 179] on input "Admin" at bounding box center [634, 180] width 162 height 18
click at [755, 114] on button "×" at bounding box center [753, 112] width 25 height 26
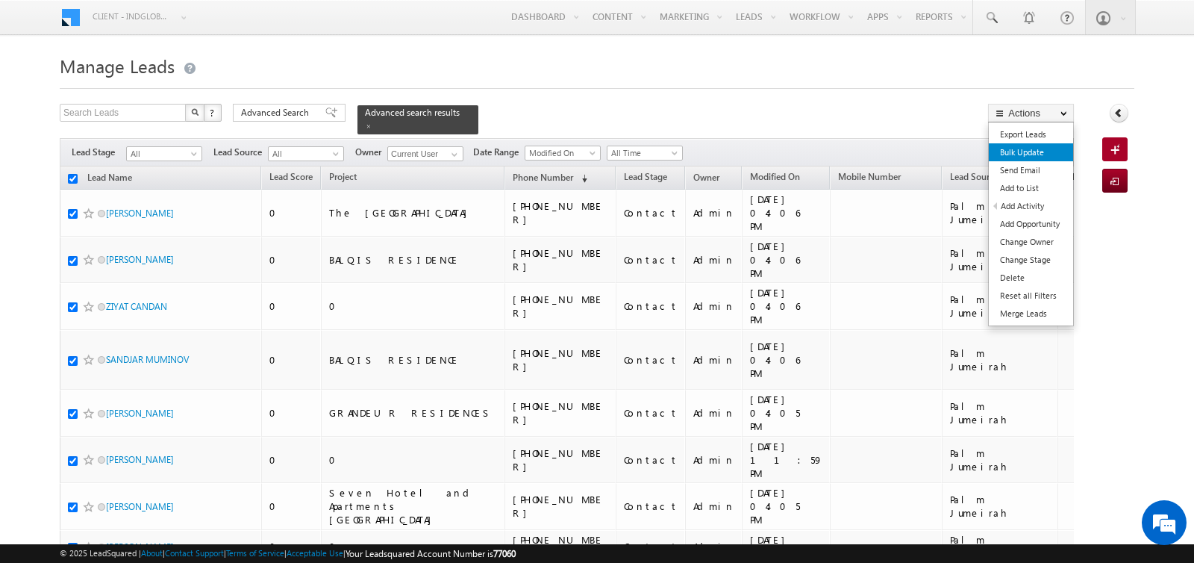
click at [1012, 145] on link "Bulk Update" at bounding box center [1031, 152] width 84 height 18
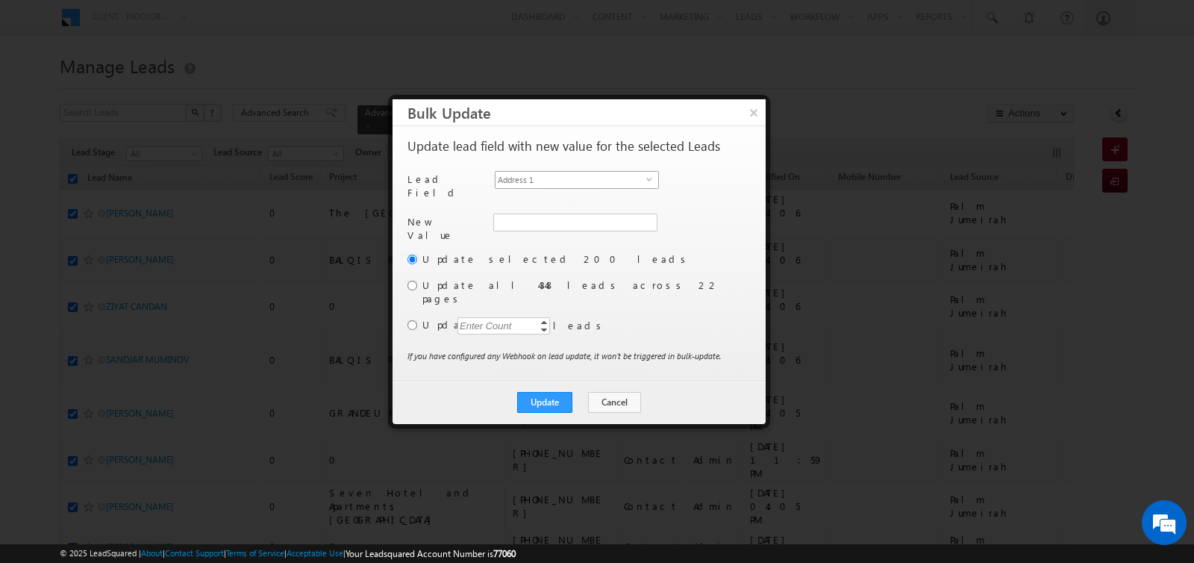
click at [581, 174] on span "Address 1" at bounding box center [571, 180] width 151 height 16
click at [692, 252] on label "Update selected 200 leads" at bounding box center [584, 258] width 325 height 13
click at [411, 320] on input "radio" at bounding box center [412, 325] width 10 height 10
click at [495, 317] on div "Enter Count" at bounding box center [485, 325] width 57 height 17
click at [572, 219] on input "Admin" at bounding box center [574, 222] width 163 height 18
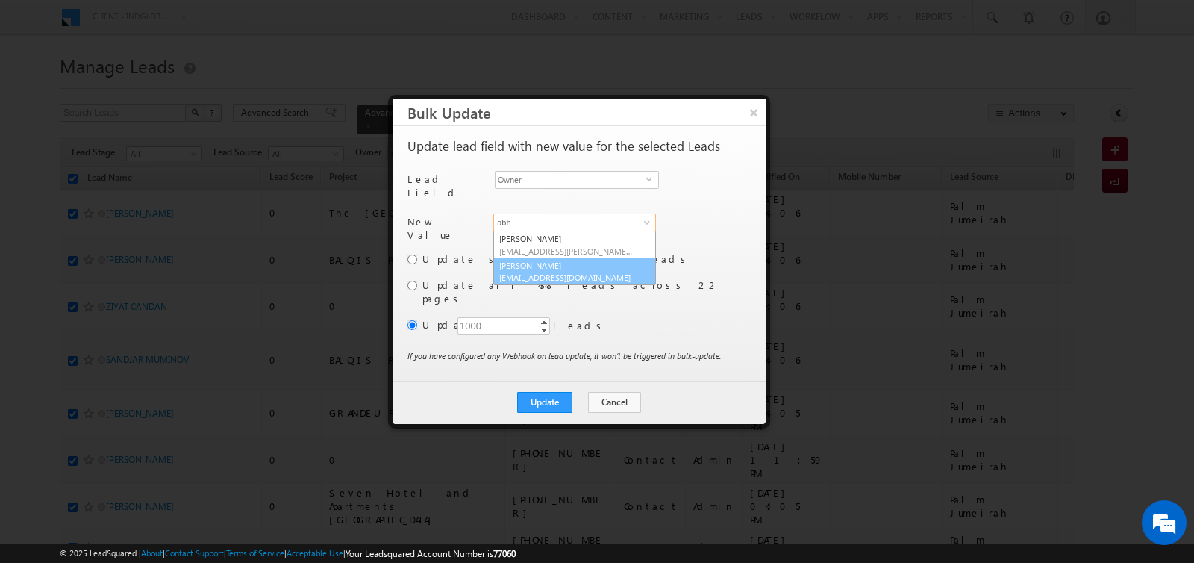
click at [545, 272] on span "[EMAIL_ADDRESS][DOMAIN_NAME]" at bounding box center [566, 277] width 134 height 11
click at [540, 392] on button "Update" at bounding box center [544, 402] width 55 height 21
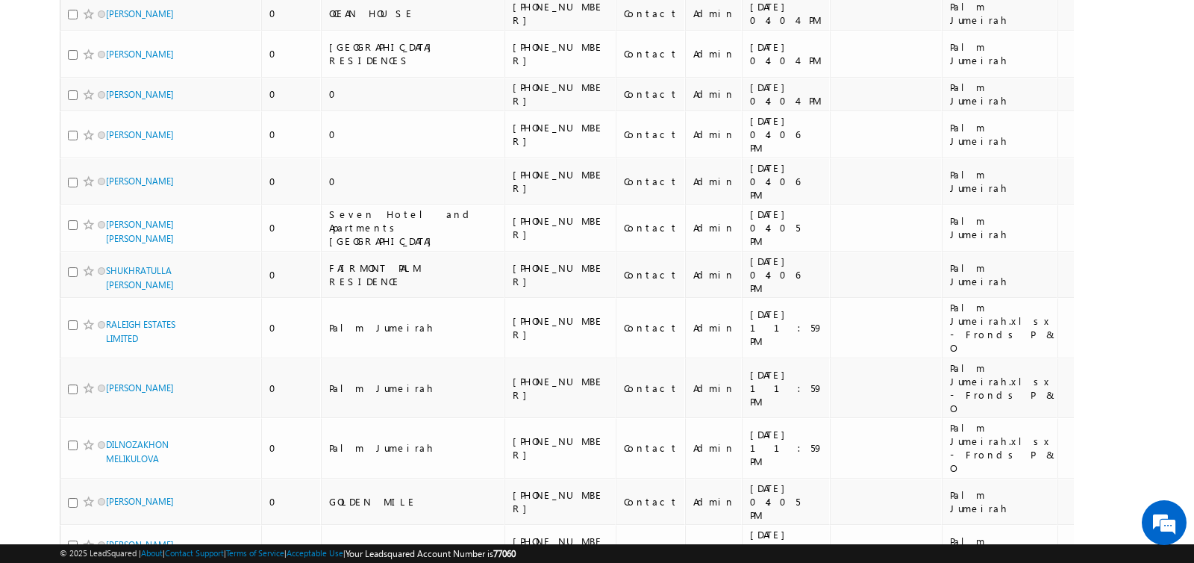
scroll to position [8187, 0]
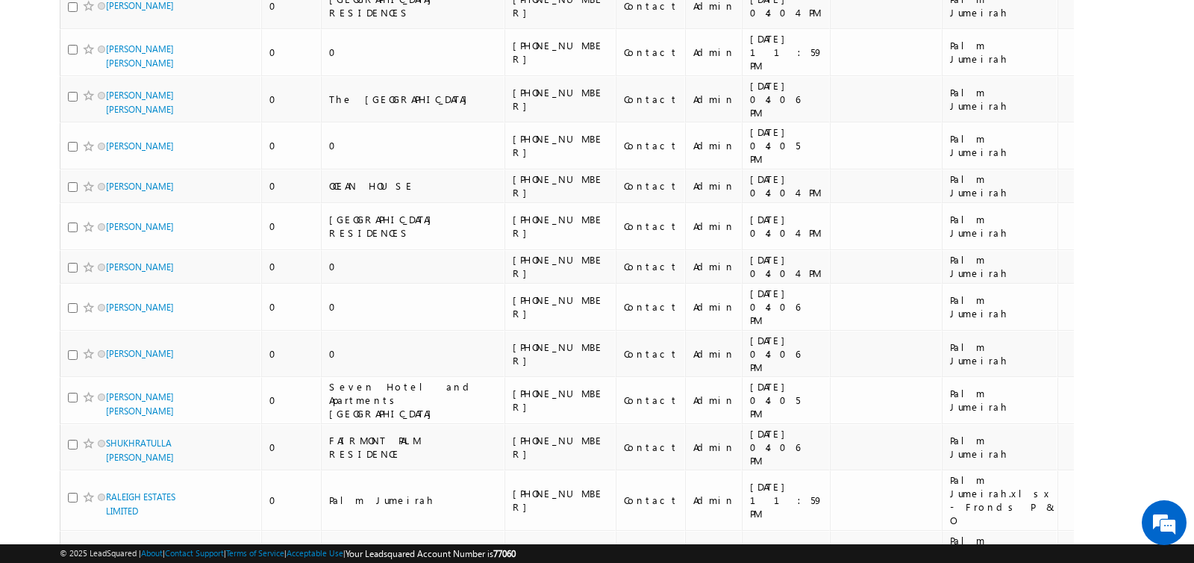
scroll to position [8187, 0]
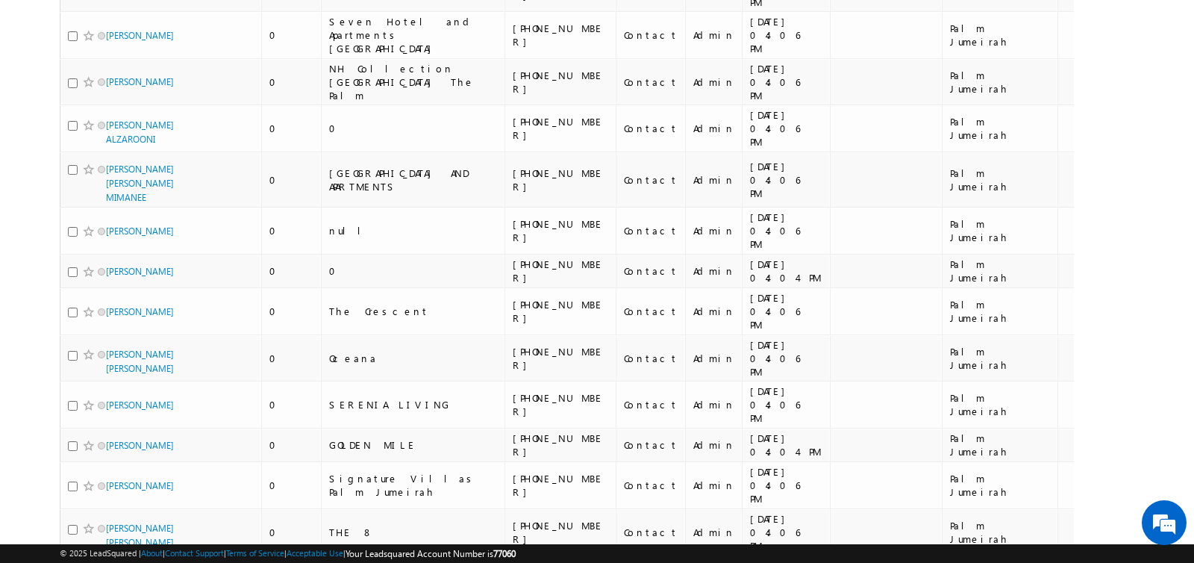
scroll to position [0, 0]
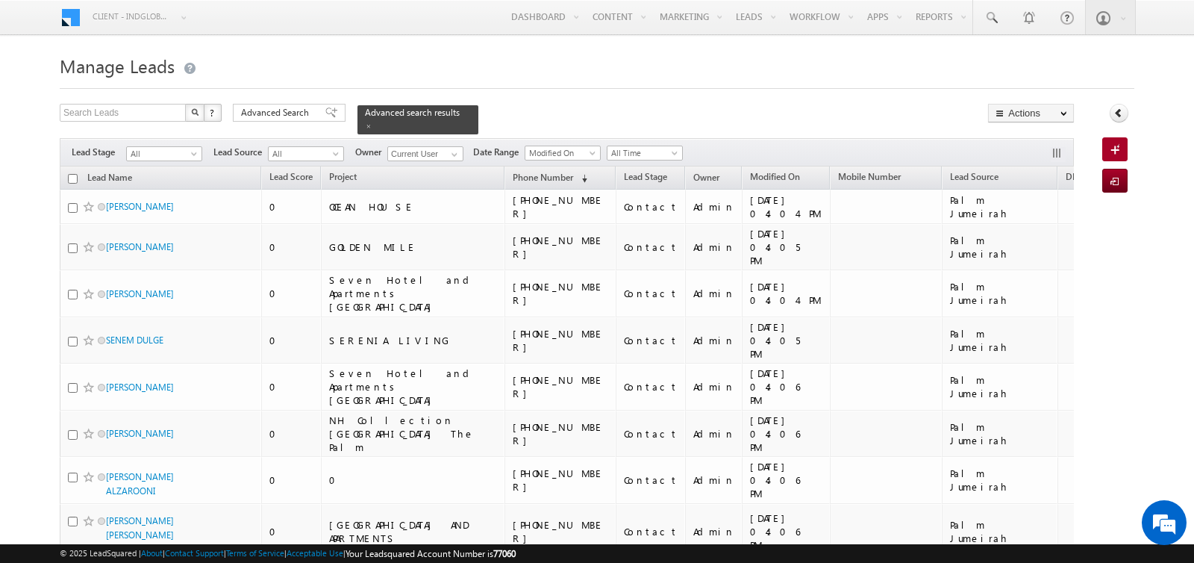
click at [70, 176] on input "checkbox" at bounding box center [73, 179] width 10 height 10
checkbox input "true"
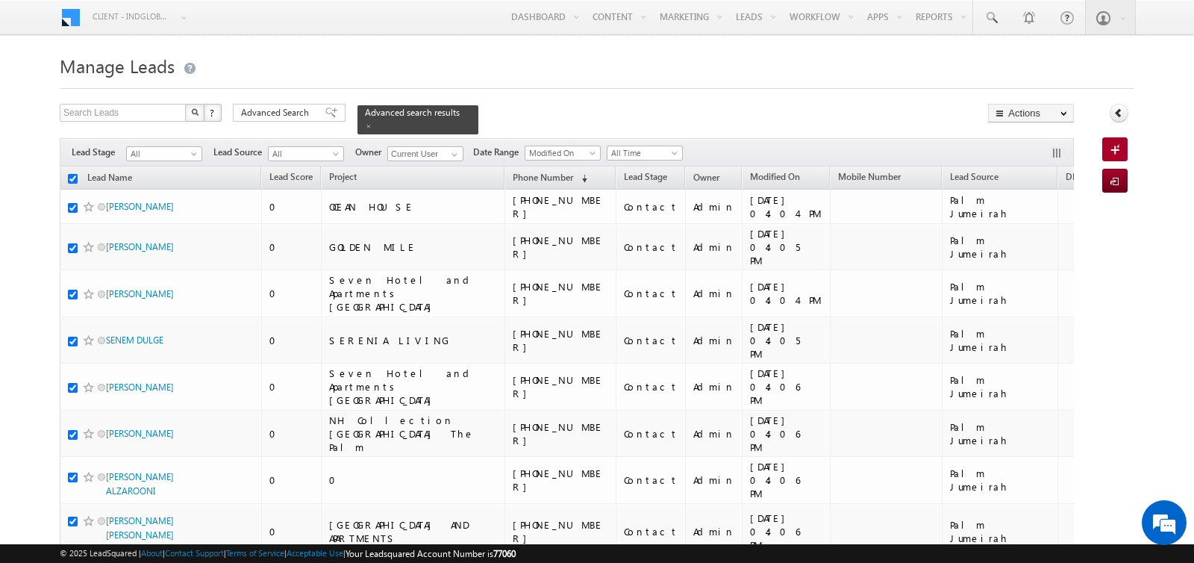
checkbox input "true"
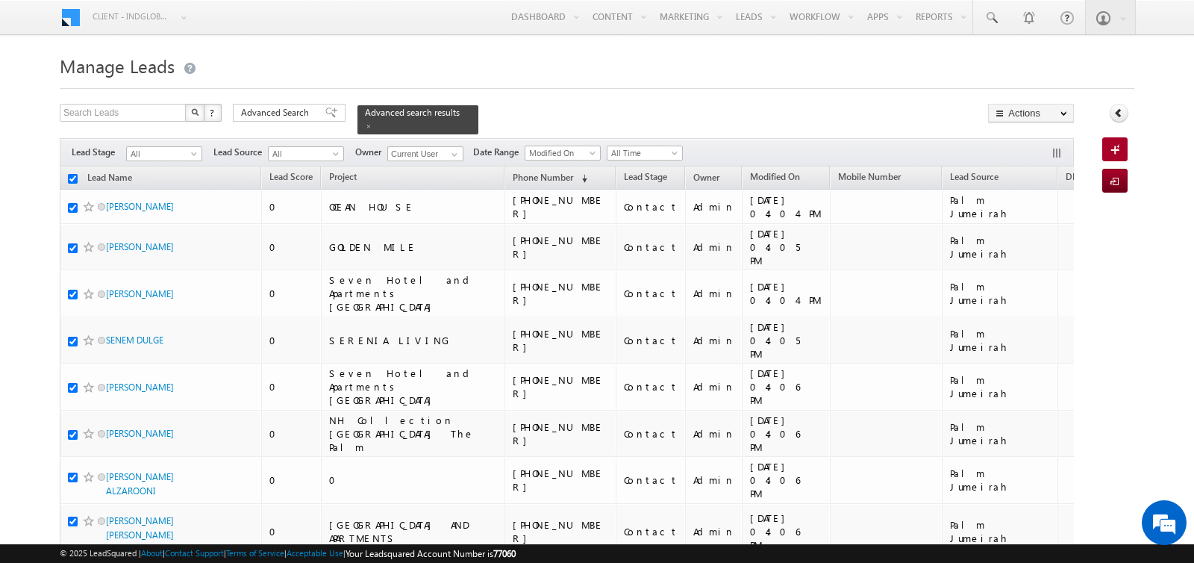
checkbox input "true"
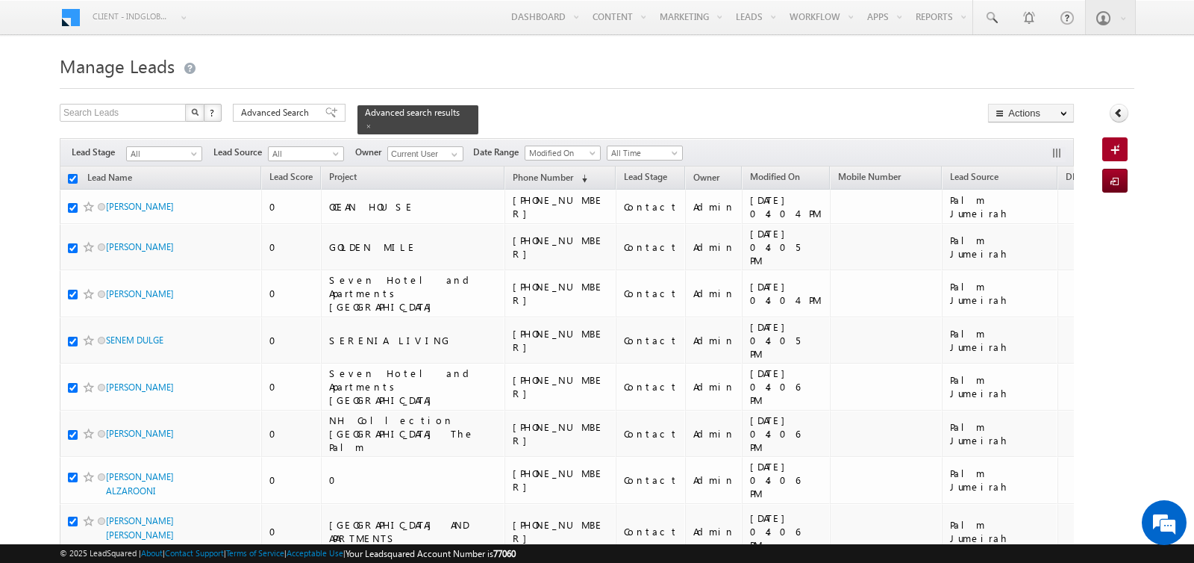
checkbox input "true"
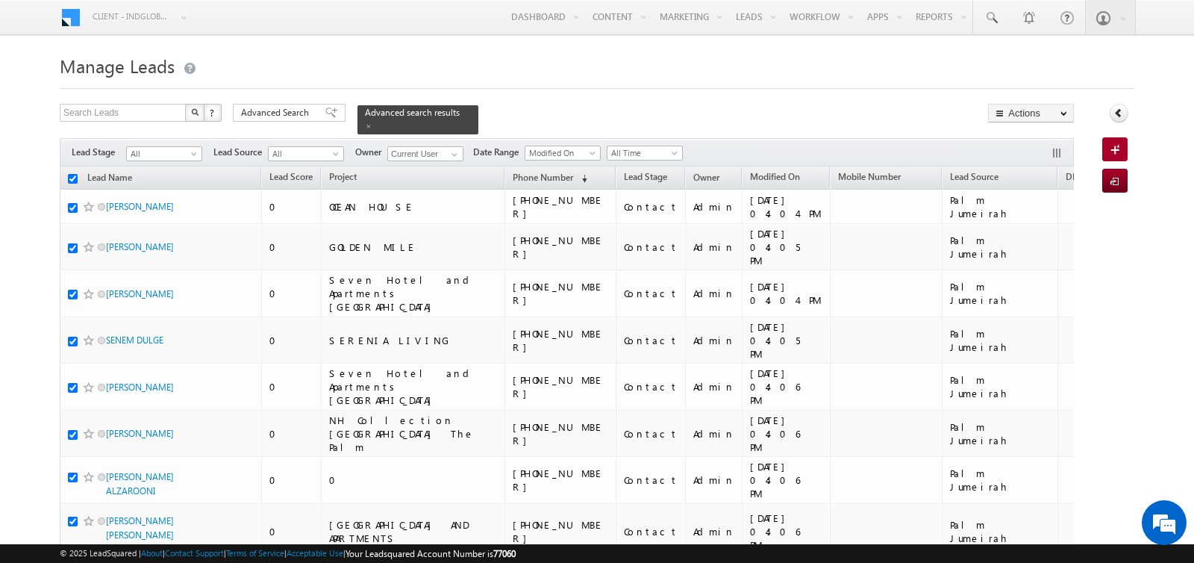
checkbox input "true"
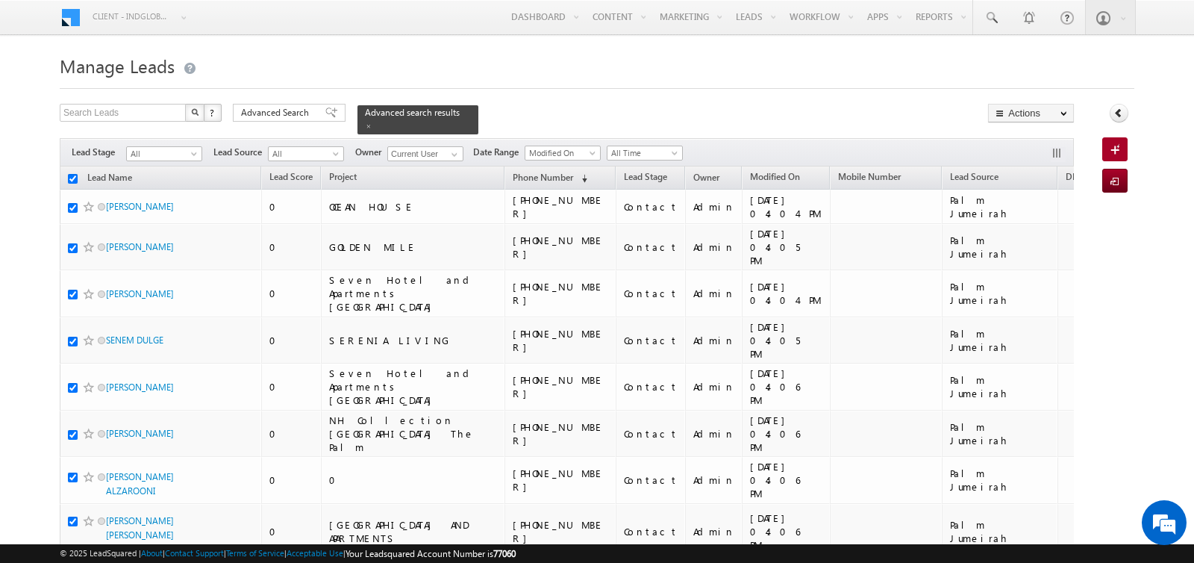
checkbox input "true"
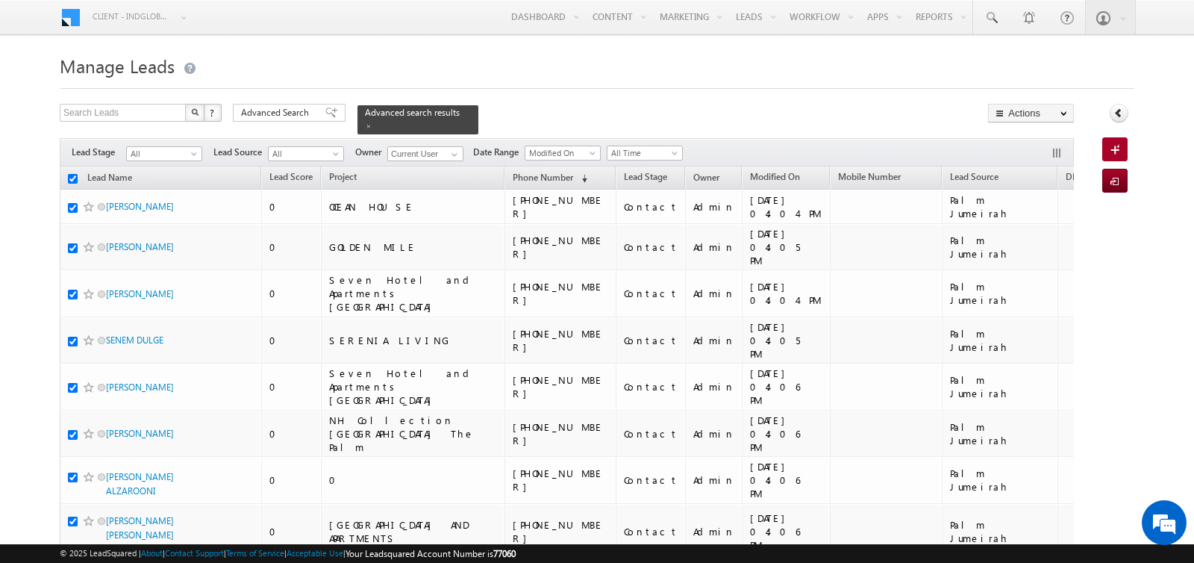
checkbox input "true"
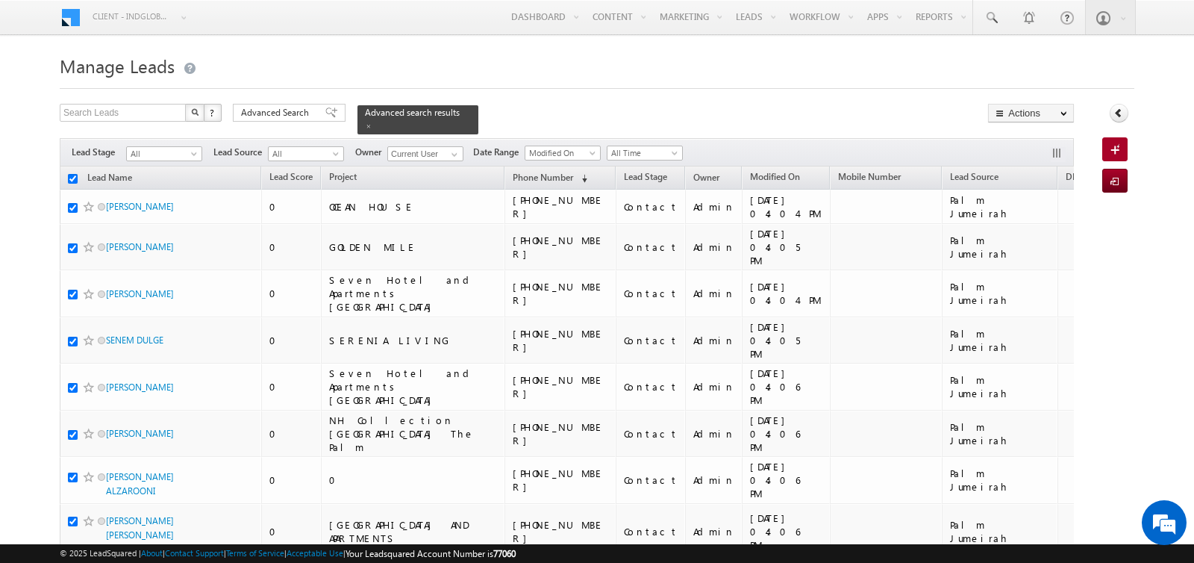
checkbox input "true"
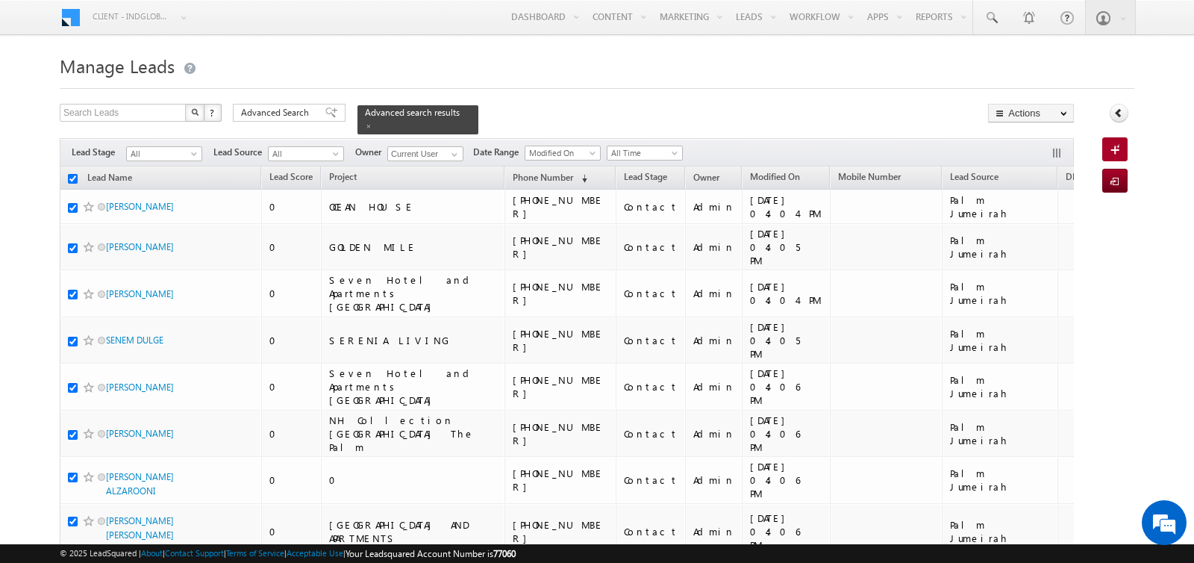
checkbox input "true"
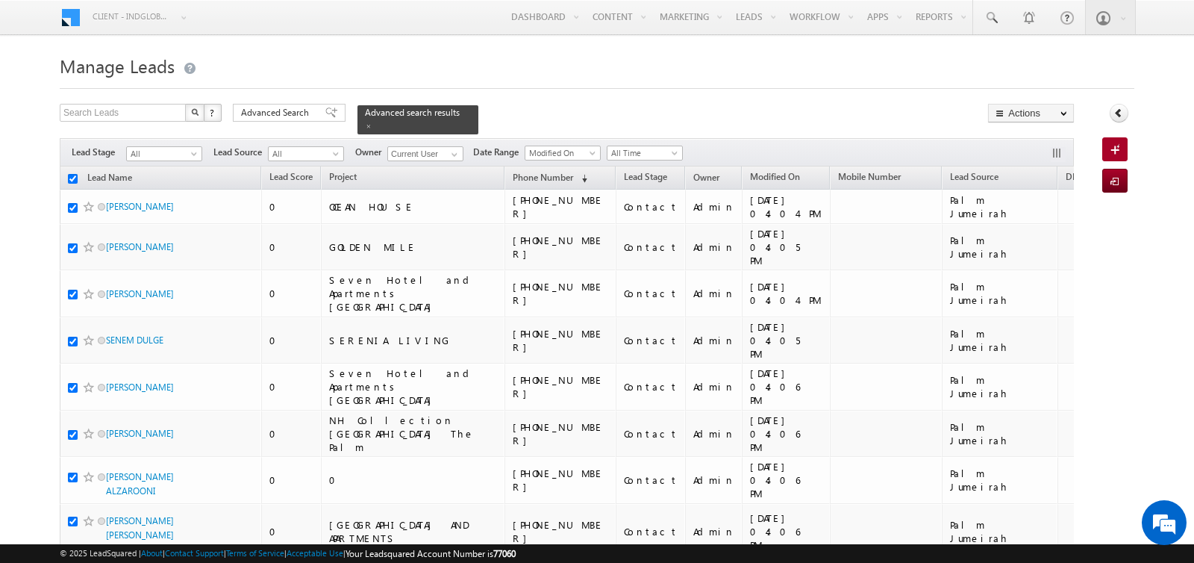
checkbox input "true"
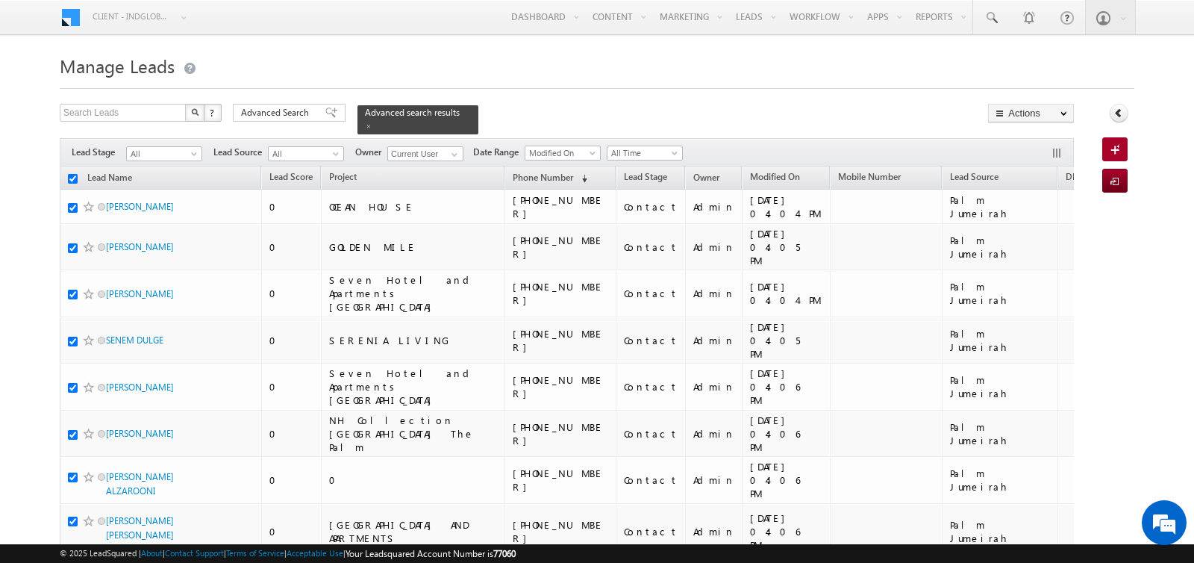
checkbox input "true"
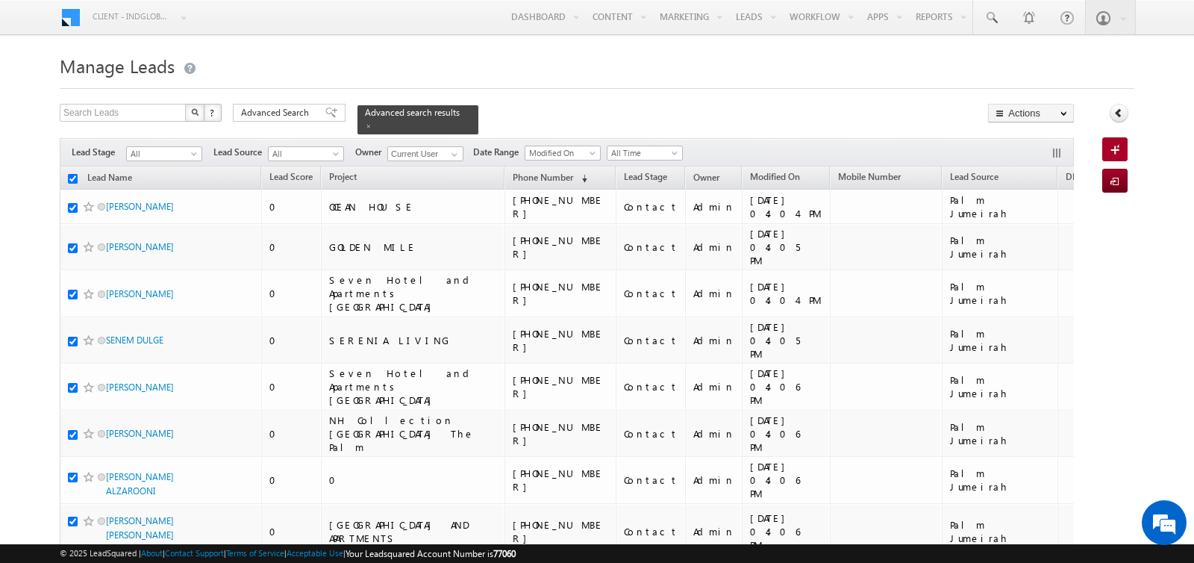
checkbox input "true"
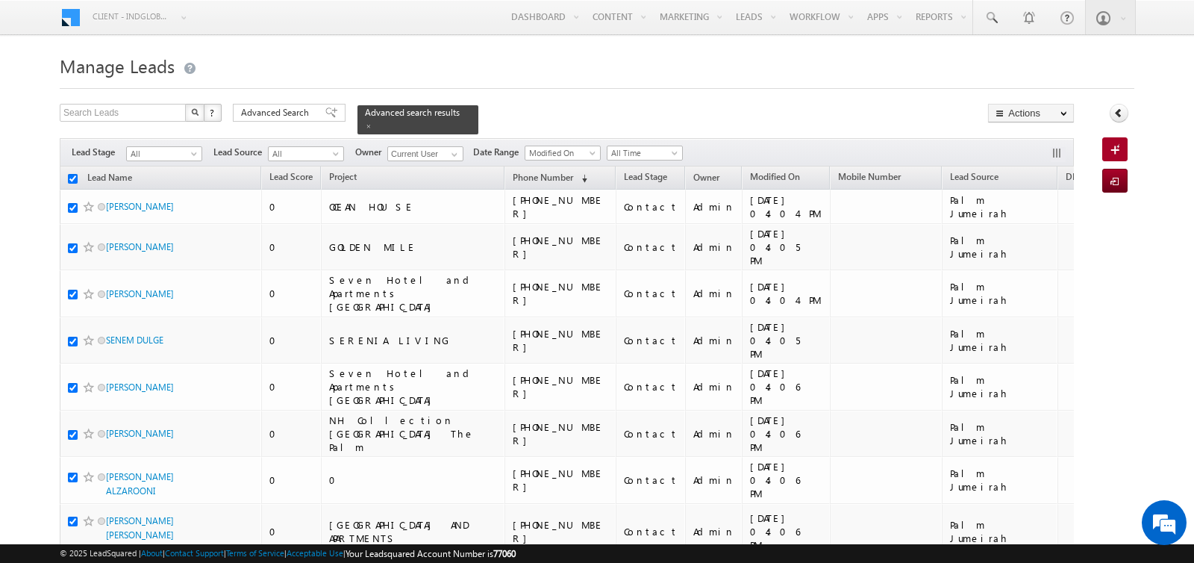
checkbox input "true"
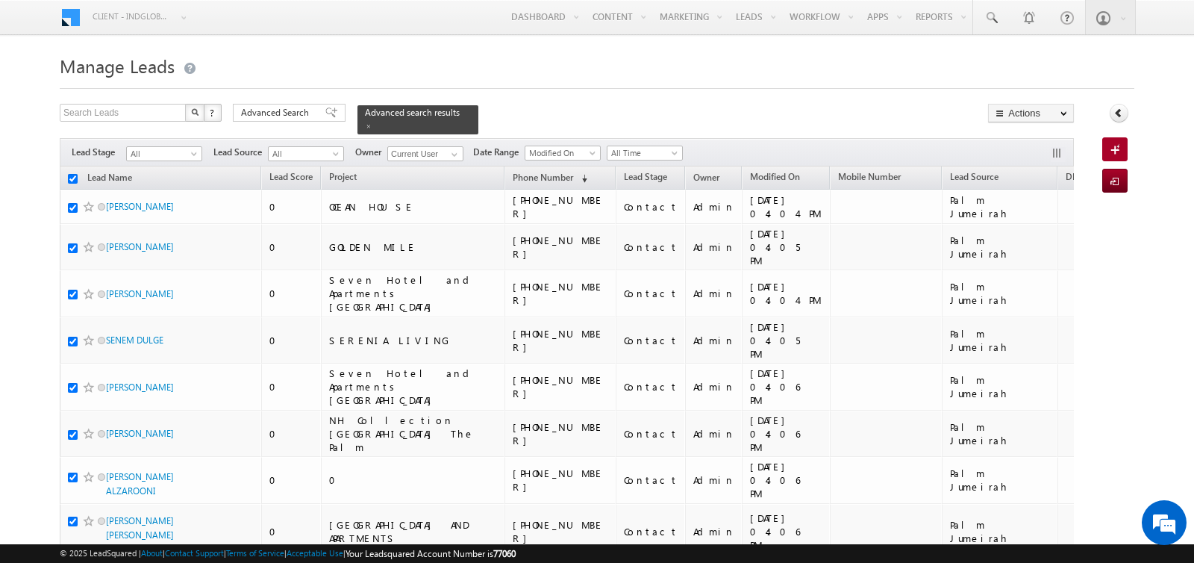
checkbox input "true"
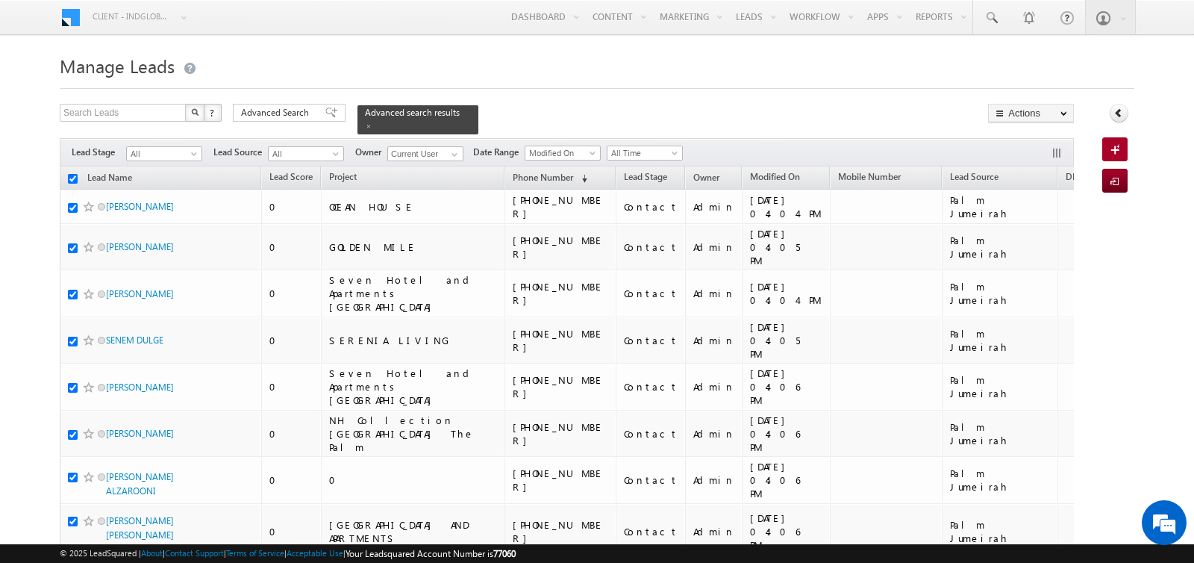
checkbox input "true"
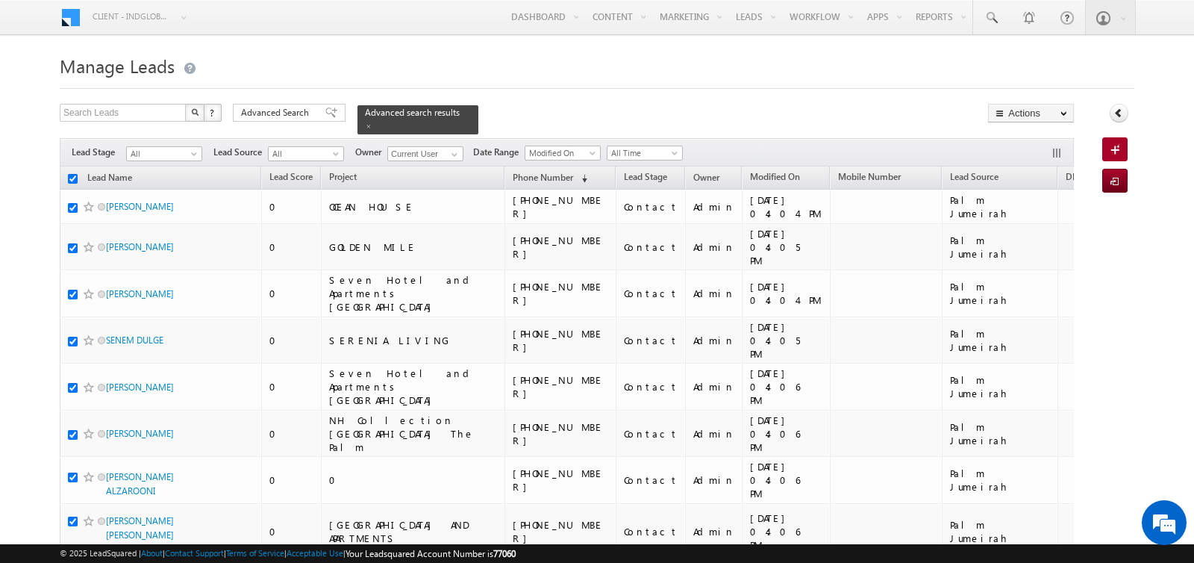
checkbox input "true"
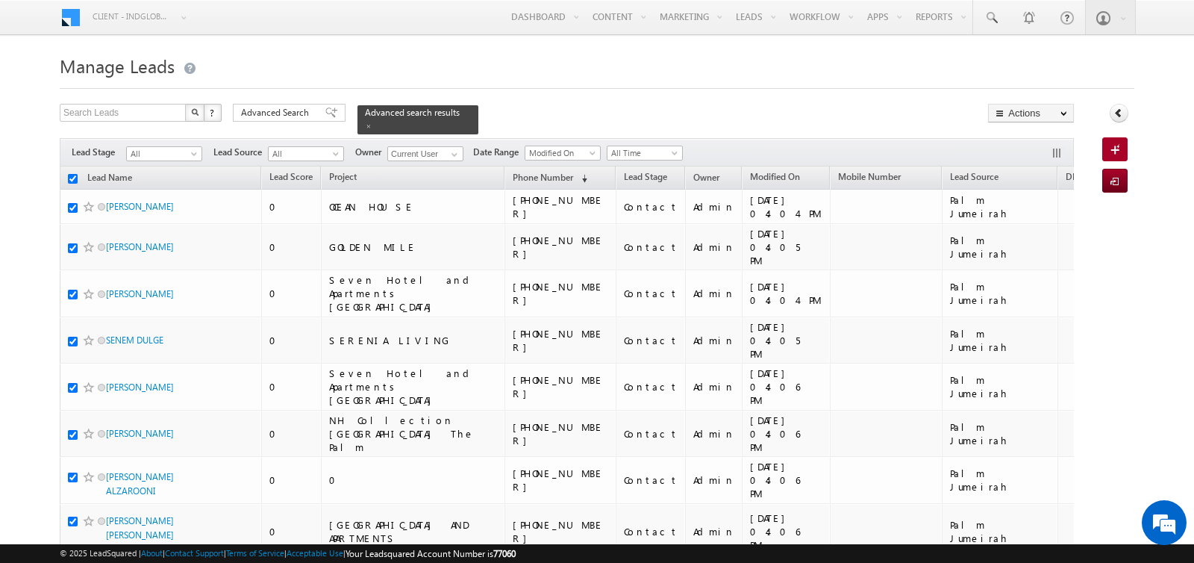
checkbox input "true"
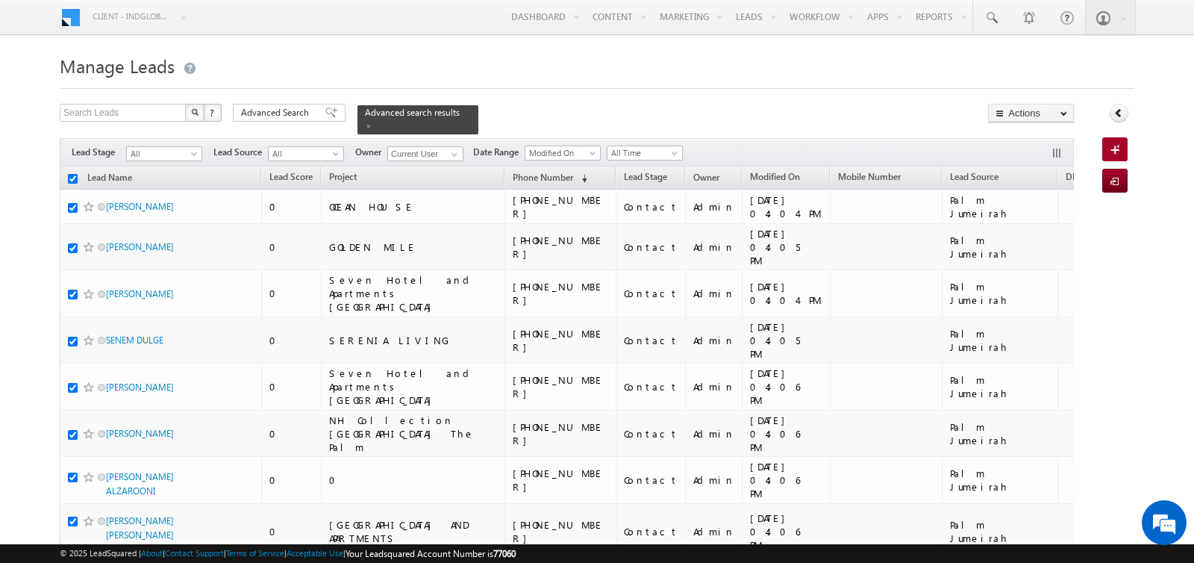
checkbox input "true"
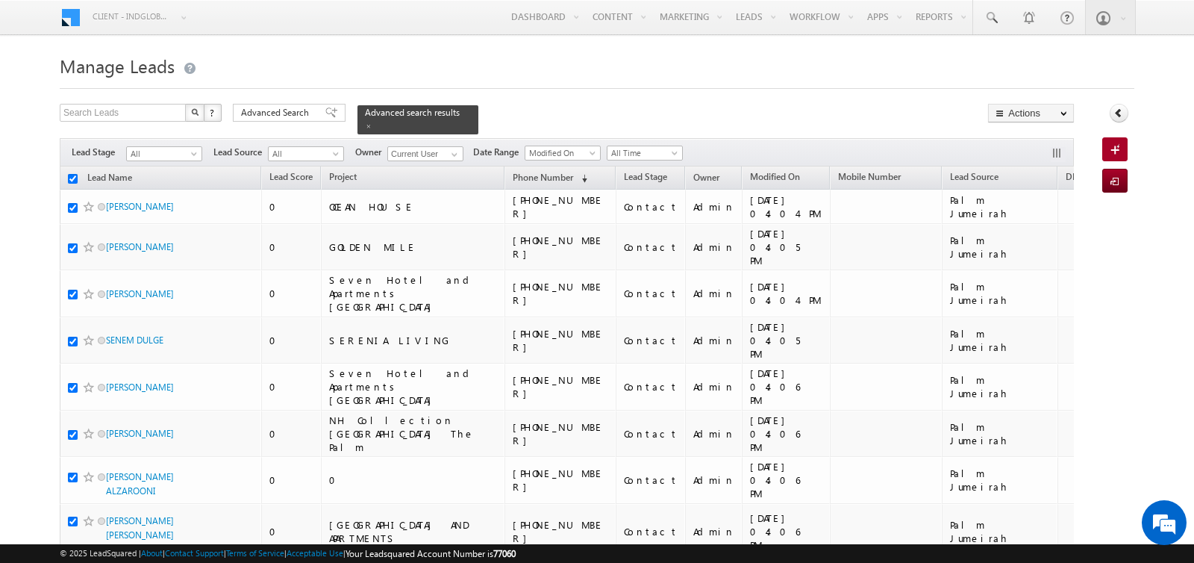
checkbox input "true"
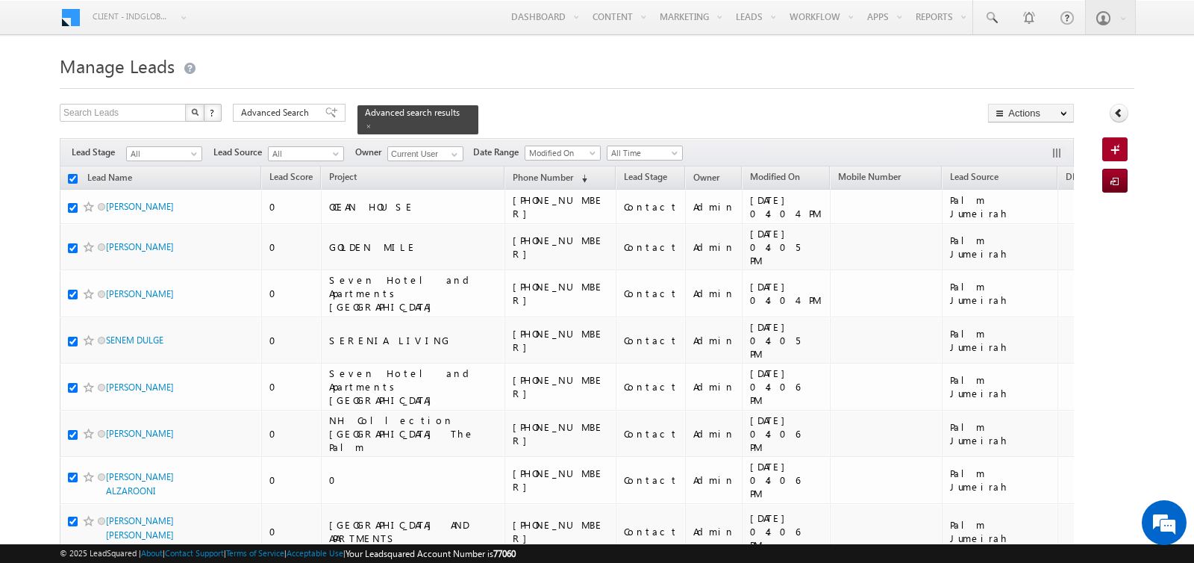
checkbox input "true"
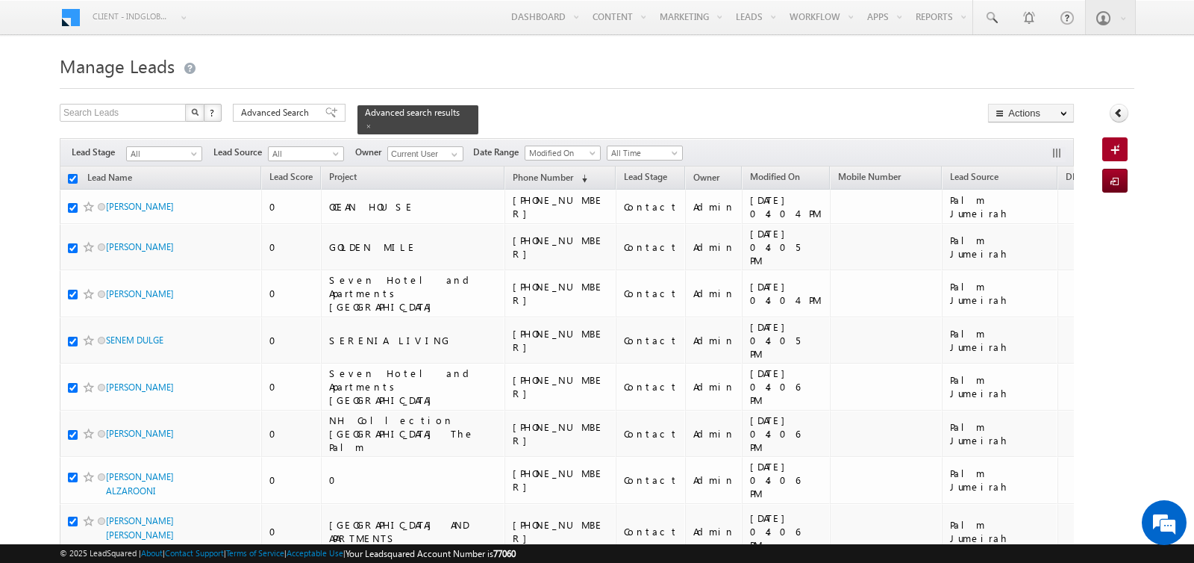
checkbox input "true"
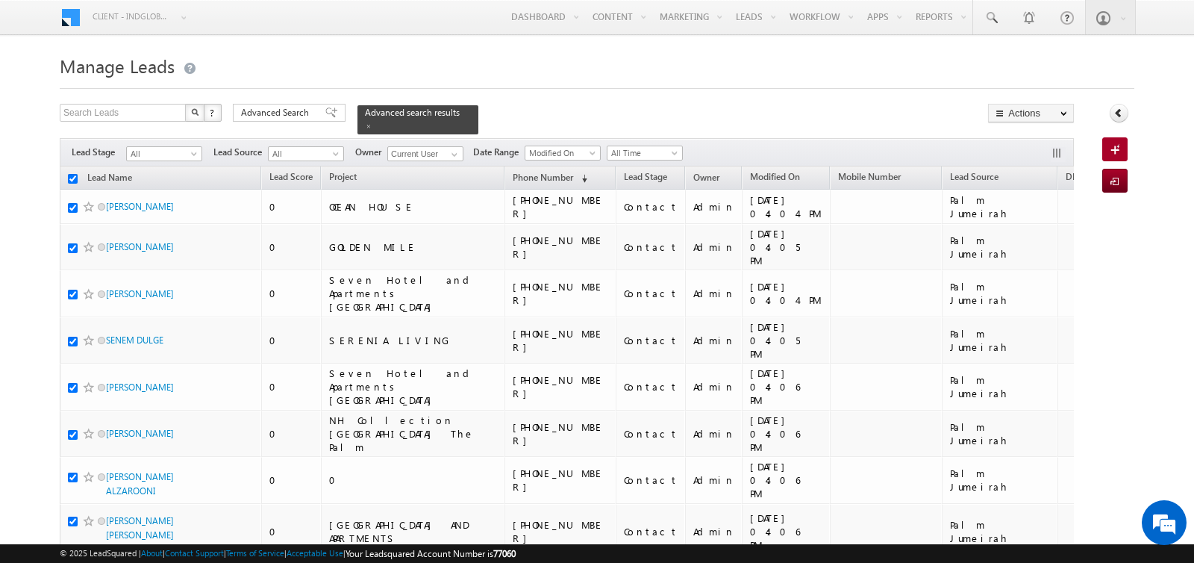
checkbox input "true"
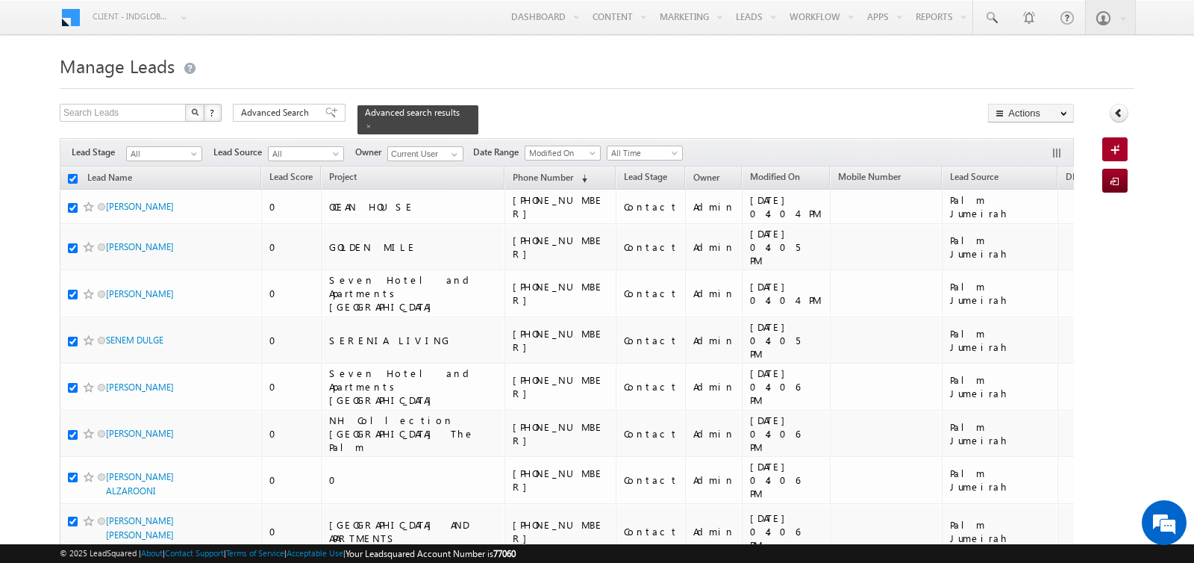
checkbox input "true"
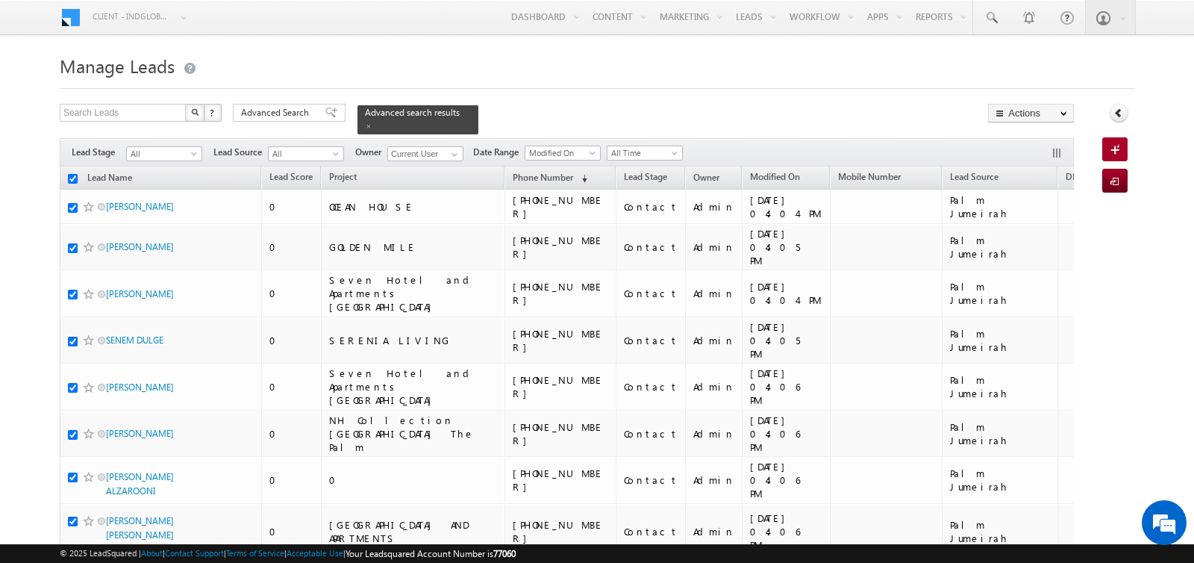
checkbox input "true"
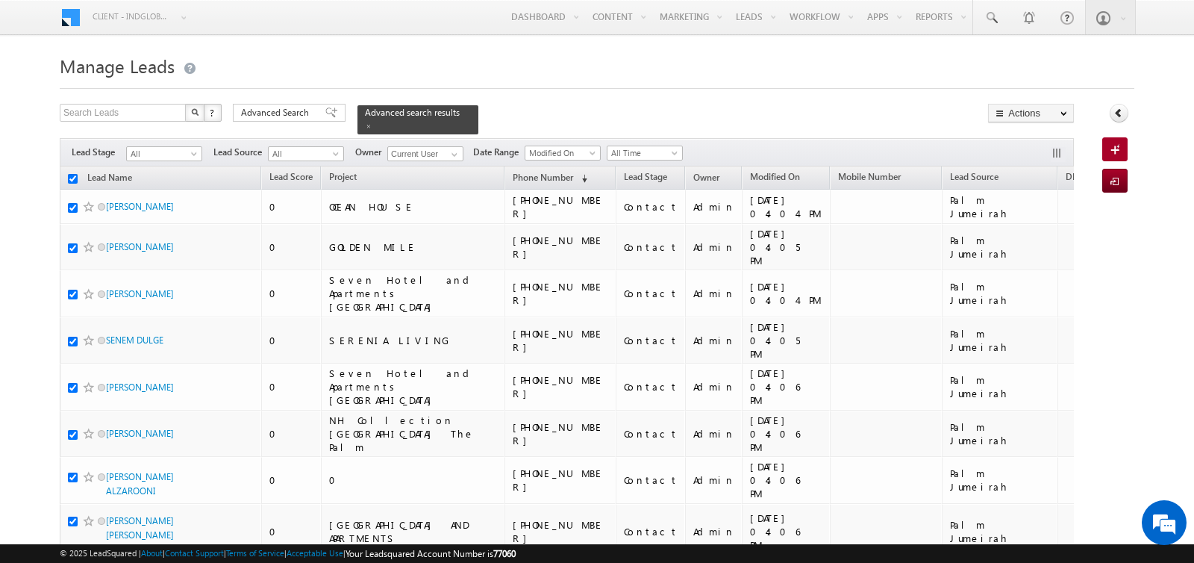
checkbox input "true"
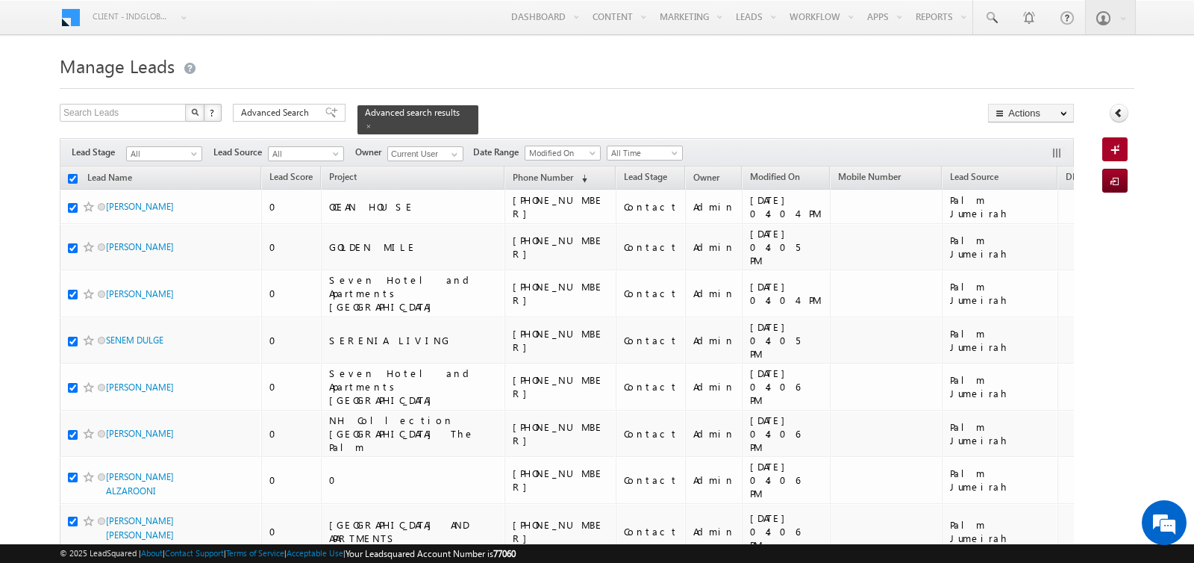
checkbox input "true"
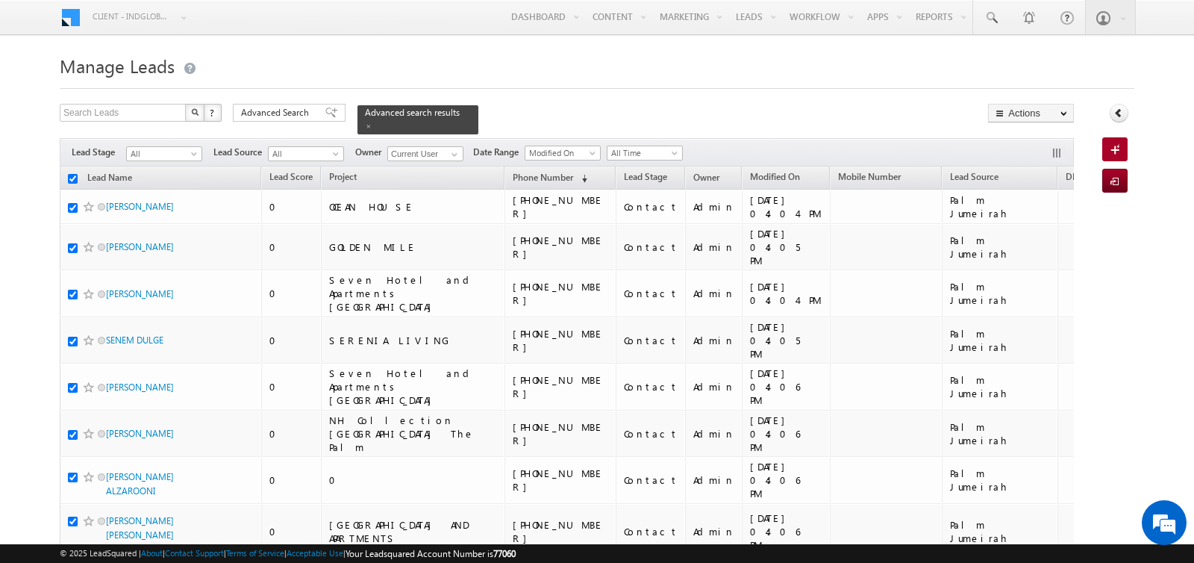
checkbox input "true"
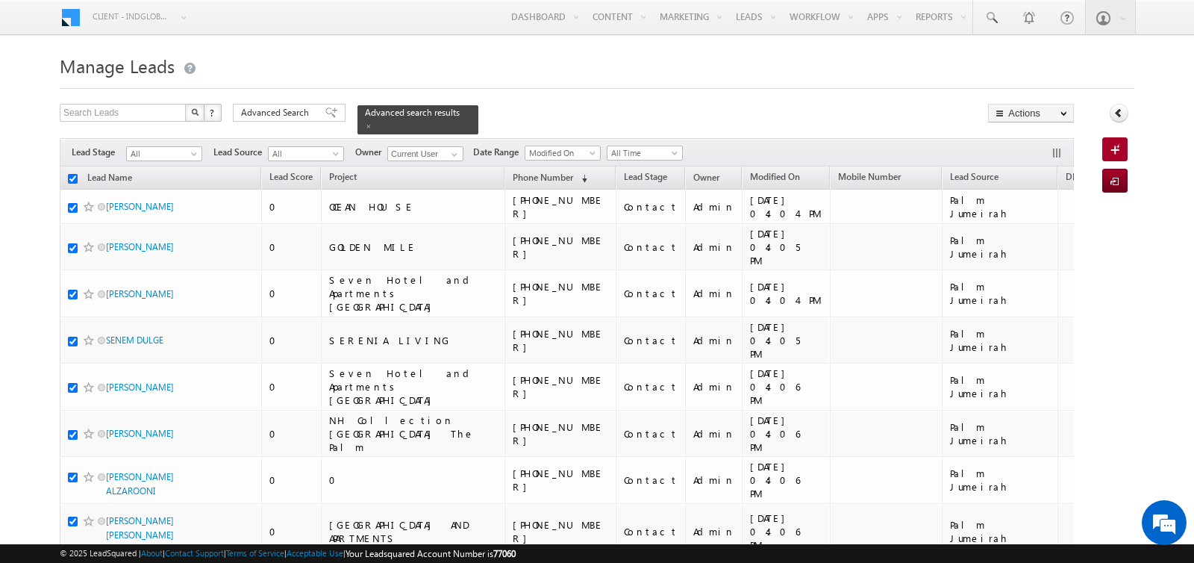
checkbox input "true"
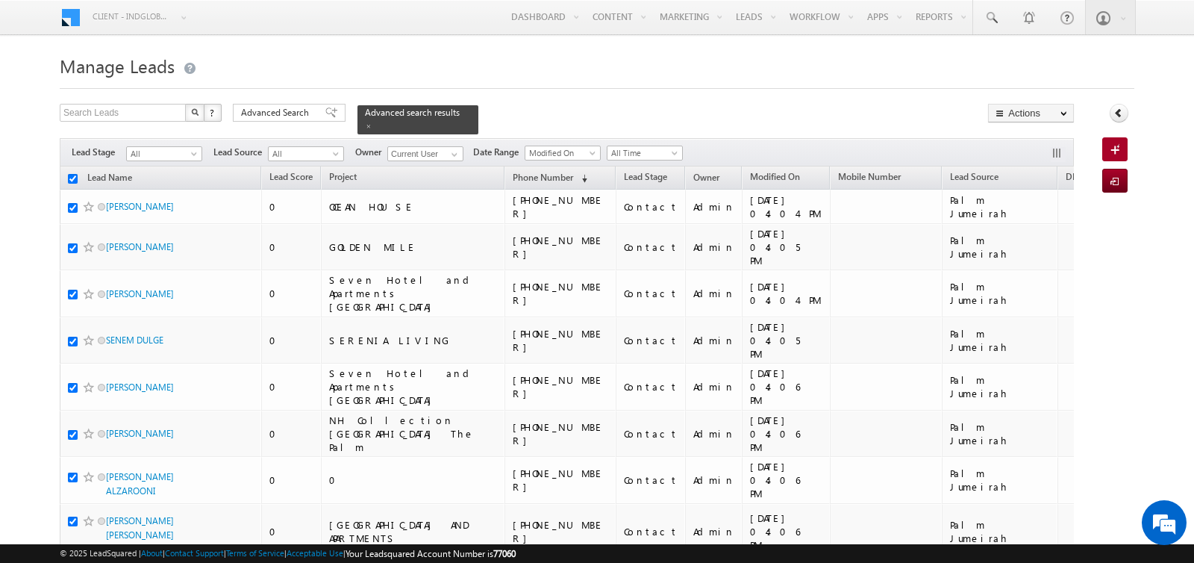
checkbox input "true"
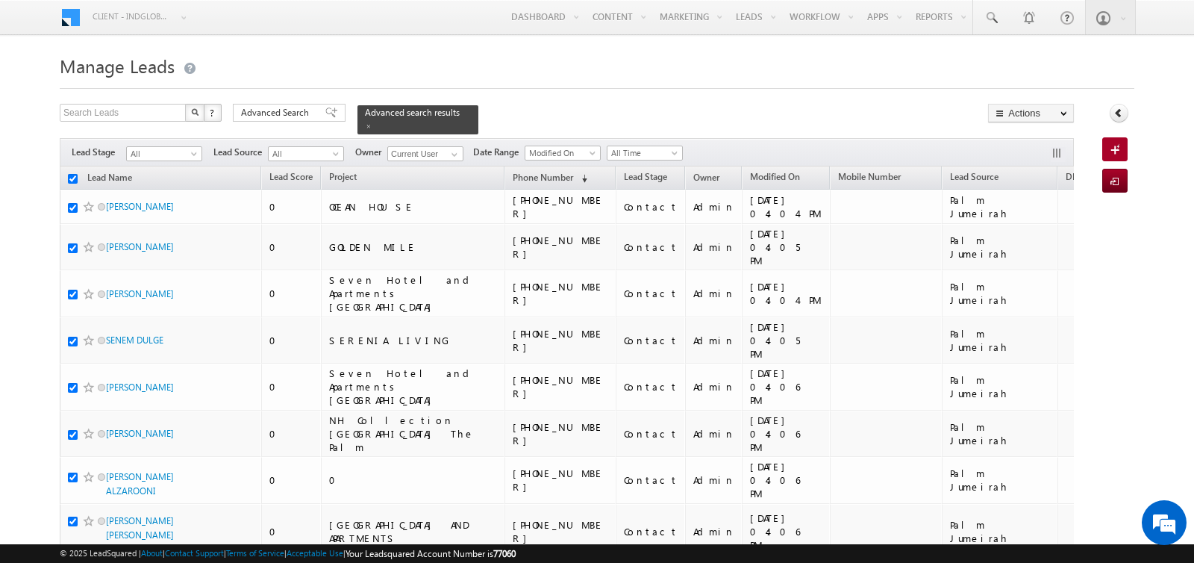
checkbox input "true"
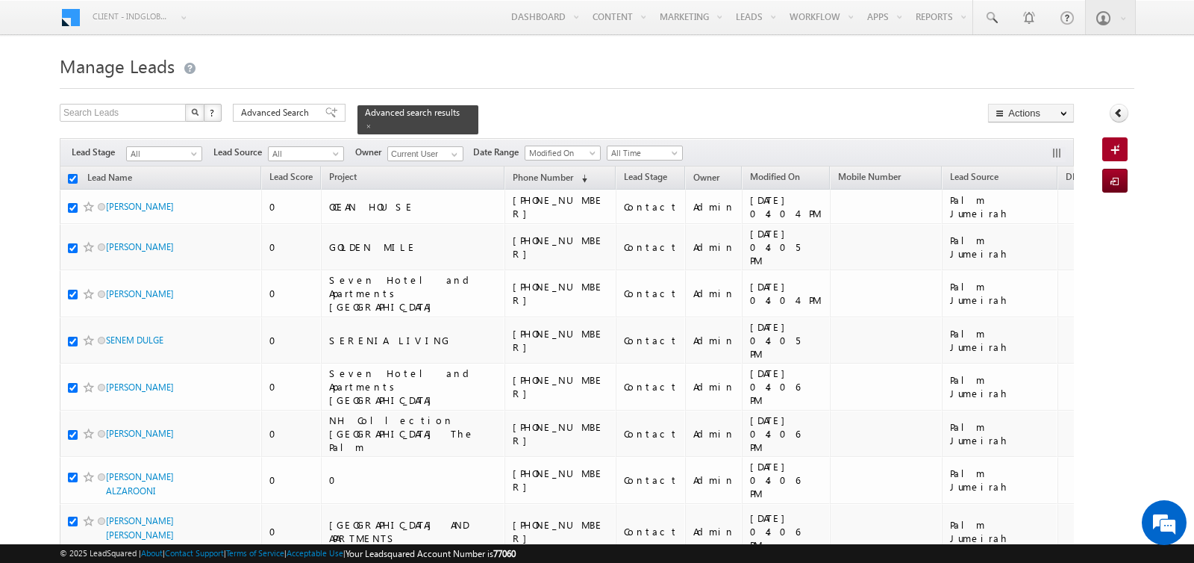
checkbox input "true"
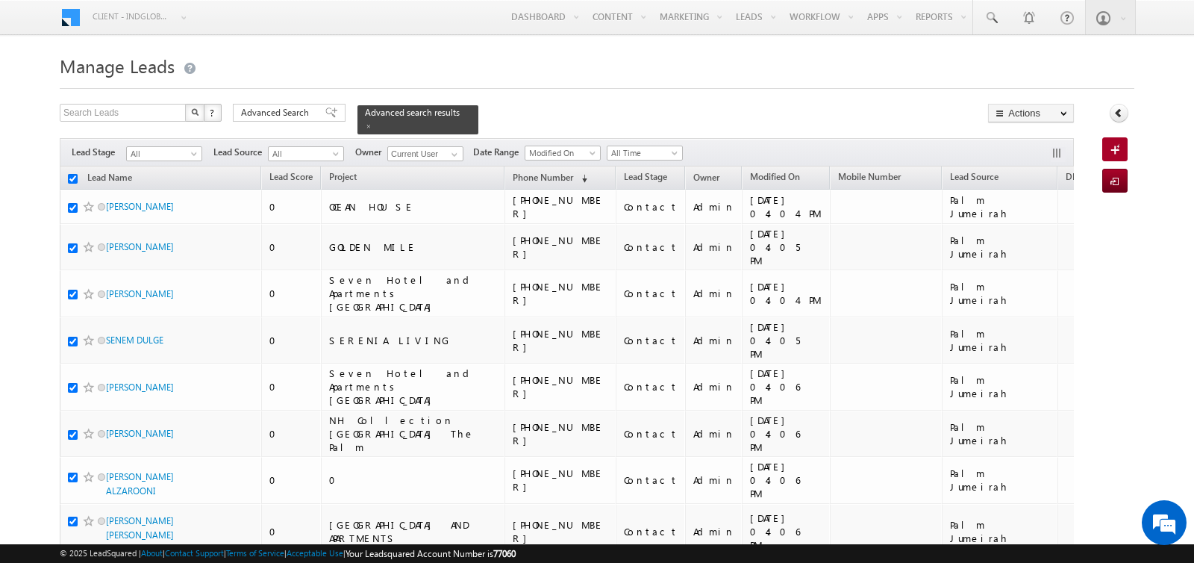
checkbox input "true"
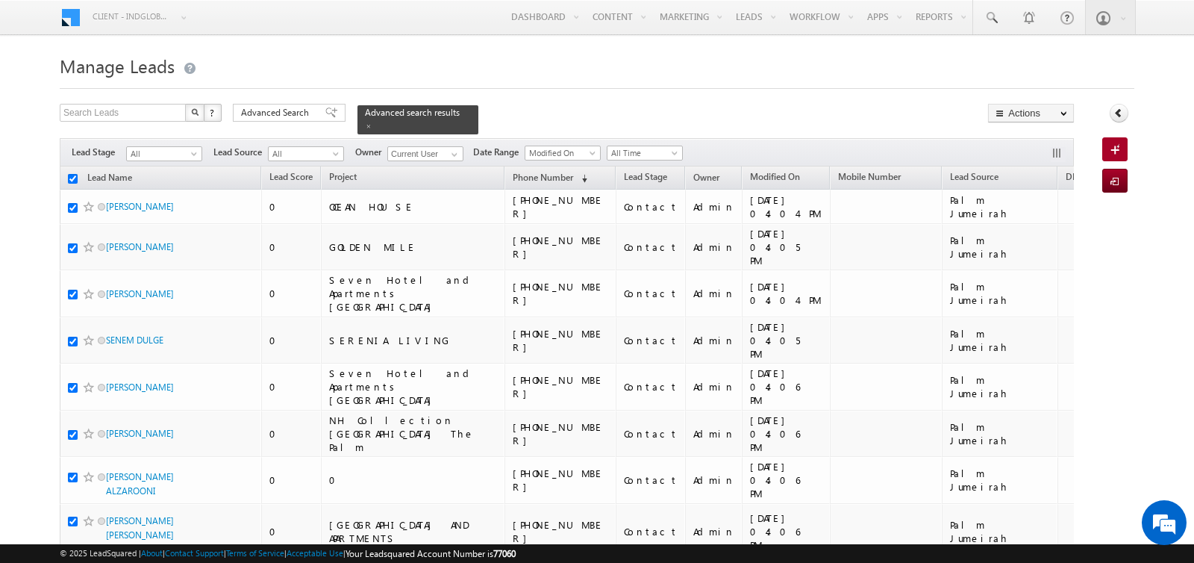
checkbox input "true"
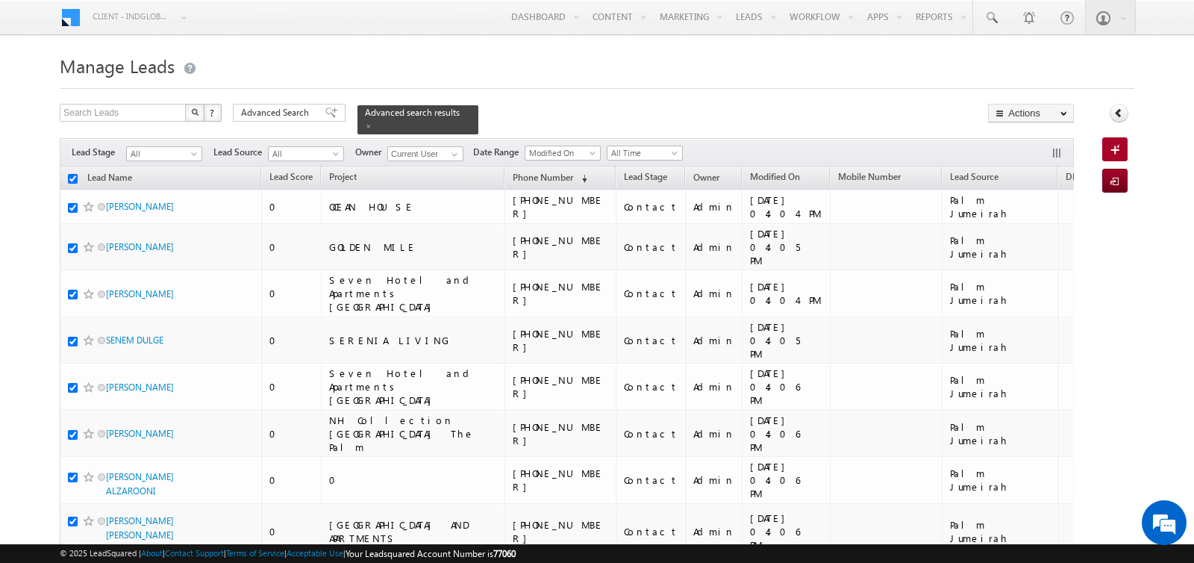
checkbox input "true"
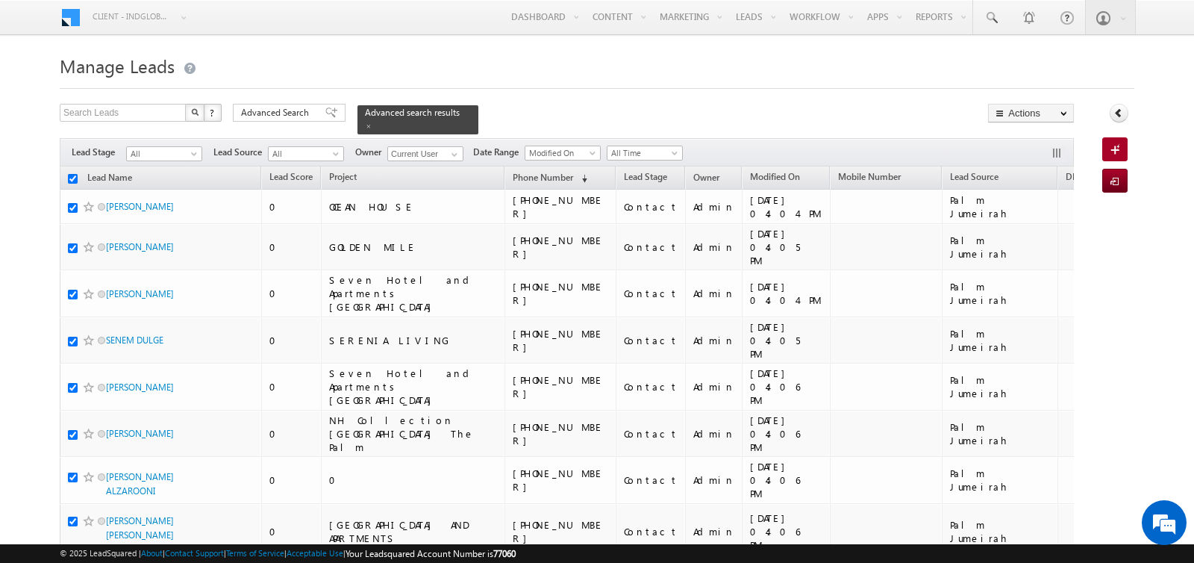
checkbox input "true"
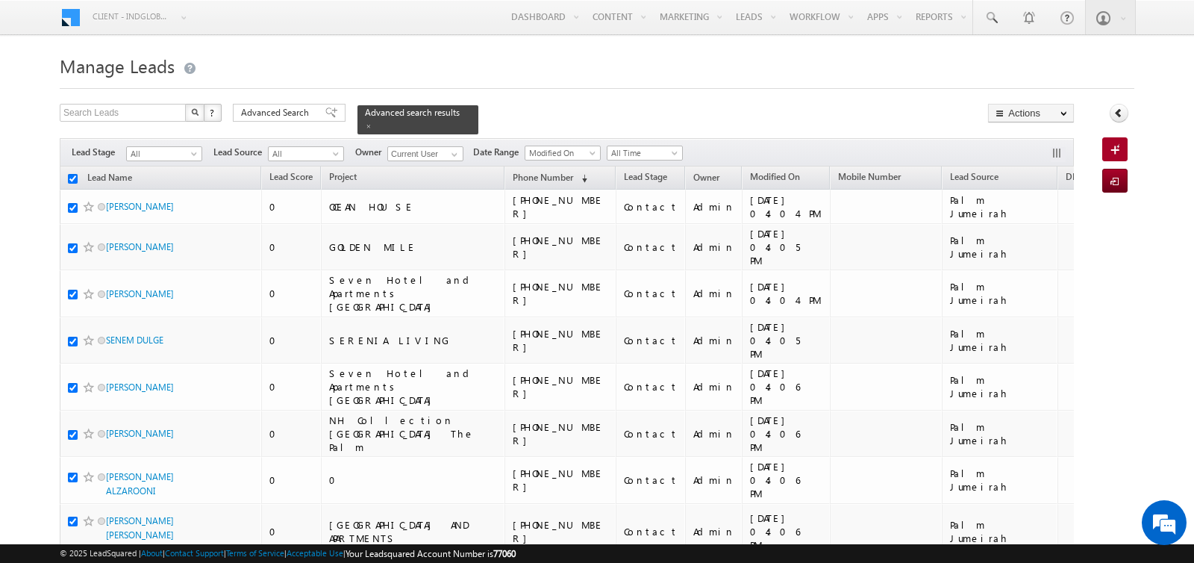
checkbox input "true"
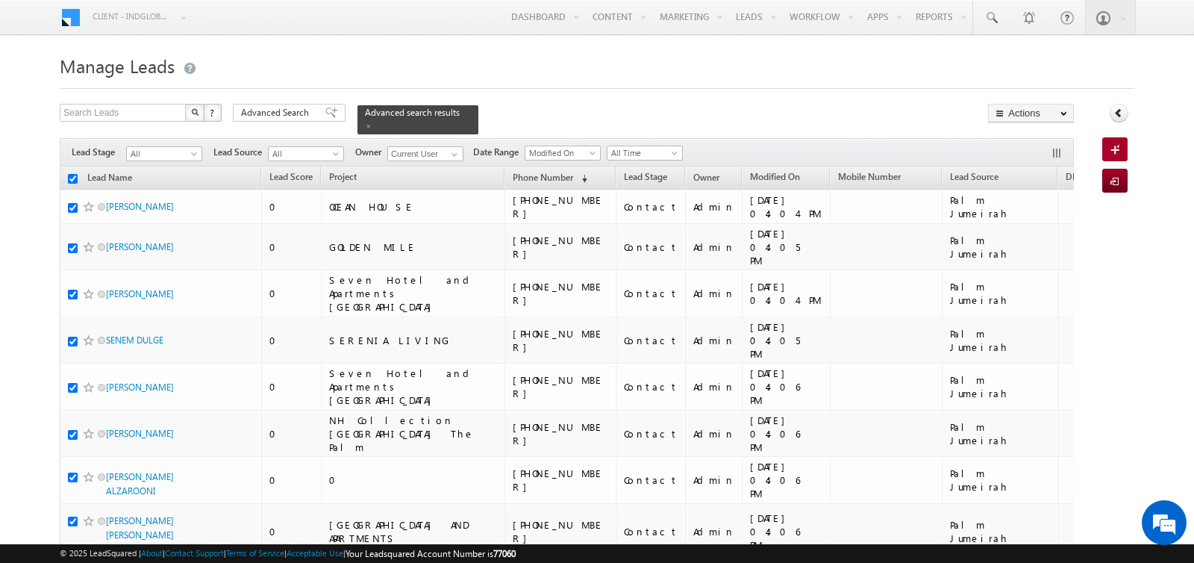
checkbox input "true"
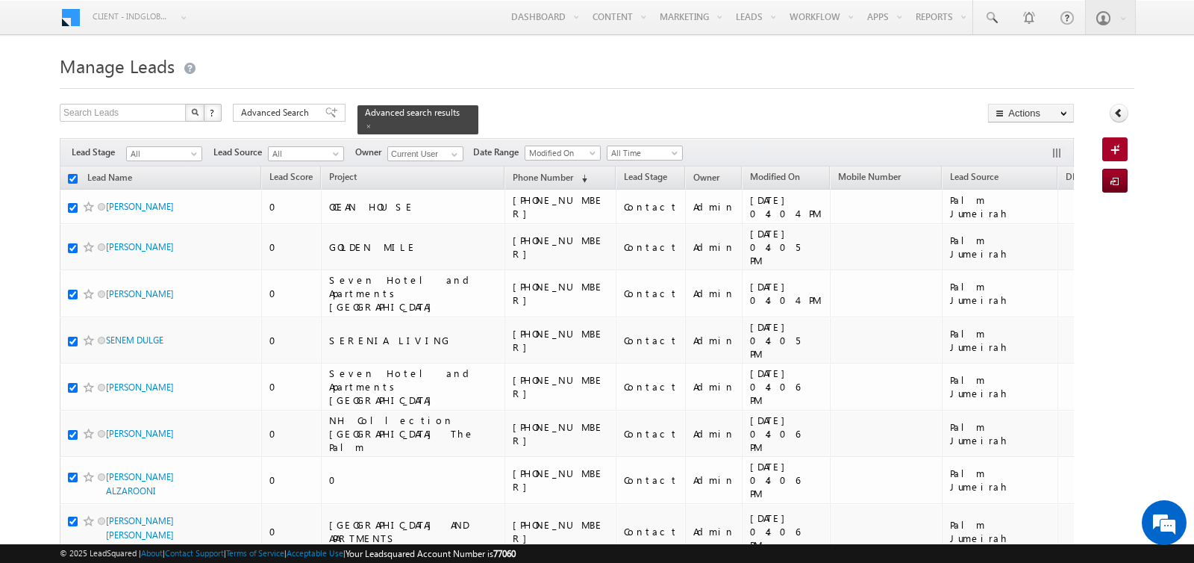
checkbox input "true"
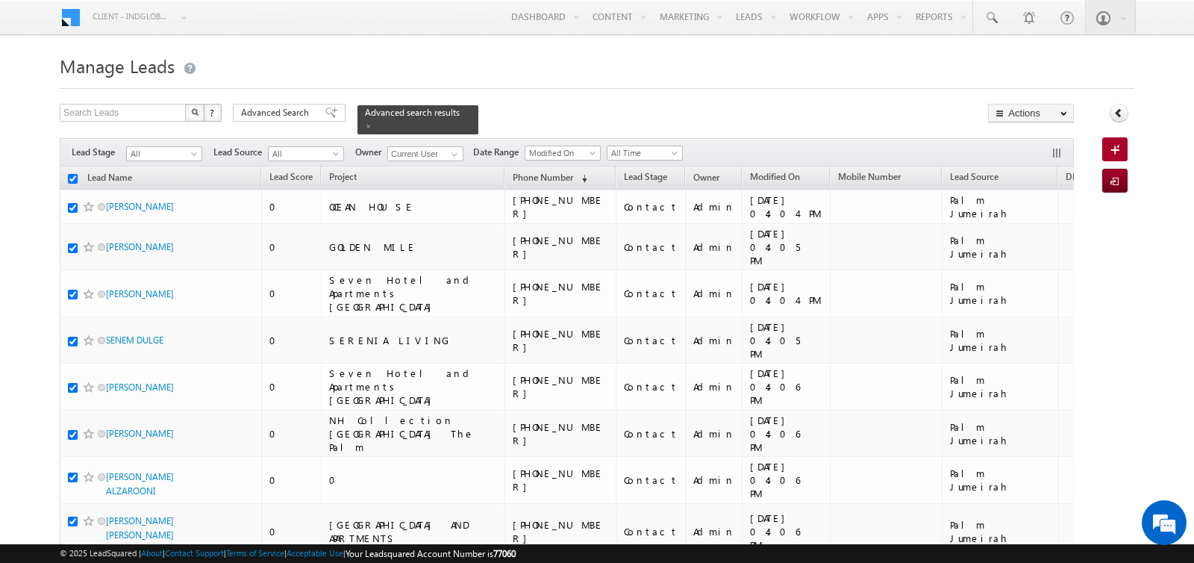
checkbox input "true"
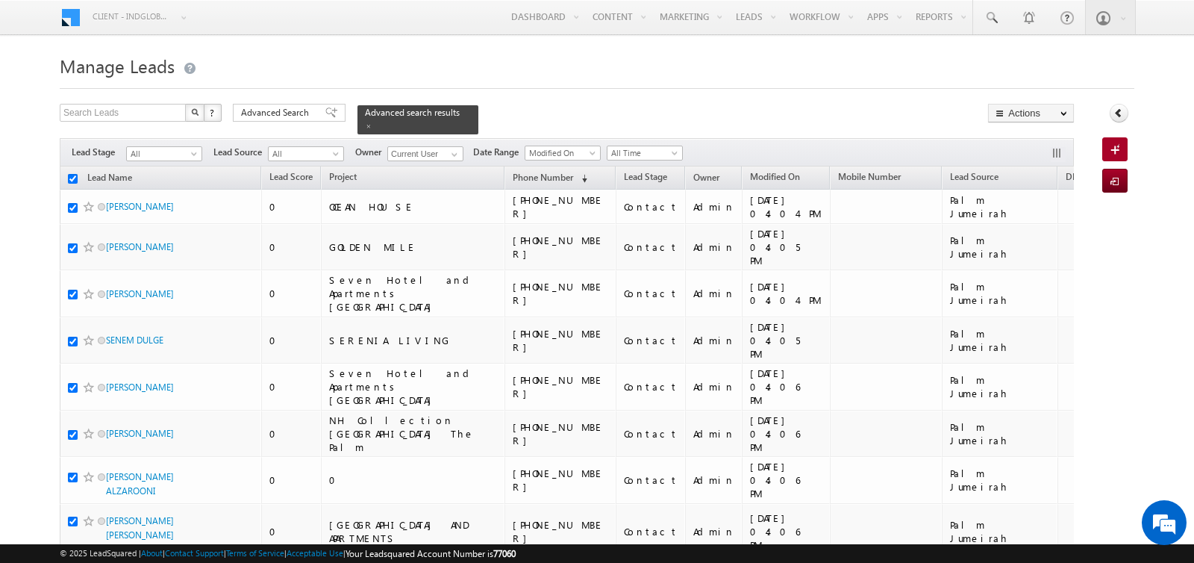
checkbox input "true"
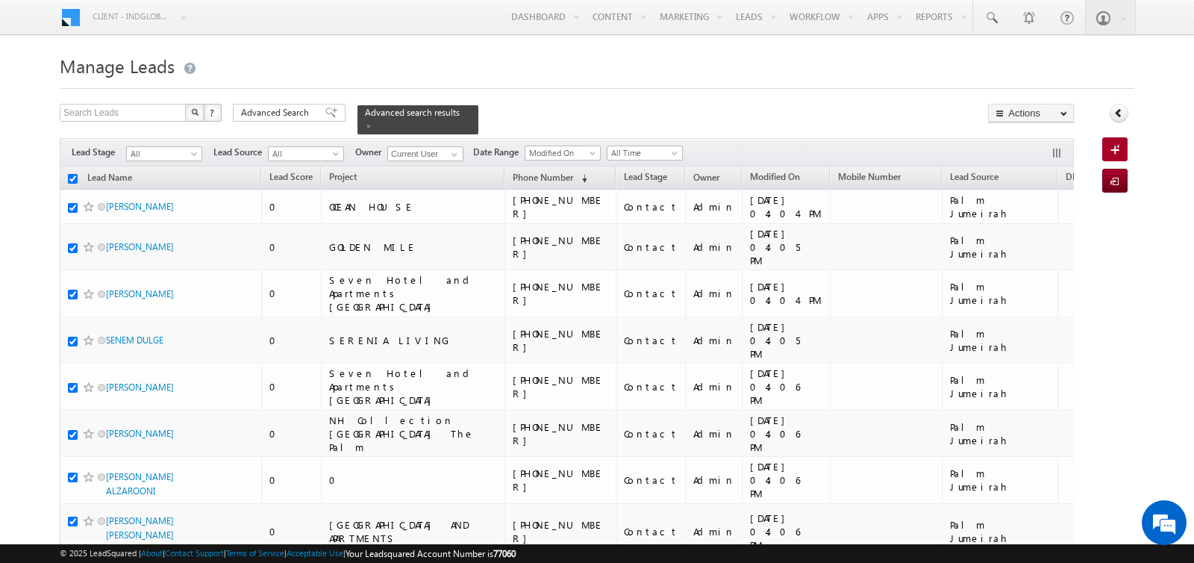
checkbox input "true"
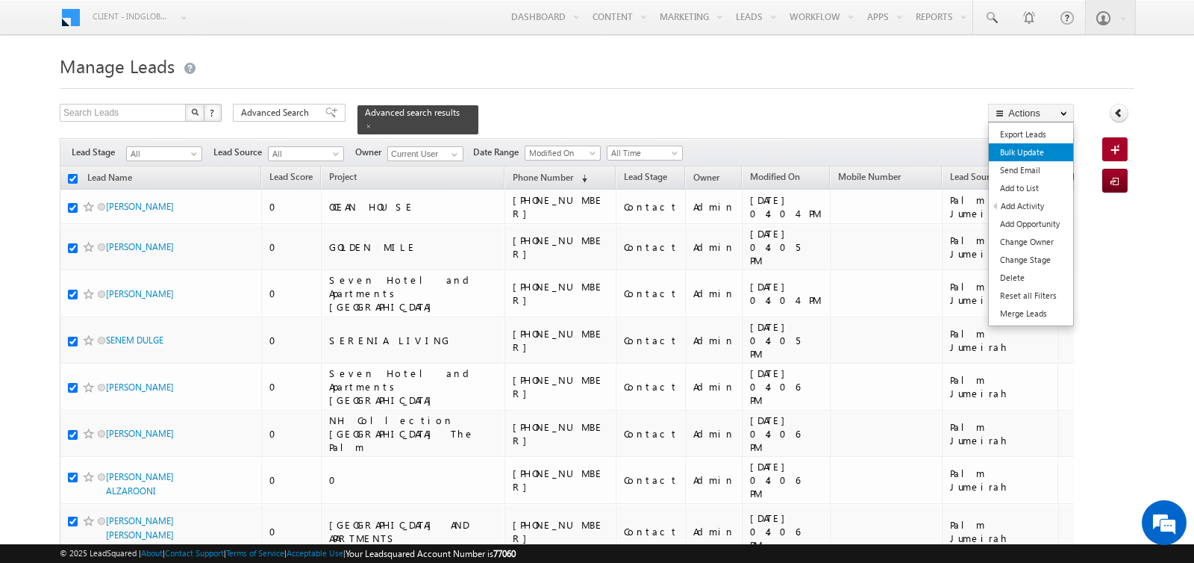
click at [1037, 152] on link "Bulk Update" at bounding box center [1031, 152] width 84 height 18
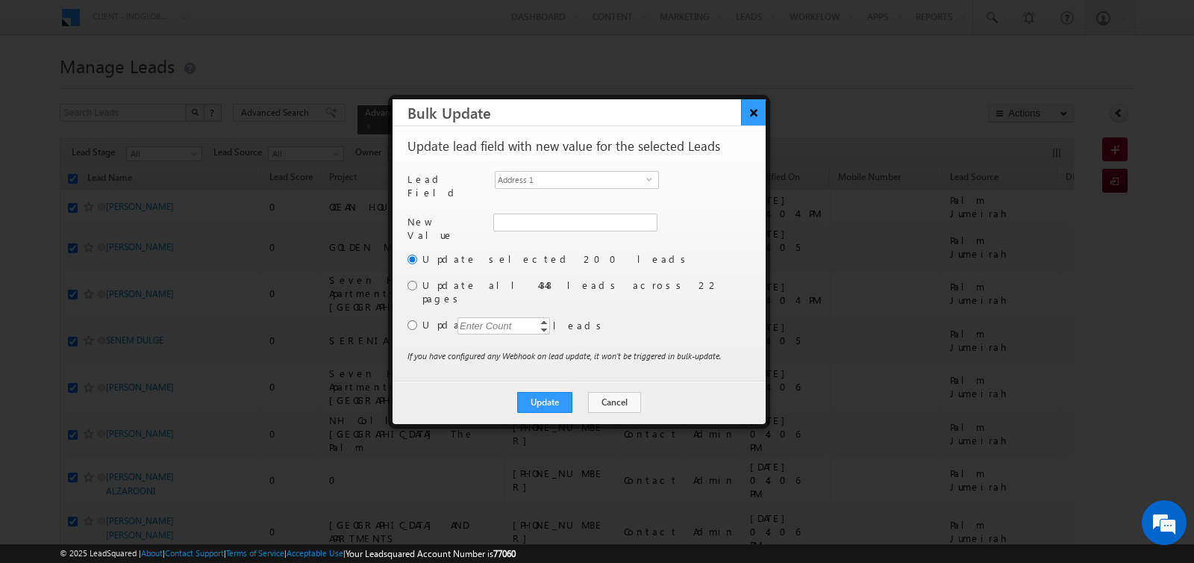
click at [751, 114] on button "×" at bounding box center [753, 112] width 25 height 26
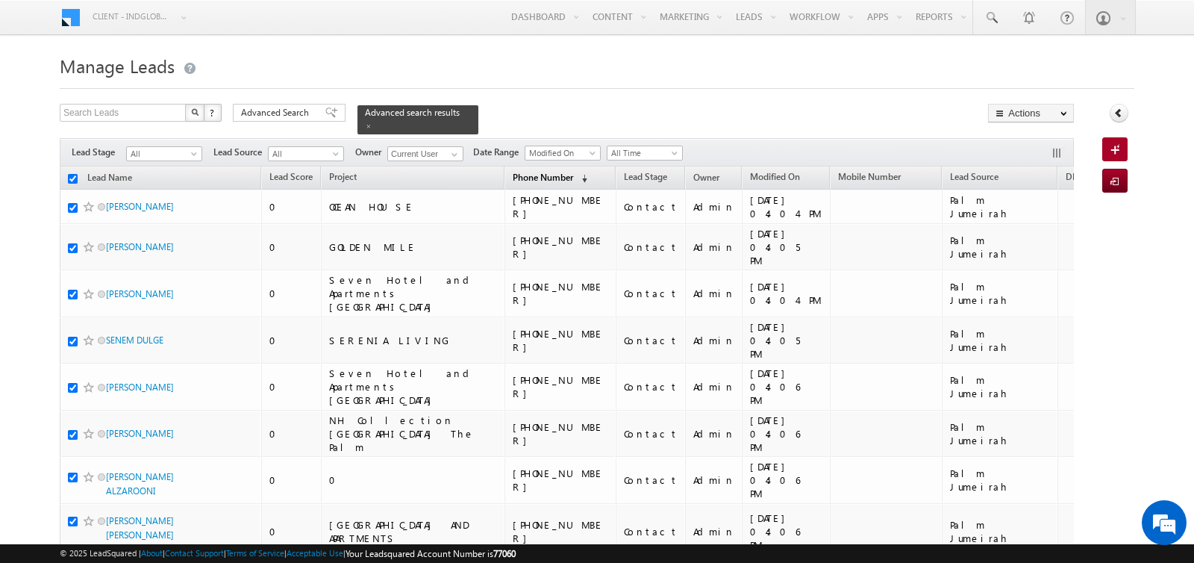
click at [575, 177] on span "(sorted descending)" at bounding box center [581, 178] width 12 height 12
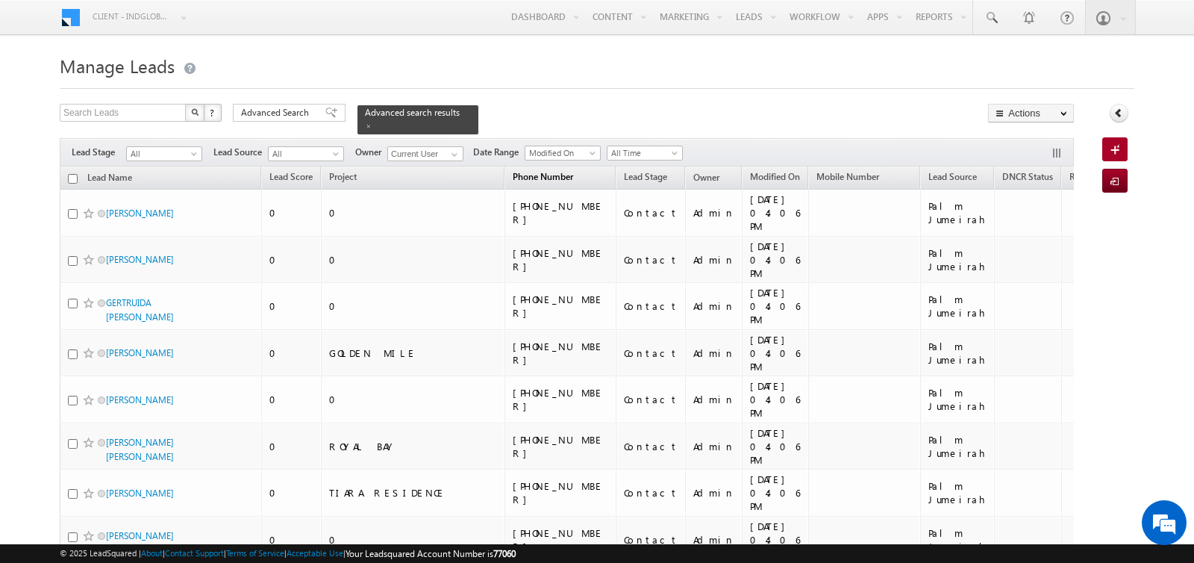
click at [513, 179] on span "Phone Number" at bounding box center [543, 176] width 60 height 11
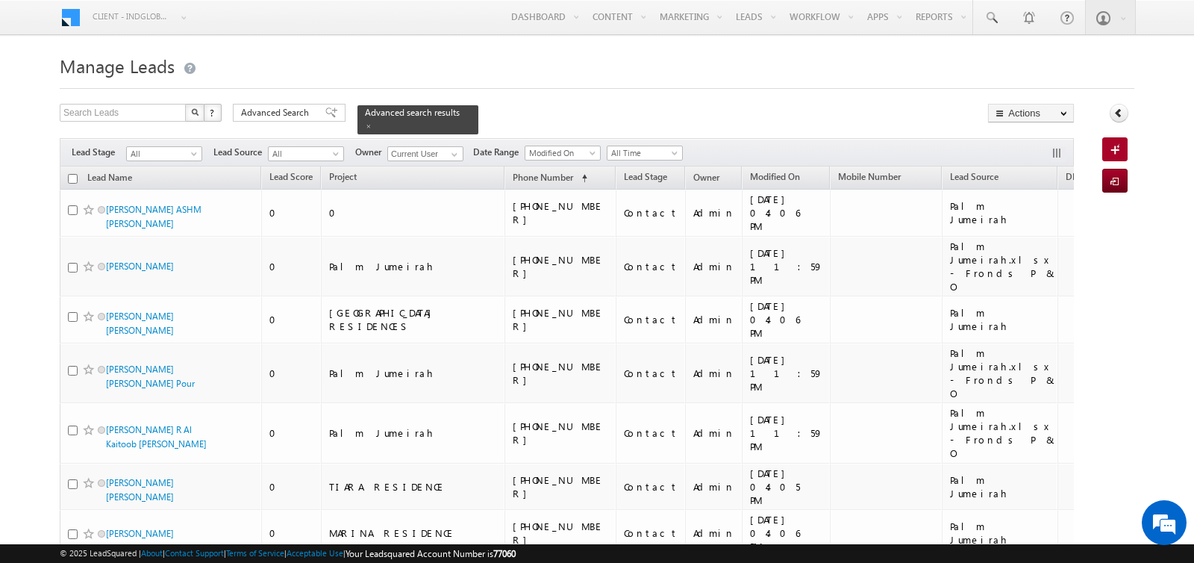
click at [74, 177] on input "checkbox" at bounding box center [73, 179] width 10 height 10
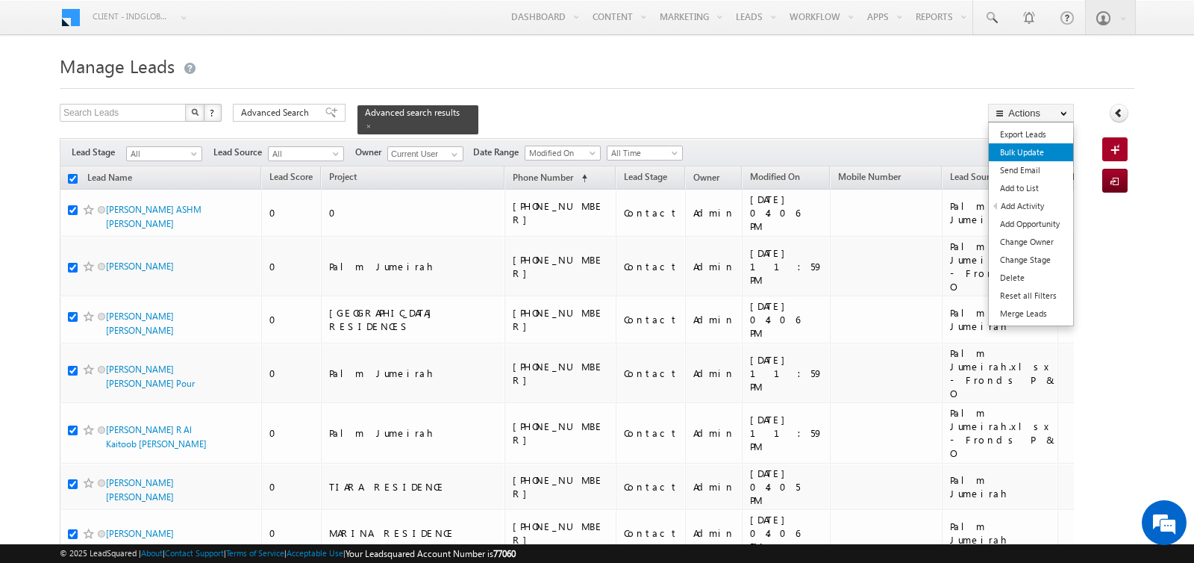
click at [1021, 150] on link "Bulk Update" at bounding box center [1031, 152] width 84 height 18
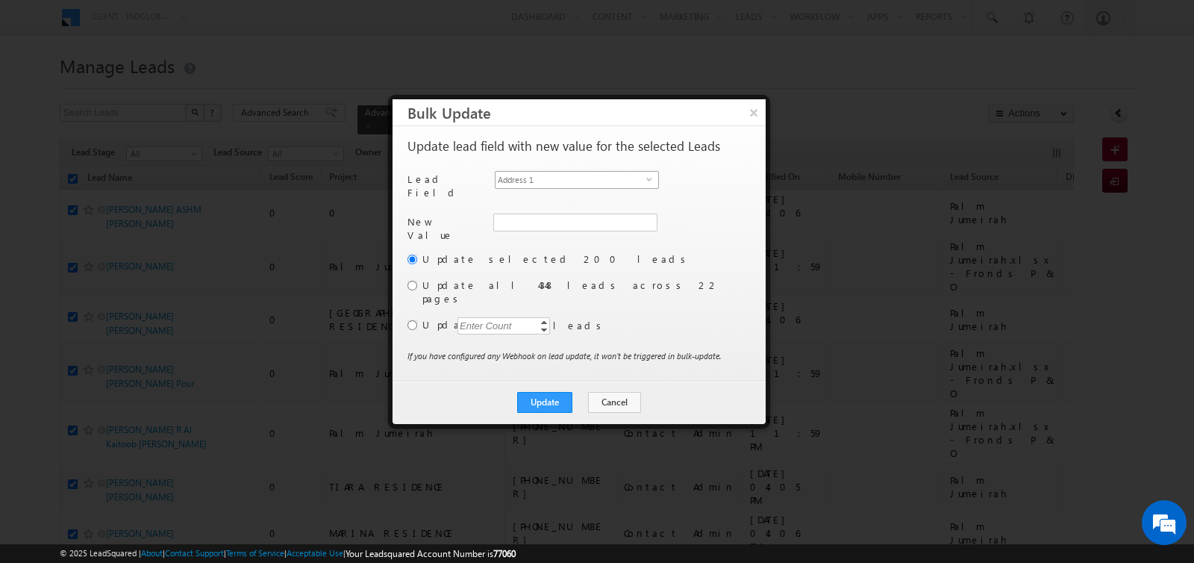
click at [563, 181] on span "Address 1" at bounding box center [571, 180] width 151 height 16
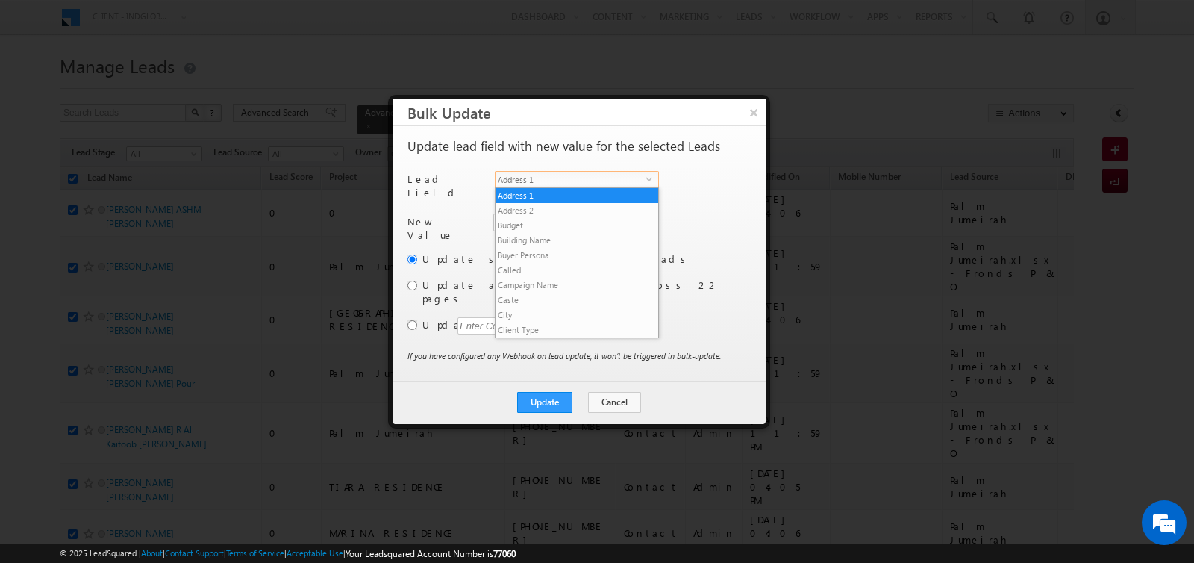
scroll to position [583, 0]
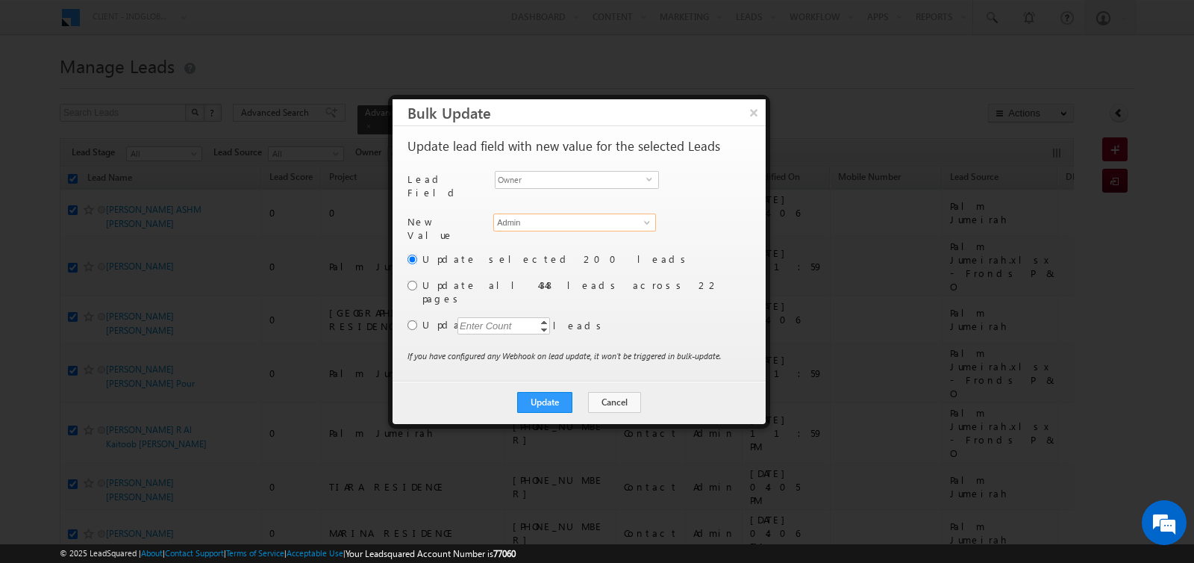
click at [522, 217] on input "Admin" at bounding box center [574, 222] width 163 height 18
drag, startPoint x: 523, startPoint y: 212, endPoint x: 486, endPoint y: 211, distance: 37.3
click at [486, 213] on div "New Value Owner * Admin Admin Aastha Gujariya Abhishek Dalal Abhishekkumar Sing…" at bounding box center [577, 232] width 340 height 38
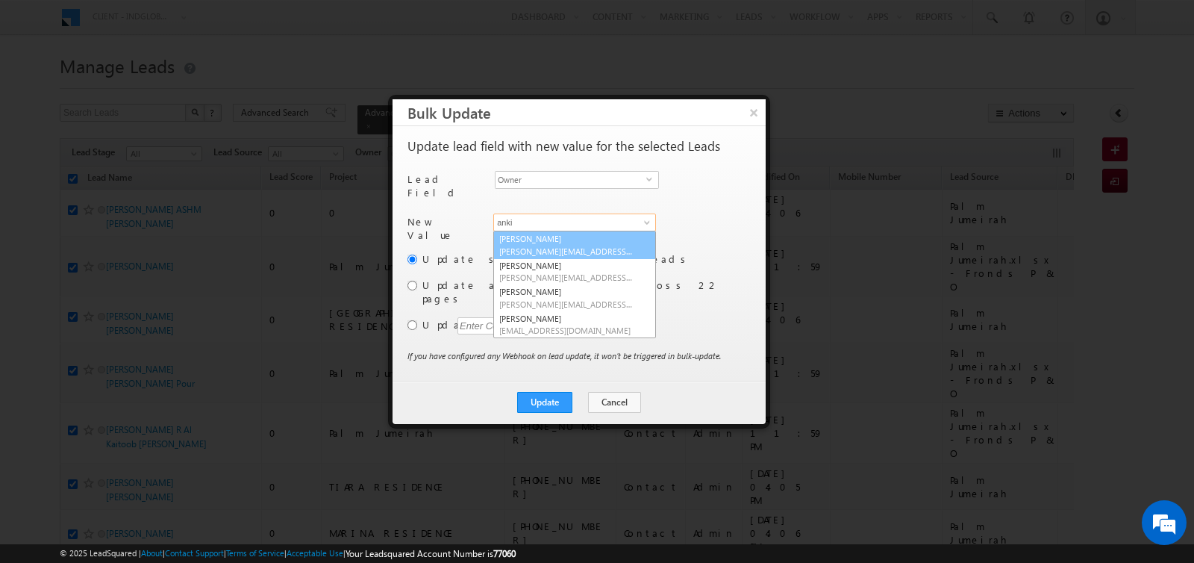
click at [588, 237] on link "Ankit Singh ankitkumar.singh@indglobal.ae" at bounding box center [574, 245] width 163 height 28
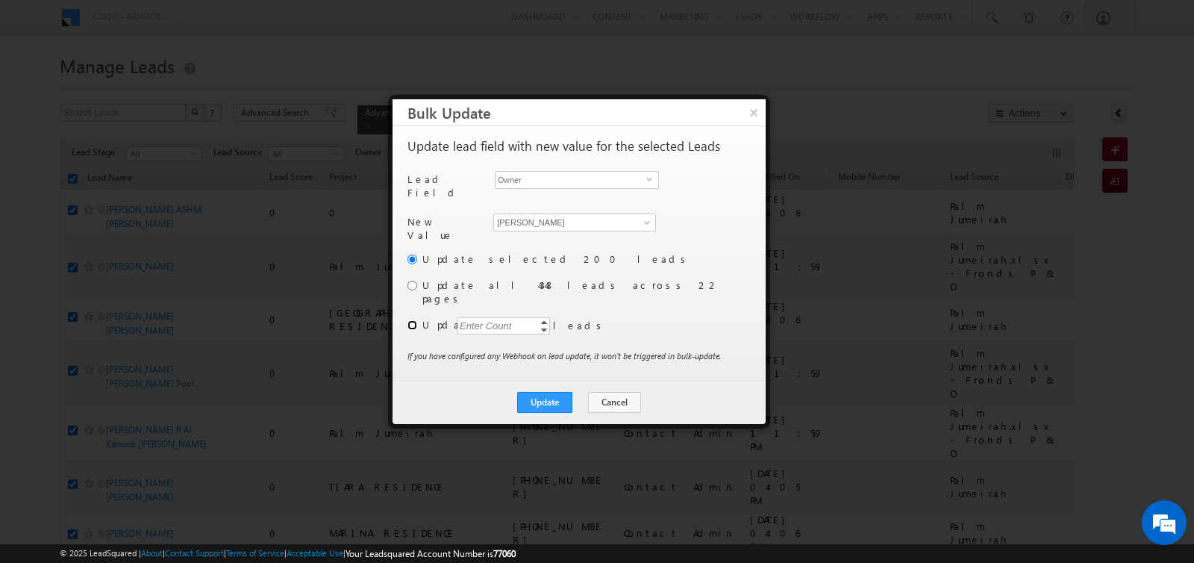
click at [413, 320] on input "radio" at bounding box center [412, 325] width 10 height 10
click at [470, 317] on div "Enter Count" at bounding box center [485, 325] width 57 height 17
click at [549, 392] on button "Update" at bounding box center [544, 402] width 55 height 21
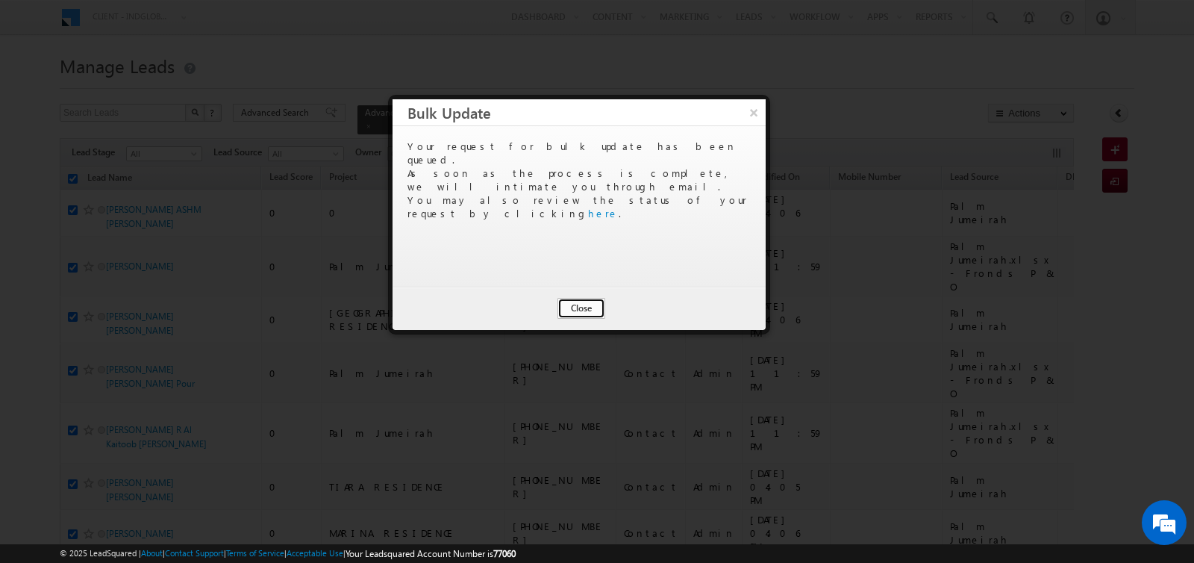
click at [575, 304] on button "Close" at bounding box center [581, 308] width 48 height 21
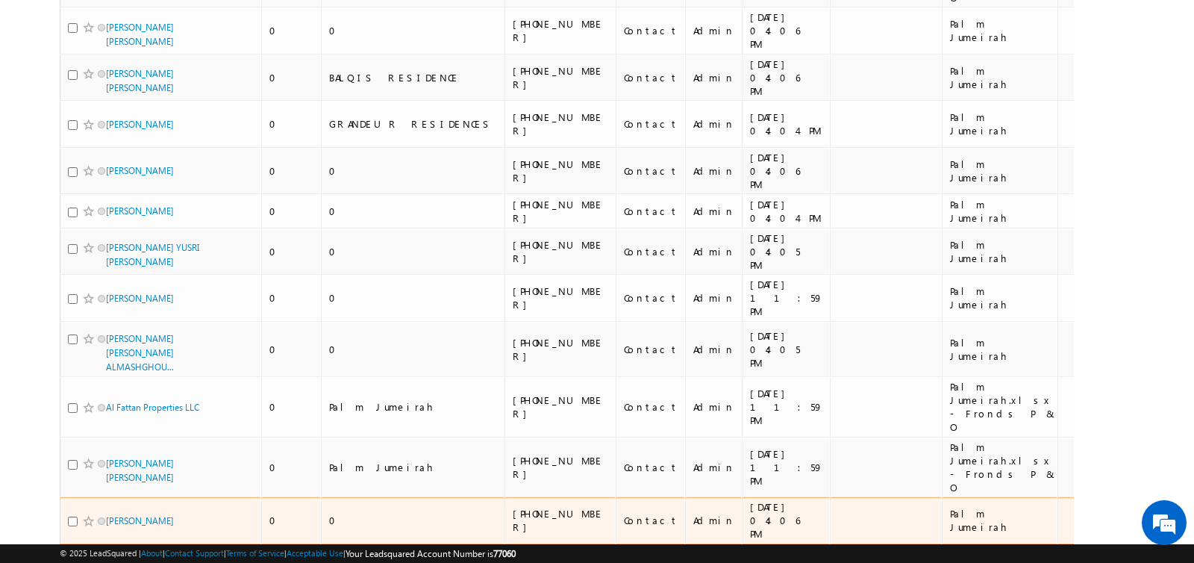
scroll to position [8821, 0]
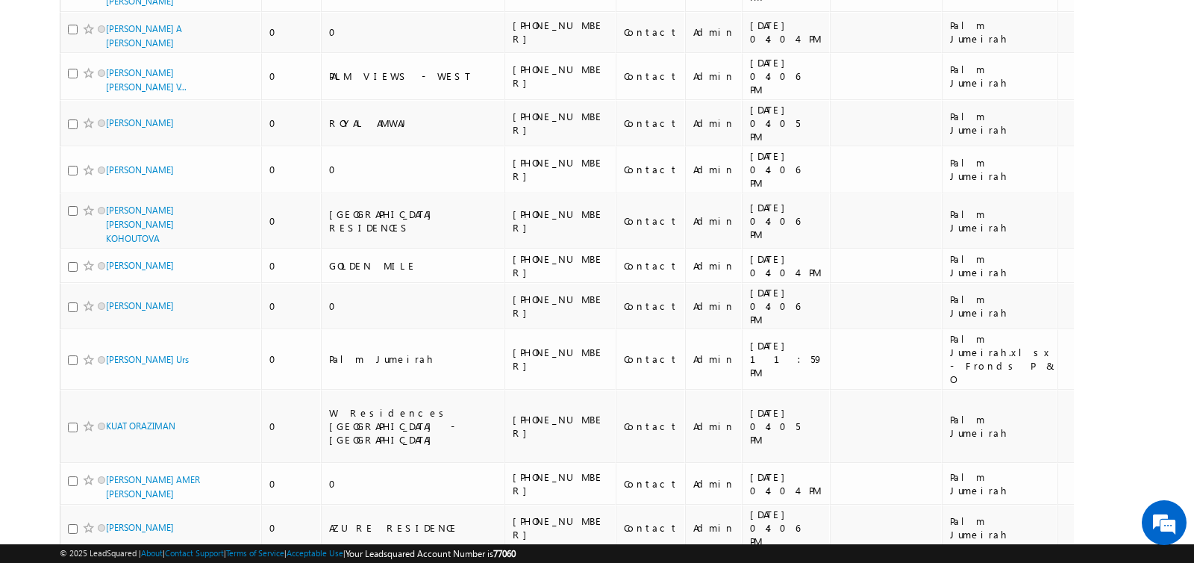
scroll to position [8479, 0]
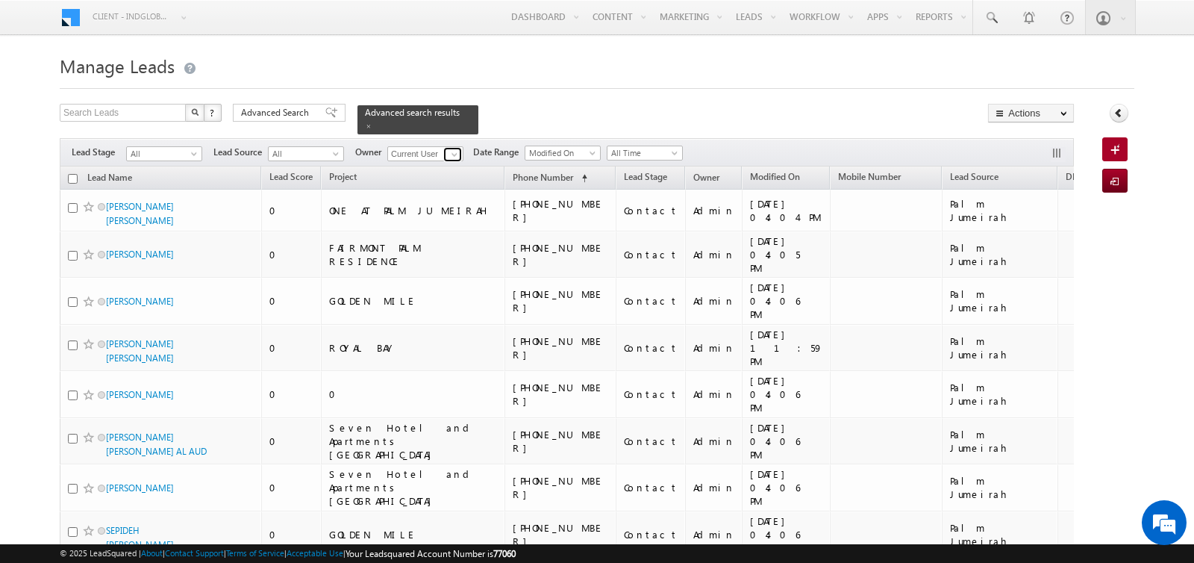
click at [452, 152] on span at bounding box center [454, 155] width 12 height 12
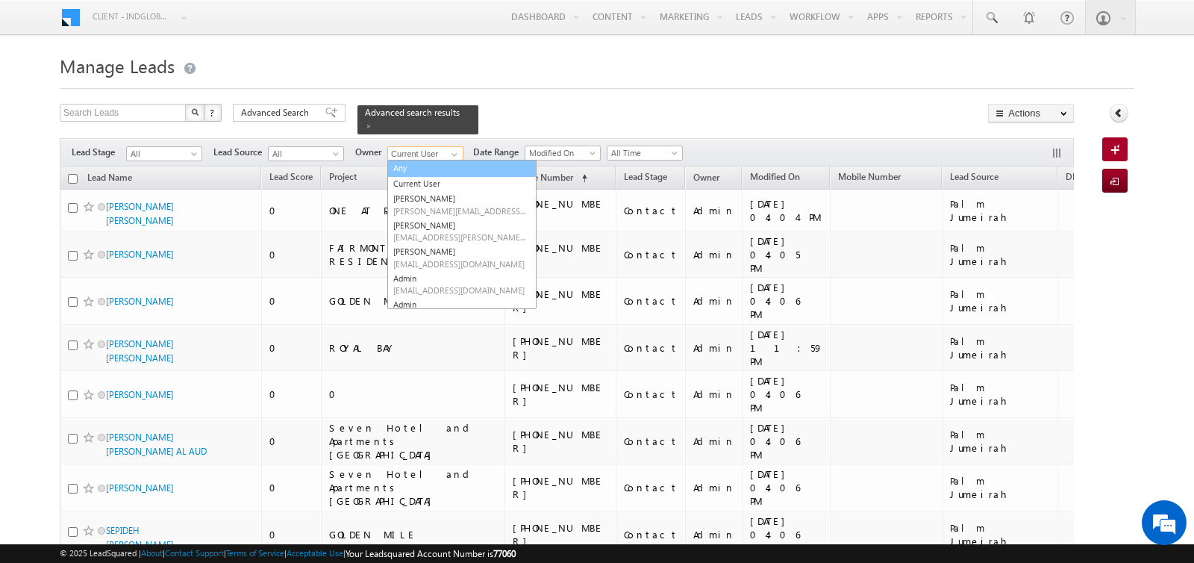
click at [432, 169] on link "Any" at bounding box center [461, 168] width 149 height 17
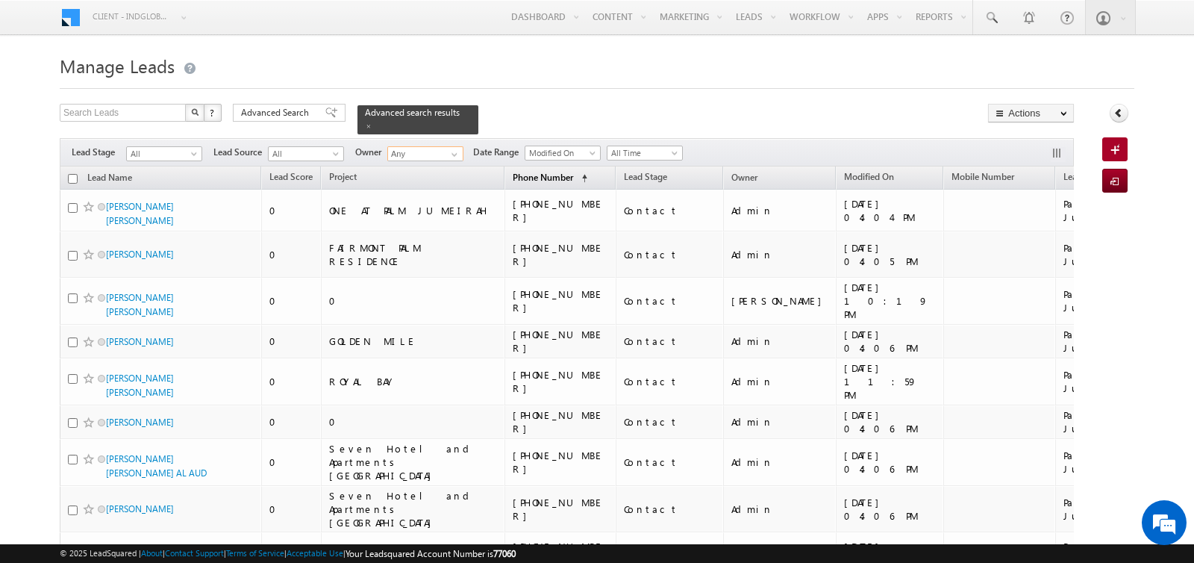
click at [513, 176] on span "Phone Number" at bounding box center [543, 177] width 60 height 11
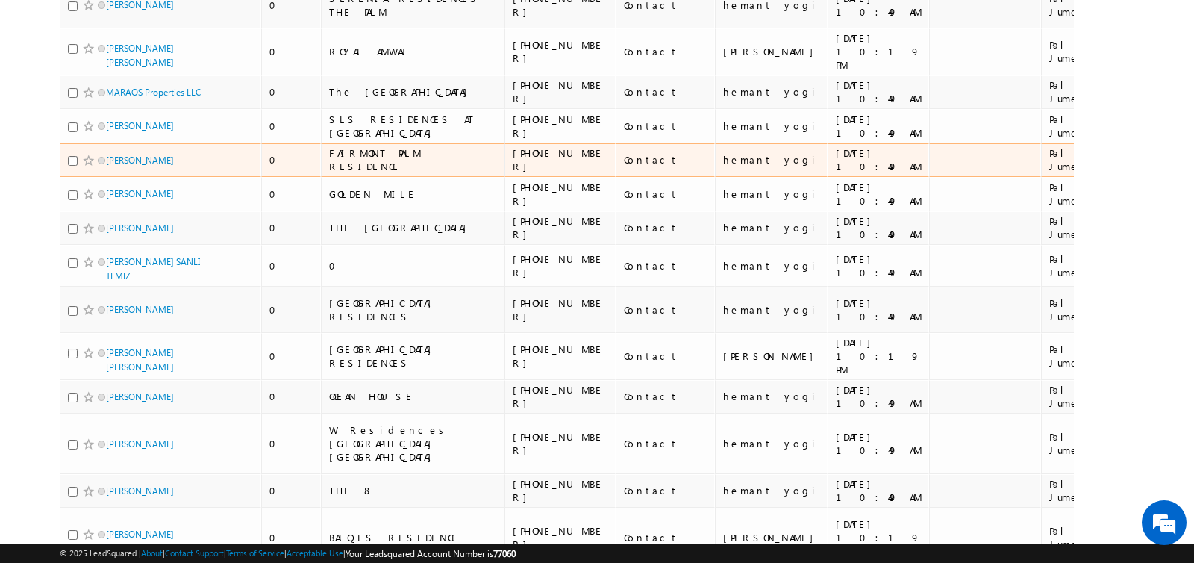
scroll to position [8053, 0]
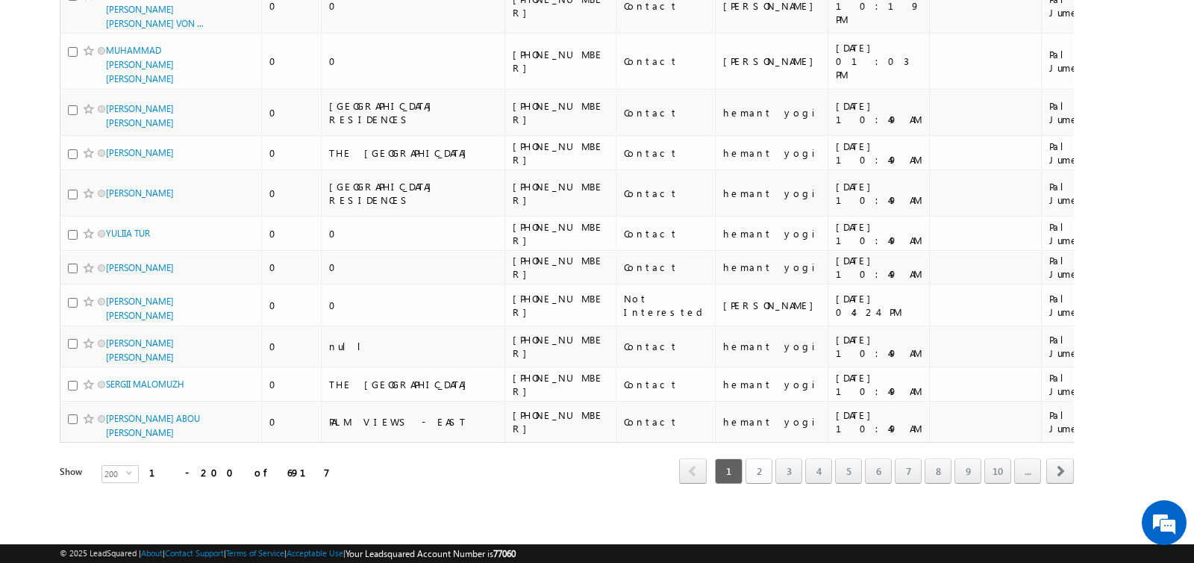
click at [764, 476] on link "2" at bounding box center [759, 470] width 27 height 25
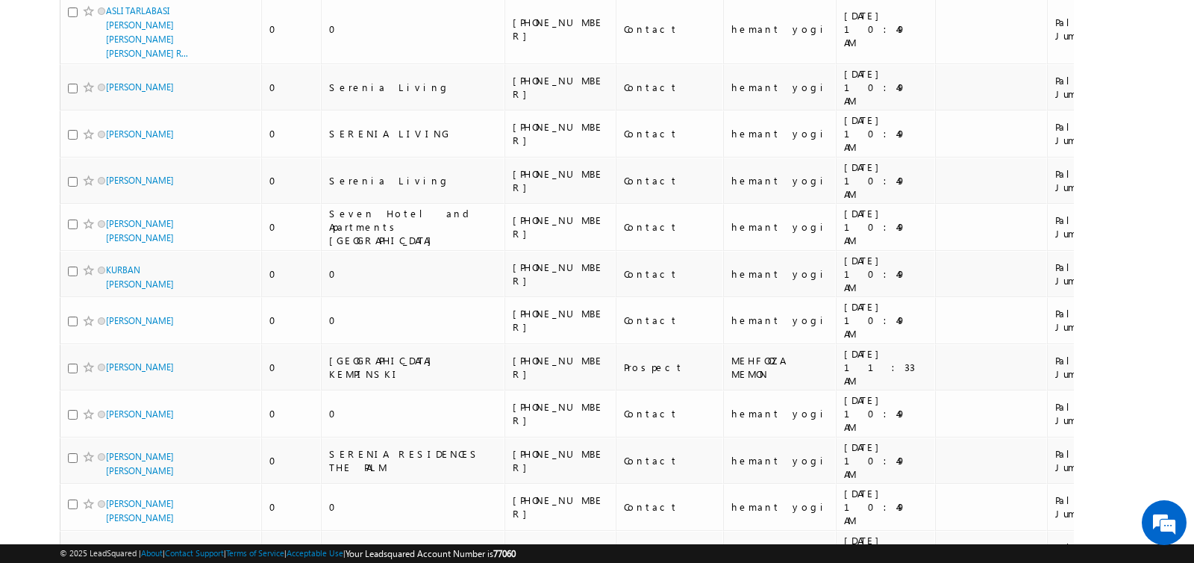
scroll to position [8265, 0]
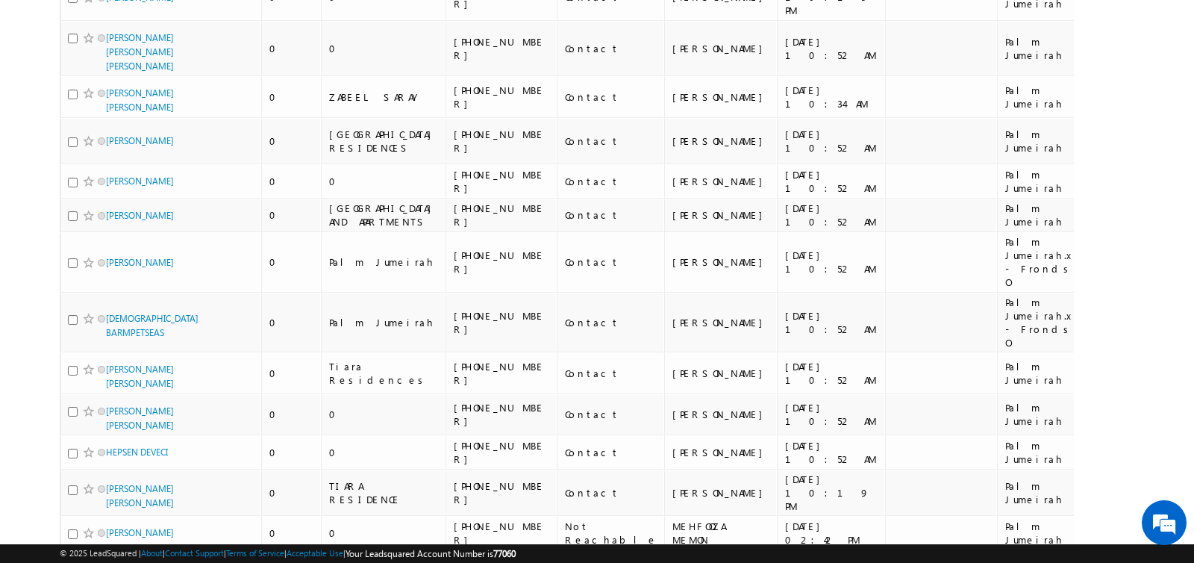
scroll to position [8594, 0]
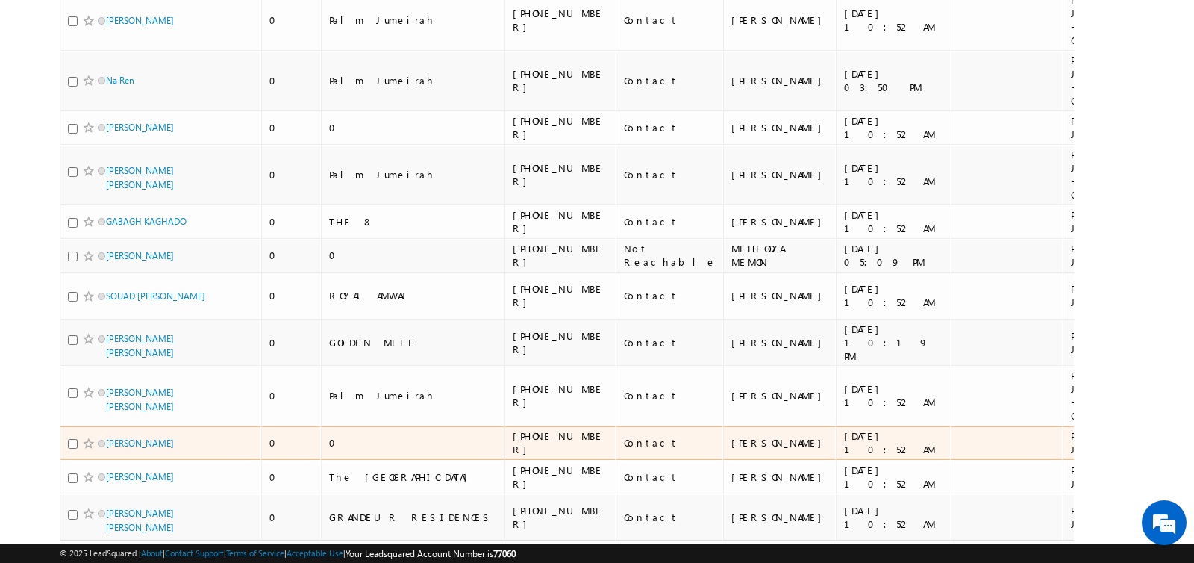
scroll to position [8777, 0]
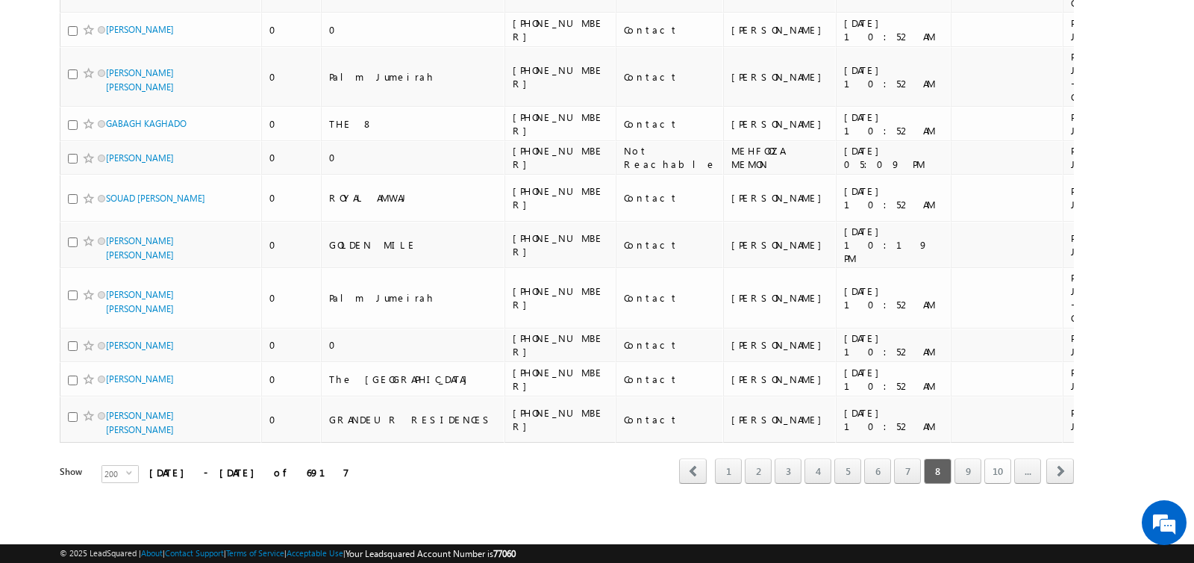
click at [1001, 475] on link "10" at bounding box center [997, 470] width 27 height 25
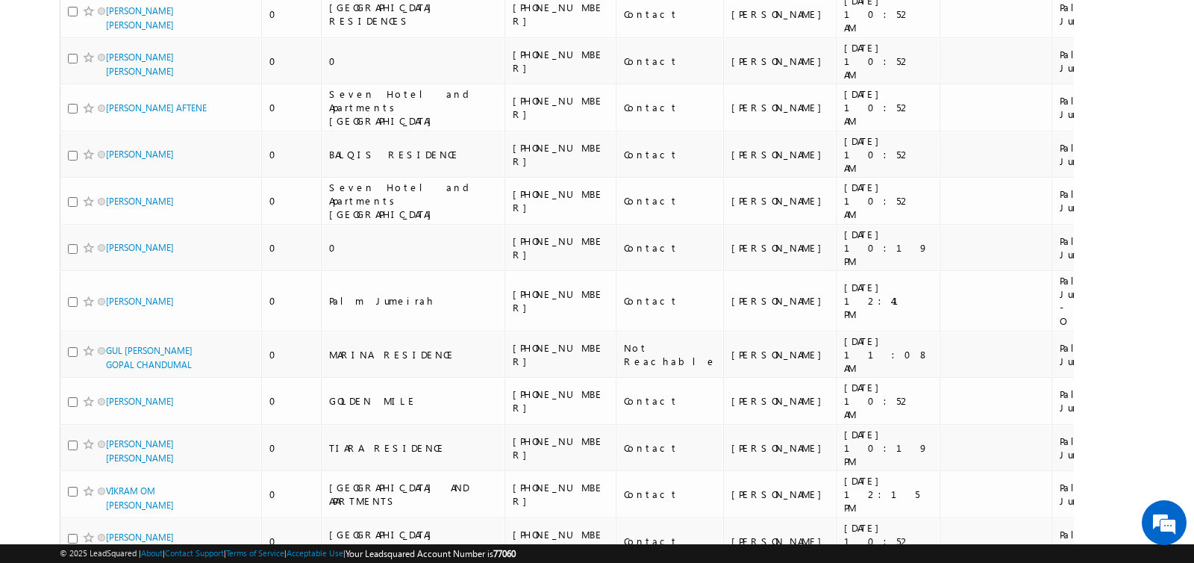
scroll to position [8468, 0]
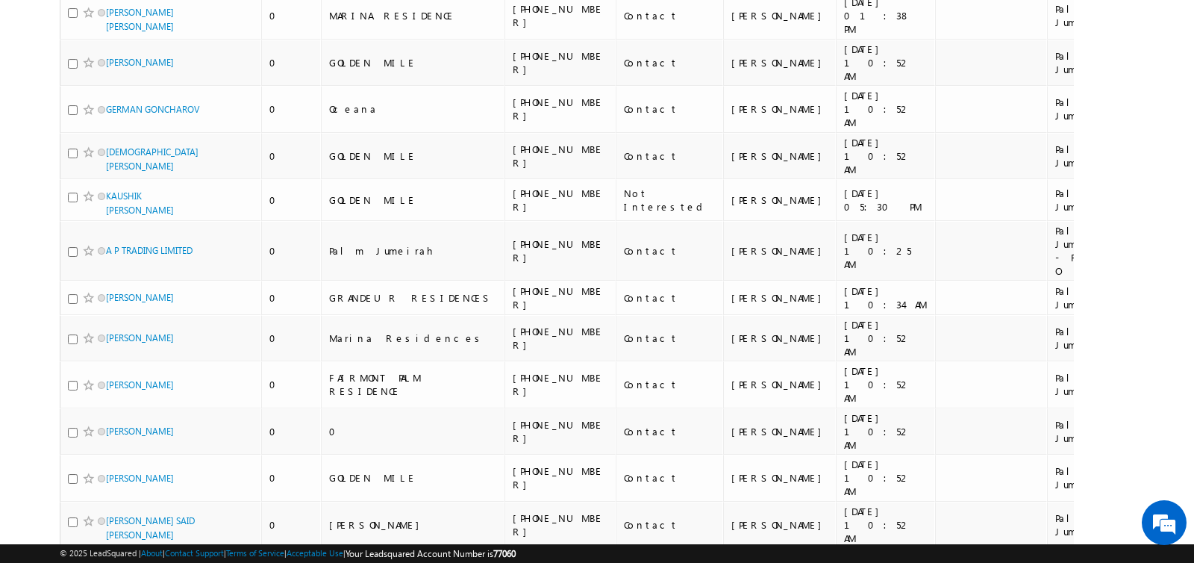
scroll to position [8684, 0]
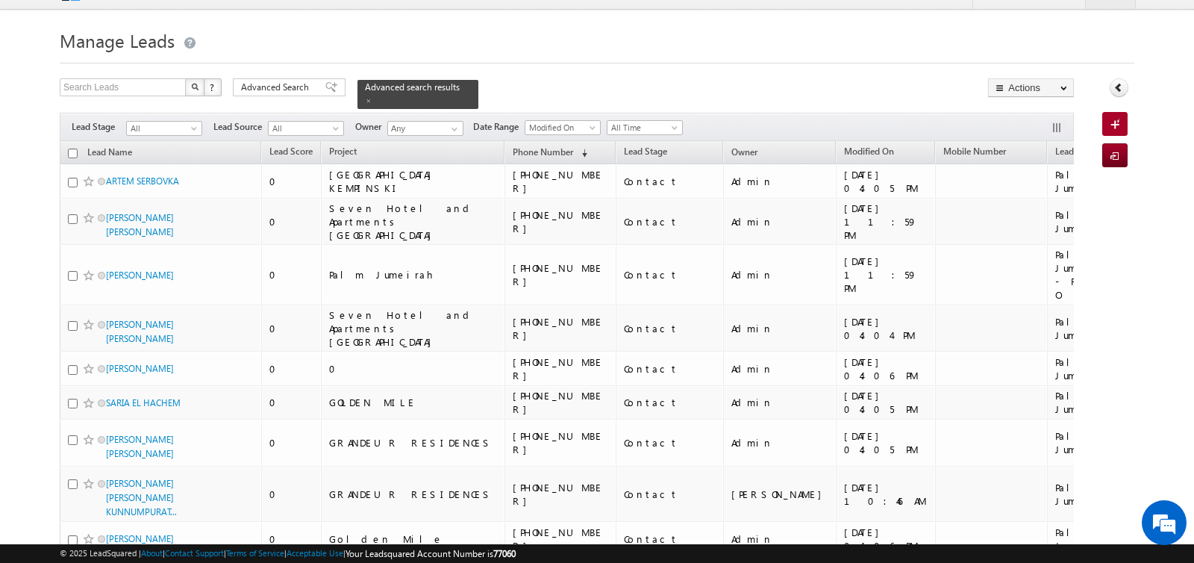
scroll to position [0, 0]
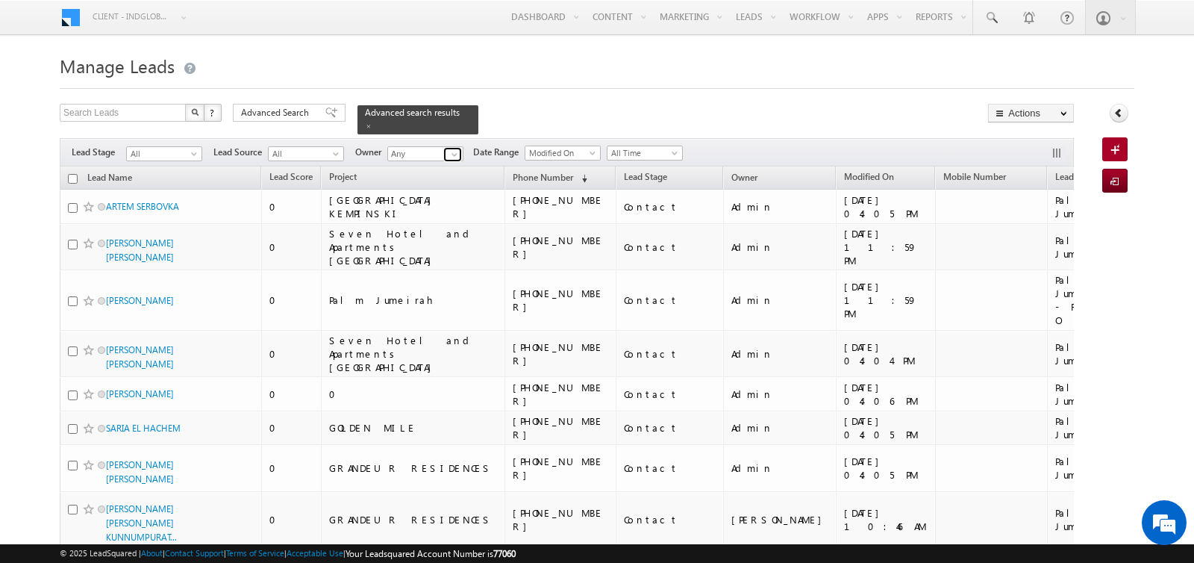
click at [449, 148] on link at bounding box center [452, 154] width 19 height 15
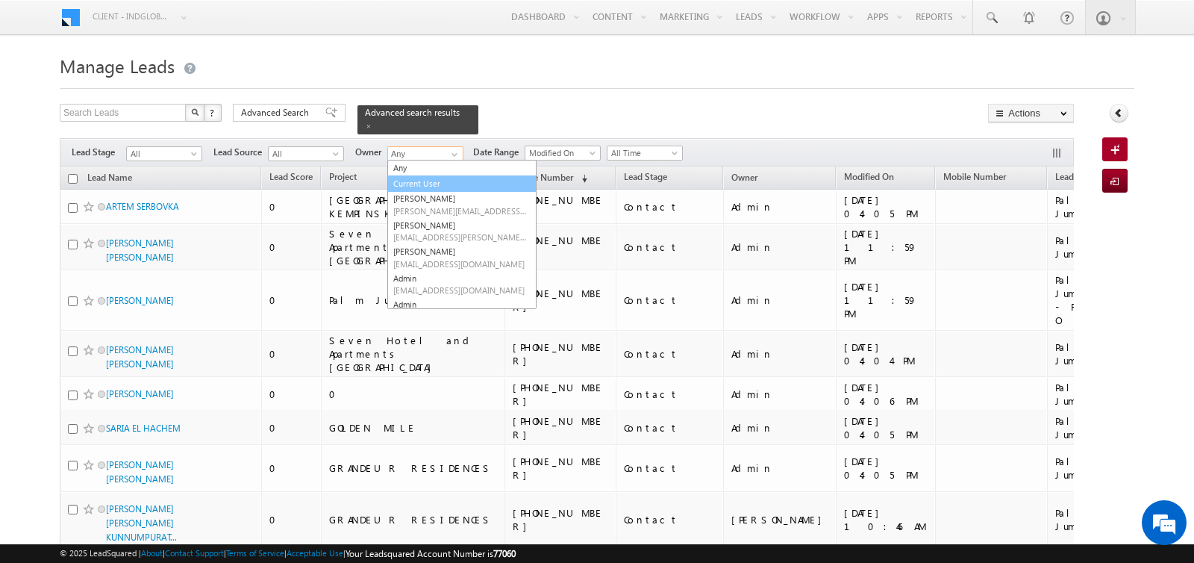
click at [422, 181] on link "Current User" at bounding box center [461, 183] width 149 height 17
type input "Current User"
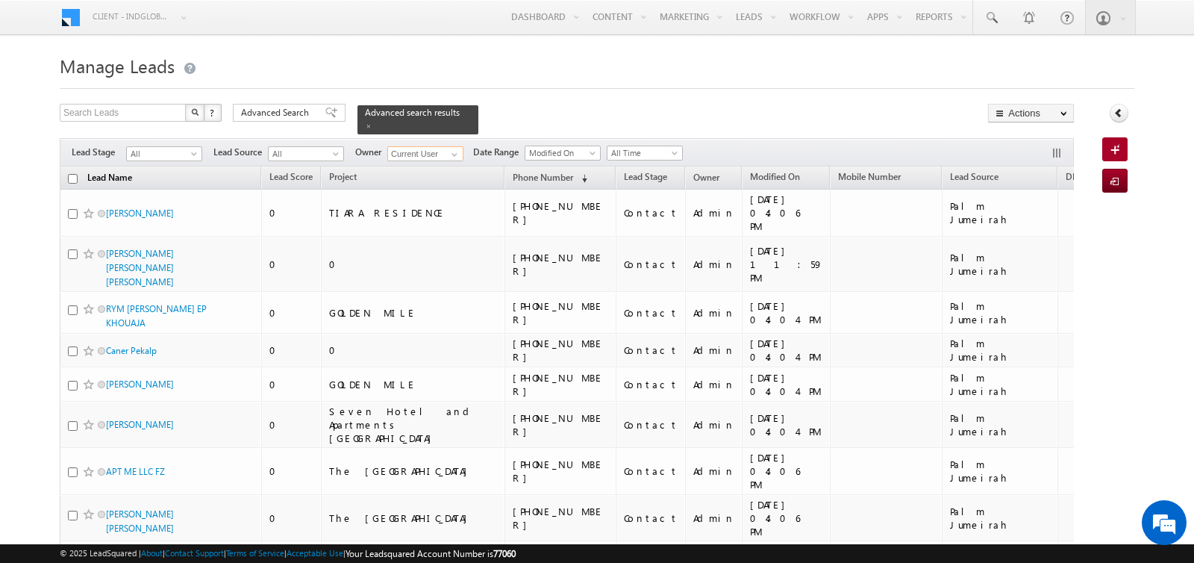
click at [130, 175] on link "Lead Name" at bounding box center [110, 178] width 60 height 19
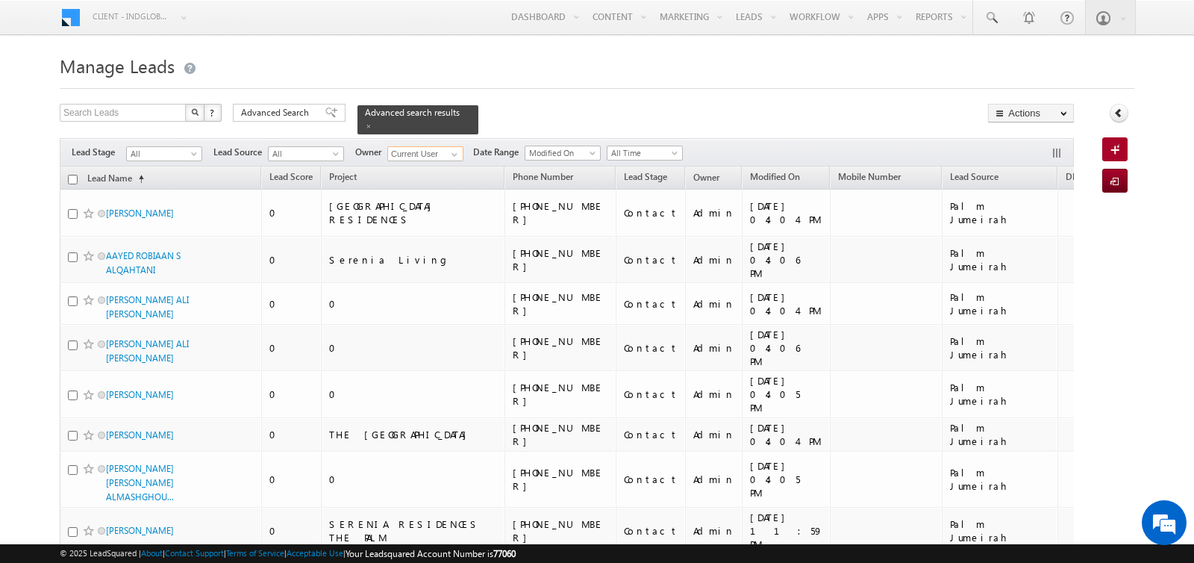
click at [70, 178] on input "checkbox" at bounding box center [73, 180] width 10 height 10
checkbox input "true"
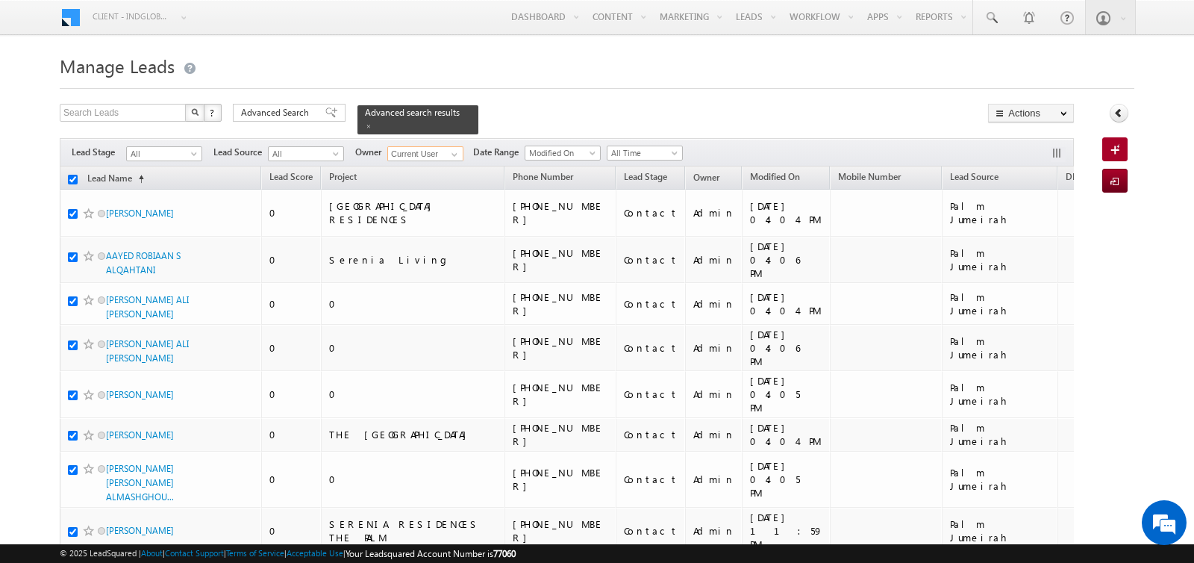
checkbox input "true"
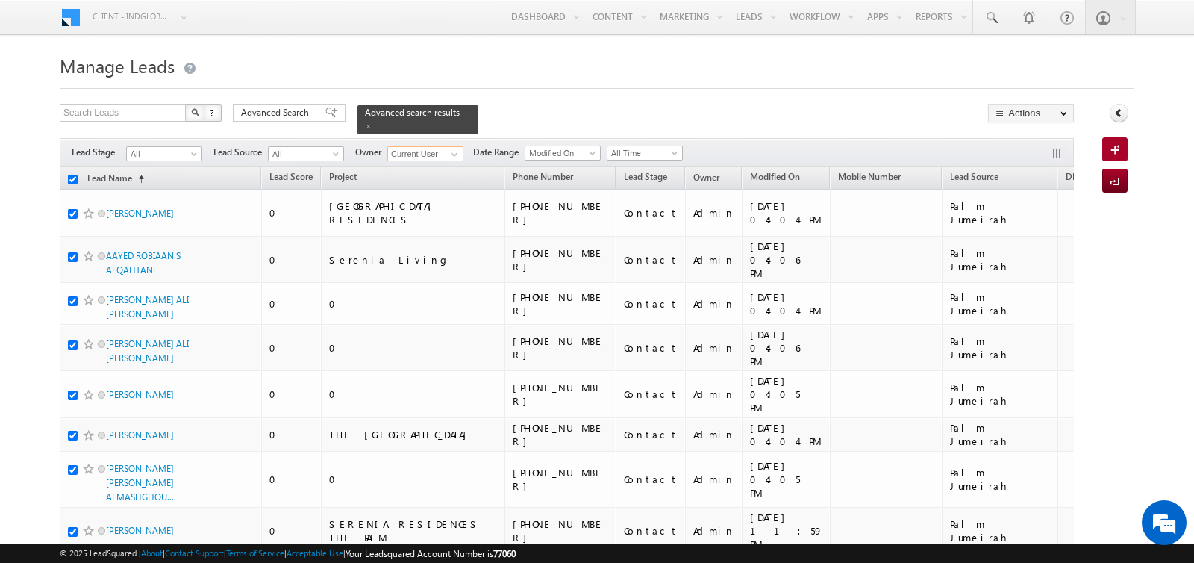
checkbox input "true"
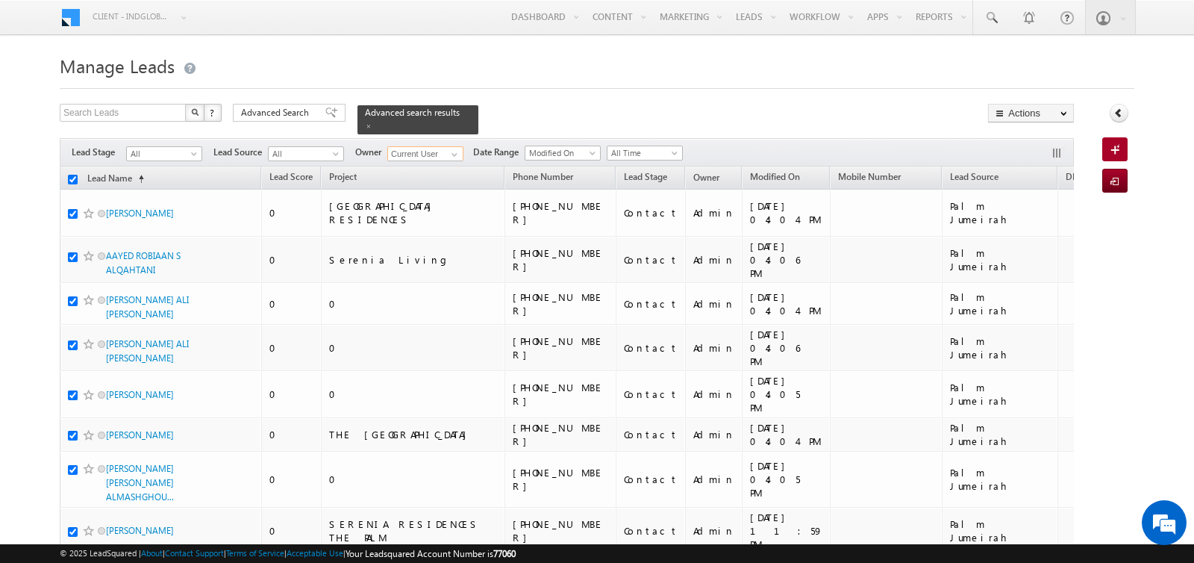
checkbox input "true"
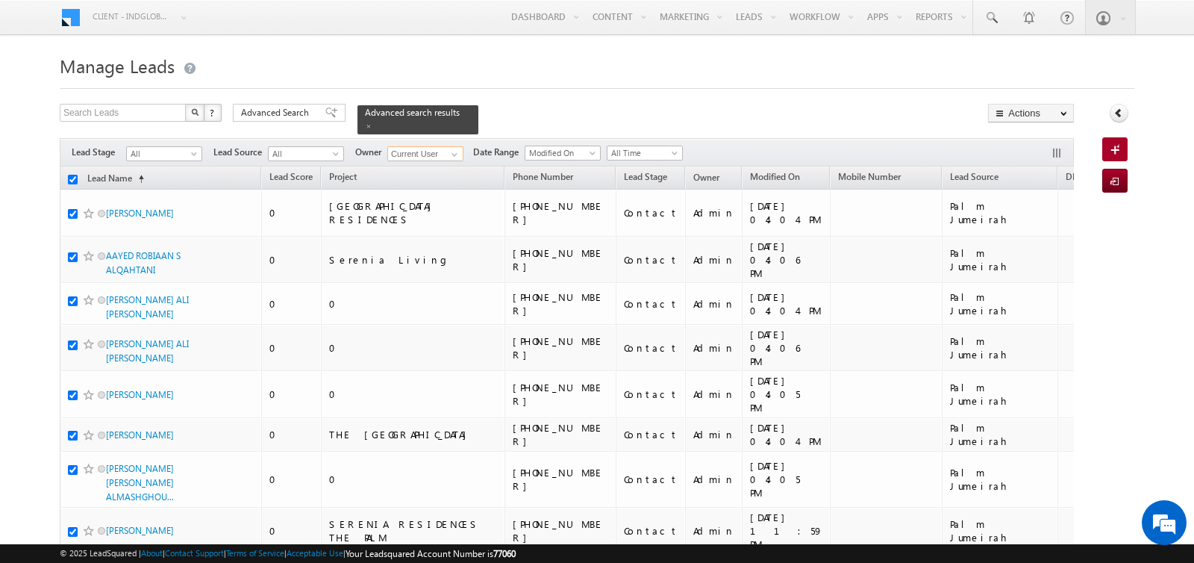
checkbox input "true"
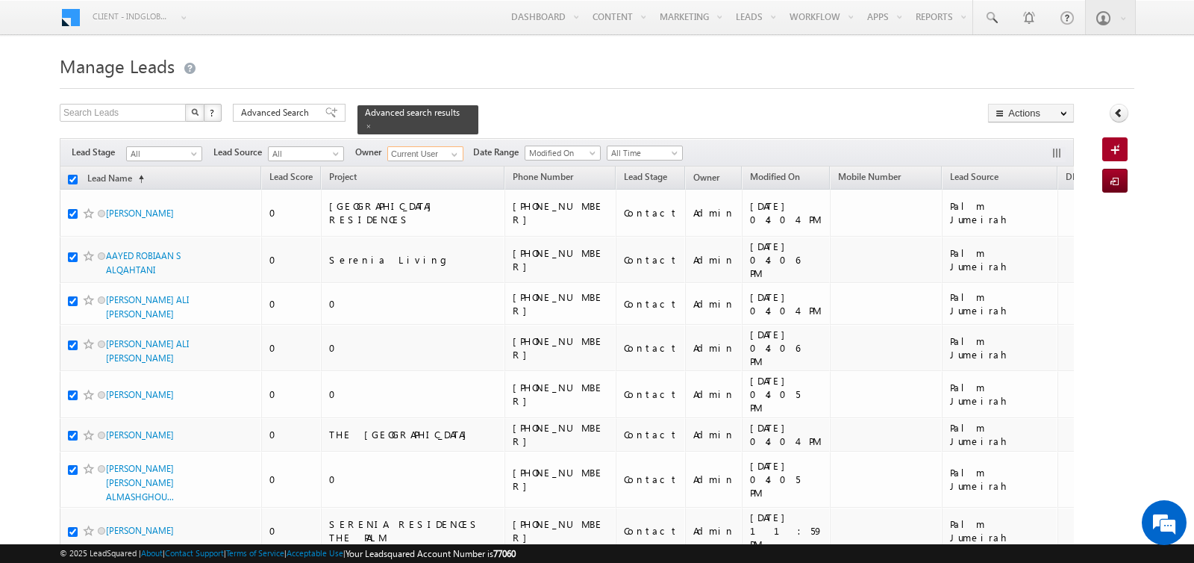
checkbox input "true"
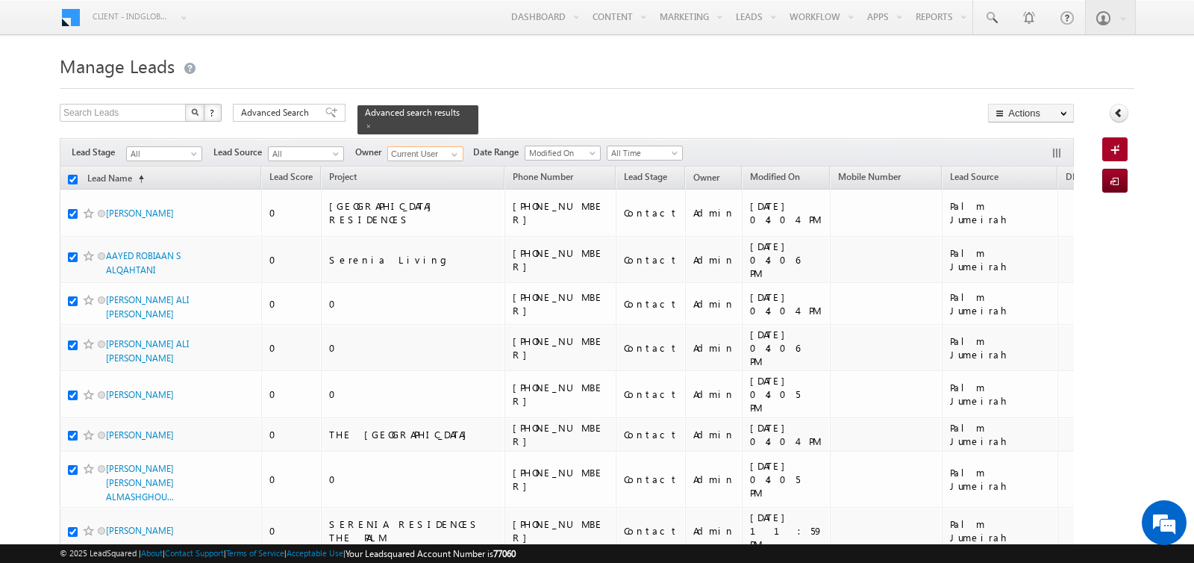
checkbox input "true"
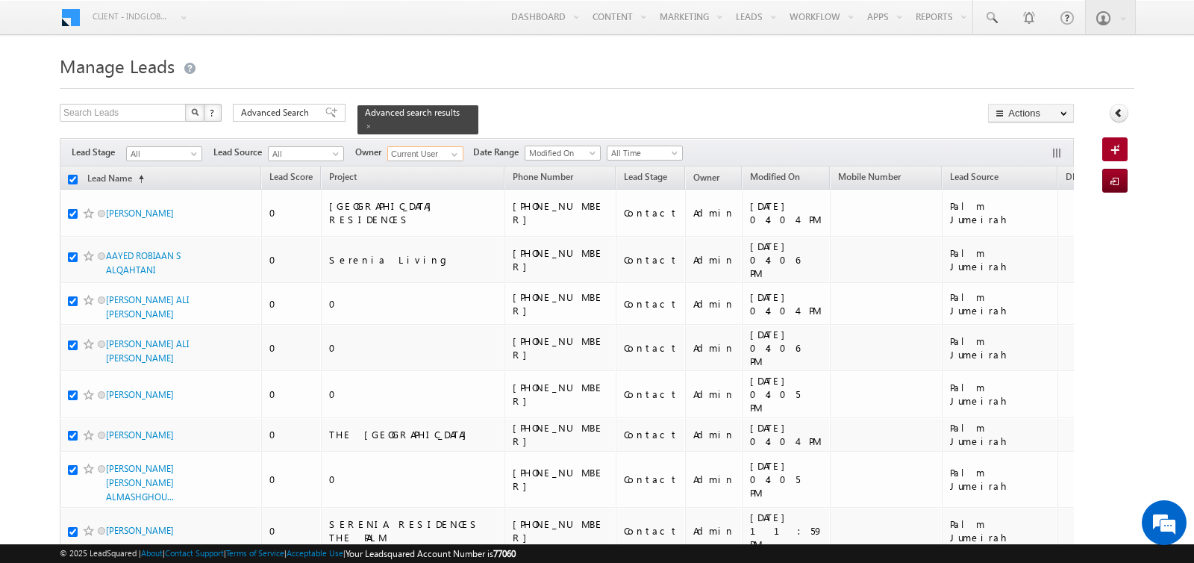
checkbox input "true"
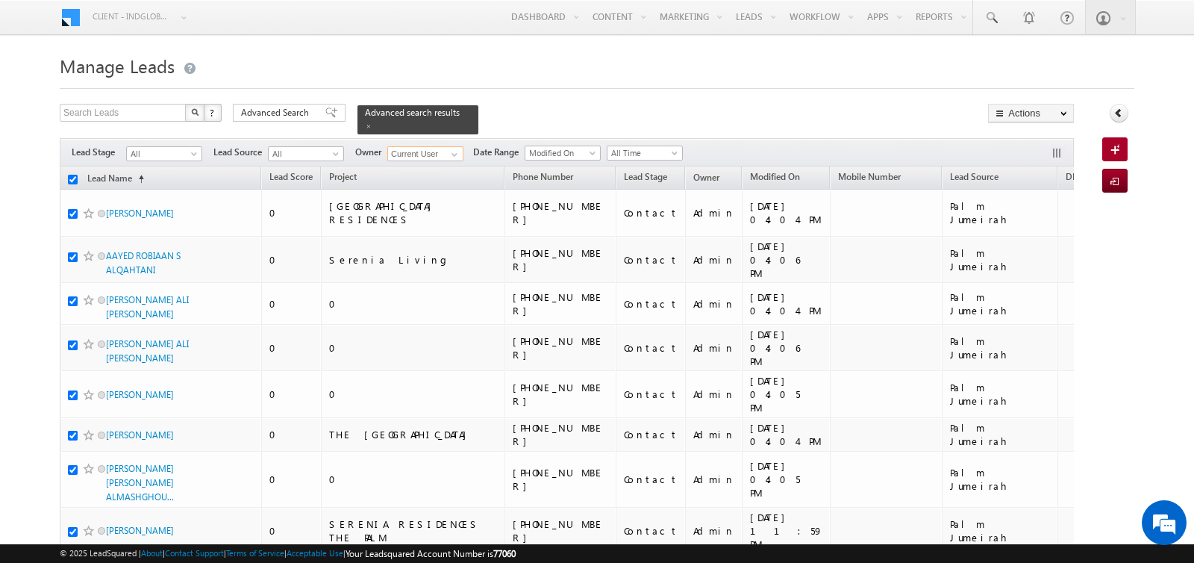
checkbox input "true"
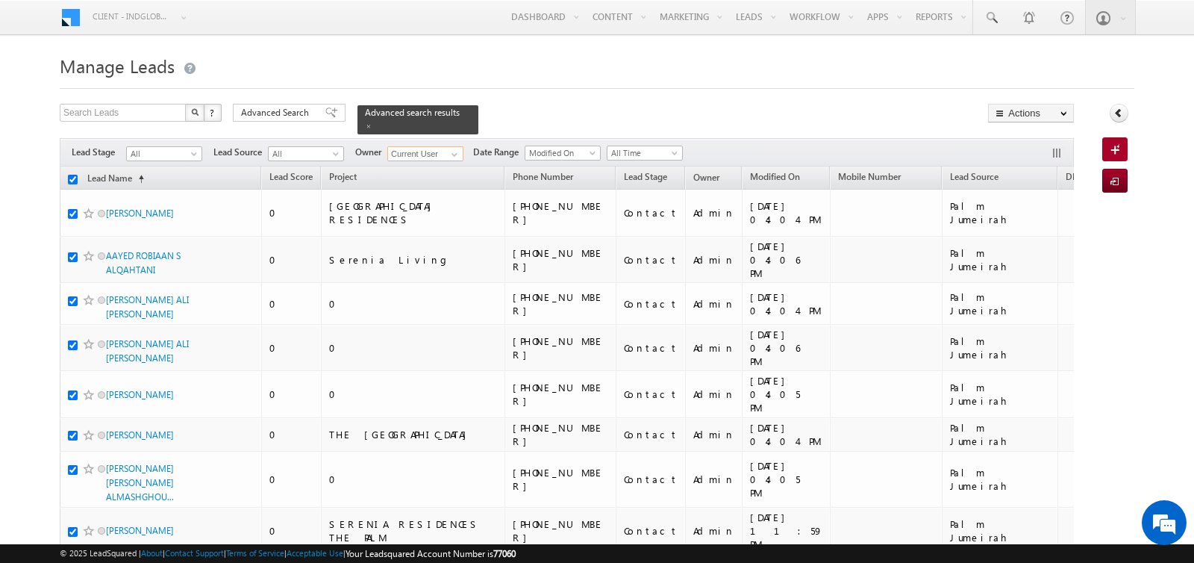
checkbox input "true"
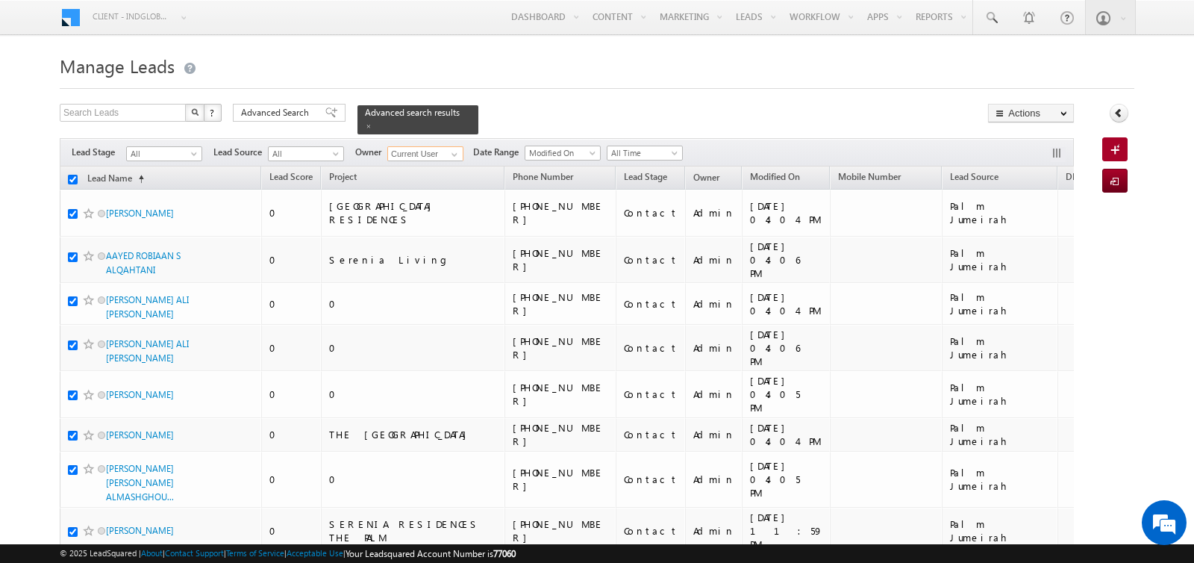
checkbox input "true"
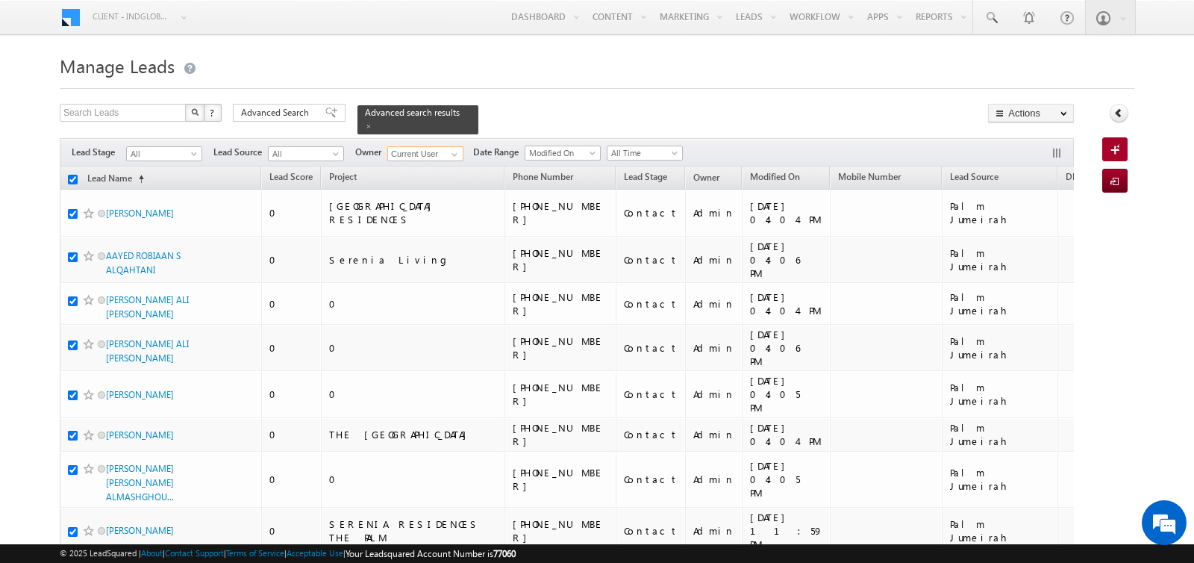
checkbox input "true"
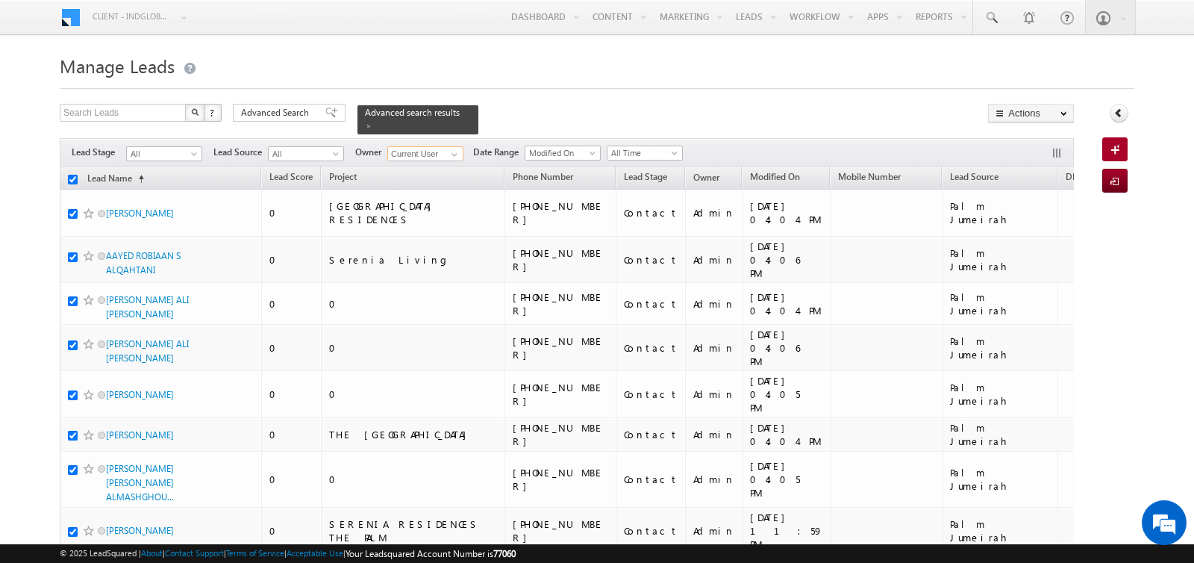
checkbox input "true"
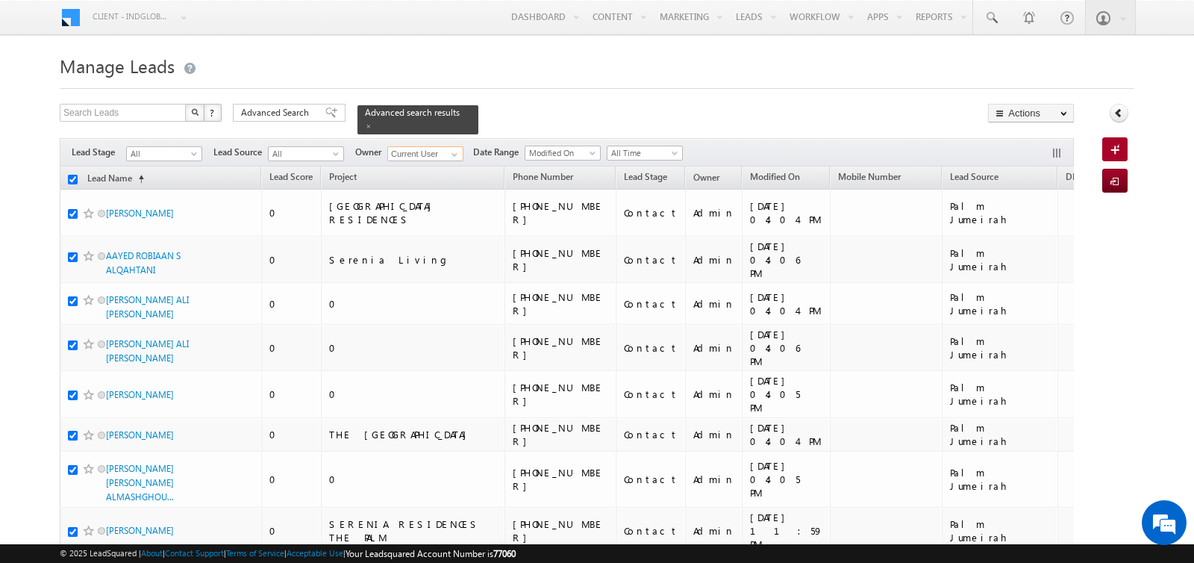
checkbox input "true"
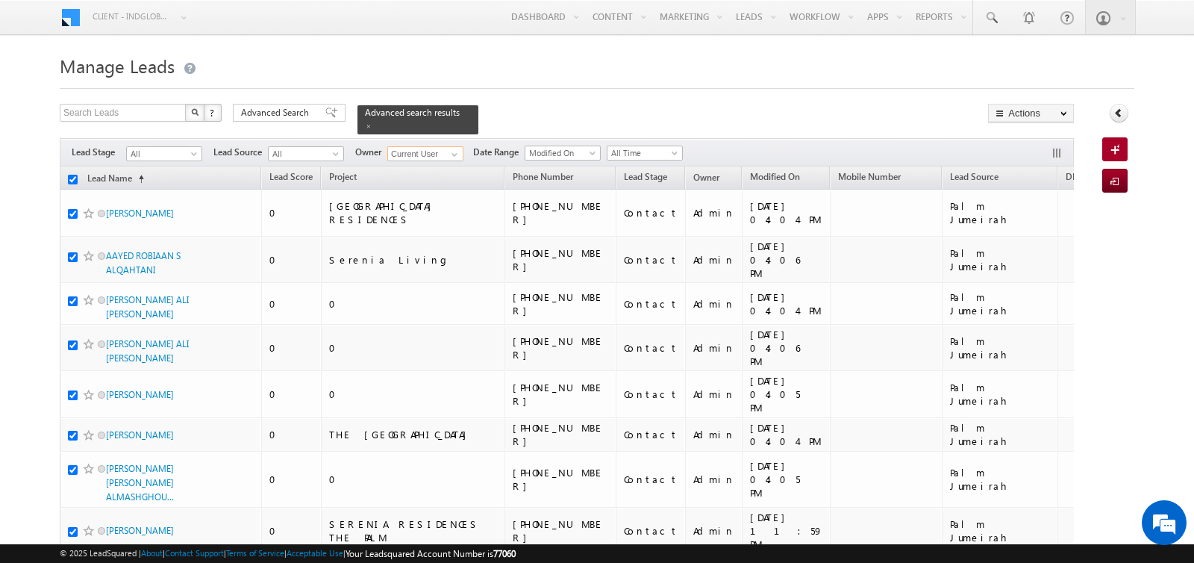
checkbox input "true"
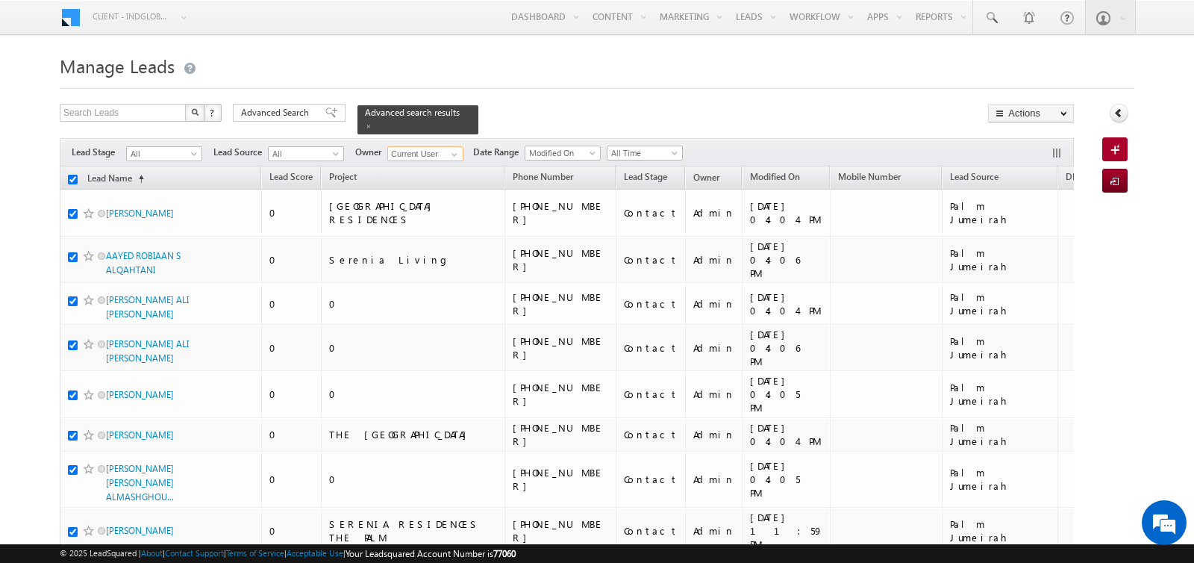
checkbox input "true"
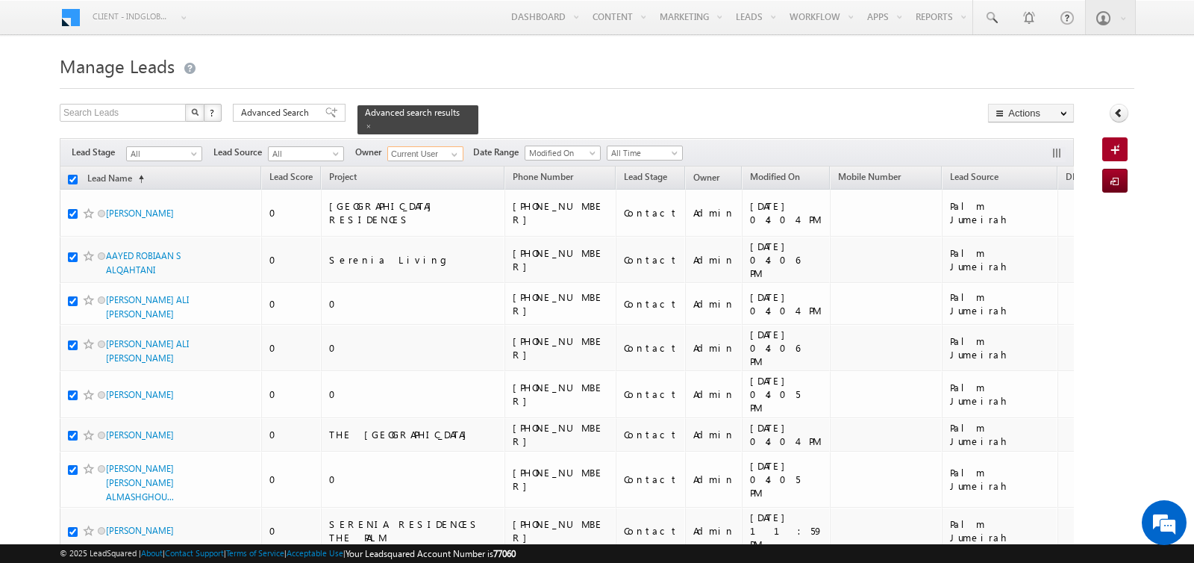
checkbox input "true"
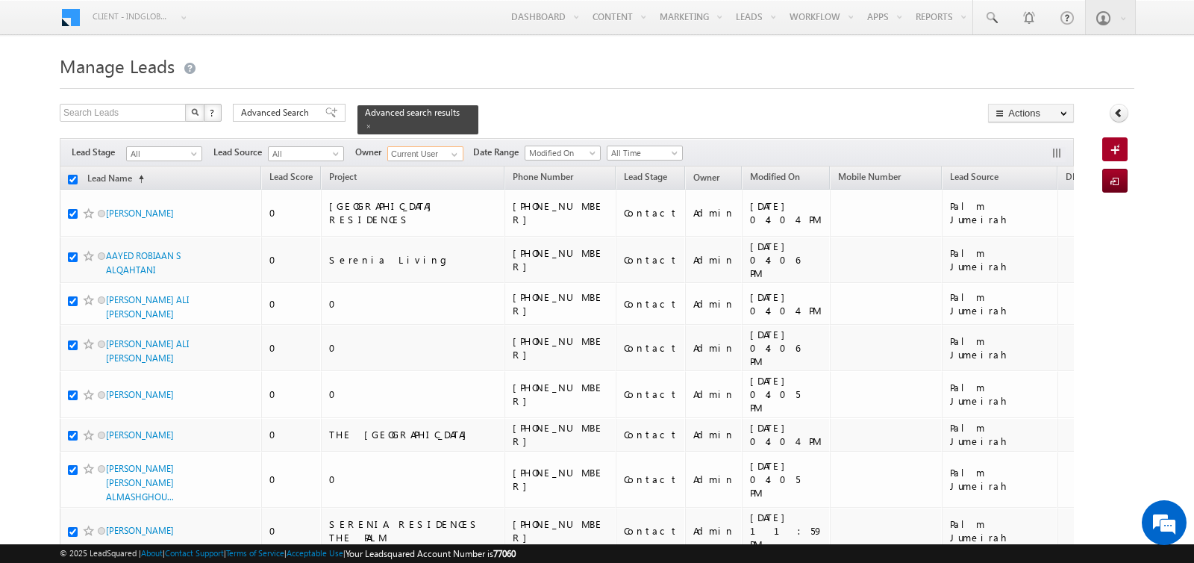
checkbox input "true"
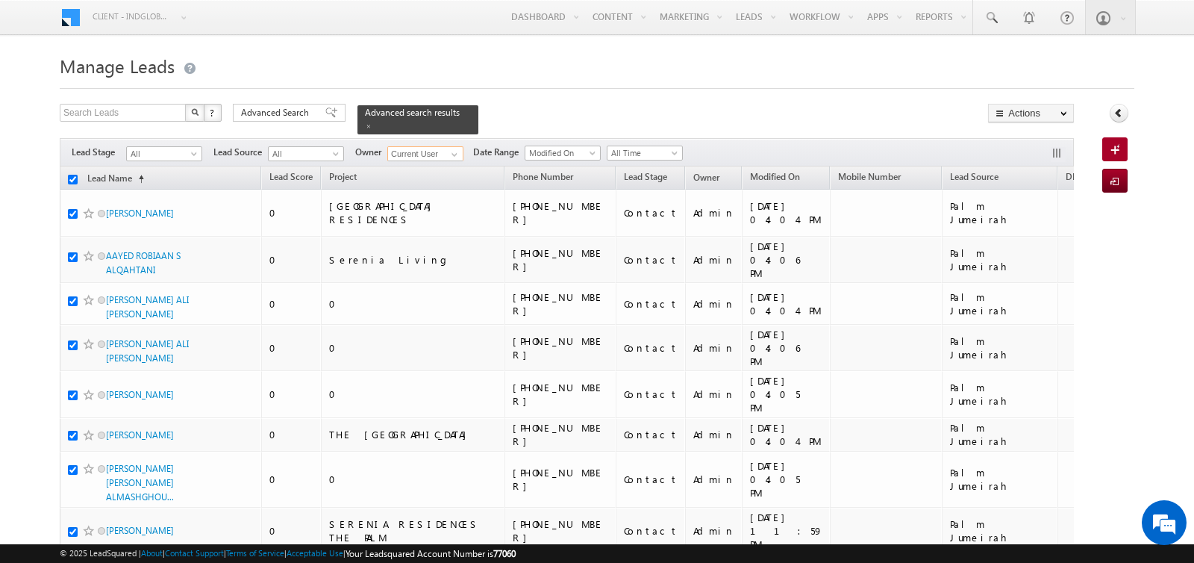
checkbox input "true"
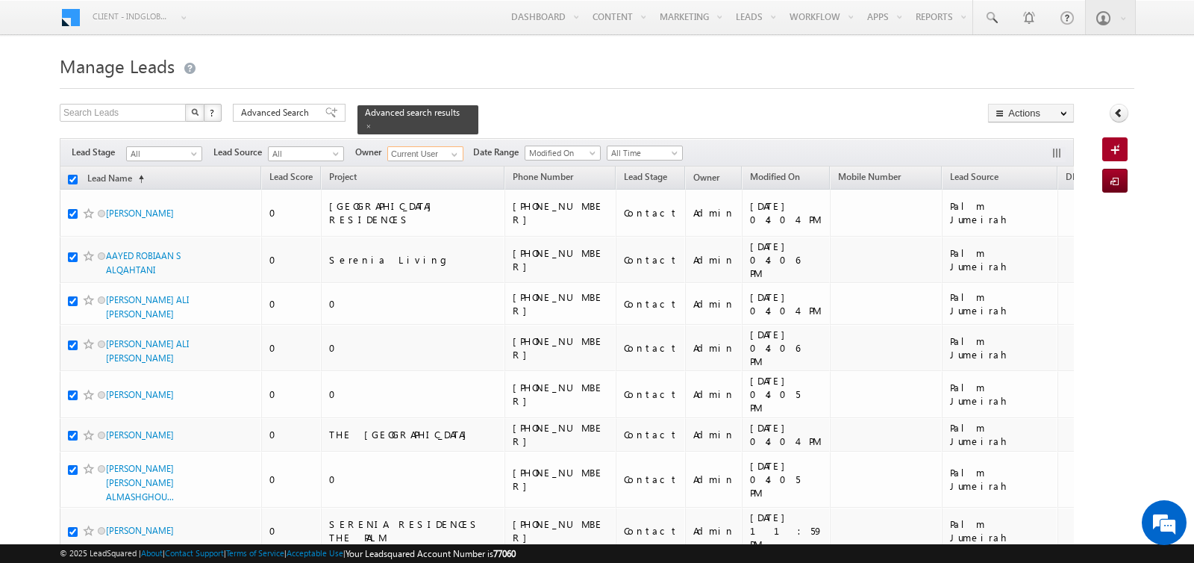
checkbox input "true"
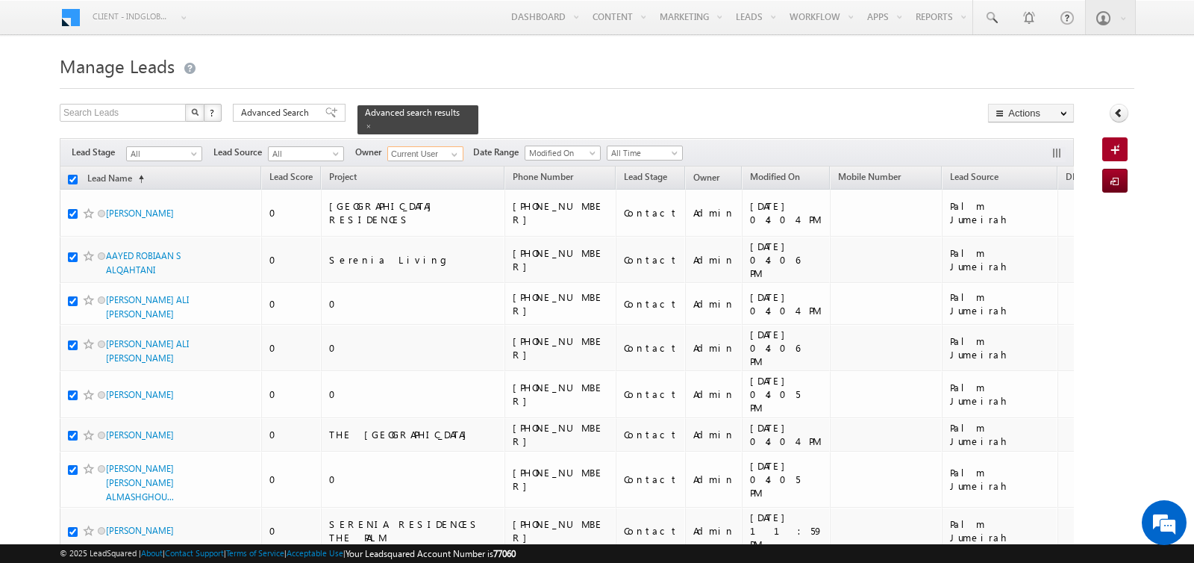
checkbox input "true"
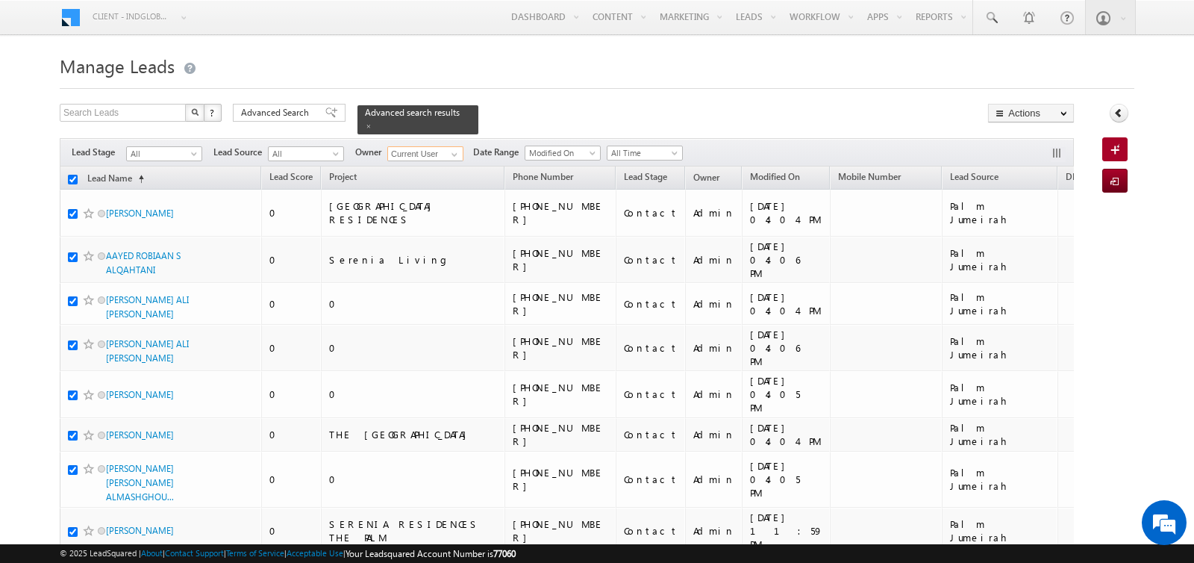
checkbox input "true"
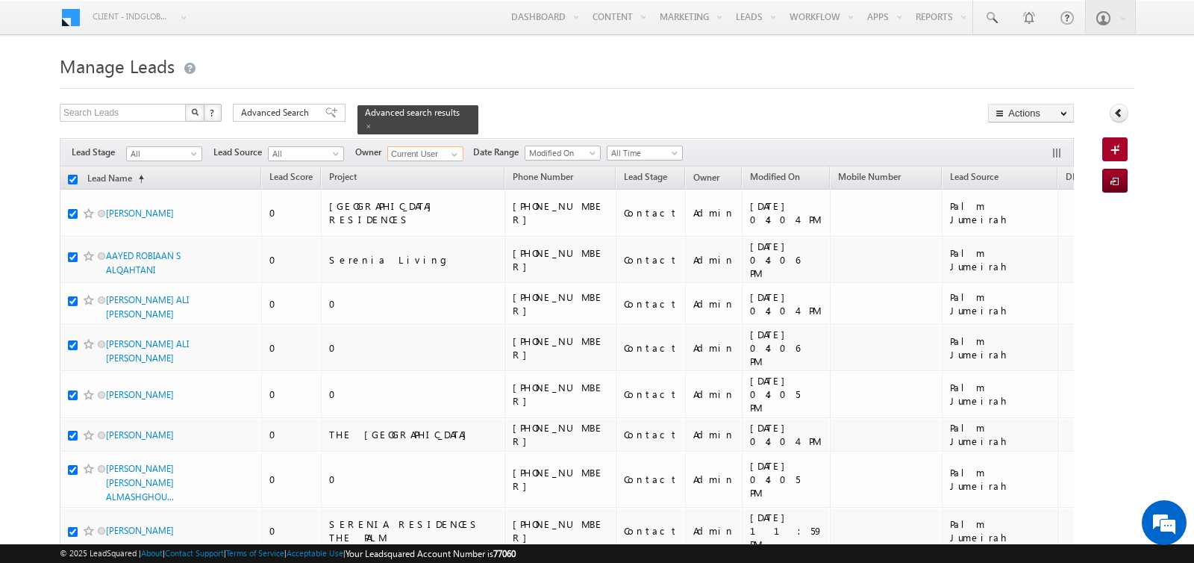
checkbox input "true"
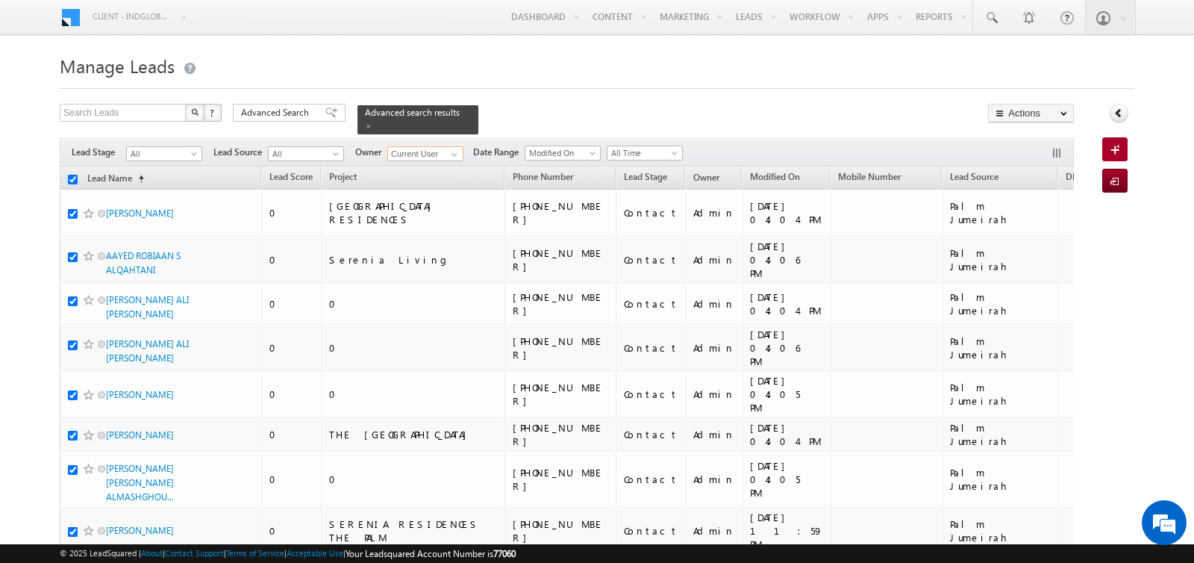
checkbox input "true"
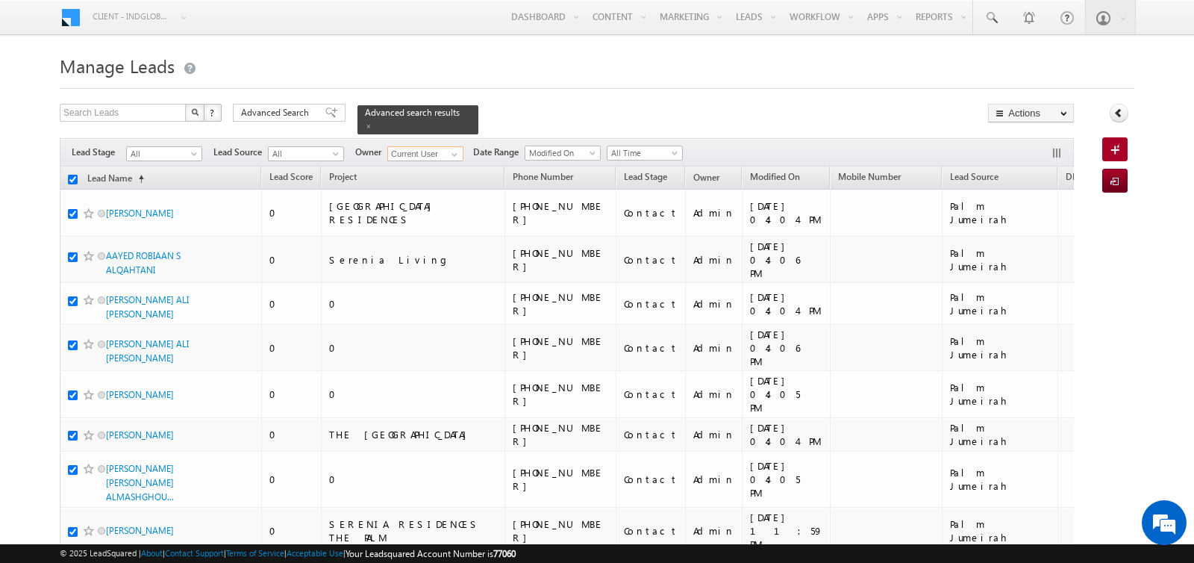
checkbox input "true"
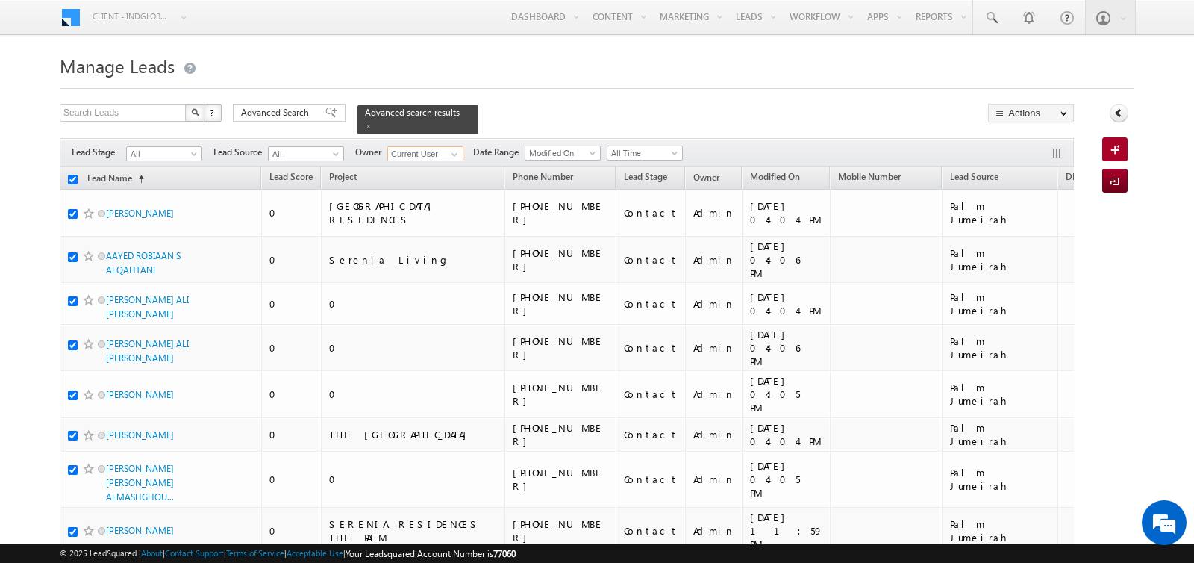
checkbox input "true"
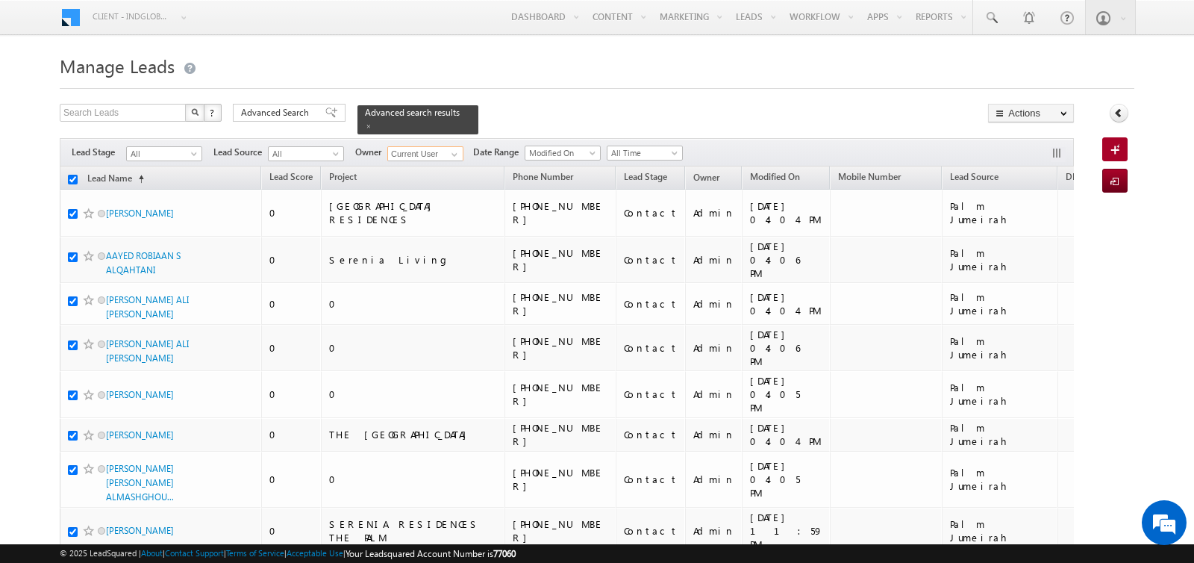
checkbox input "true"
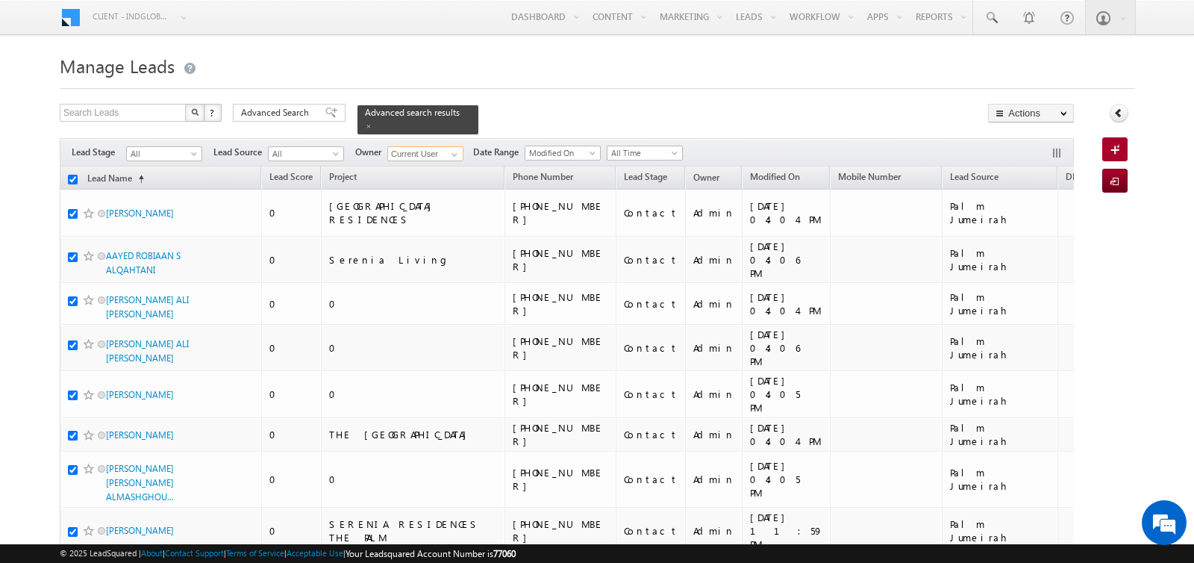
checkbox input "true"
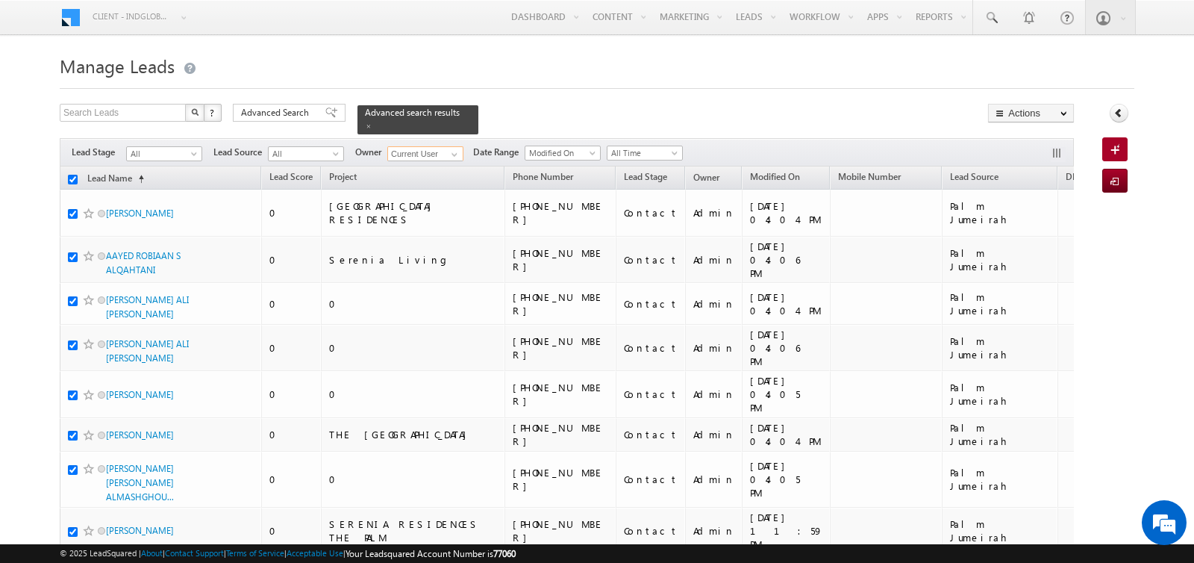
checkbox input "true"
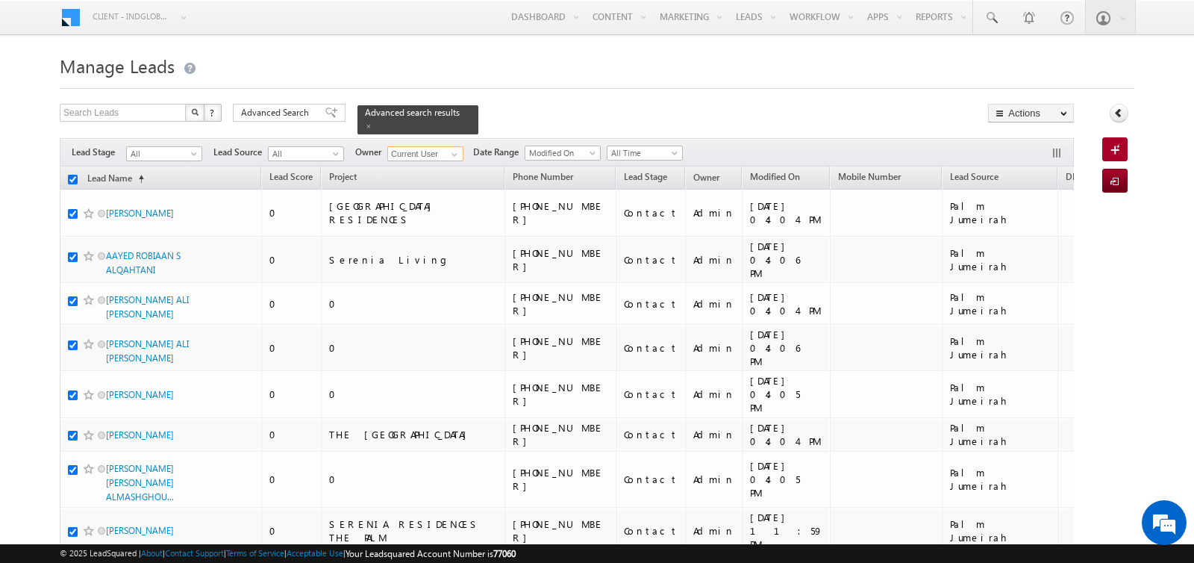
checkbox input "true"
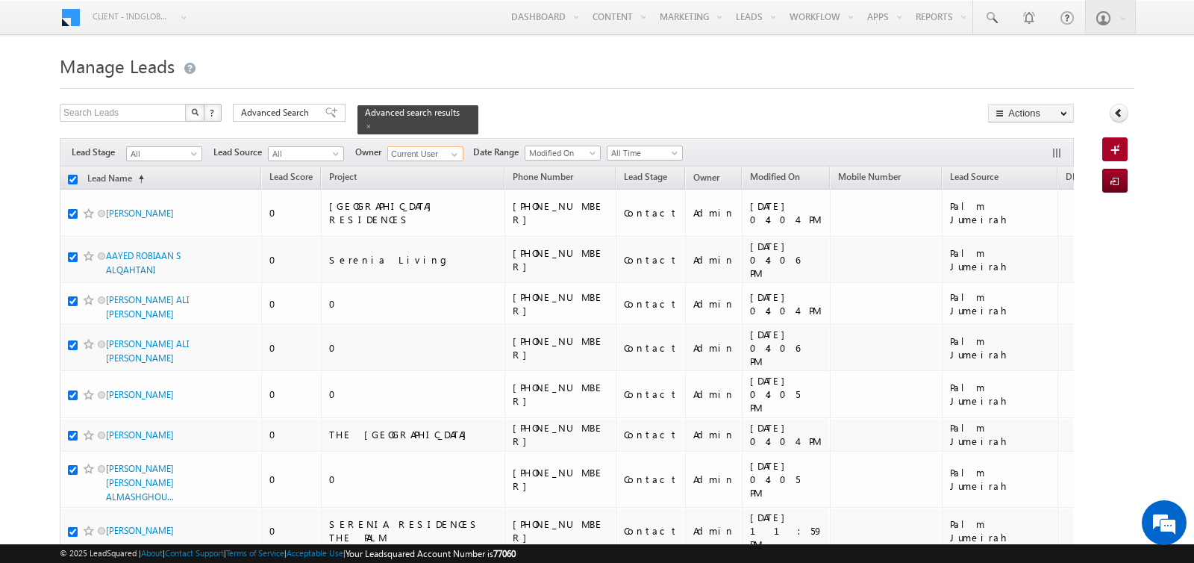
checkbox input "true"
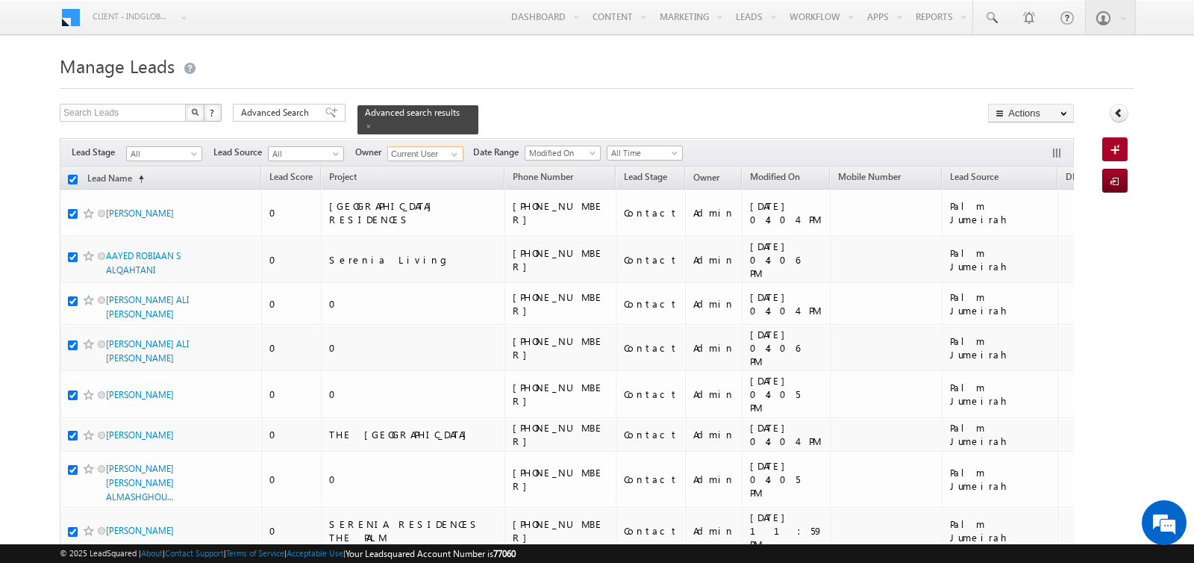
checkbox input "true"
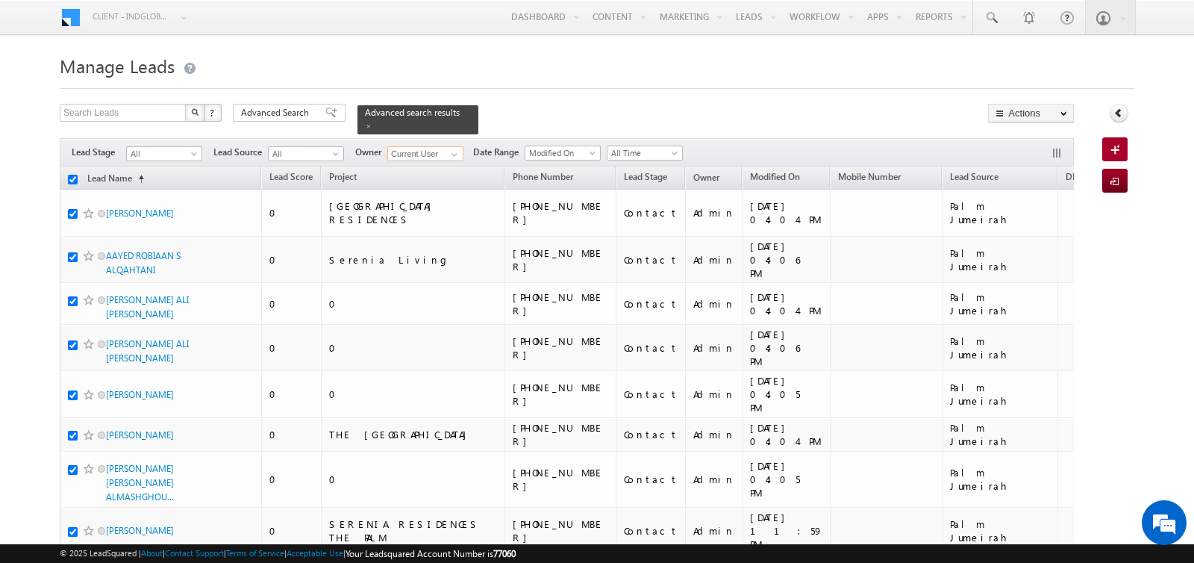
checkbox input "true"
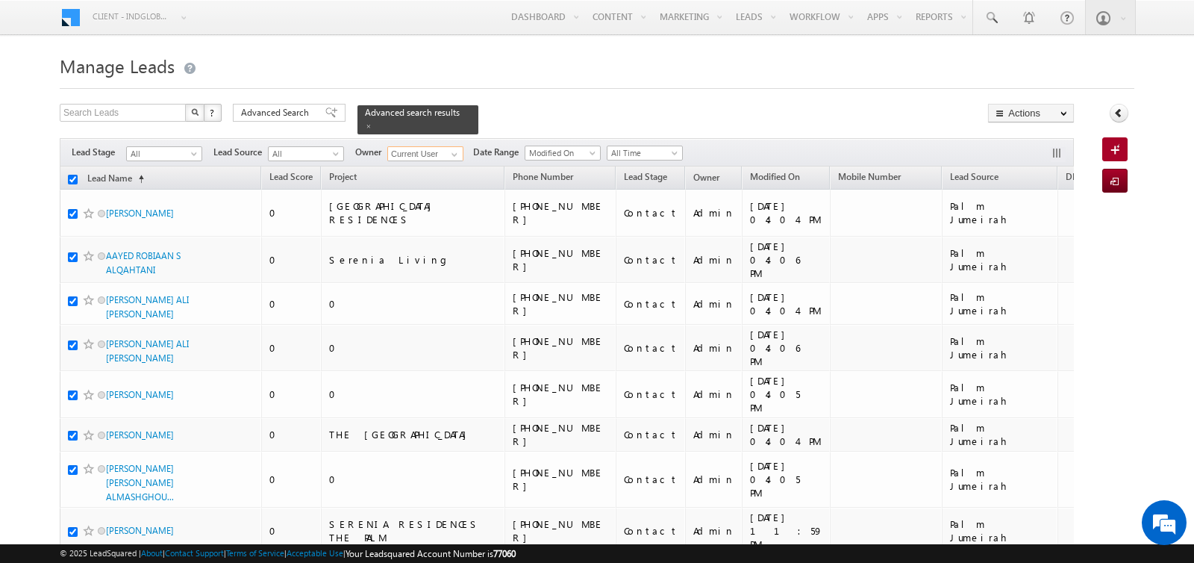
checkbox input "true"
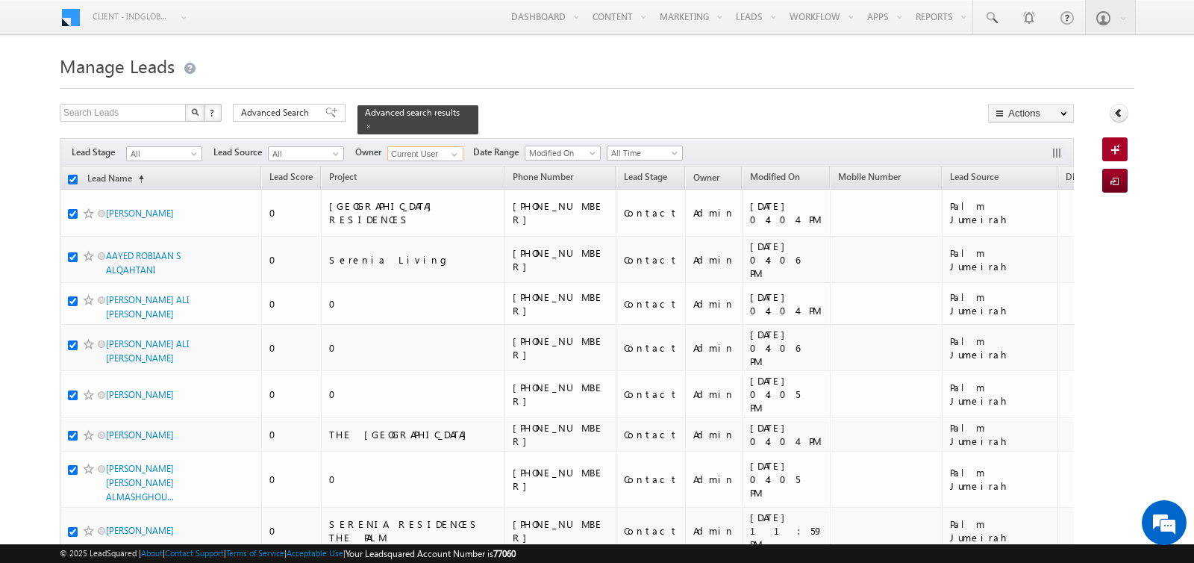
checkbox input "true"
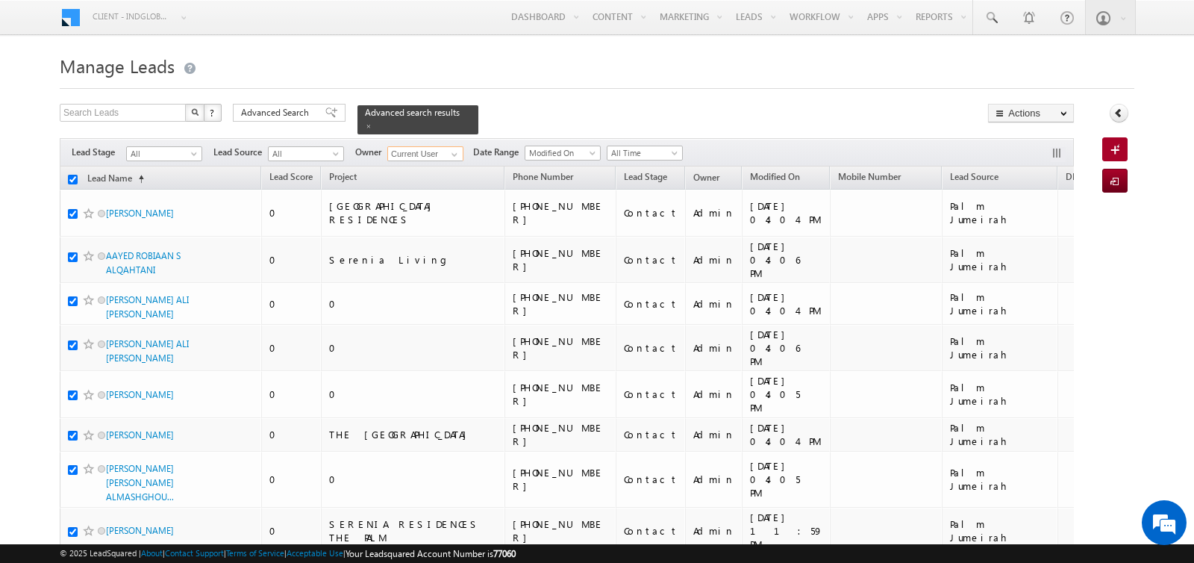
checkbox input "true"
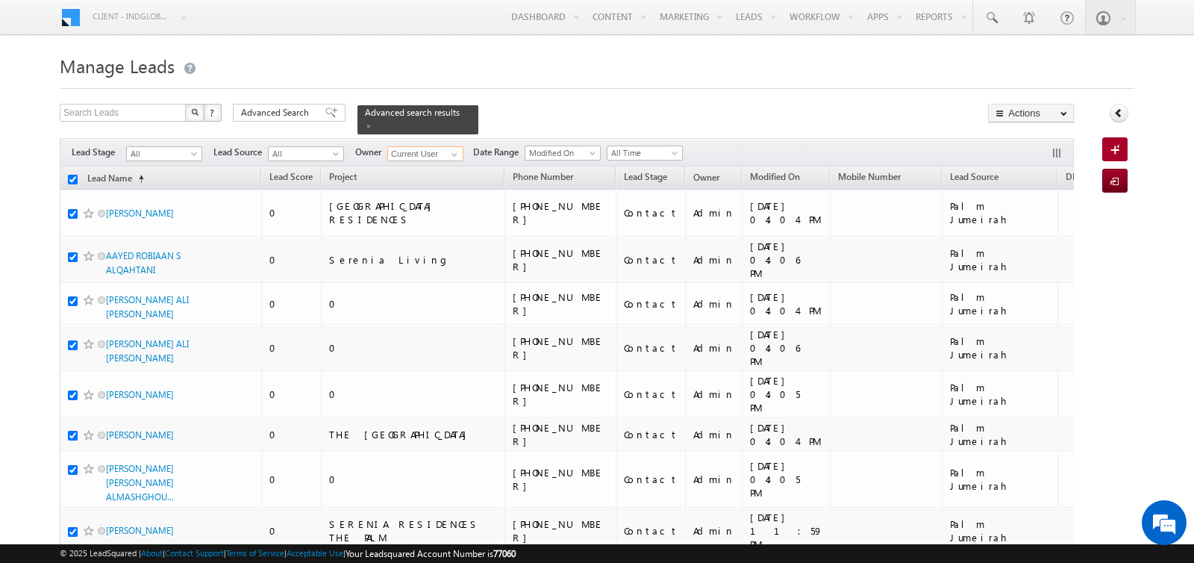
checkbox input "true"
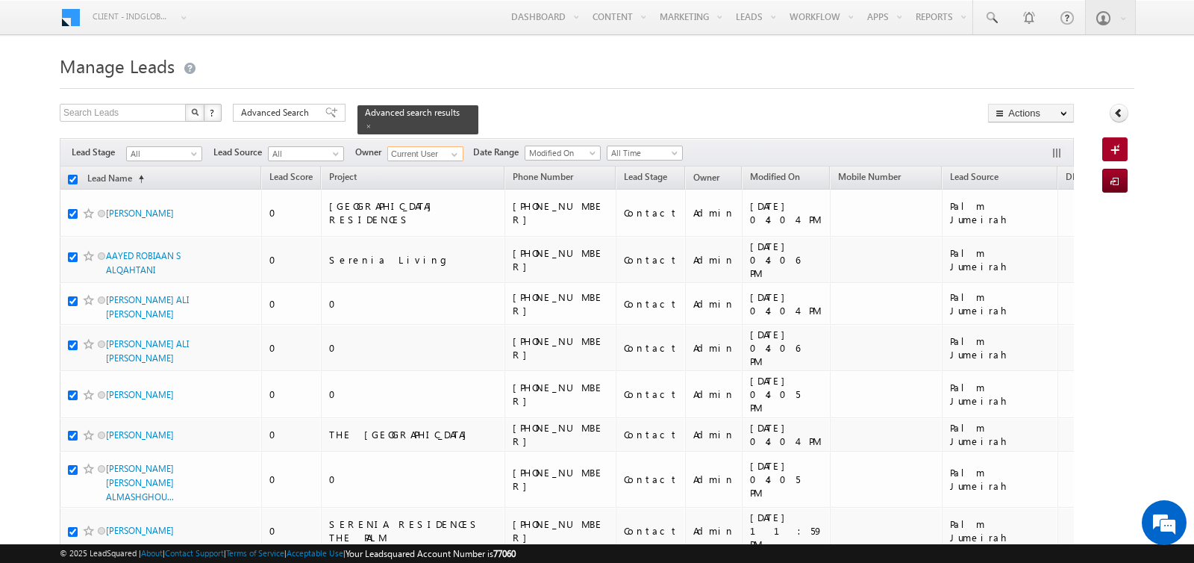
checkbox input "true"
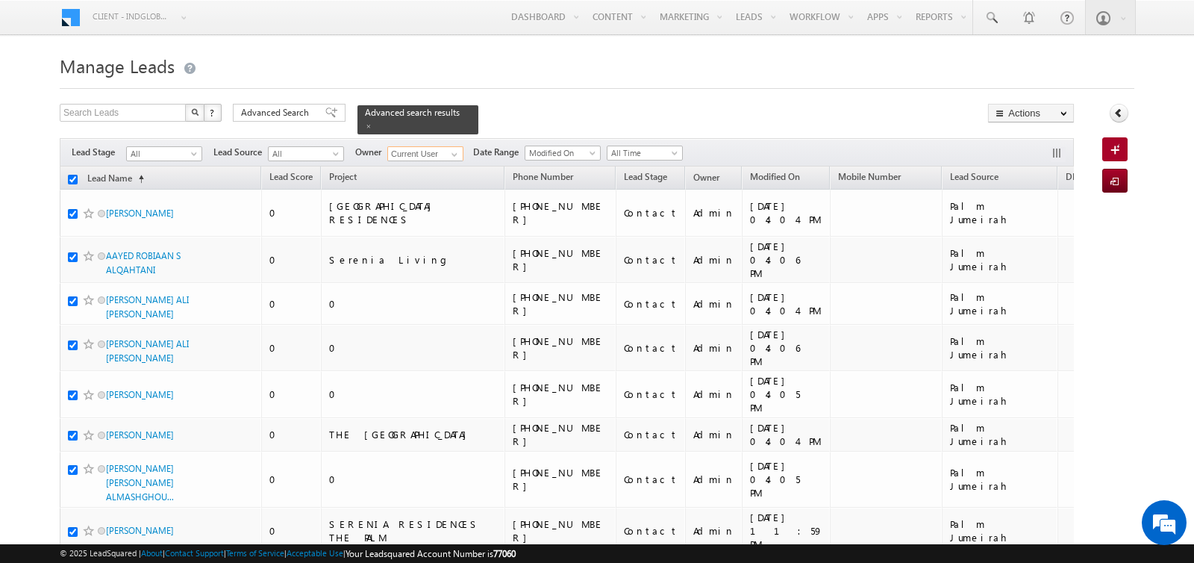
checkbox input "true"
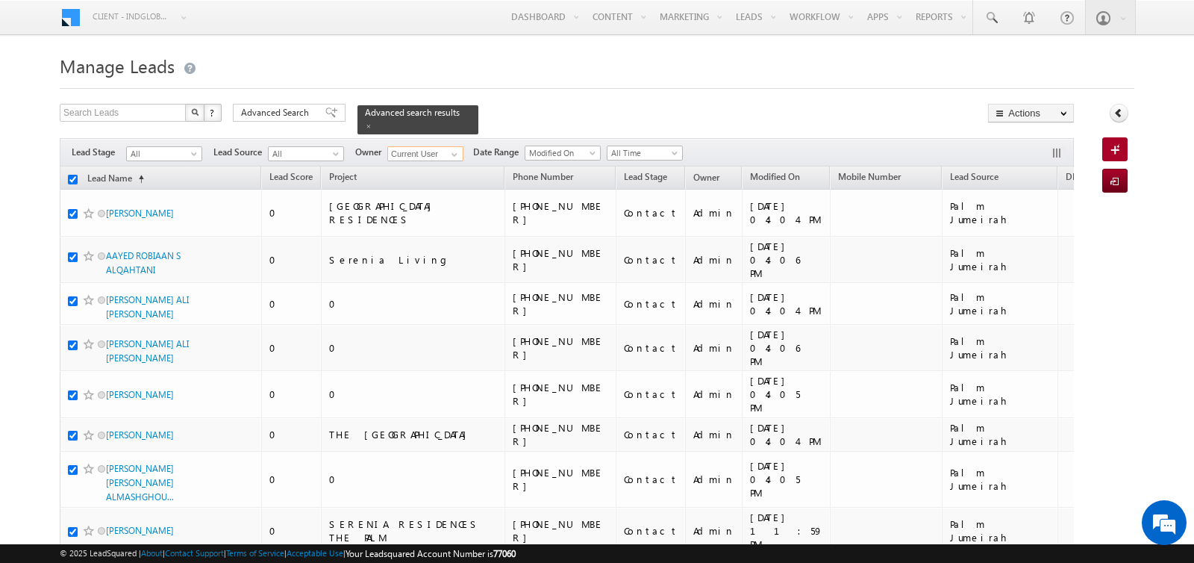
checkbox input "true"
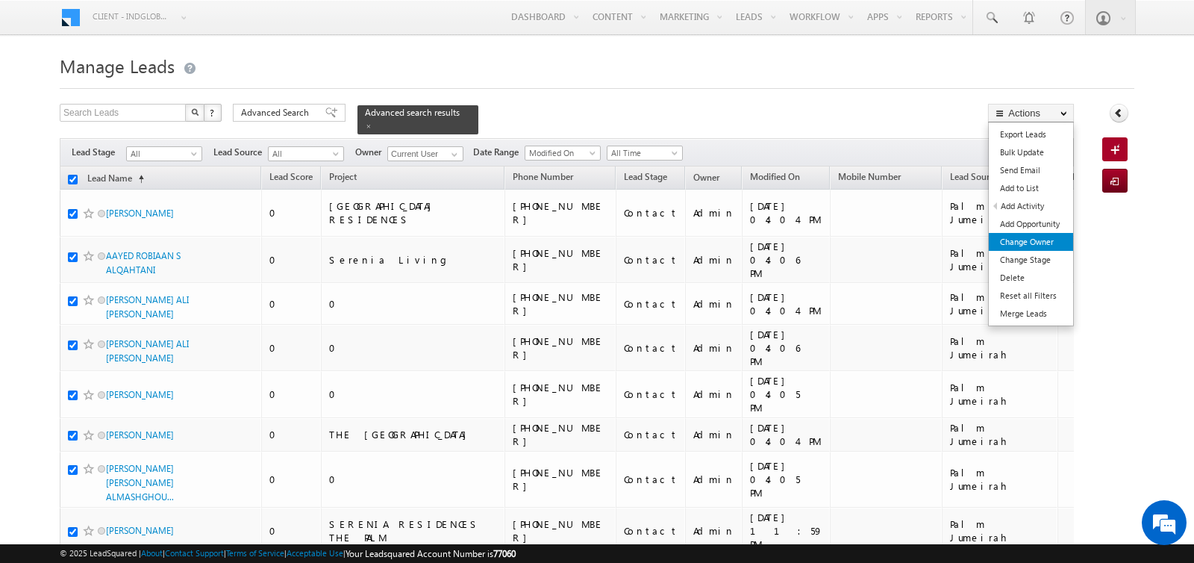
click at [1035, 240] on link "Change Owner" at bounding box center [1031, 242] width 84 height 18
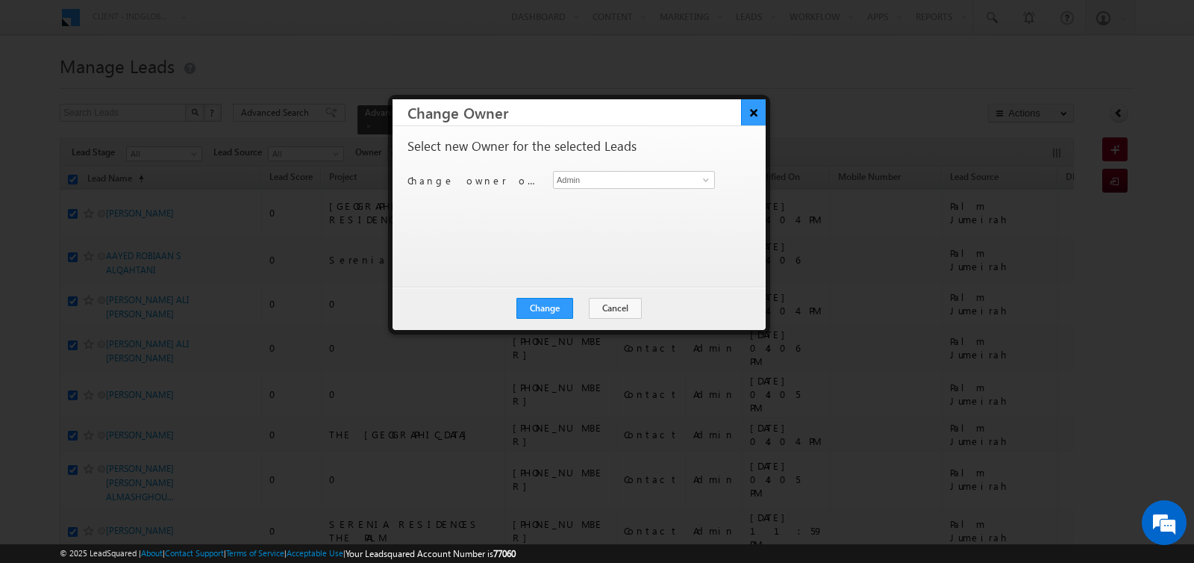
click at [751, 111] on button "×" at bounding box center [753, 112] width 25 height 26
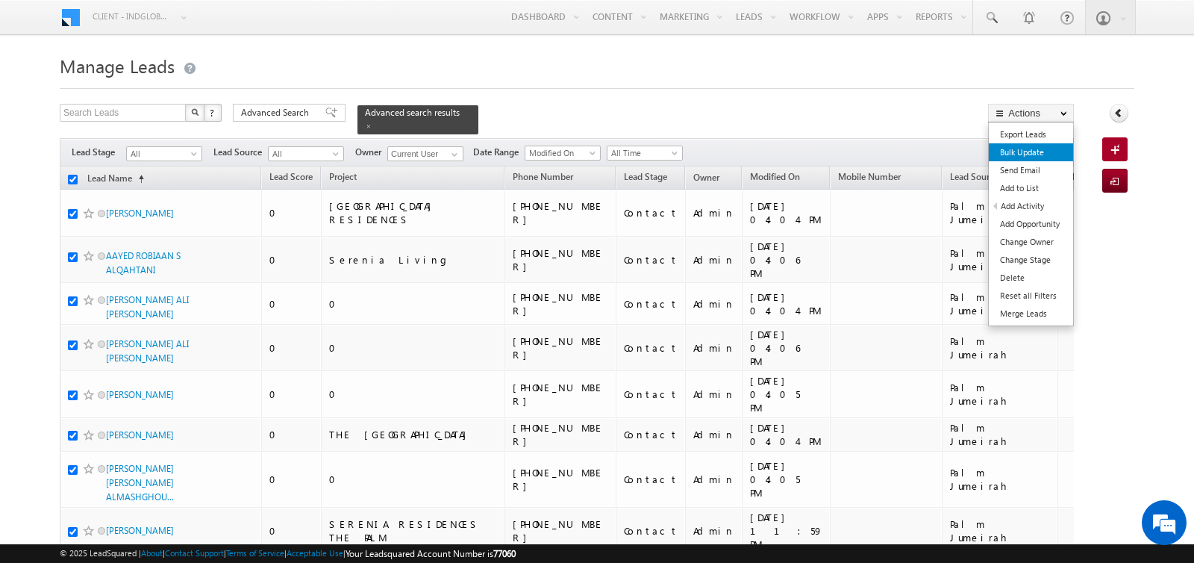
click at [1026, 151] on link "Bulk Update" at bounding box center [1031, 152] width 84 height 18
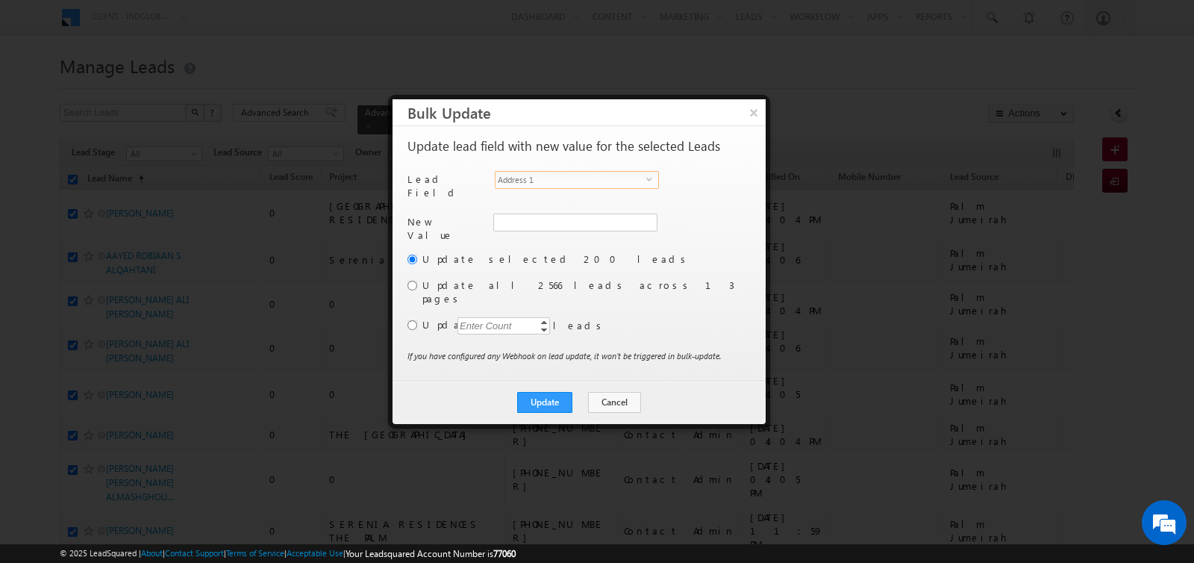
click at [583, 178] on span "Address 1" at bounding box center [571, 180] width 151 height 16
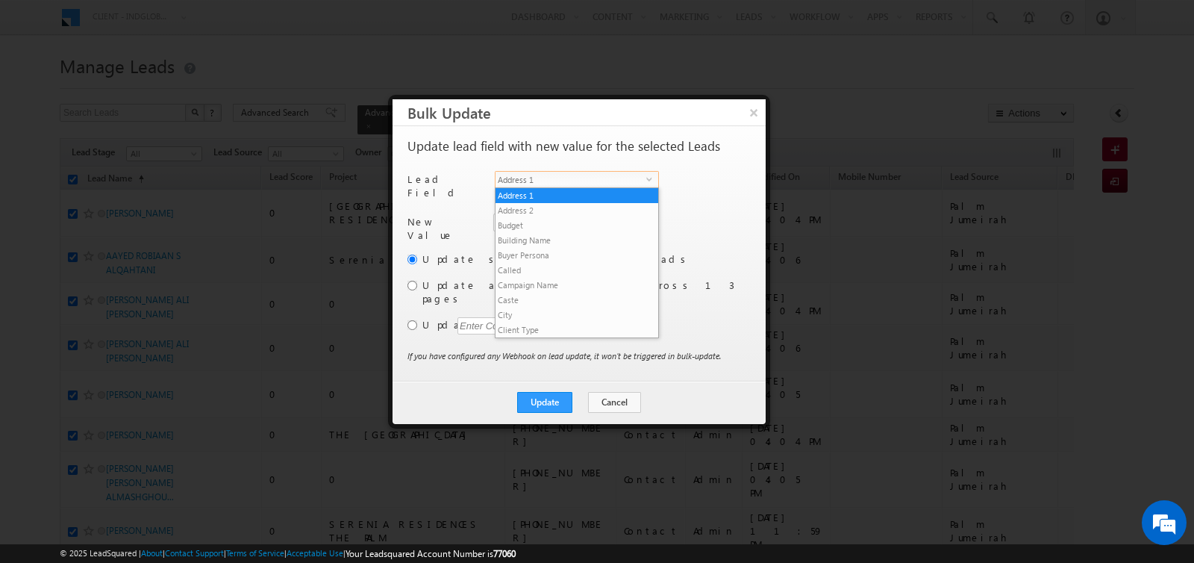
scroll to position [583, 0]
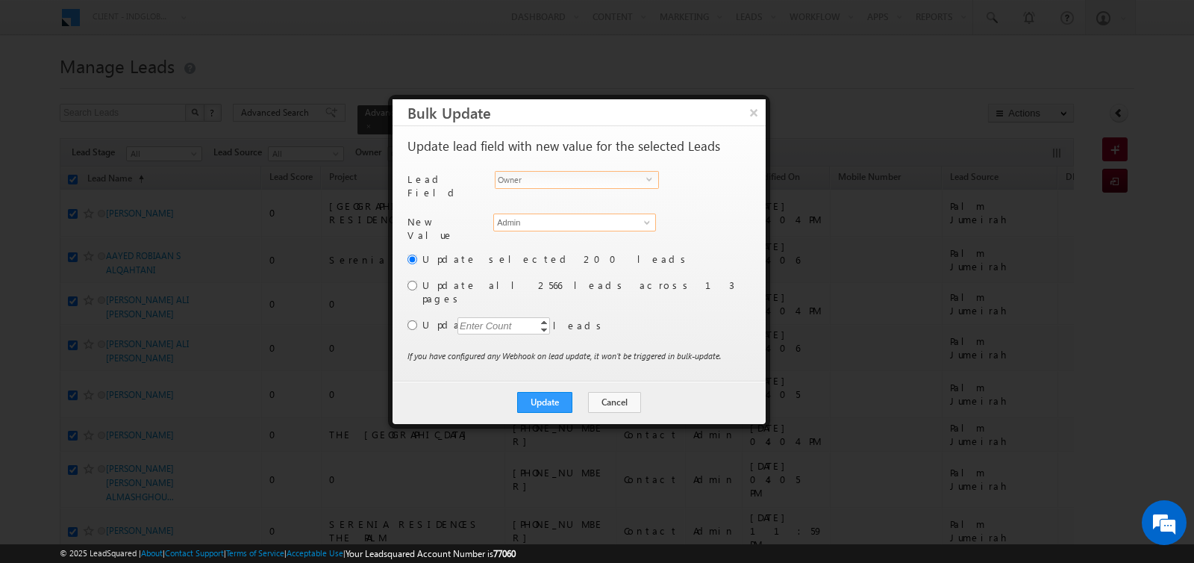
click at [541, 213] on input "Admin" at bounding box center [574, 222] width 163 height 18
click at [641, 217] on span at bounding box center [647, 222] width 12 height 12
click at [600, 246] on span "[EMAIL_ADDRESS][DOMAIN_NAME]" at bounding box center [566, 251] width 134 height 11
click at [408, 281] on input "radio" at bounding box center [412, 286] width 10 height 10
click at [408, 320] on input "radio" at bounding box center [412, 325] width 10 height 10
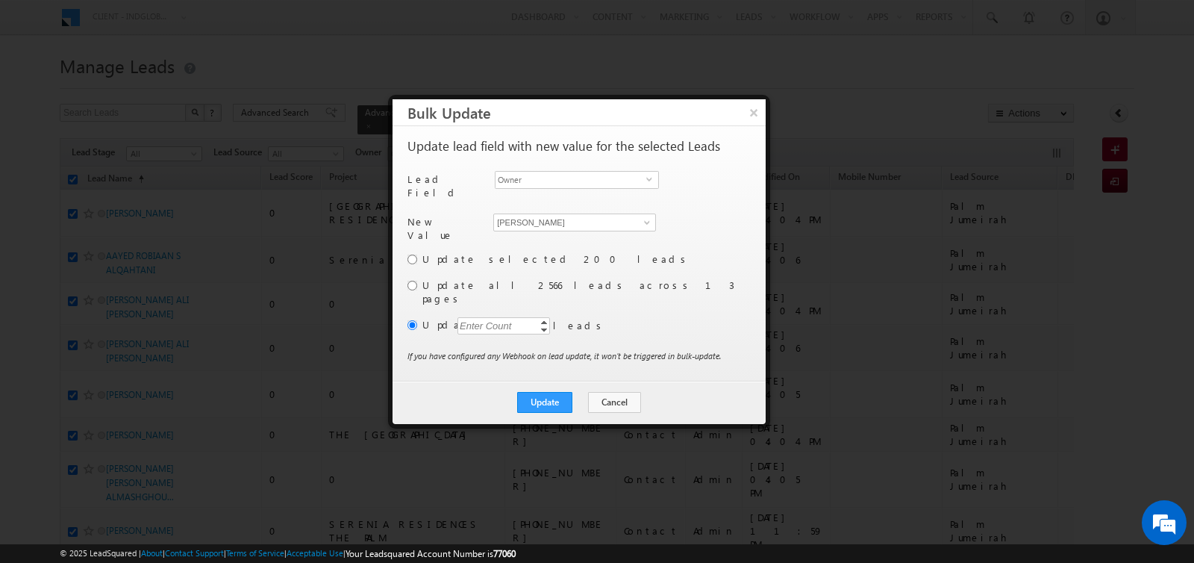
click at [471, 317] on div "Enter Count" at bounding box center [485, 325] width 57 height 17
click at [549, 392] on button "Update" at bounding box center [544, 402] width 55 height 21
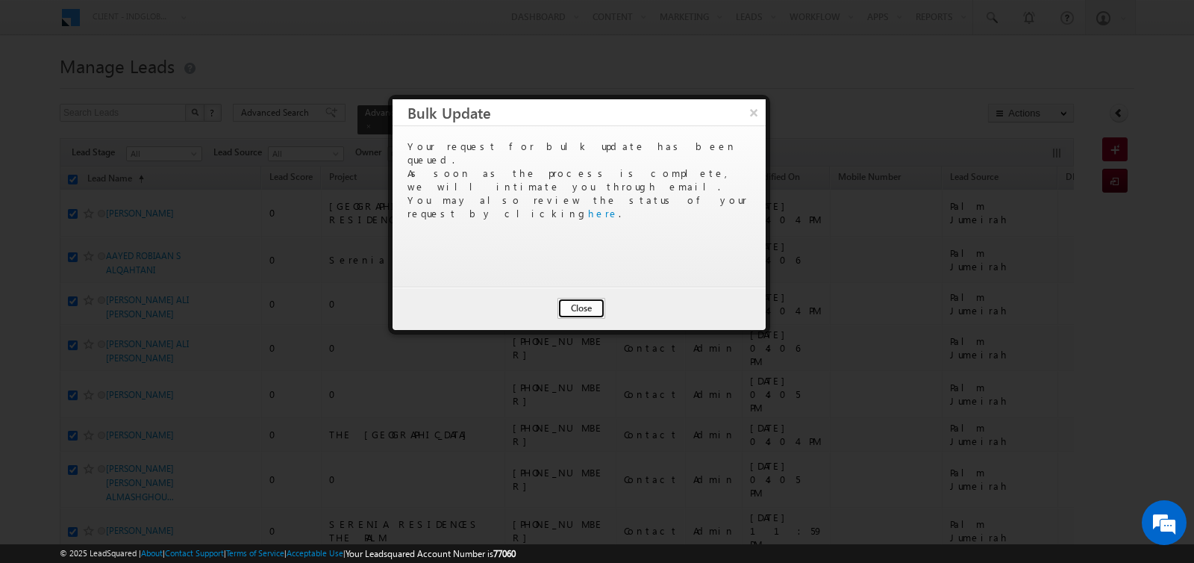
click at [585, 311] on button "Close" at bounding box center [581, 308] width 48 height 21
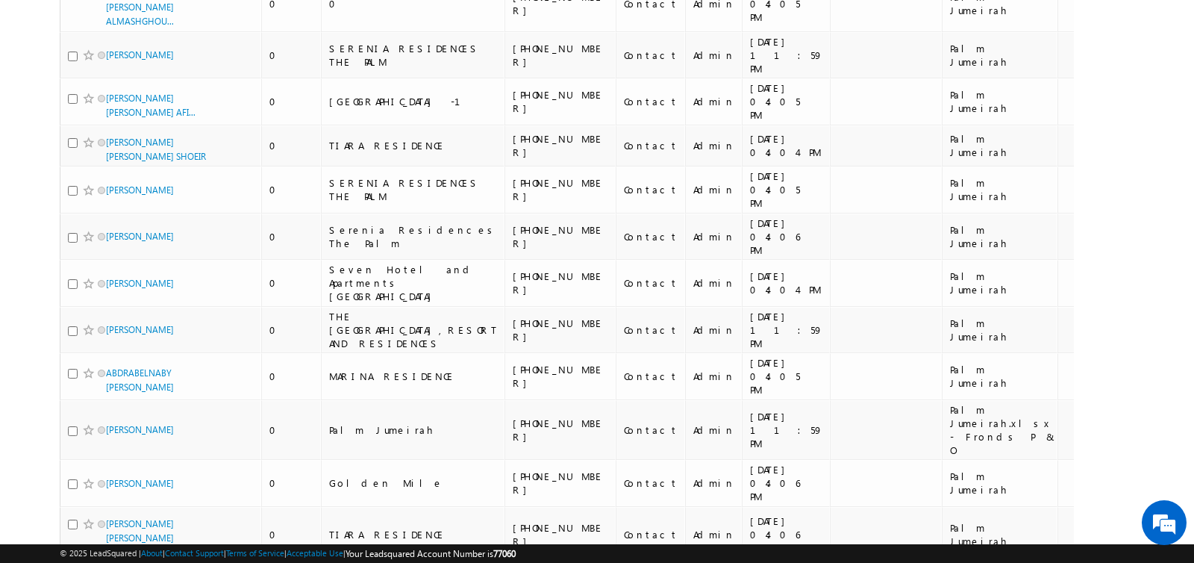
scroll to position [0, 0]
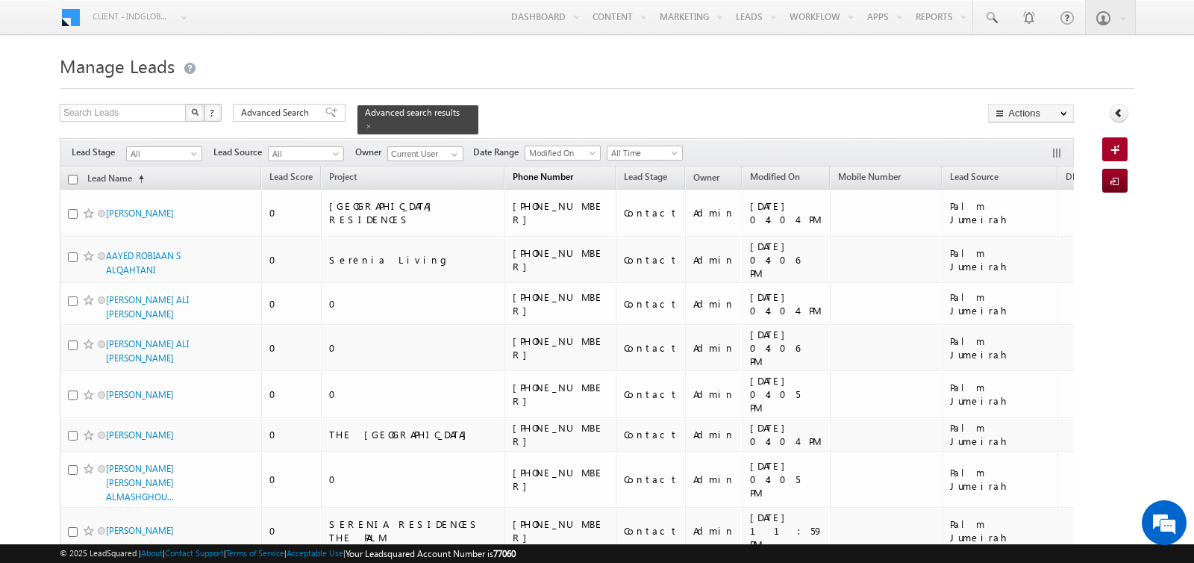
click at [513, 175] on span "Phone Number" at bounding box center [543, 176] width 60 height 11
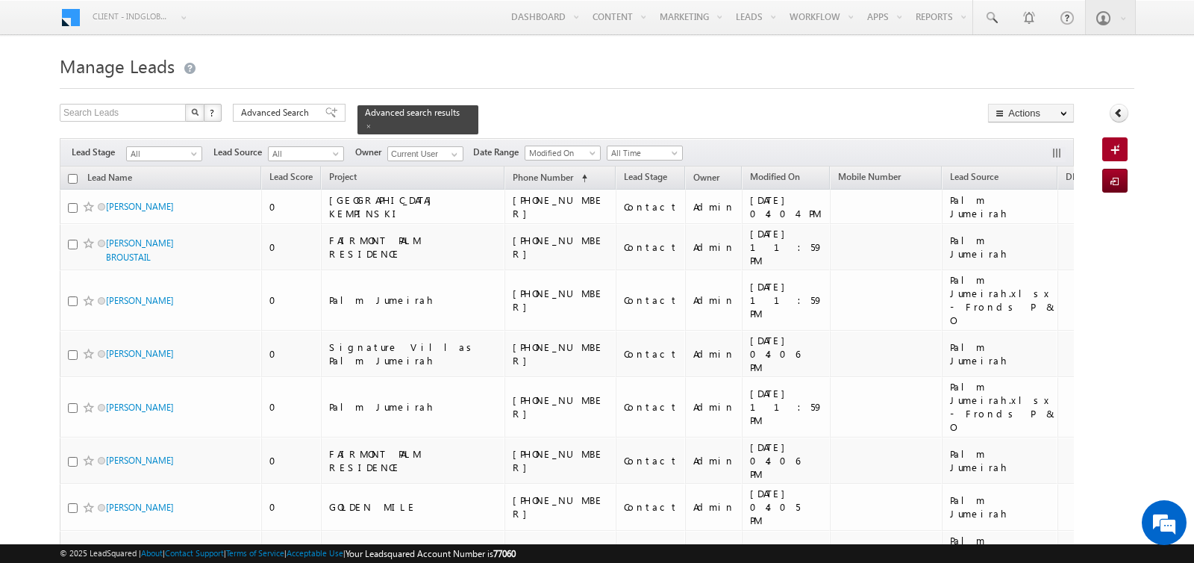
click at [73, 178] on input "checkbox" at bounding box center [73, 179] width 10 height 10
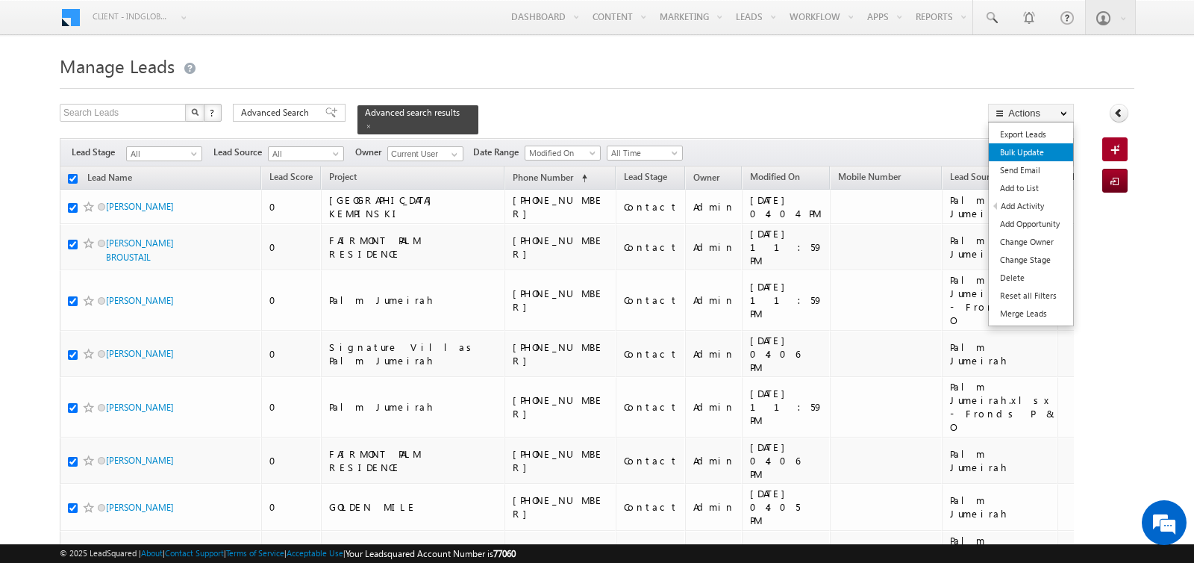
click at [1032, 145] on link "Bulk Update" at bounding box center [1031, 152] width 84 height 18
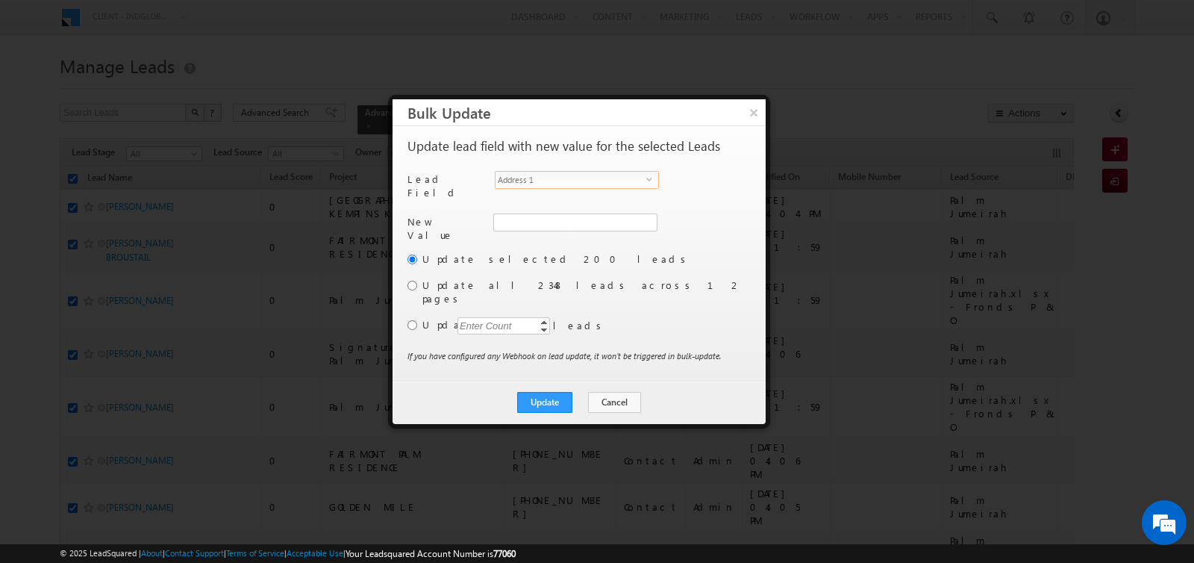
click at [593, 184] on span "Address 1" at bounding box center [571, 180] width 151 height 16
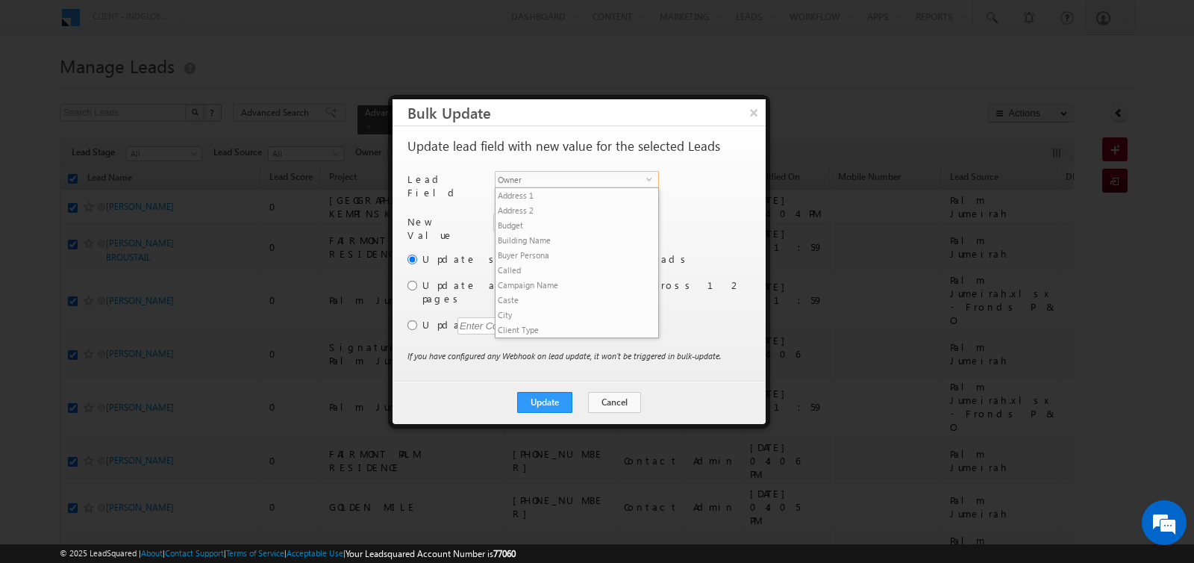
scroll to position [583, 0]
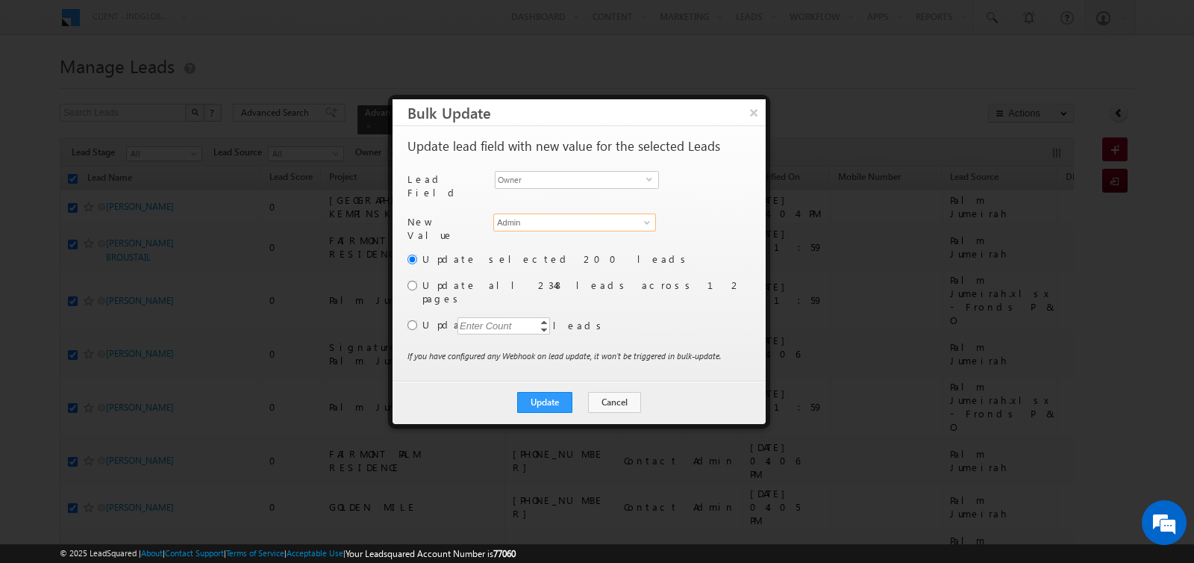
click at [543, 216] on input "Admin" at bounding box center [574, 222] width 163 height 18
click at [522, 260] on link "[PERSON_NAME] [PERSON_NAME][EMAIL_ADDRESS][DOMAIN_NAME]" at bounding box center [574, 271] width 163 height 28
click at [412, 320] on input "radio" at bounding box center [412, 325] width 10 height 10
click at [484, 317] on div "Enter Count" at bounding box center [485, 325] width 57 height 17
click at [556, 392] on button "Update" at bounding box center [544, 402] width 55 height 21
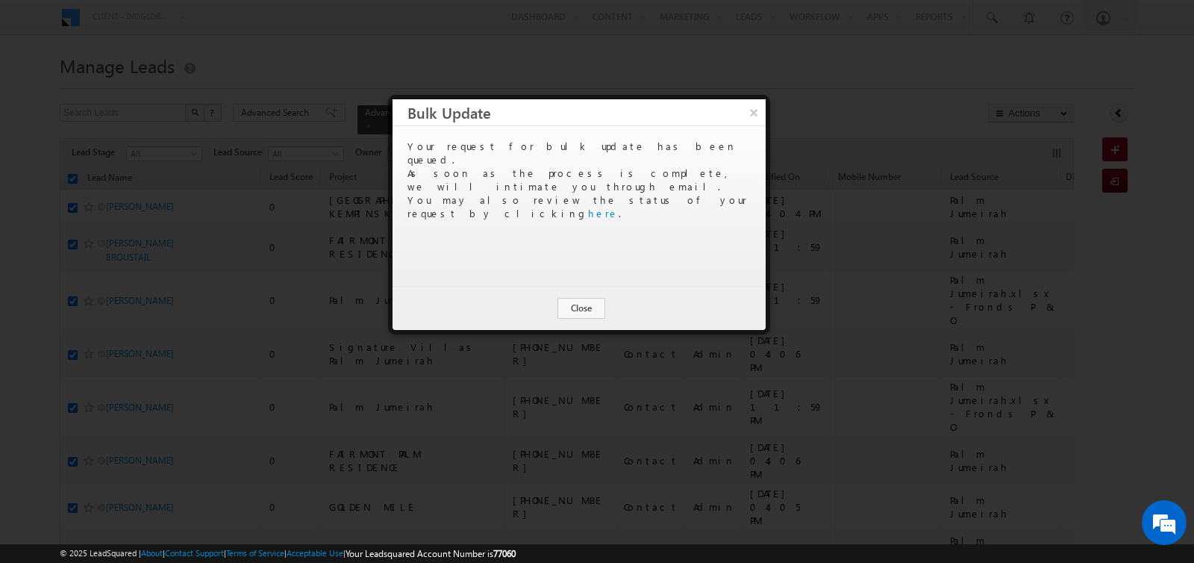
click at [590, 294] on div "Update Cancel Close" at bounding box center [579, 308] width 373 height 43
click at [590, 299] on button "Close" at bounding box center [581, 308] width 48 height 21
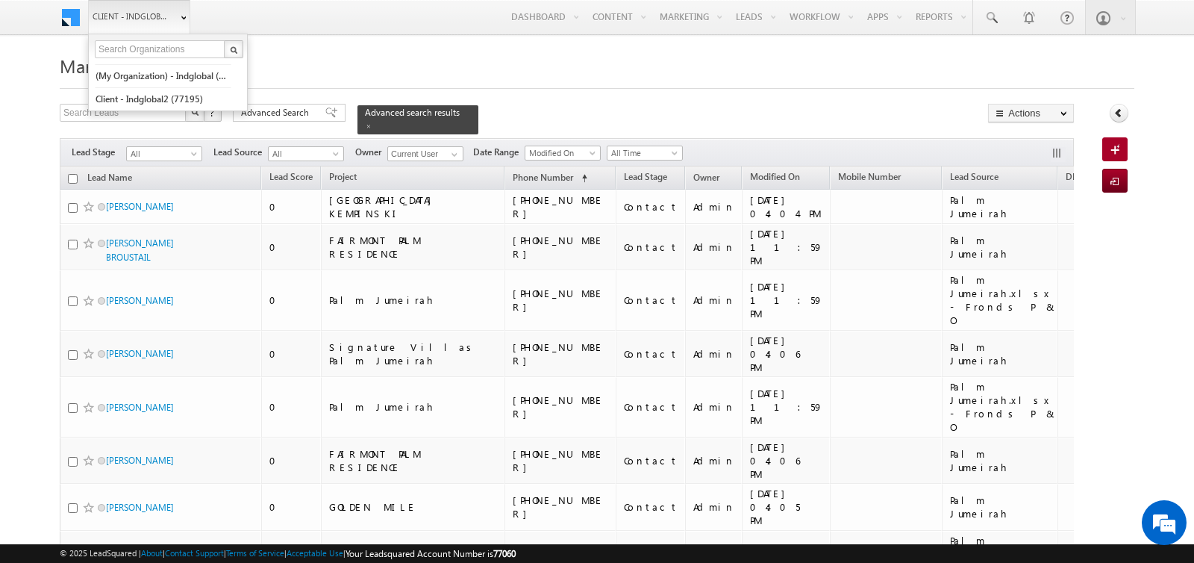
click at [140, 16] on span "Client - indglobal1 (77060)" at bounding box center [132, 16] width 78 height 15
click at [143, 75] on link "(My Organization) - indglobal (48060)" at bounding box center [163, 75] width 137 height 23
